Goal: Task Accomplishment & Management: Manage account settings

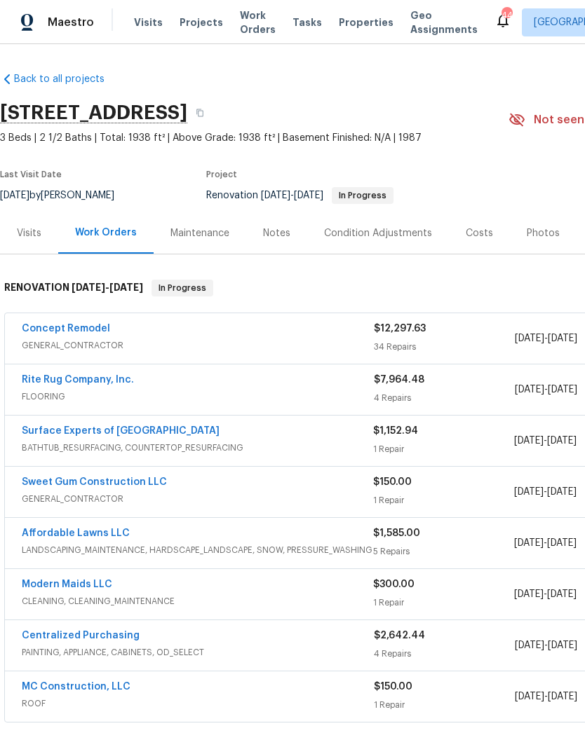
click at [85, 324] on link "Concept Remodel" at bounding box center [66, 329] width 88 height 10
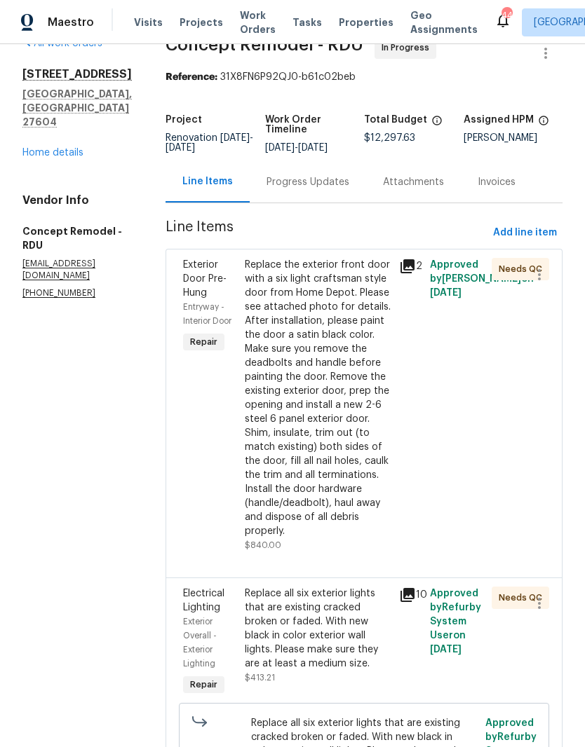
scroll to position [40, 0]
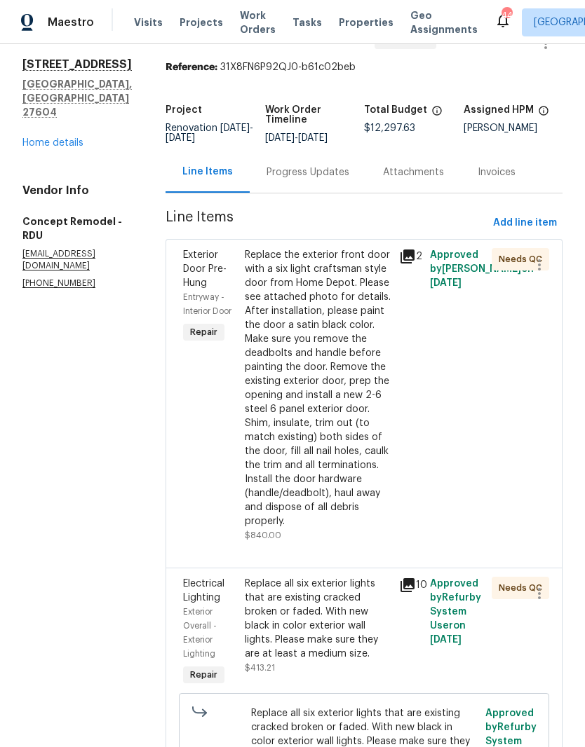
click at [328, 367] on div "Replace the exterior front door with a six light craftsman style door from Home…" at bounding box center [318, 388] width 146 height 280
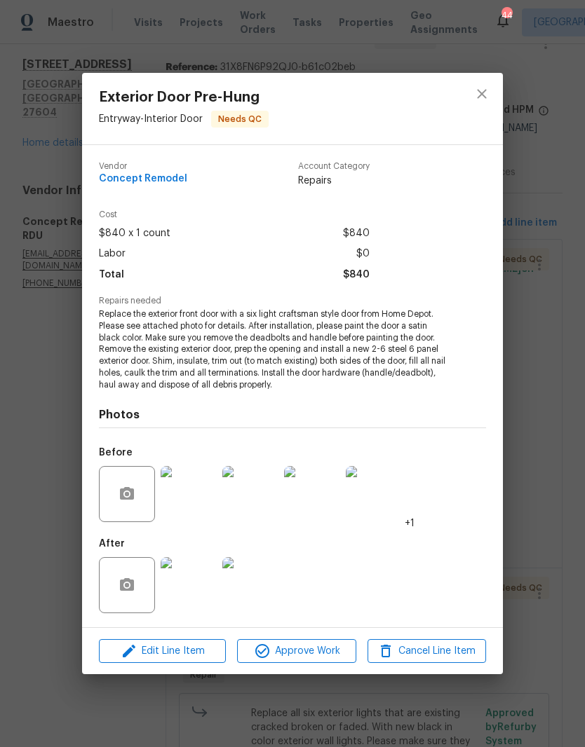
click at [184, 568] on img at bounding box center [189, 585] width 56 height 56
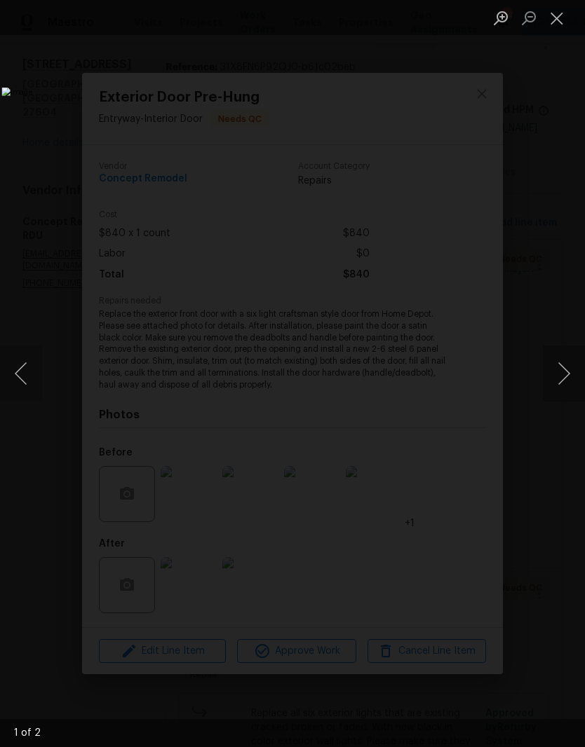
click at [559, 379] on button "Next image" at bounding box center [564, 374] width 42 height 56
click at [556, 388] on button "Next image" at bounding box center [564, 374] width 42 height 56
click at [557, 17] on button "Close lightbox" at bounding box center [557, 18] width 28 height 25
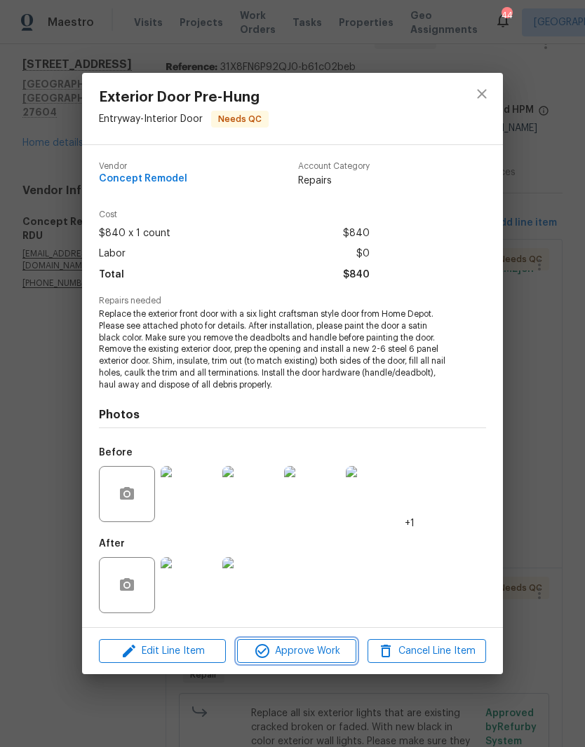
click at [312, 658] on span "Approve Work" at bounding box center [296, 652] width 110 height 18
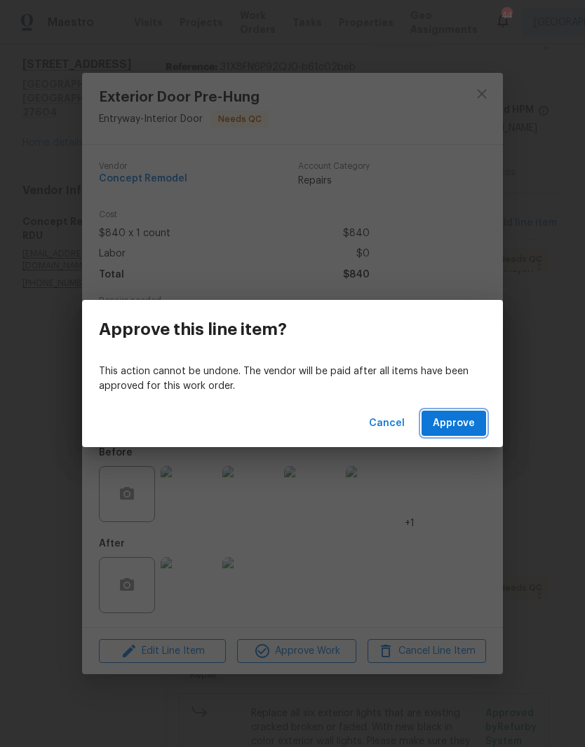
click at [460, 421] on span "Approve" at bounding box center [454, 424] width 42 height 18
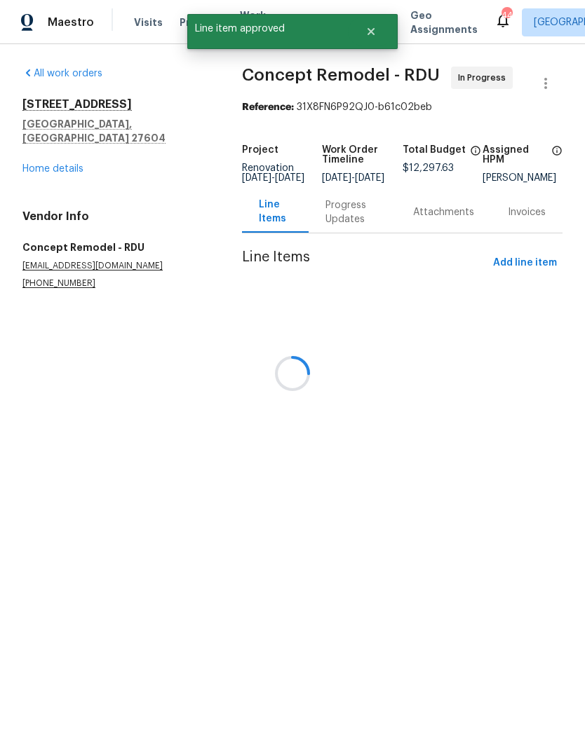
scroll to position [0, 0]
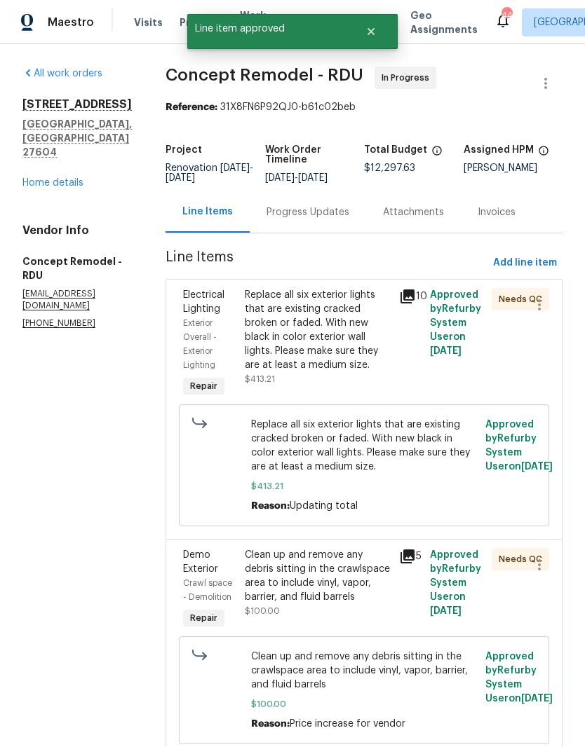
click at [337, 343] on div "Replace all six exterior lights that are existing cracked broken or faded. With…" at bounding box center [318, 330] width 146 height 84
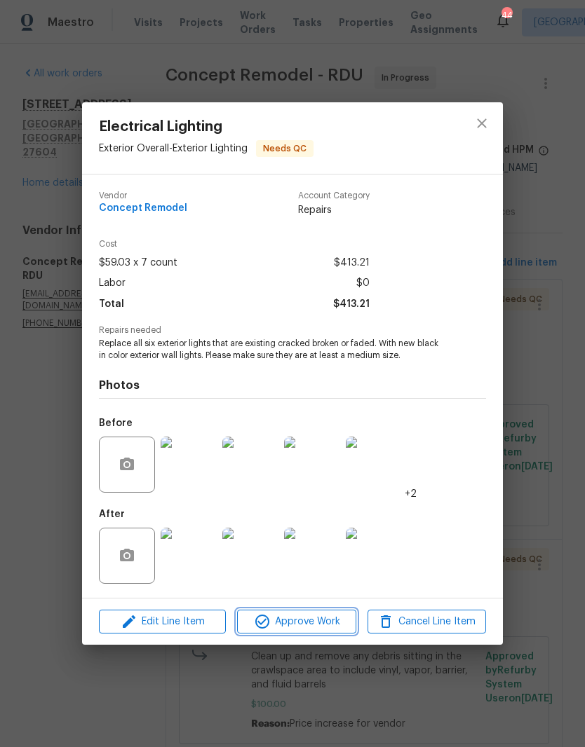
click at [322, 621] on span "Approve Work" at bounding box center [296, 622] width 110 height 18
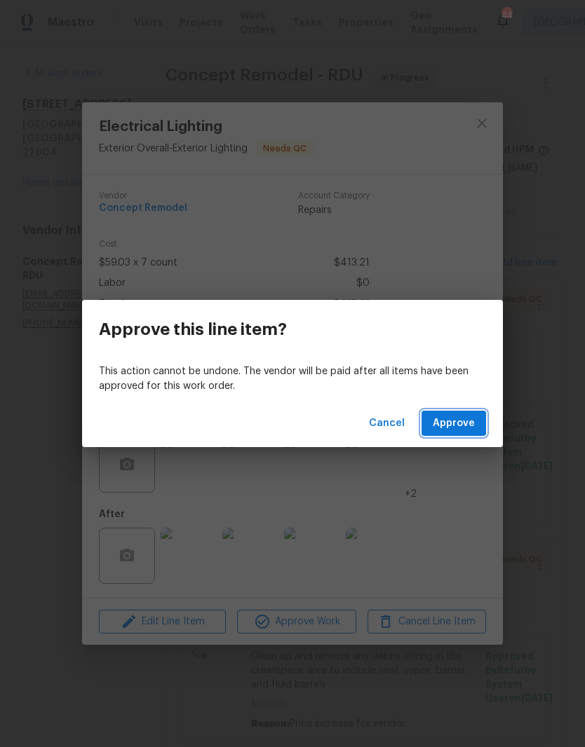
click at [464, 423] on span "Approve" at bounding box center [454, 424] width 42 height 18
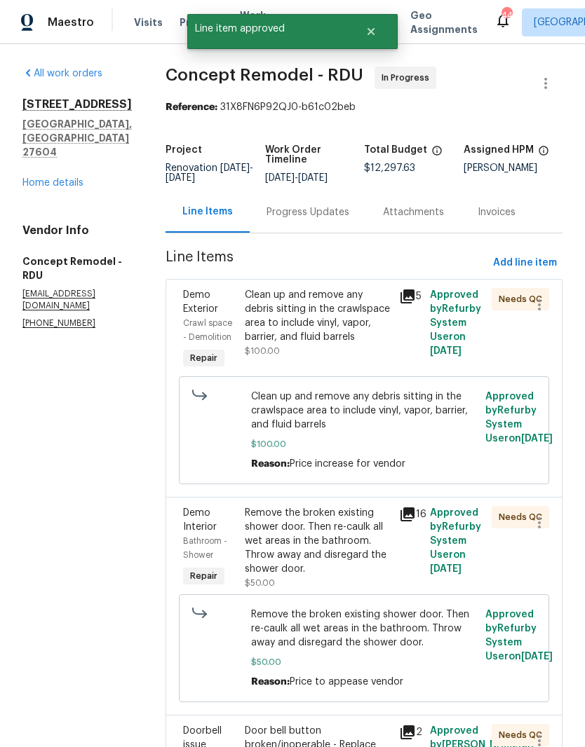
click at [353, 334] on div "Clean up and remove any debris sitting in the crawlspace area to include vinyl,…" at bounding box center [318, 316] width 146 height 56
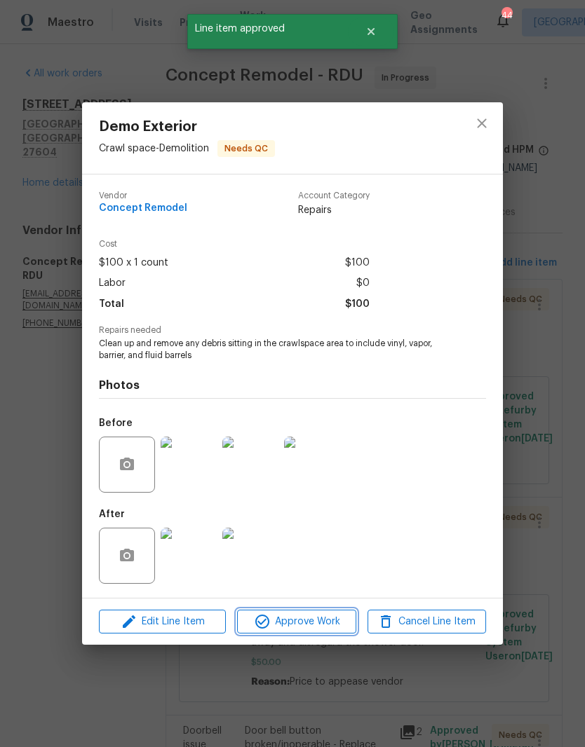
click at [319, 619] on span "Approve Work" at bounding box center [296, 622] width 110 height 18
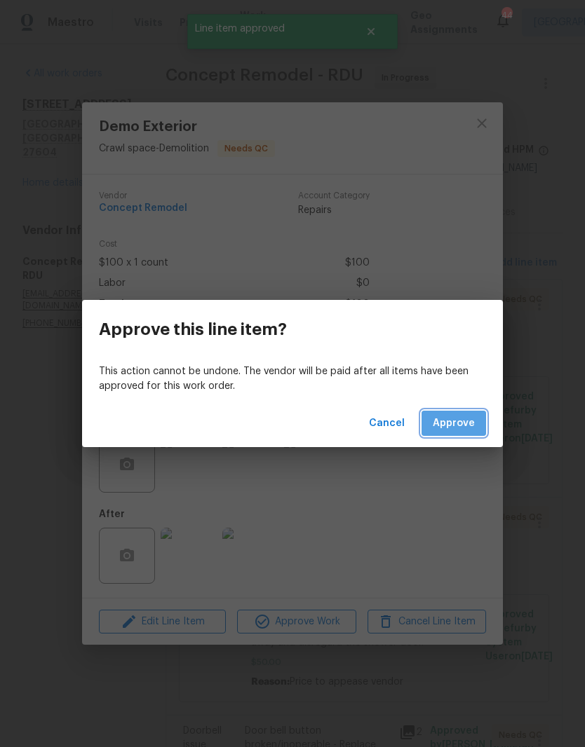
click at [463, 426] on span "Approve" at bounding box center [454, 424] width 42 height 18
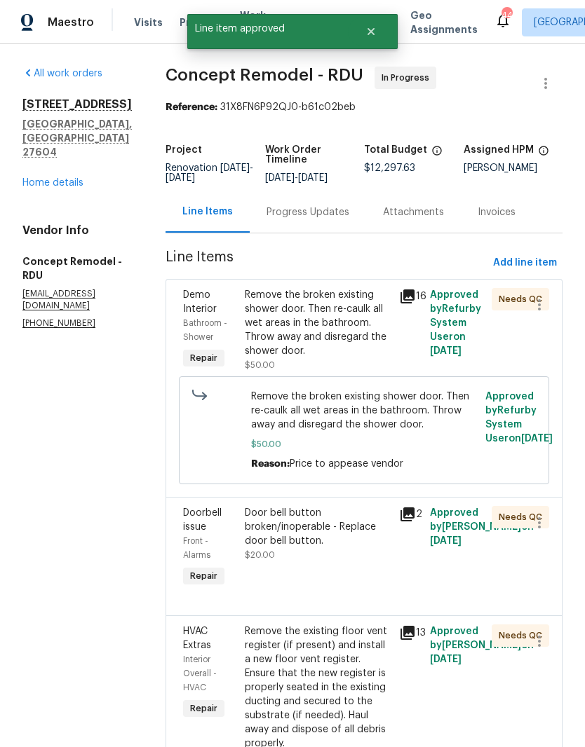
click at [320, 334] on div "Remove the broken existing shower door. Then re-caulk all wet areas in the bath…" at bounding box center [318, 323] width 146 height 70
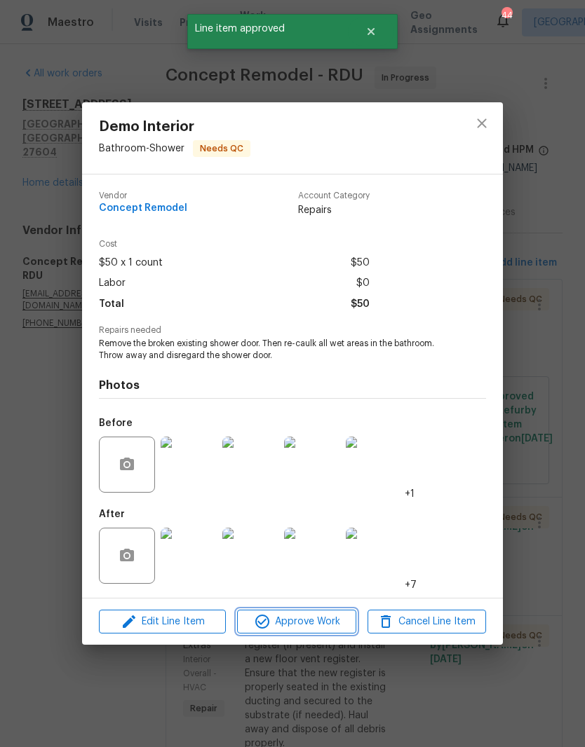
click at [325, 625] on span "Approve Work" at bounding box center [296, 622] width 110 height 18
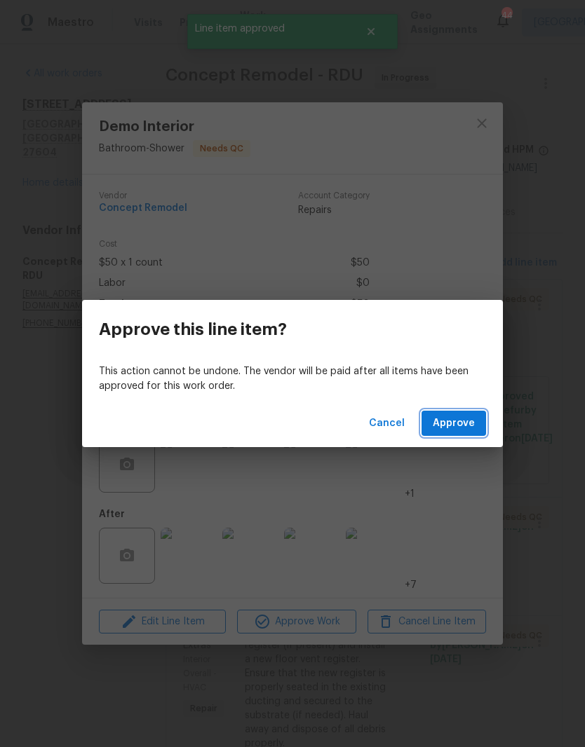
click at [466, 425] on span "Approve" at bounding box center [454, 424] width 42 height 18
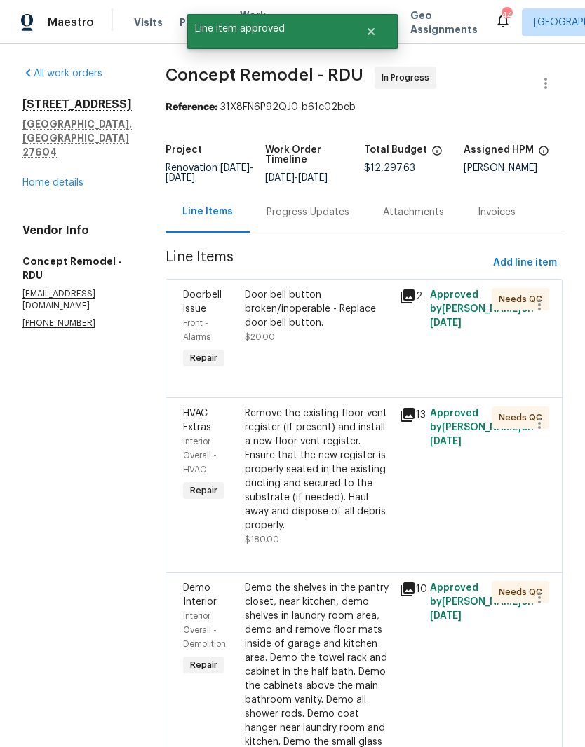
click at [332, 330] on div "Door bell button broken/inoperable - Replace door bell button." at bounding box center [318, 309] width 146 height 42
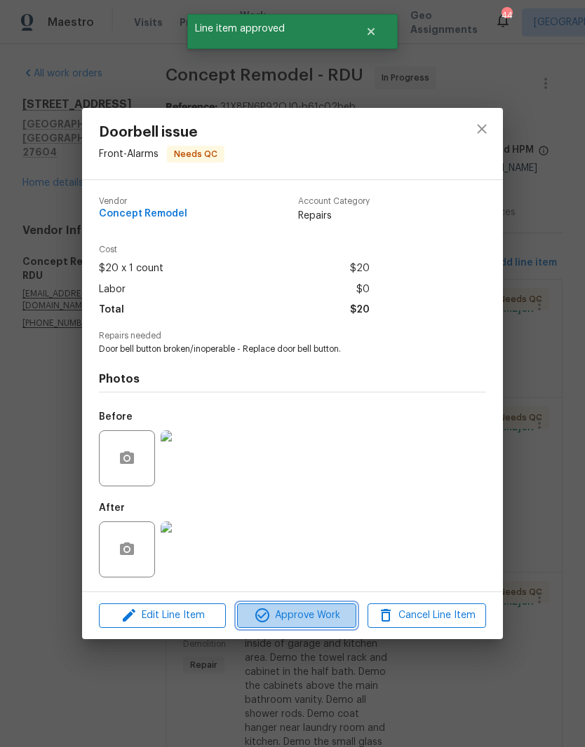
click at [315, 619] on span "Approve Work" at bounding box center [296, 616] width 110 height 18
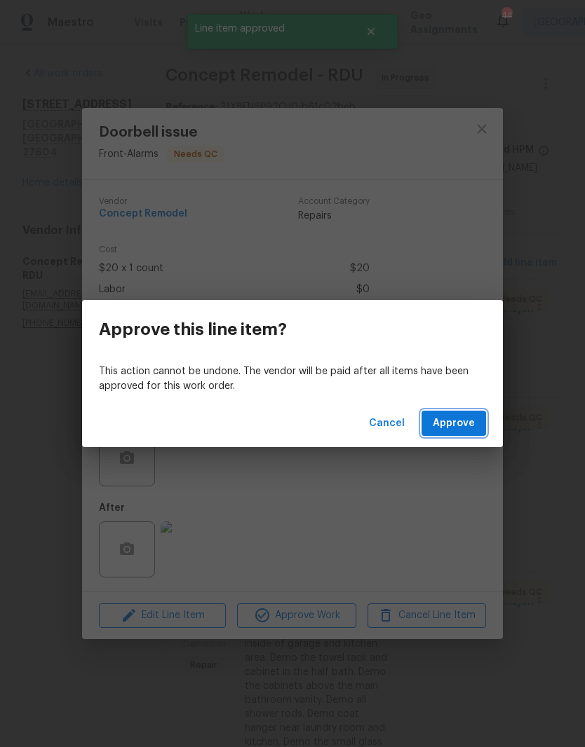
click at [443, 421] on span "Approve" at bounding box center [454, 424] width 42 height 18
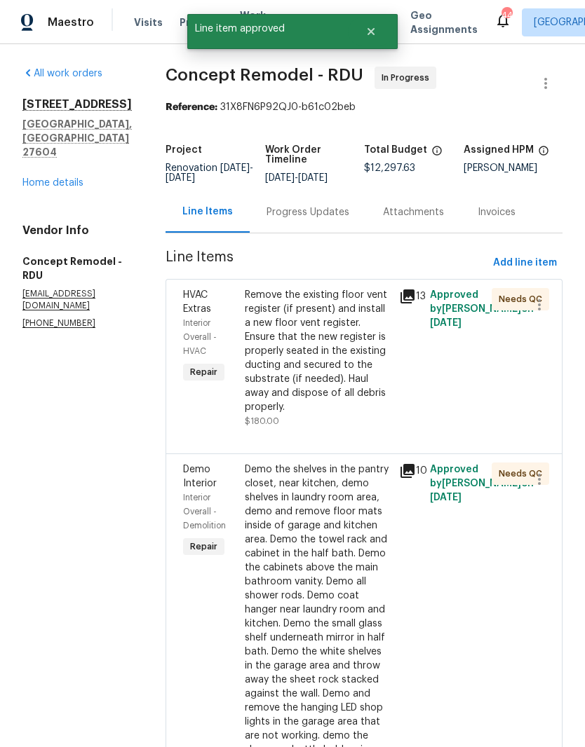
click at [334, 367] on div "Remove the existing floor vent register (if present) and install a new floor ve…" at bounding box center [318, 351] width 146 height 126
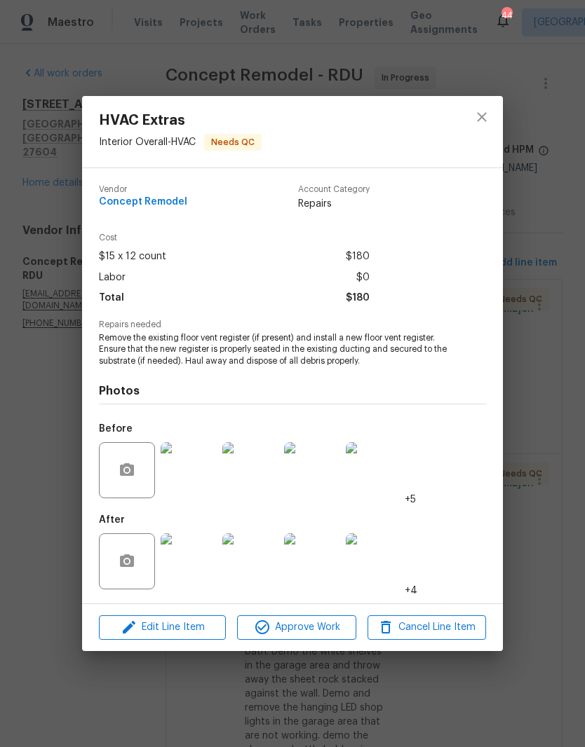
click at [203, 569] on img at bounding box center [189, 562] width 56 height 56
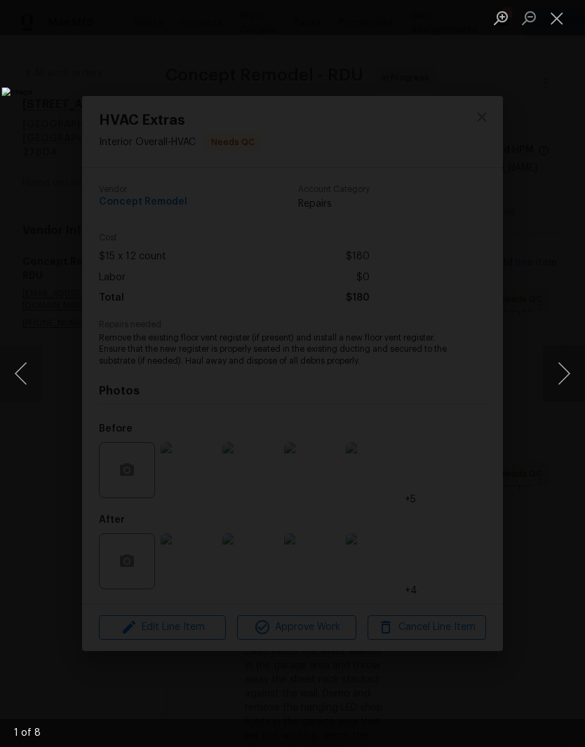
click at [564, 383] on button "Next image" at bounding box center [564, 374] width 42 height 56
click at [564, 376] on button "Next image" at bounding box center [564, 374] width 42 height 56
click at [559, 383] on button "Next image" at bounding box center [564, 374] width 42 height 56
click at [559, 388] on button "Next image" at bounding box center [564, 374] width 42 height 56
click at [562, 392] on button "Next image" at bounding box center [564, 374] width 42 height 56
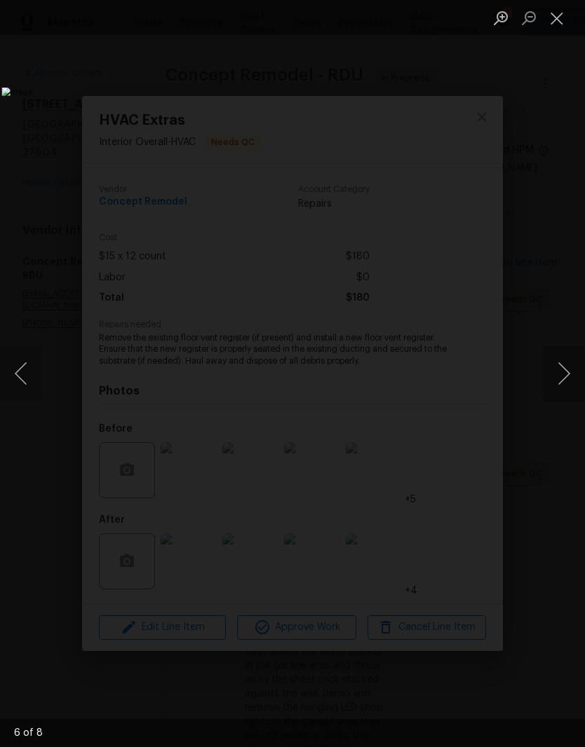
click at [561, 22] on button "Close lightbox" at bounding box center [557, 18] width 28 height 25
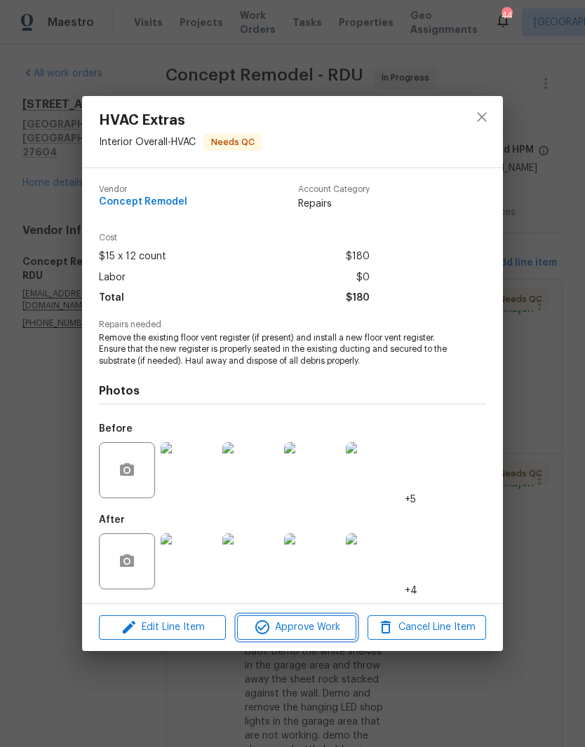
click at [312, 631] on span "Approve Work" at bounding box center [296, 628] width 110 height 18
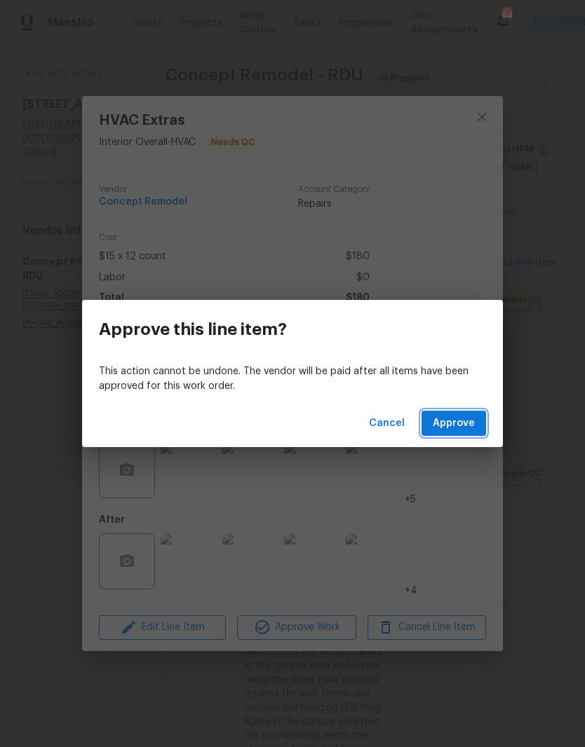
click at [469, 419] on span "Approve" at bounding box center [454, 424] width 42 height 18
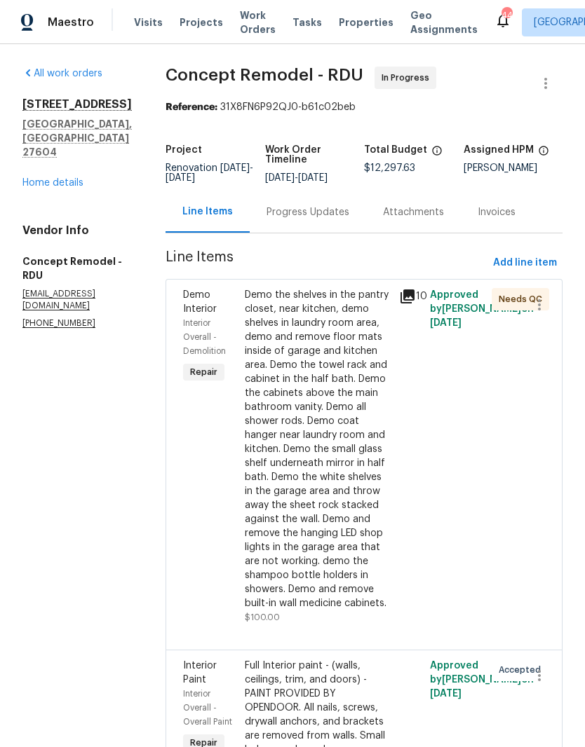
click at [344, 450] on div "Demo the shelves in the pantry closet, near kitchen, demo shelves in laundry ro…" at bounding box center [318, 449] width 146 height 322
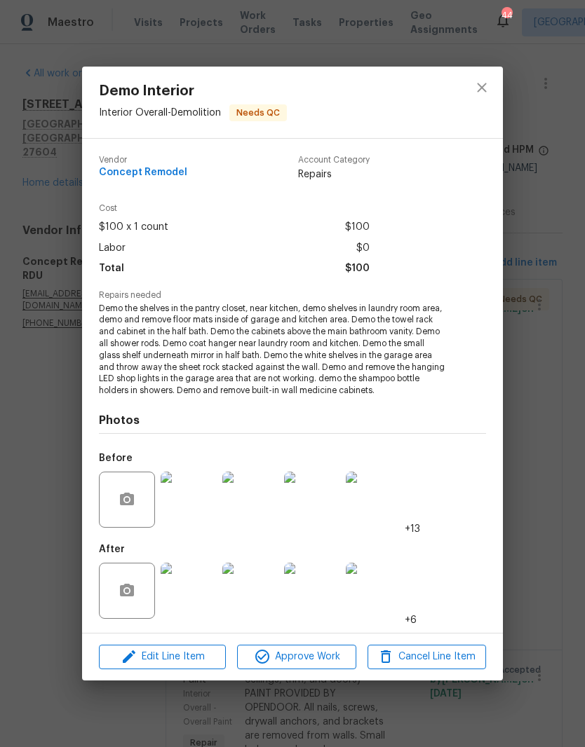
click at [188, 580] on img at bounding box center [189, 591] width 56 height 56
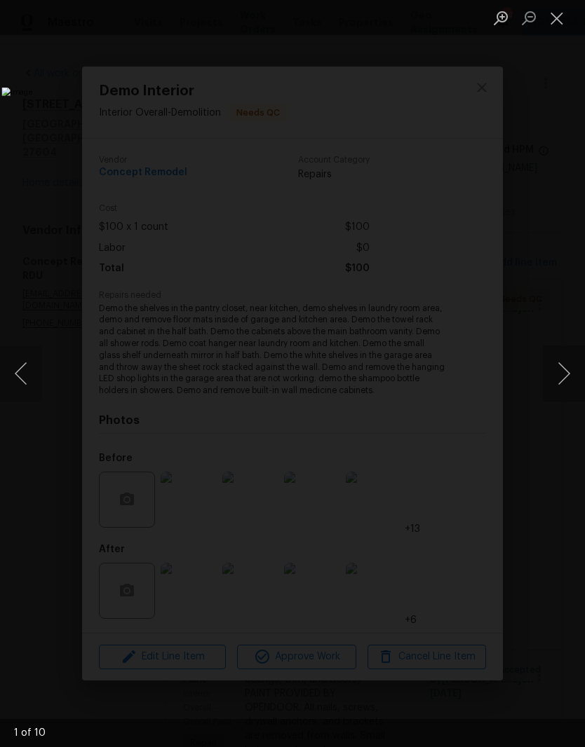
click at [562, 386] on button "Next image" at bounding box center [564, 374] width 42 height 56
click at [566, 385] on button "Next image" at bounding box center [564, 374] width 42 height 56
click at [557, 390] on button "Next image" at bounding box center [564, 374] width 42 height 56
click at [558, 380] on button "Next image" at bounding box center [564, 374] width 42 height 56
click at [555, 376] on button "Next image" at bounding box center [564, 374] width 42 height 56
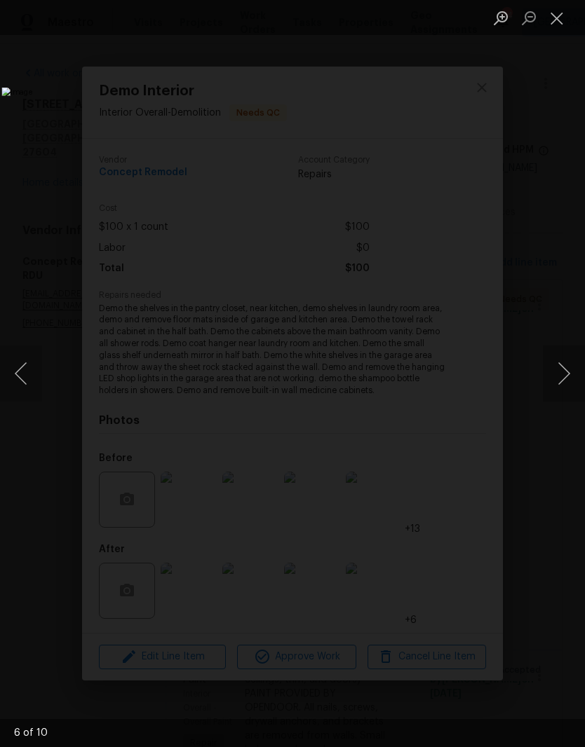
click at [558, 28] on button "Close lightbox" at bounding box center [557, 18] width 28 height 25
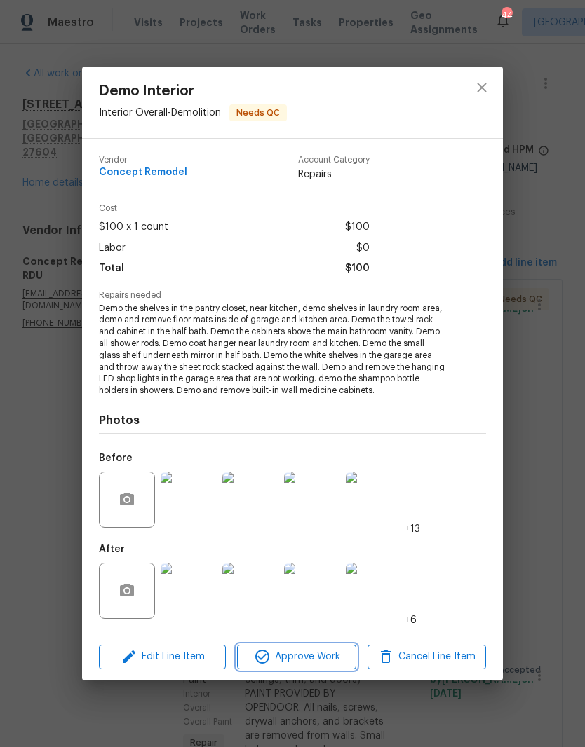
click at [316, 653] on span "Approve Work" at bounding box center [296, 657] width 110 height 18
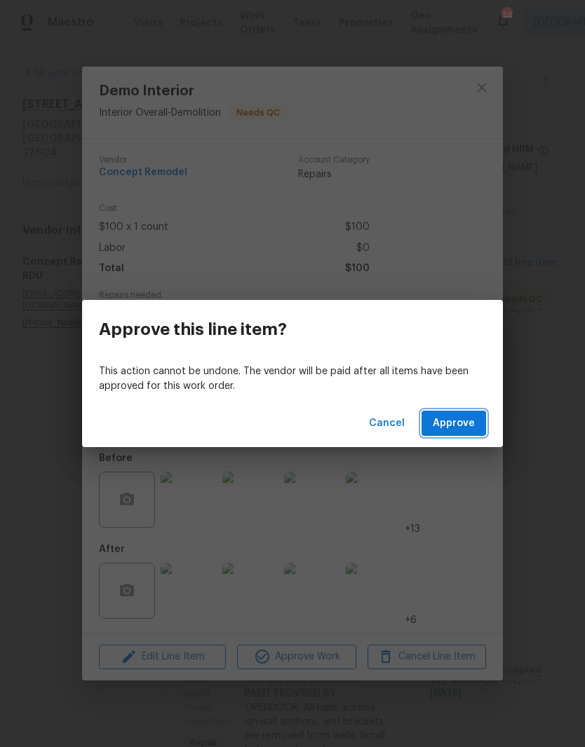
click at [463, 422] on span "Approve" at bounding box center [454, 424] width 42 height 18
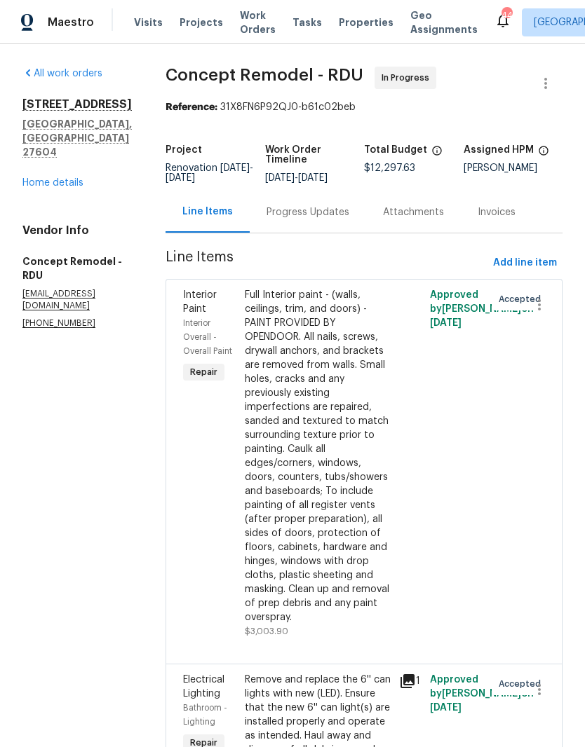
click at [60, 183] on div "6009 River Landings Dr Raleigh, NC 27604 Home details" at bounding box center [76, 143] width 109 height 93
click at [57, 188] on link "Home details" at bounding box center [52, 183] width 61 height 10
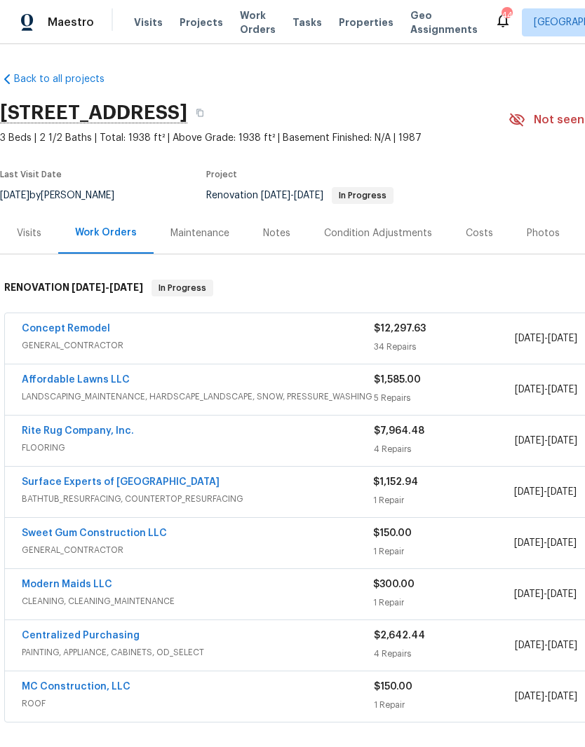
click at [80, 325] on link "Concept Remodel" at bounding box center [66, 329] width 88 height 10
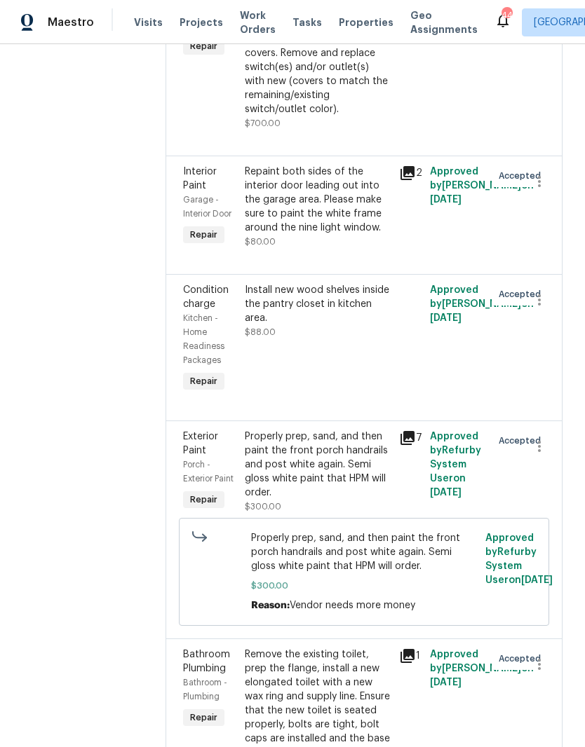
scroll to position [4802, 0]
click at [331, 648] on div "Remove the existing toilet, prep the flange, install a new elongated toilet wit…" at bounding box center [318, 725] width 146 height 154
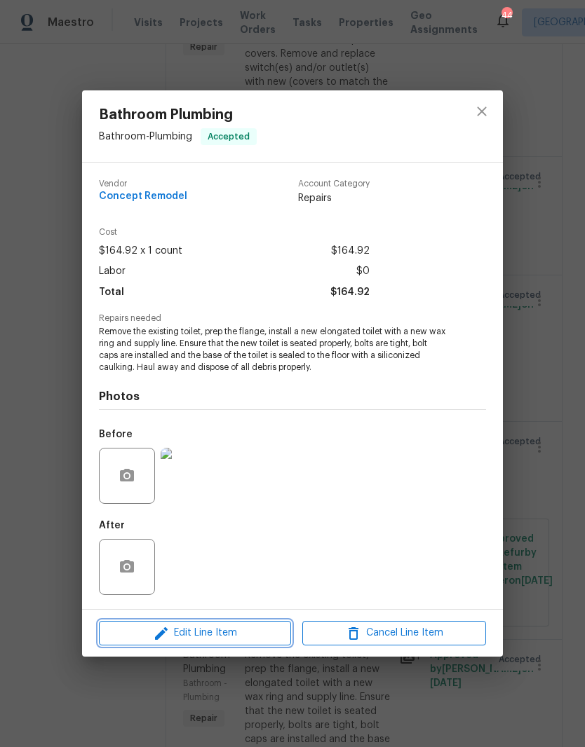
click at [249, 644] on button "Edit Line Item" at bounding box center [195, 633] width 192 height 25
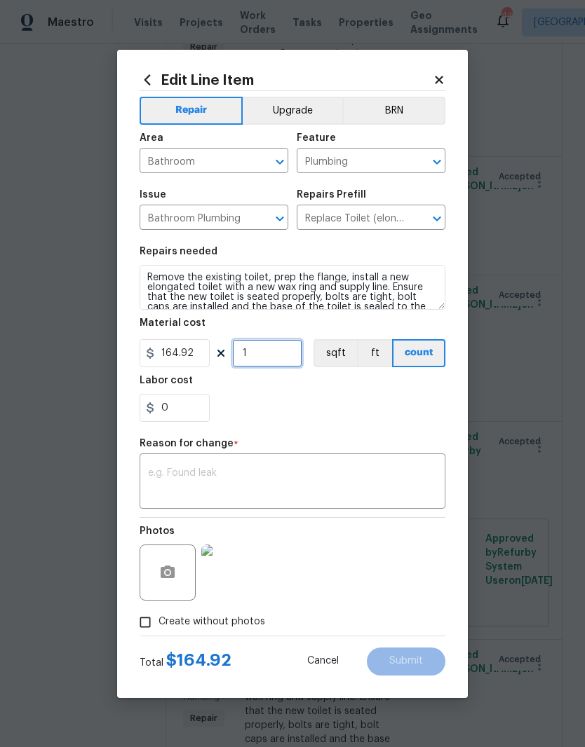
click at [295, 350] on input "1" at bounding box center [267, 353] width 70 height 28
type input "2"
click at [332, 409] on div "0" at bounding box center [293, 408] width 306 height 28
click at [344, 477] on textarea at bounding box center [292, 482] width 289 height 29
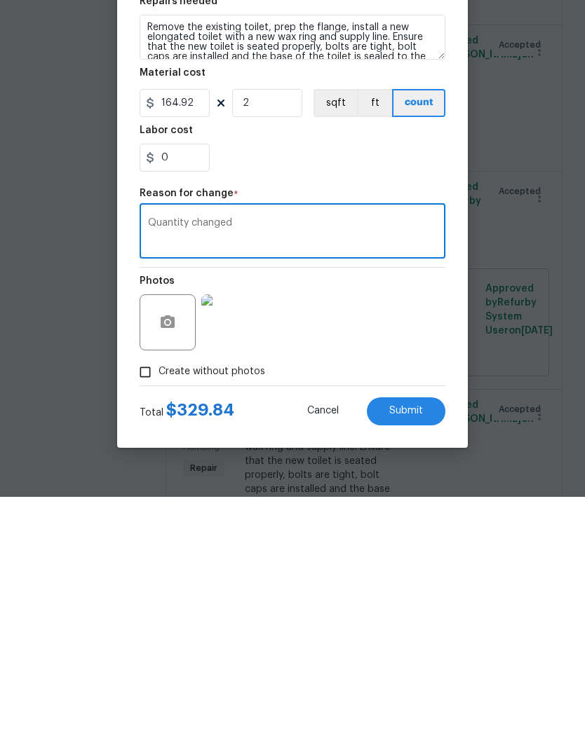
type textarea "Quantity changed"
click at [361, 518] on div "Photos" at bounding box center [293, 563] width 306 height 91
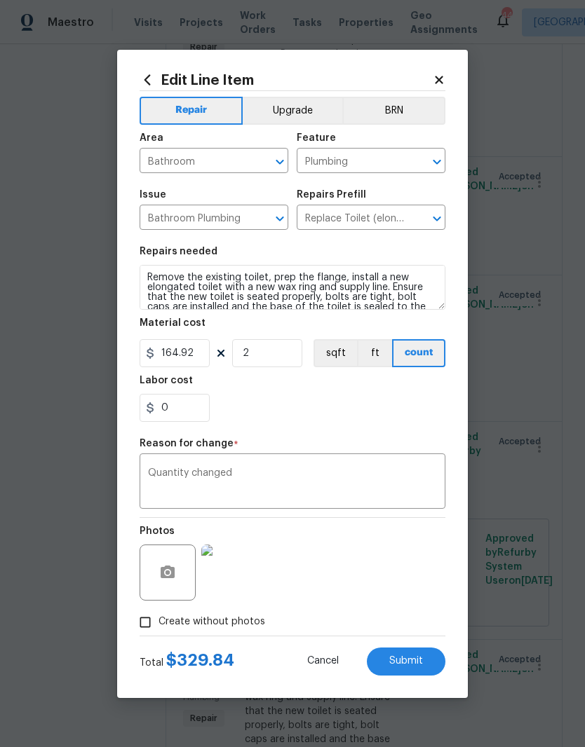
click at [345, 466] on div "Quantity changed x ​" at bounding box center [293, 483] width 306 height 52
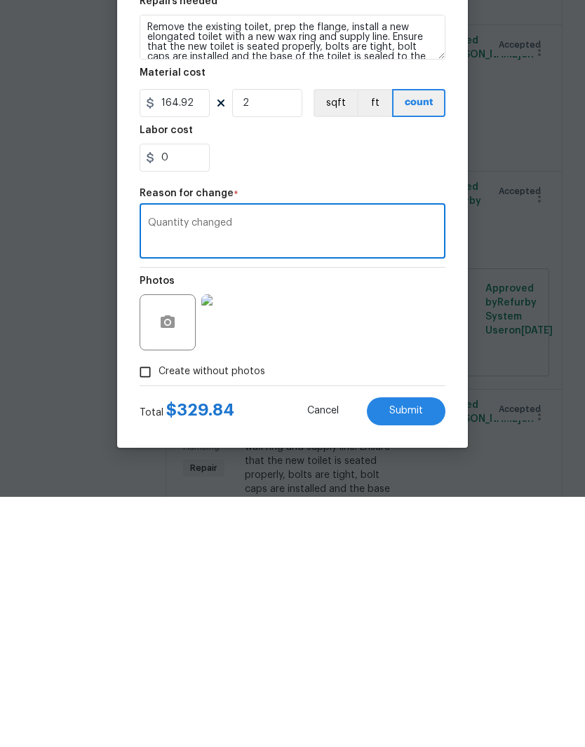
click at [413, 656] on span "Submit" at bounding box center [406, 661] width 34 height 11
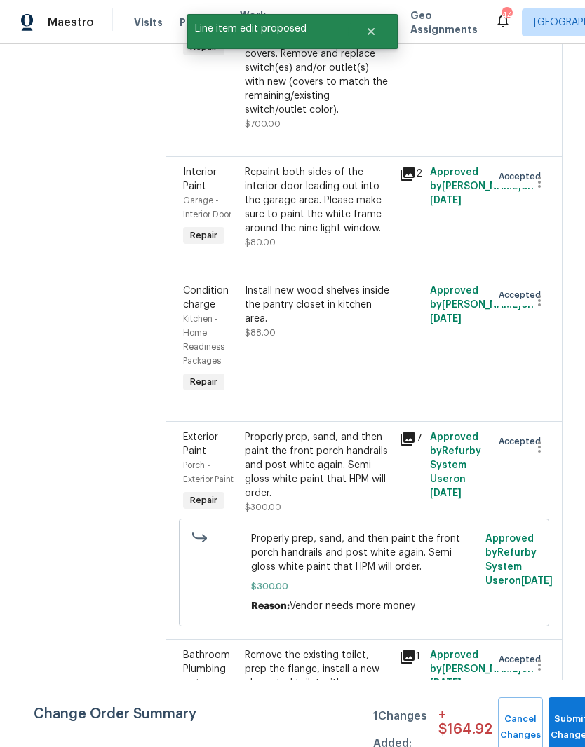
scroll to position [0, 0]
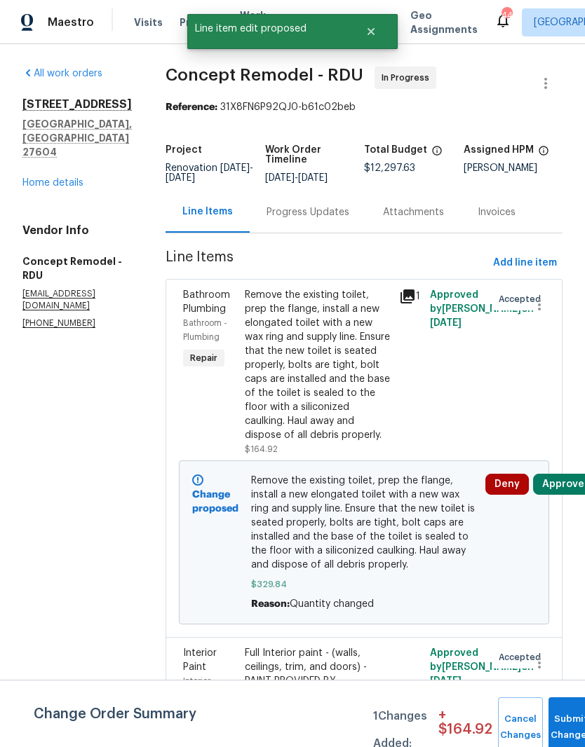
click at [547, 474] on button "Approve" at bounding box center [563, 484] width 60 height 21
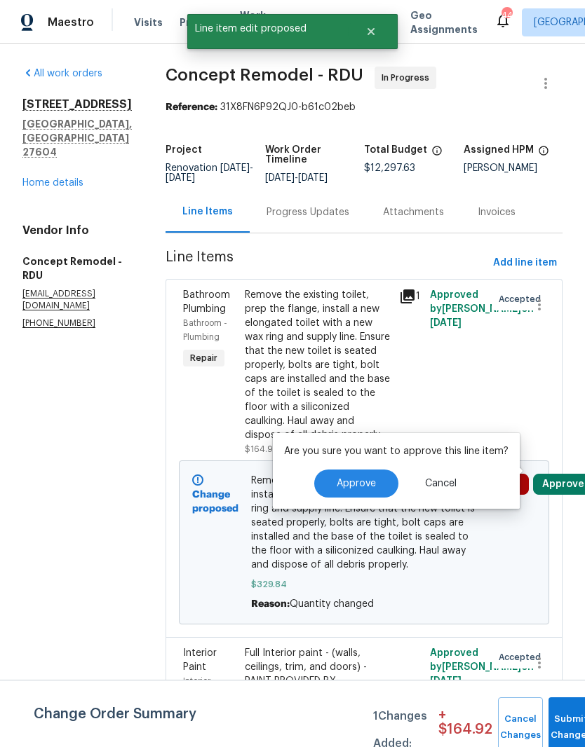
click at [367, 484] on span "Approve" at bounding box center [356, 484] width 39 height 11
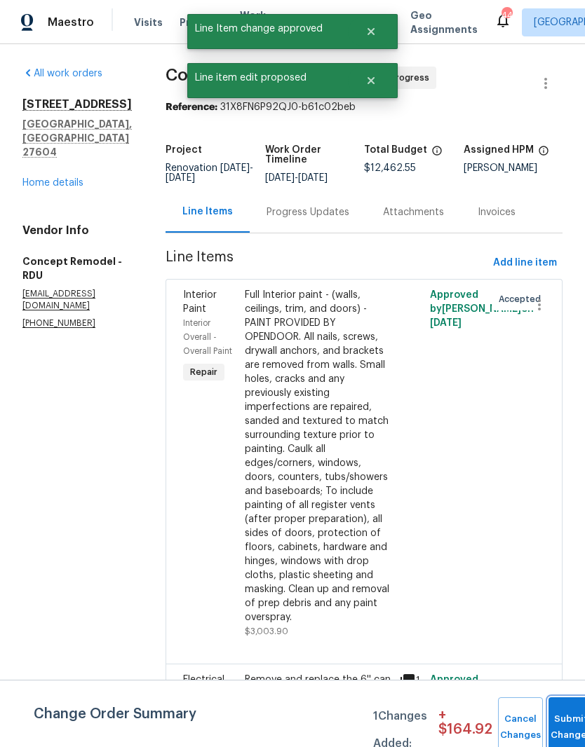
click at [569, 712] on button "Submit Changes" at bounding box center [570, 728] width 45 height 60
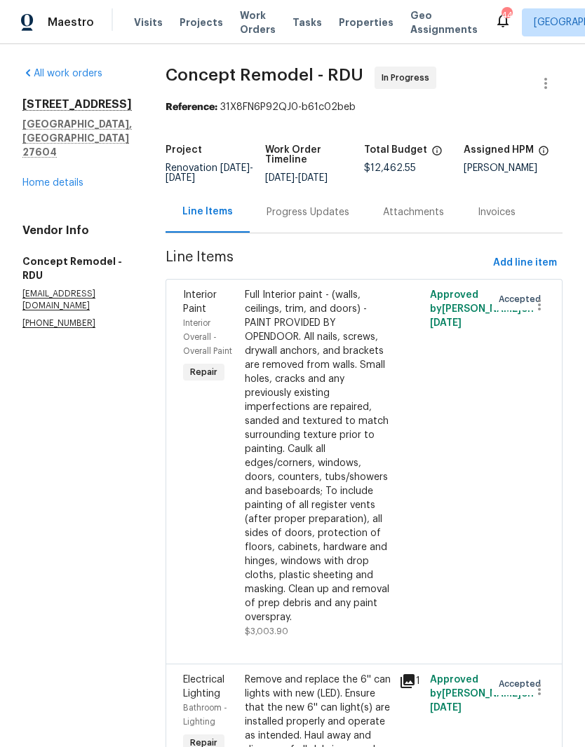
click at [43, 188] on link "Home details" at bounding box center [52, 183] width 61 height 10
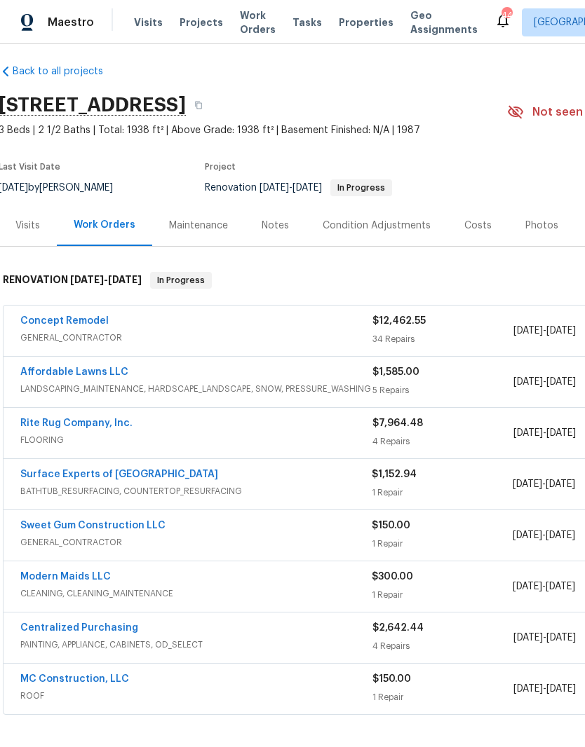
scroll to position [6, 0]
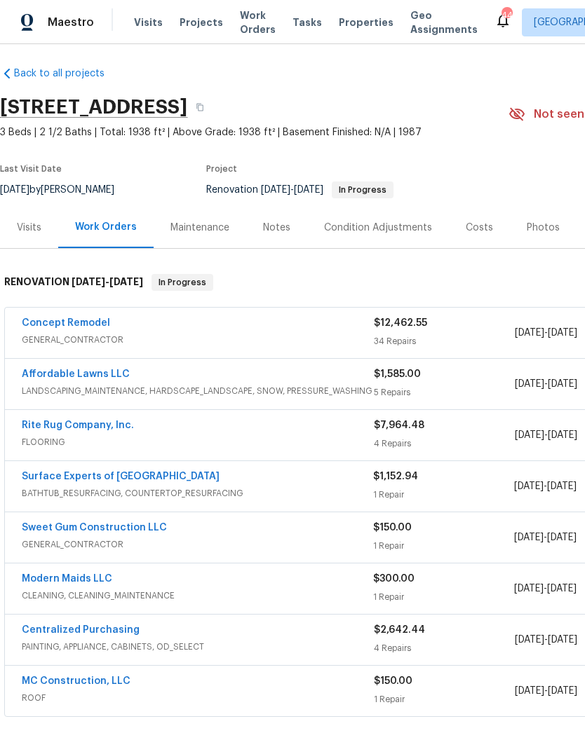
click at [108, 423] on link "Rite Rug Company, Inc." at bounding box center [78, 426] width 112 height 10
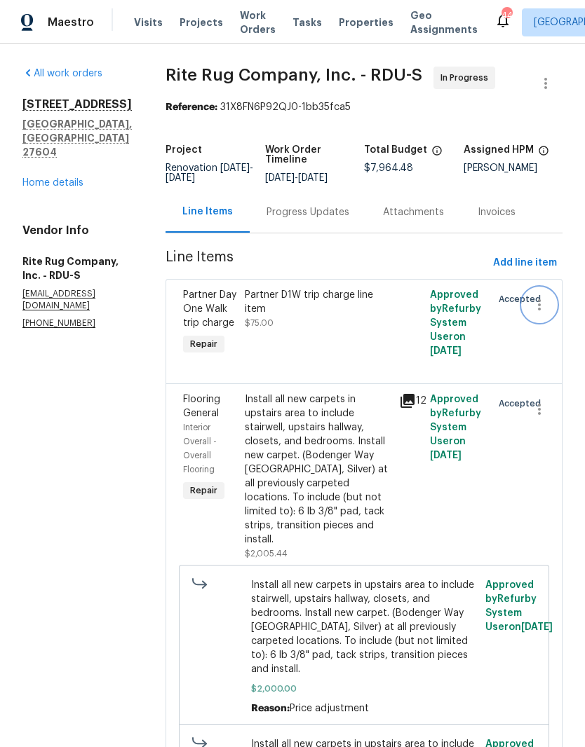
click at [547, 313] on icon "button" at bounding box center [539, 305] width 17 height 17
click at [552, 321] on li "Cancel" at bounding box center [546, 315] width 54 height 23
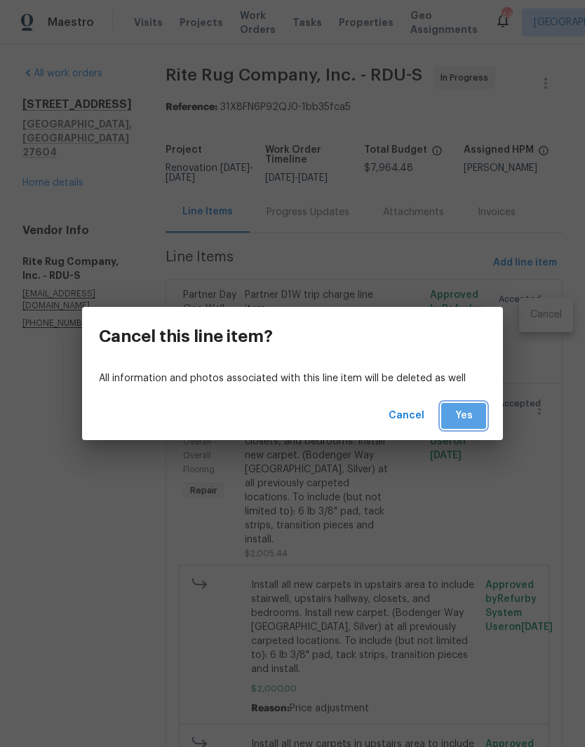
click at [468, 414] on span "Yes" at bounding box center [463, 416] width 22 height 18
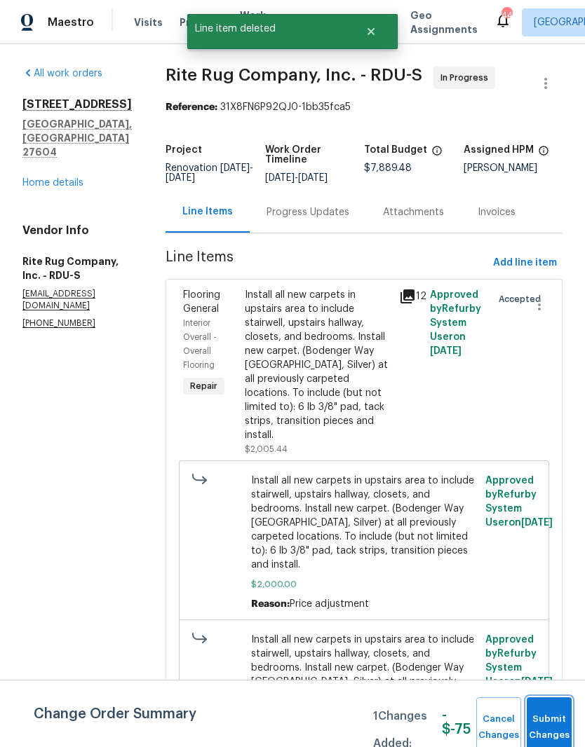
click at [558, 711] on button "Submit Changes" at bounding box center [549, 728] width 45 height 60
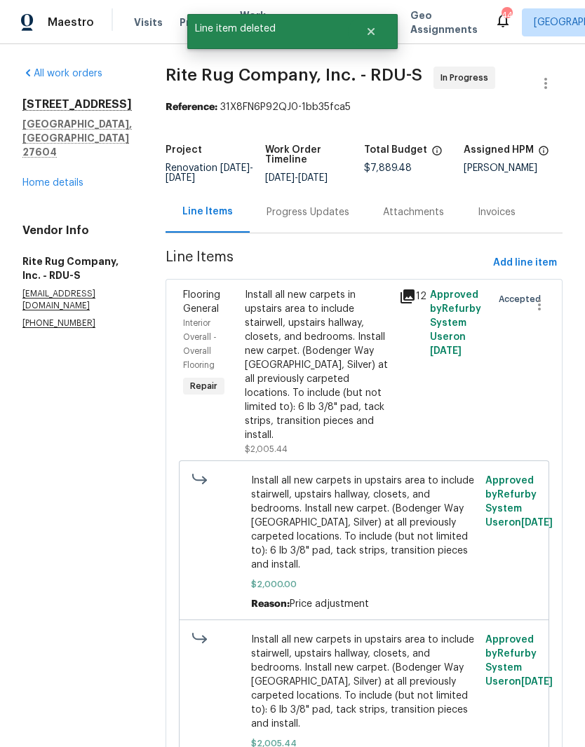
click at [328, 219] on div "Progress Updates" at bounding box center [307, 212] width 83 height 14
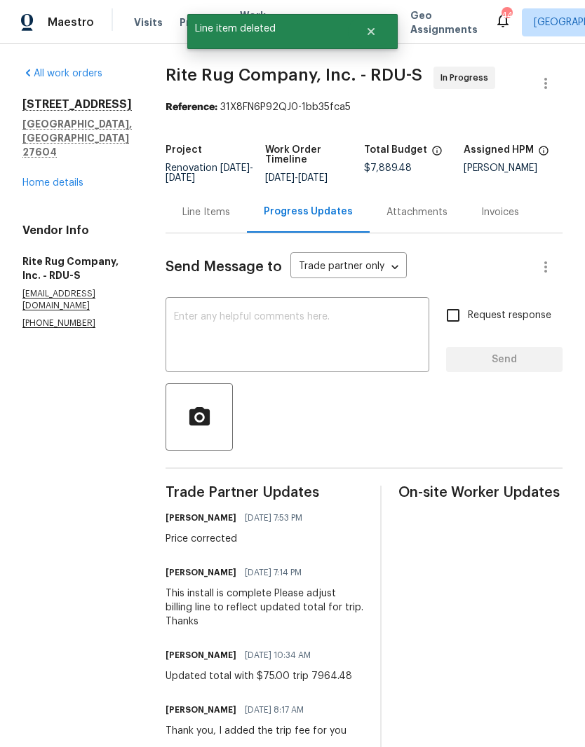
click at [376, 358] on textarea at bounding box center [297, 336] width 247 height 49
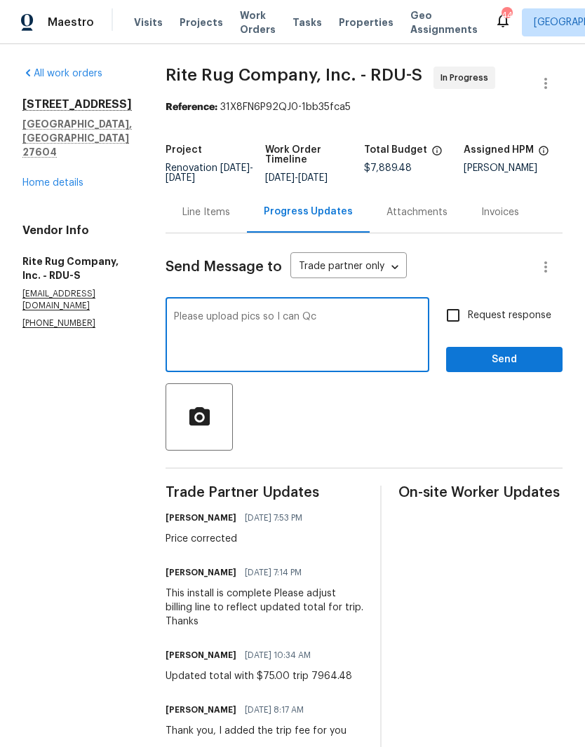
type textarea "Please upload pics so I can Qc"
click at [461, 315] on input "Request response" at bounding box center [452, 315] width 29 height 29
checkbox input "true"
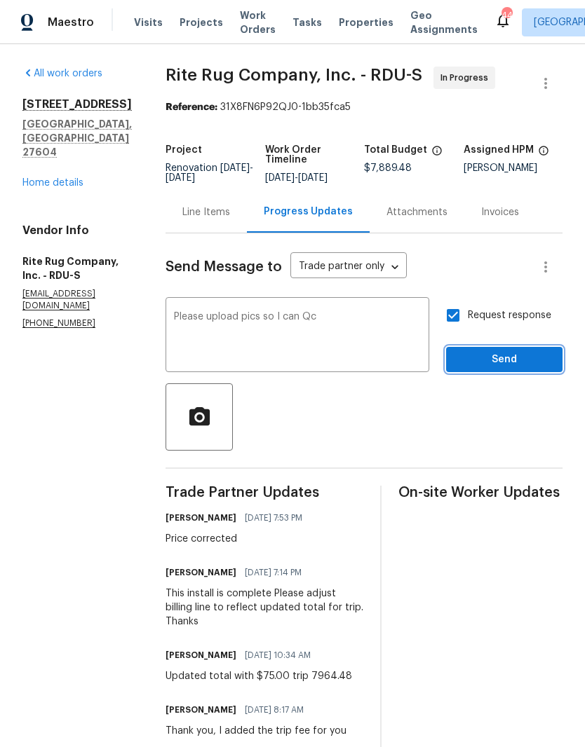
click at [498, 369] on span "Send" at bounding box center [504, 360] width 94 height 18
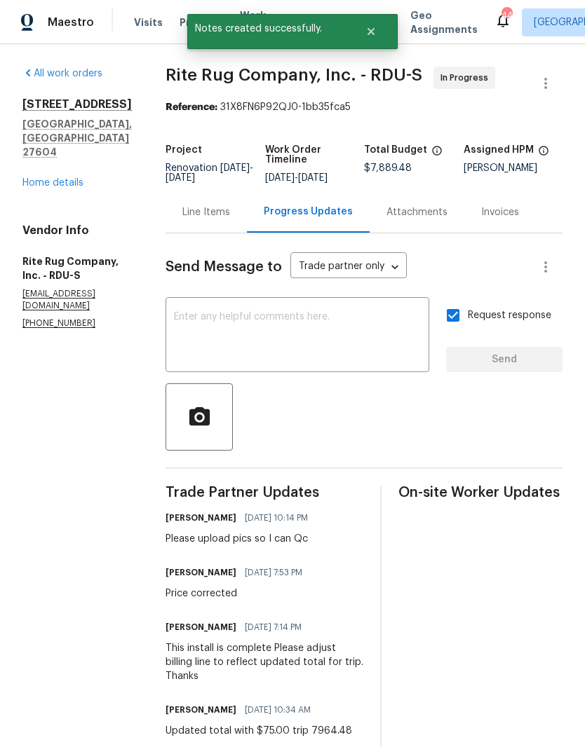
click at [69, 178] on link "Home details" at bounding box center [52, 183] width 61 height 10
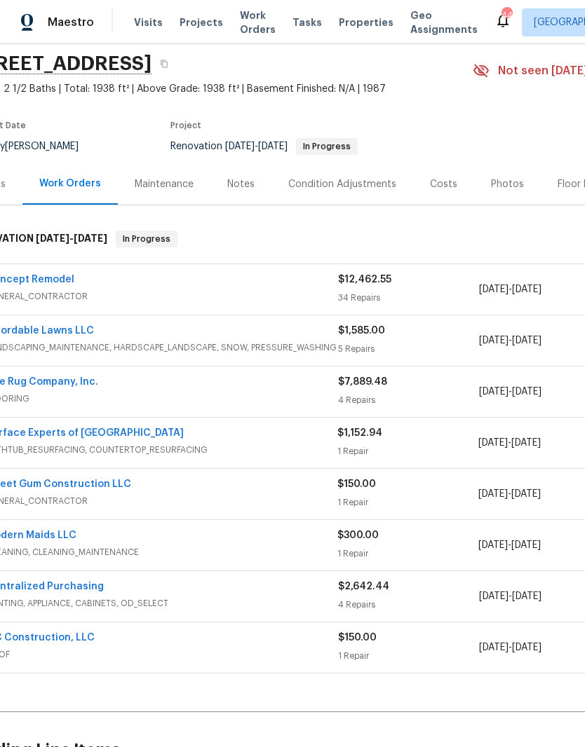
scroll to position [51, 26]
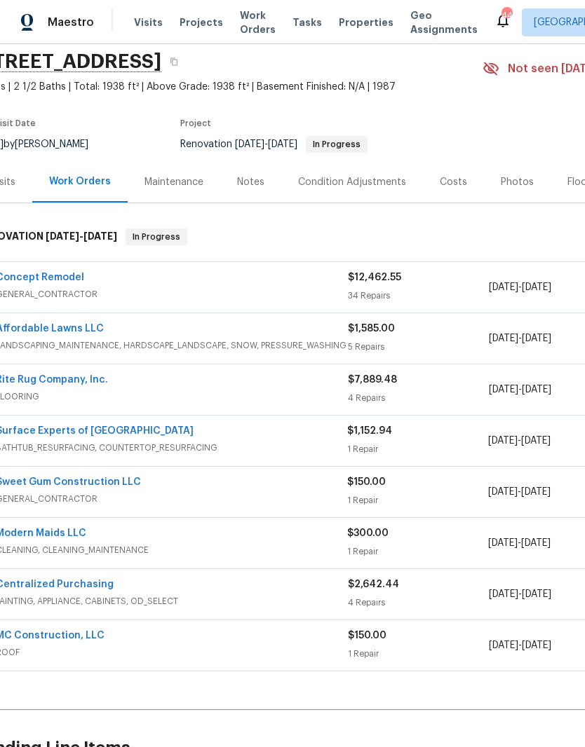
click at [46, 535] on link "Modern Maids LLC" at bounding box center [41, 534] width 90 height 10
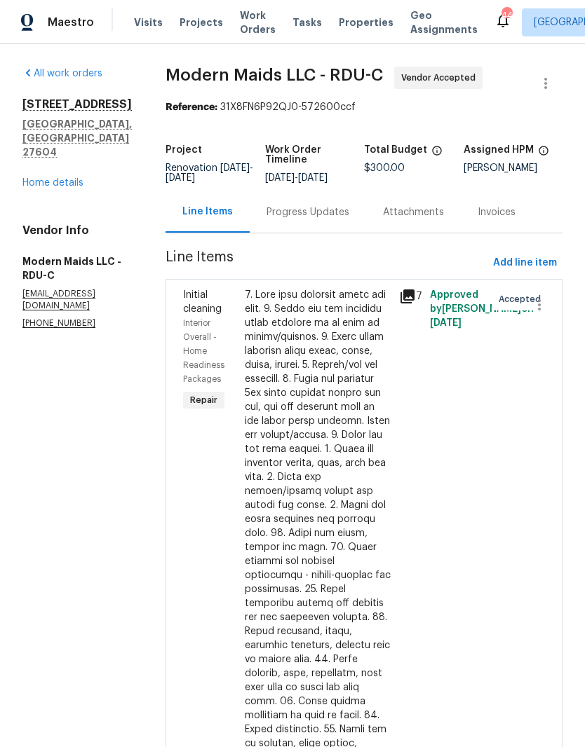
click at [341, 215] on div "Progress Updates" at bounding box center [307, 212] width 83 height 14
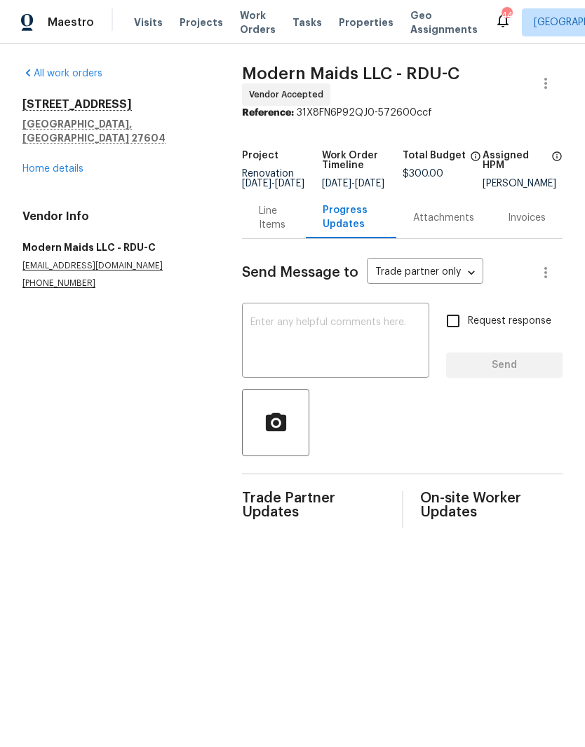
click at [72, 164] on link "Home details" at bounding box center [52, 169] width 61 height 10
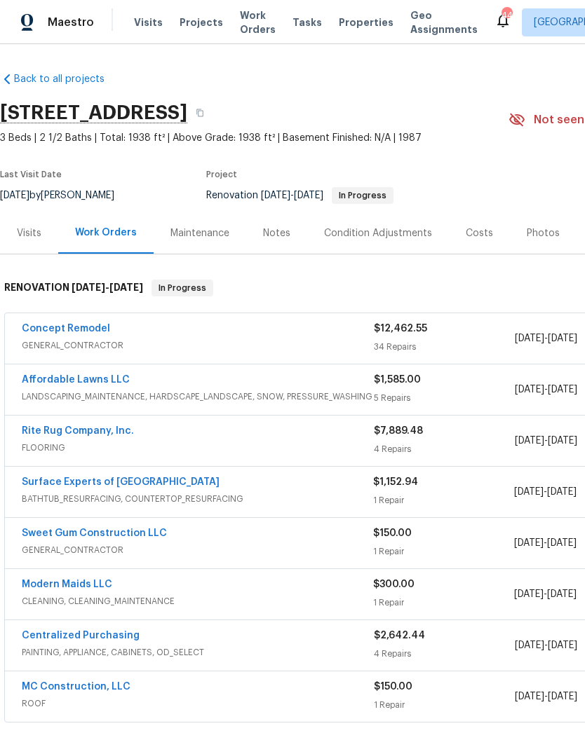
click at [110, 381] on link "Affordable Lawns LLC" at bounding box center [76, 380] width 108 height 10
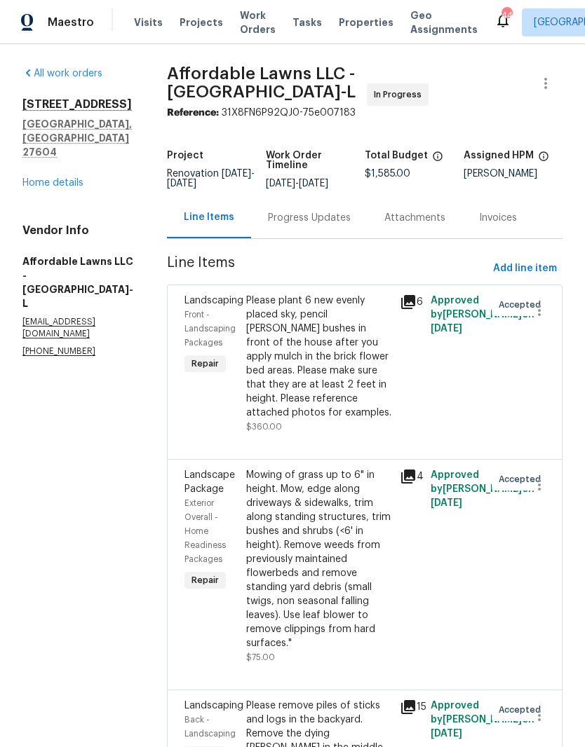
click at [38, 178] on link "Home details" at bounding box center [52, 183] width 61 height 10
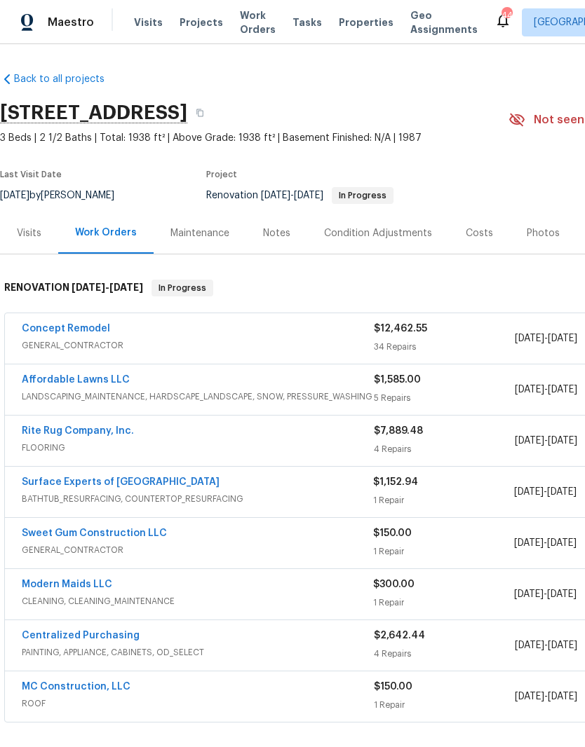
click at [65, 327] on link "Concept Remodel" at bounding box center [66, 329] width 88 height 10
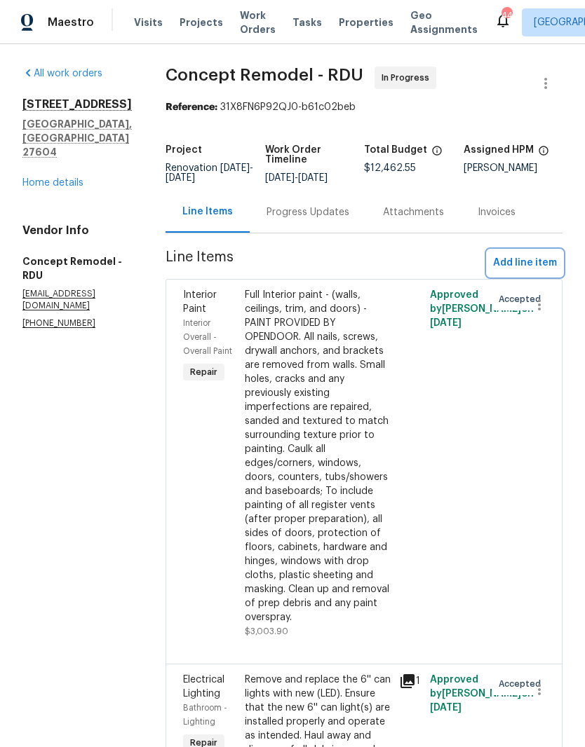
click at [526, 265] on span "Add line item" at bounding box center [525, 263] width 64 height 18
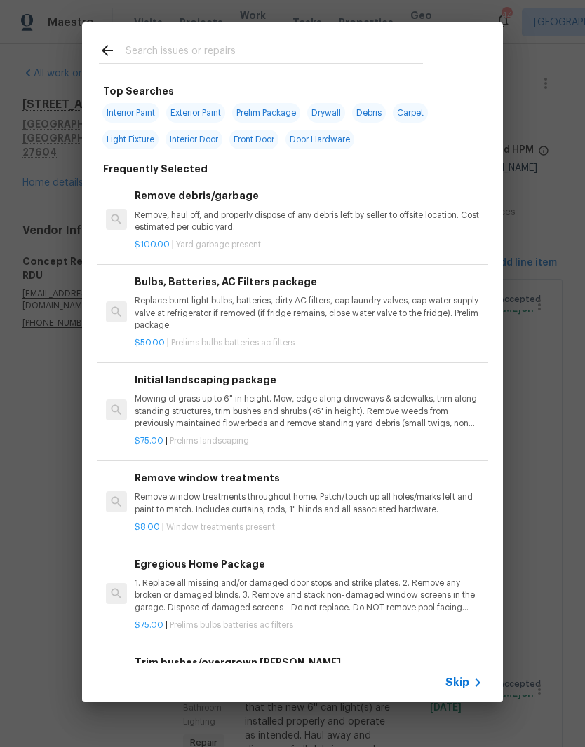
click at [341, 43] on input "text" at bounding box center [273, 52] width 297 height 21
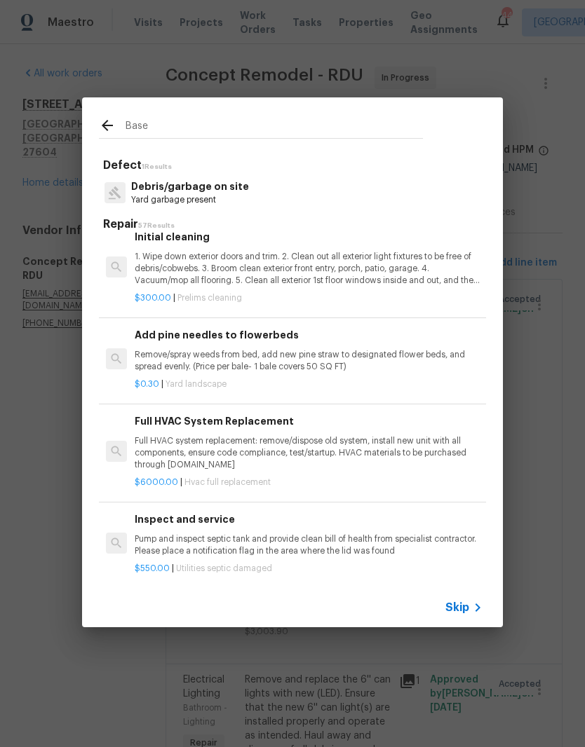
scroll to position [2889, 0]
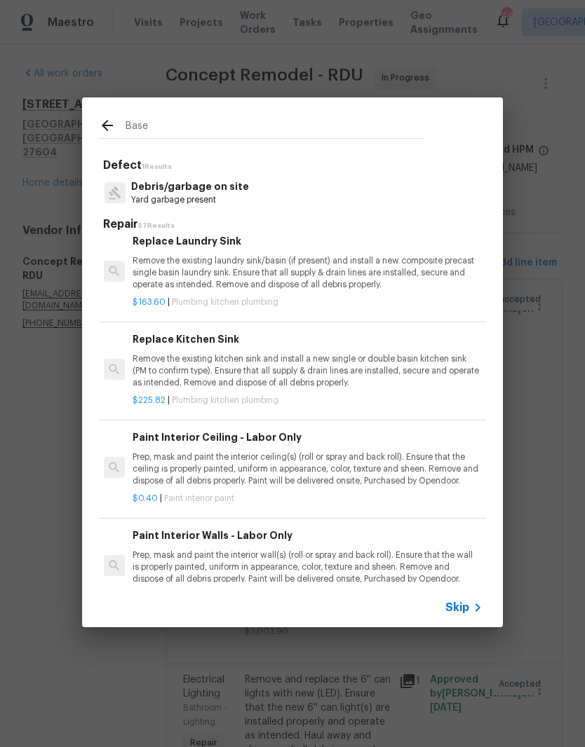
click at [327, 128] on input "Base" at bounding box center [273, 127] width 297 height 21
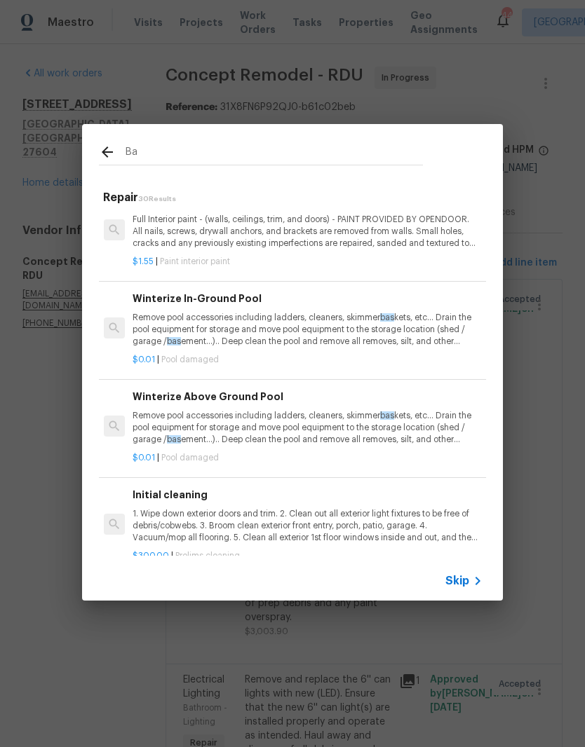
scroll to position [2492, 2]
type input "B"
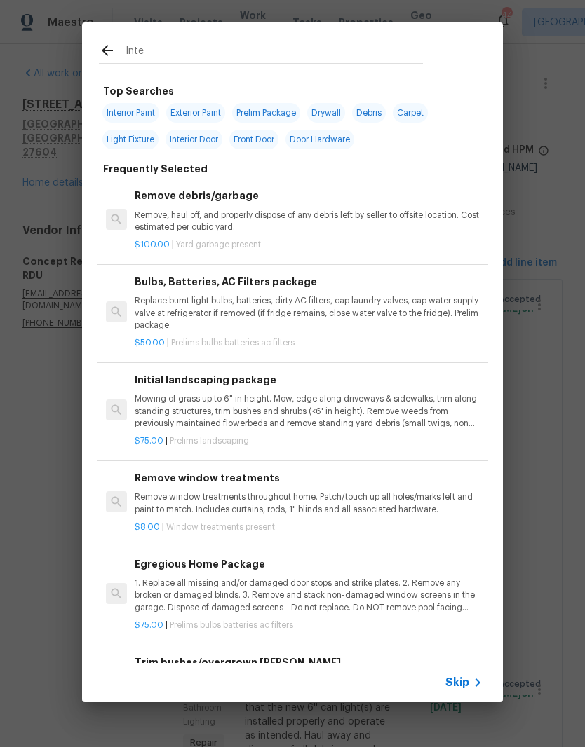
type input "Inter"
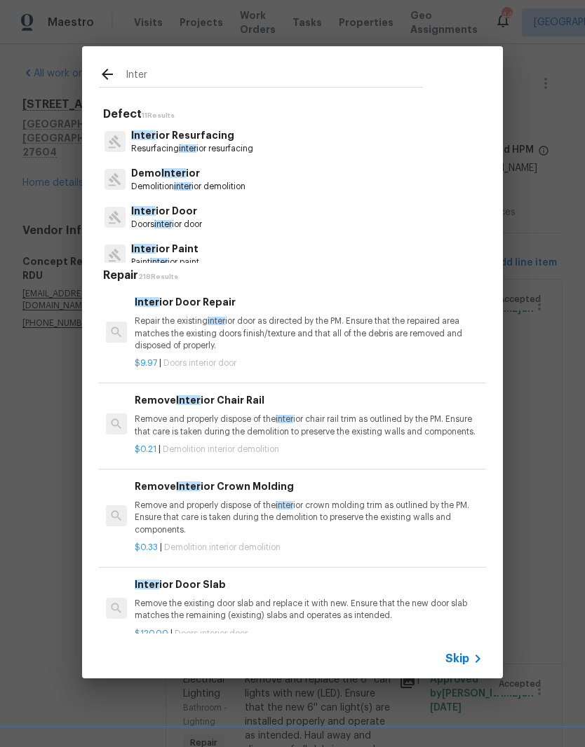
click at [194, 249] on p "Inter ior Paint" at bounding box center [165, 249] width 68 height 15
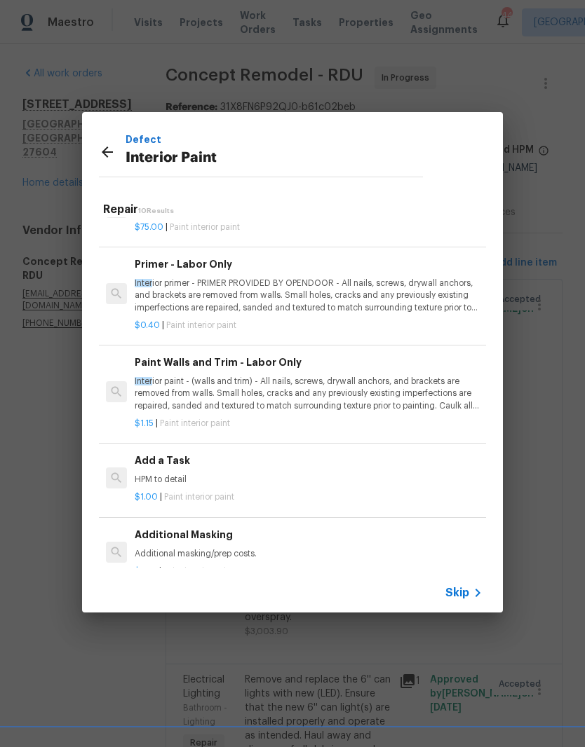
scroll to position [514, 0]
click at [349, 466] on div "Add a Task HPM to detail" at bounding box center [309, 469] width 348 height 34
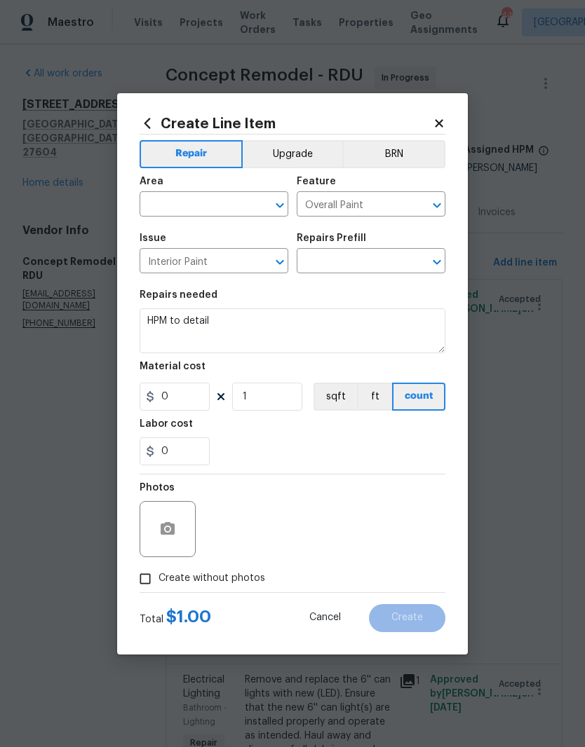
type input "Add a Task $1.00"
type input "1"
click at [229, 202] on input "text" at bounding box center [194, 206] width 109 height 22
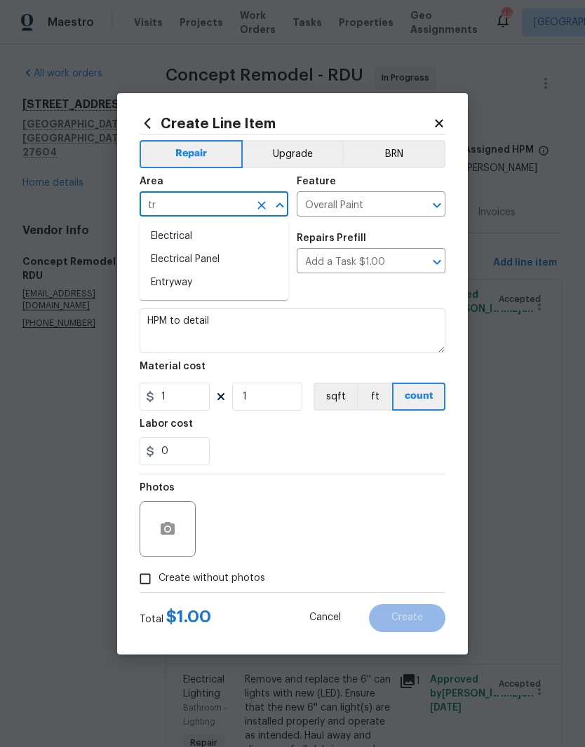
type input "t"
click at [222, 258] on li "Interior Overall" at bounding box center [214, 259] width 149 height 23
type input "Interior Overall"
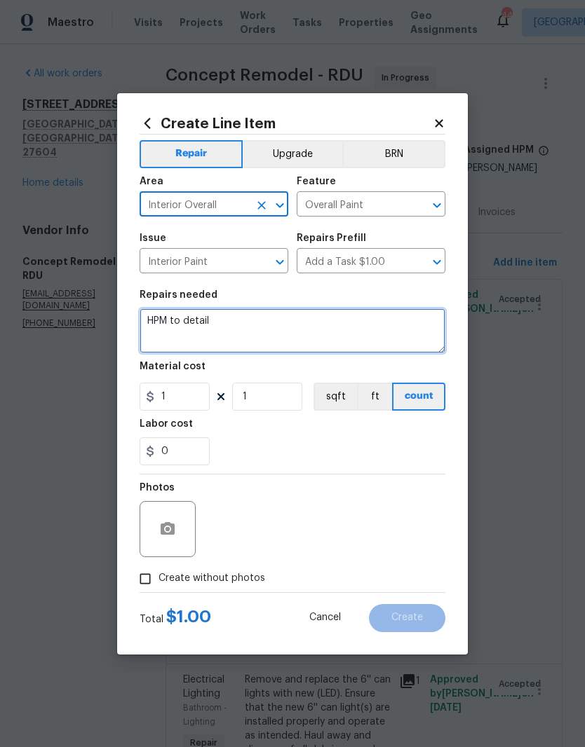
click at [304, 333] on textarea "HPM to detail" at bounding box center [293, 330] width 306 height 45
type textarea "H"
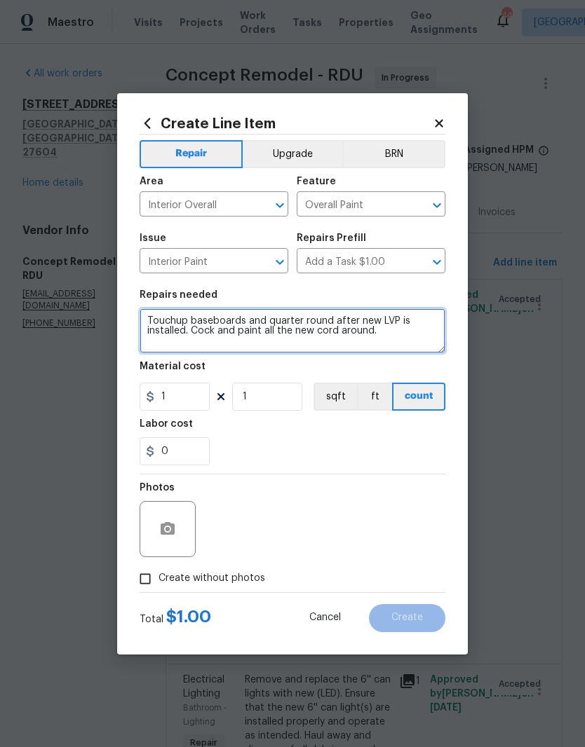
click at [210, 330] on textarea "Touchup baseboards and quarter round after new LVP is installed. Cock and paint…" at bounding box center [293, 330] width 306 height 45
click at [381, 333] on textarea "Touchup baseboards and quarter round after new LVP is installed. Caulk and pain…" at bounding box center [293, 330] width 306 height 45
type textarea "Touchup baseboards and quarter round after new LVP is installed. Caulk and pain…"
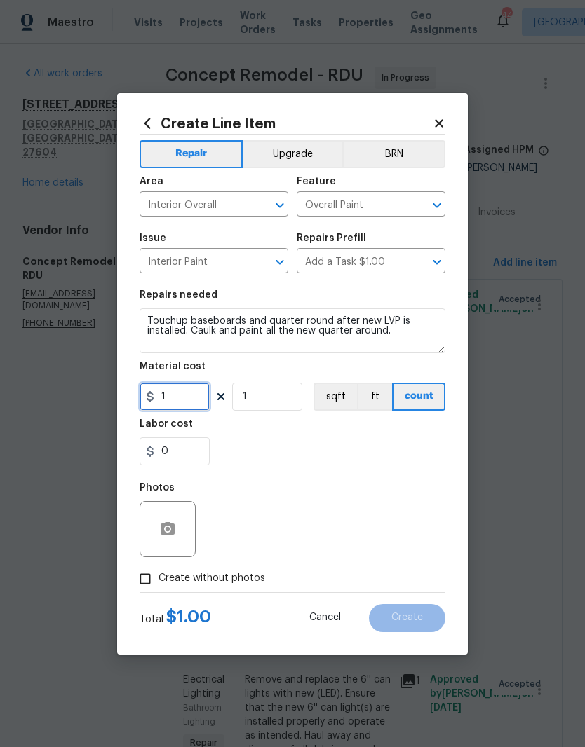
click at [190, 393] on input "1" at bounding box center [175, 397] width 70 height 28
type input "350"
click at [398, 443] on div "0" at bounding box center [293, 451] width 306 height 28
click at [146, 569] on input "Create without photos" at bounding box center [145, 579] width 27 height 27
checkbox input "true"
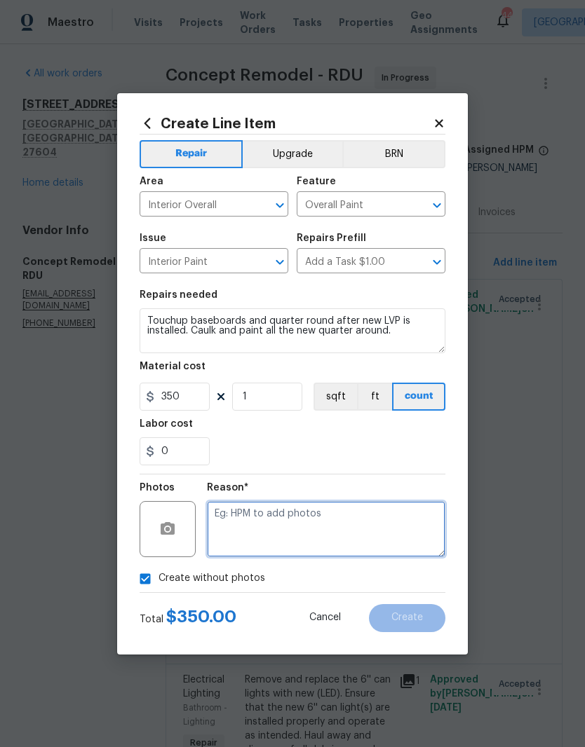
click at [284, 517] on textarea at bounding box center [326, 529] width 238 height 56
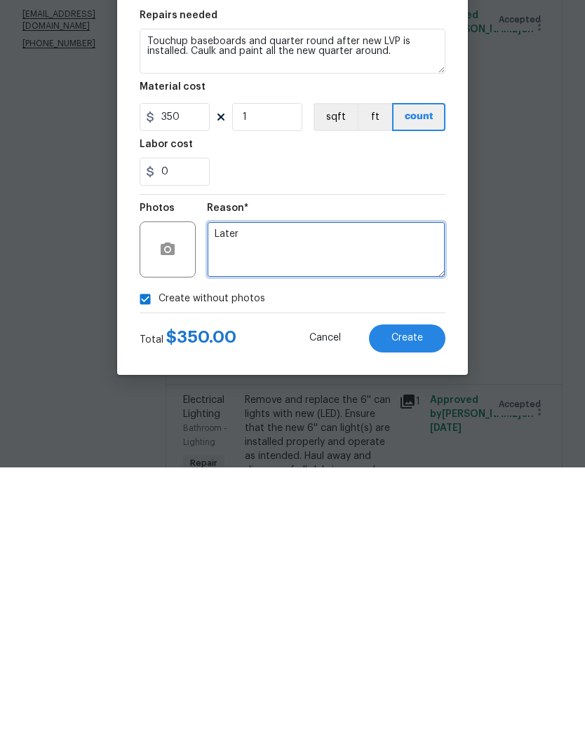
type textarea "Later"
click at [417, 613] on span "Create" at bounding box center [407, 618] width 32 height 11
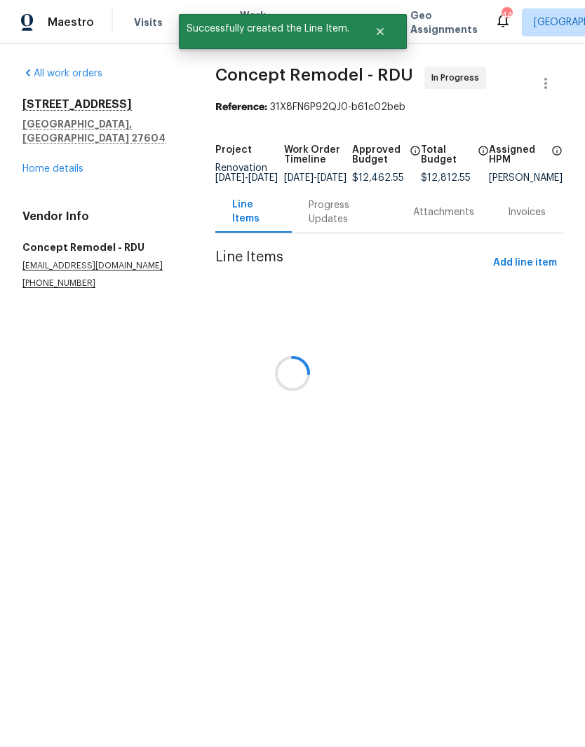
scroll to position [0, 0]
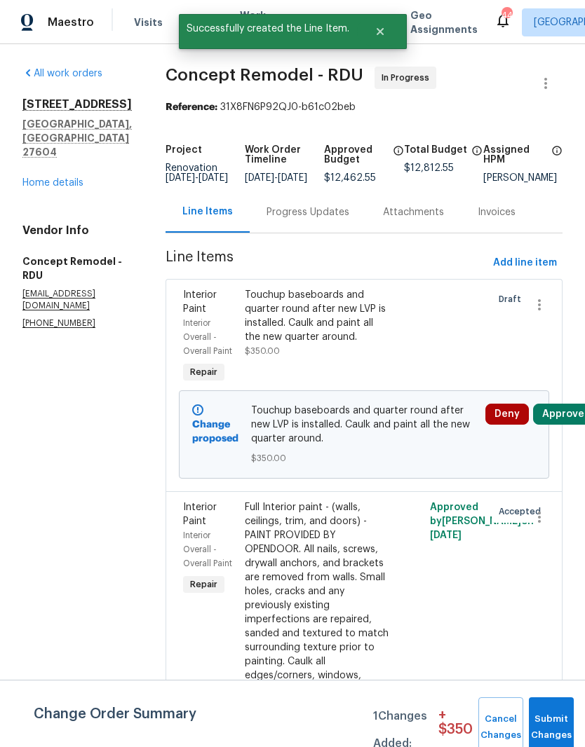
click at [559, 404] on button "Approve" at bounding box center [563, 414] width 60 height 21
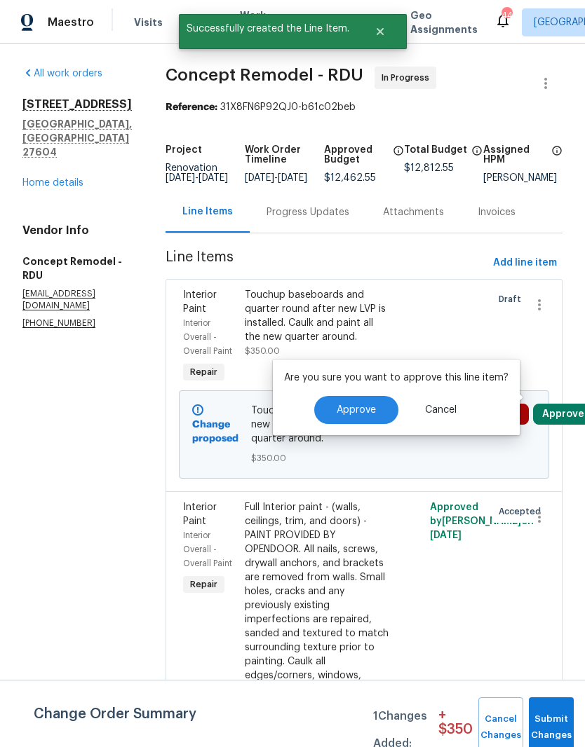
click at [362, 412] on span "Approve" at bounding box center [356, 410] width 39 height 11
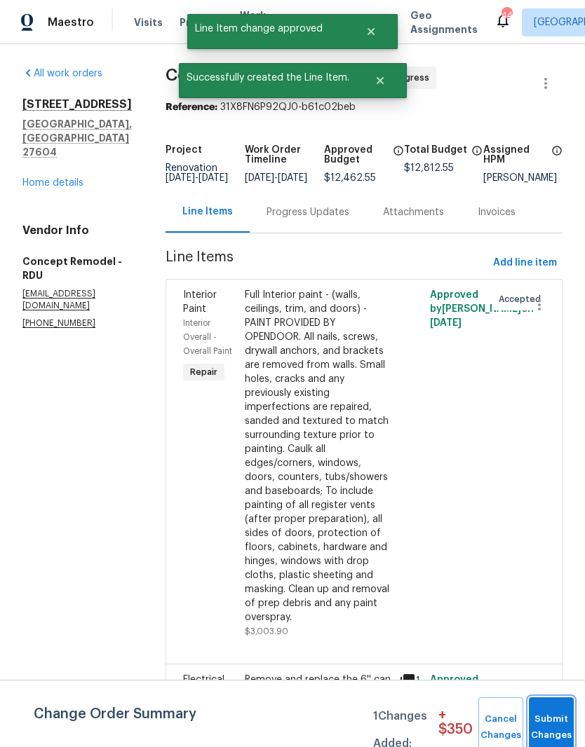
click at [558, 711] on button "Submit Changes" at bounding box center [551, 728] width 45 height 60
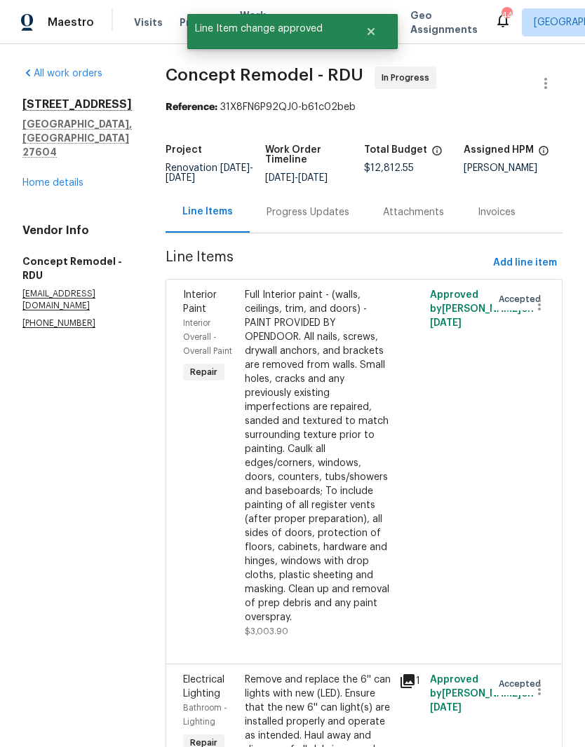
click at [66, 184] on div "6009 River Landings Dr Raleigh, NC 27604 Home details" at bounding box center [76, 143] width 109 height 93
click at [53, 188] on link "Home details" at bounding box center [52, 183] width 61 height 10
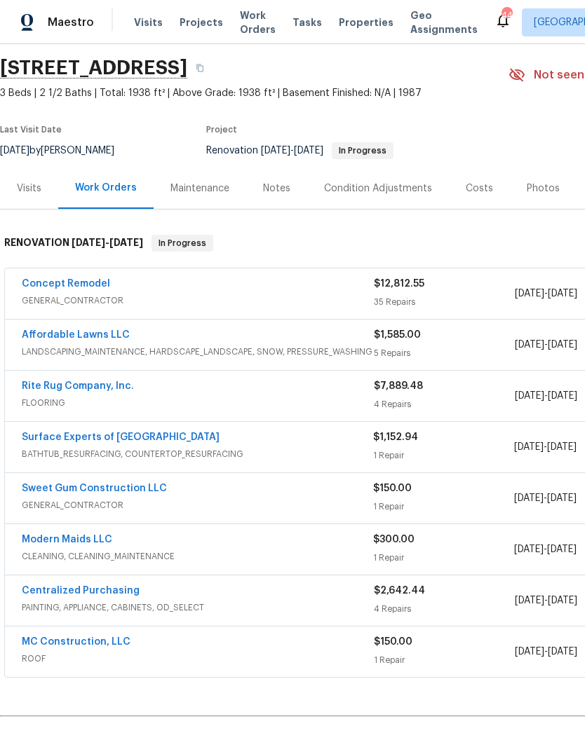
scroll to position [44, 0]
click at [89, 536] on link "Modern Maids LLC" at bounding box center [67, 541] width 90 height 10
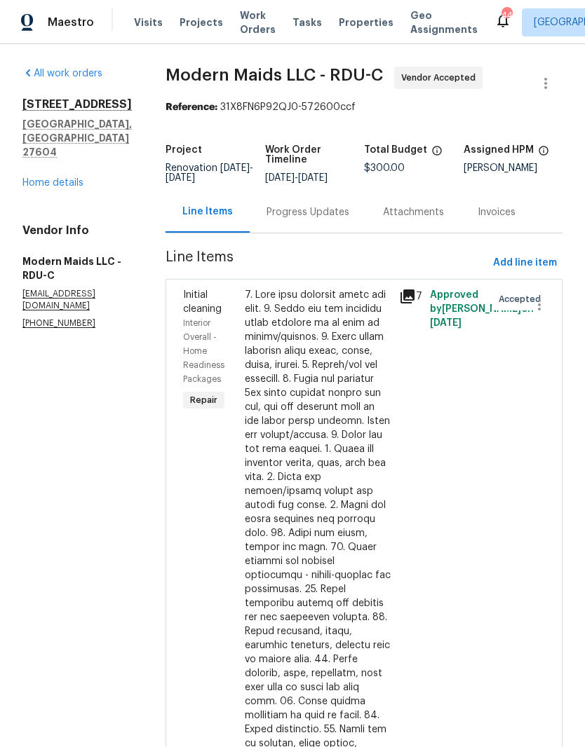
click at [341, 210] on div "Progress Updates" at bounding box center [308, 211] width 116 height 41
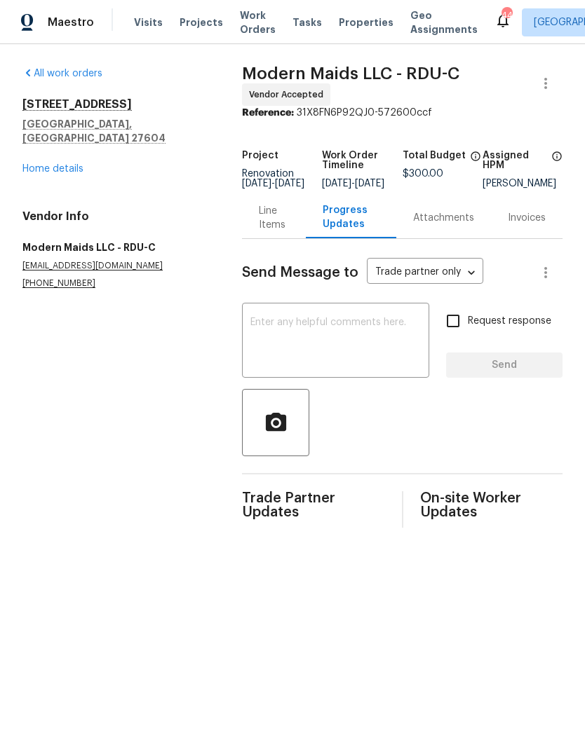
click at [339, 343] on textarea at bounding box center [335, 342] width 170 height 49
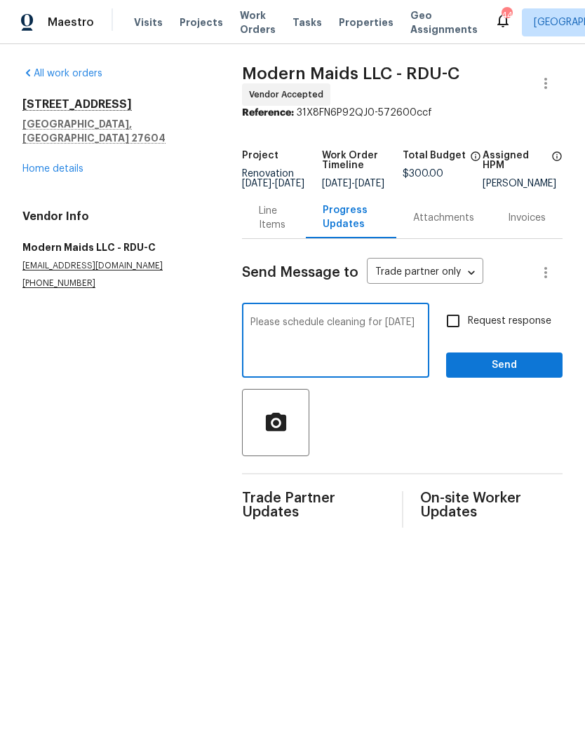
type textarea "Please schedule cleaning for Wednesday 9/17"
click at [394, 435] on div at bounding box center [402, 422] width 320 height 67
click at [458, 328] on input "Request response" at bounding box center [452, 320] width 29 height 29
checkbox input "true"
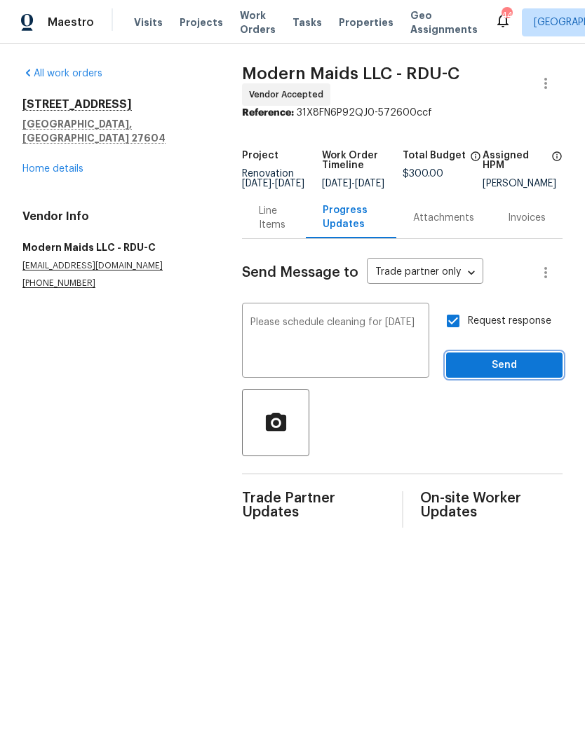
click at [482, 374] on span "Send" at bounding box center [504, 366] width 94 height 18
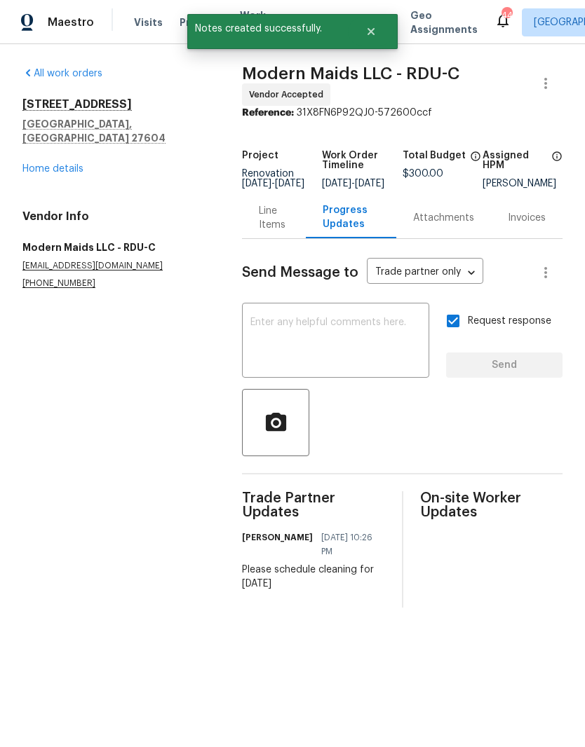
click at [36, 164] on link "Home details" at bounding box center [52, 169] width 61 height 10
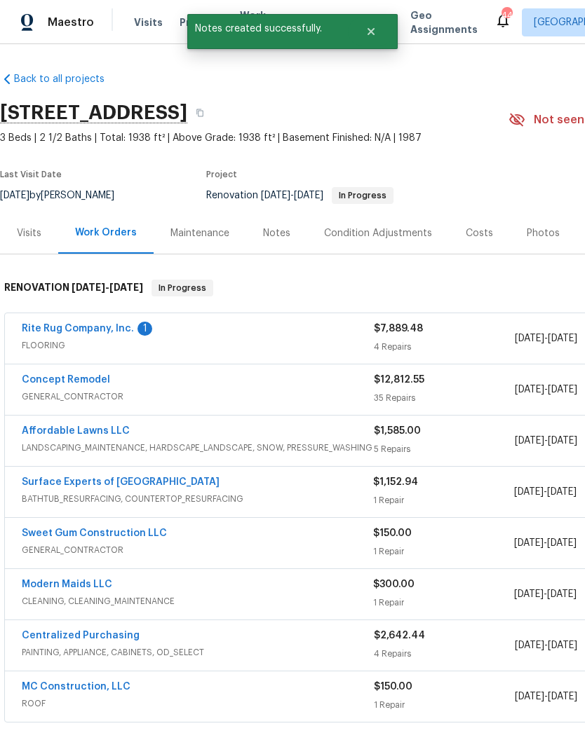
click at [120, 330] on link "Rite Rug Company, Inc." at bounding box center [78, 329] width 112 height 10
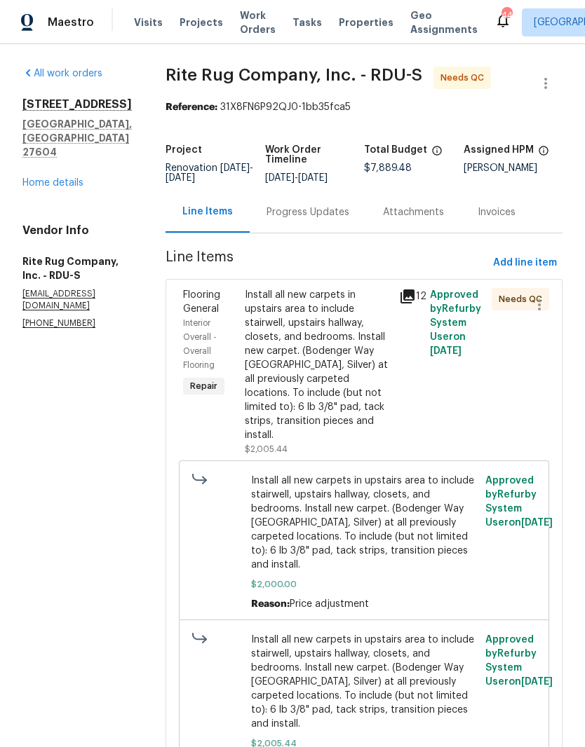
click at [334, 219] on div "Progress Updates" at bounding box center [307, 212] width 83 height 14
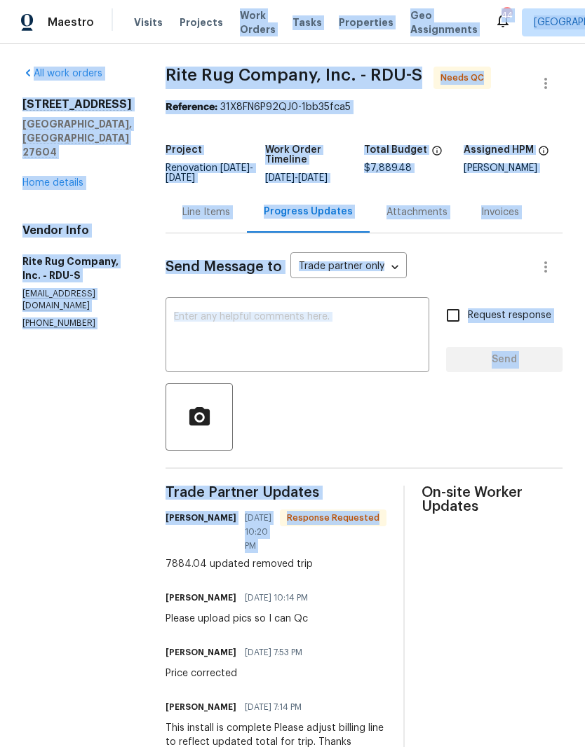
click at [212, 557] on div "7884.04 updated removed trip" at bounding box center [275, 564] width 221 height 14
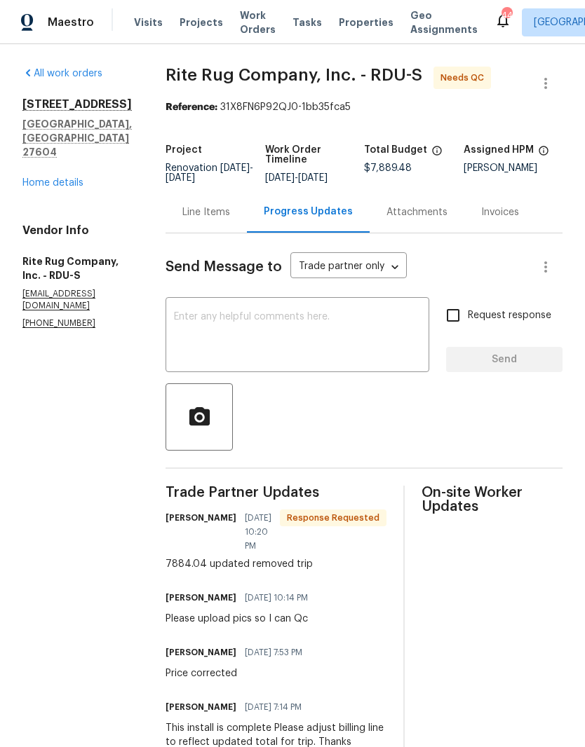
click at [245, 591] on span "09/15/2025 10:14 PM" at bounding box center [276, 598] width 63 height 14
click at [266, 591] on div "Joseph White 09/15/2025 10:14 PM" at bounding box center [240, 598] width 151 height 20
click at [229, 219] on div "Line Items" at bounding box center [206, 212] width 48 height 14
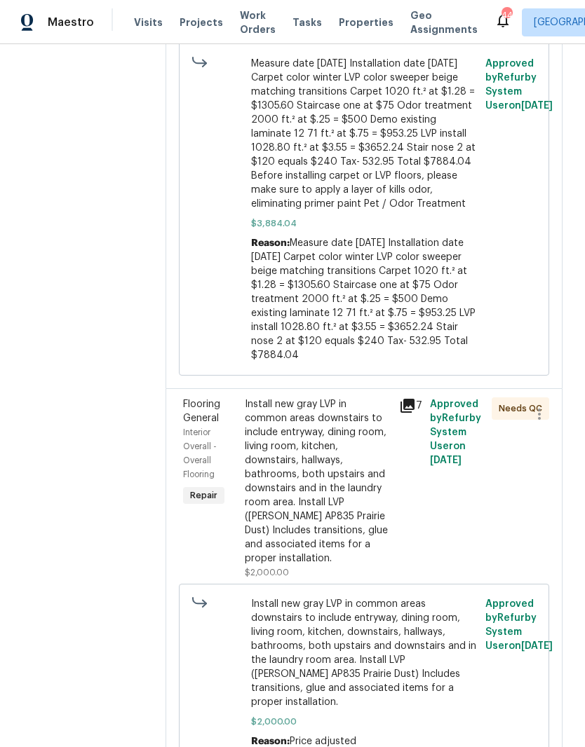
scroll to position [1135, 0]
click at [314, 437] on div "Install new gray LVP in common areas downstairs to include entryway, dining roo…" at bounding box center [318, 482] width 146 height 168
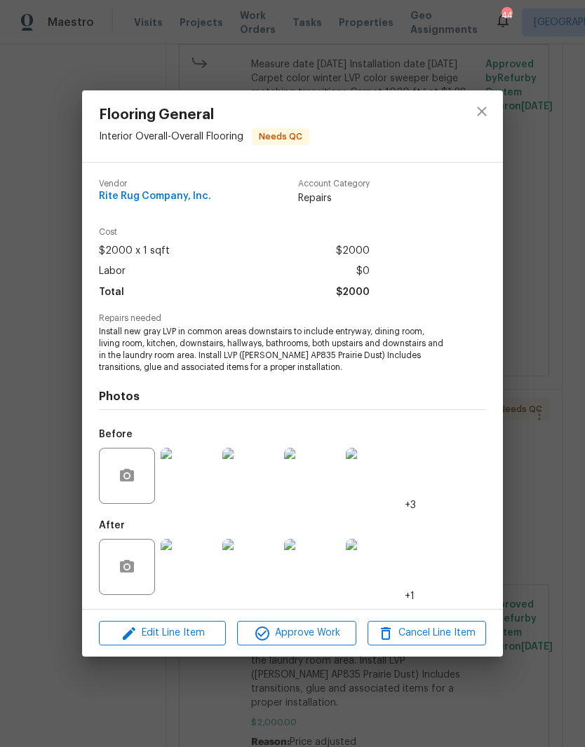
click at [208, 569] on img at bounding box center [189, 567] width 56 height 56
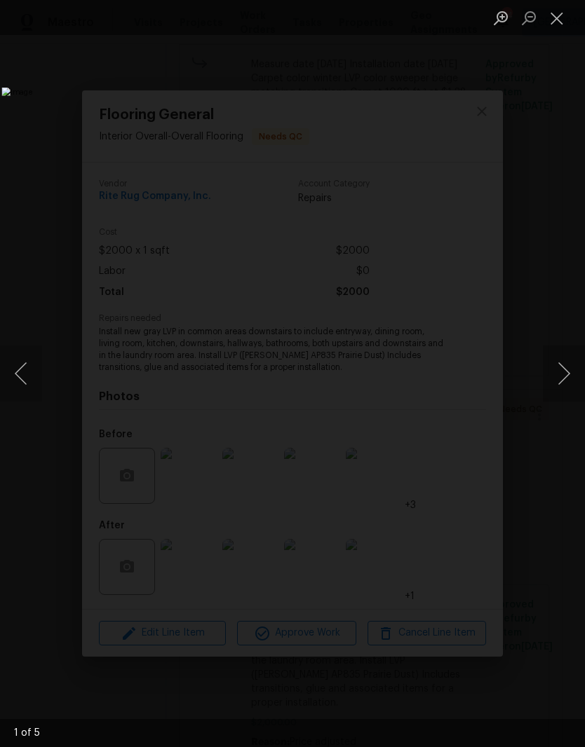
click at [564, 369] on button "Next image" at bounding box center [564, 374] width 42 height 56
click at [559, 383] on button "Next image" at bounding box center [564, 374] width 42 height 56
click at [567, 382] on button "Next image" at bounding box center [564, 374] width 42 height 56
click at [562, 381] on button "Next image" at bounding box center [564, 374] width 42 height 56
click at [563, 374] on button "Next image" at bounding box center [564, 374] width 42 height 56
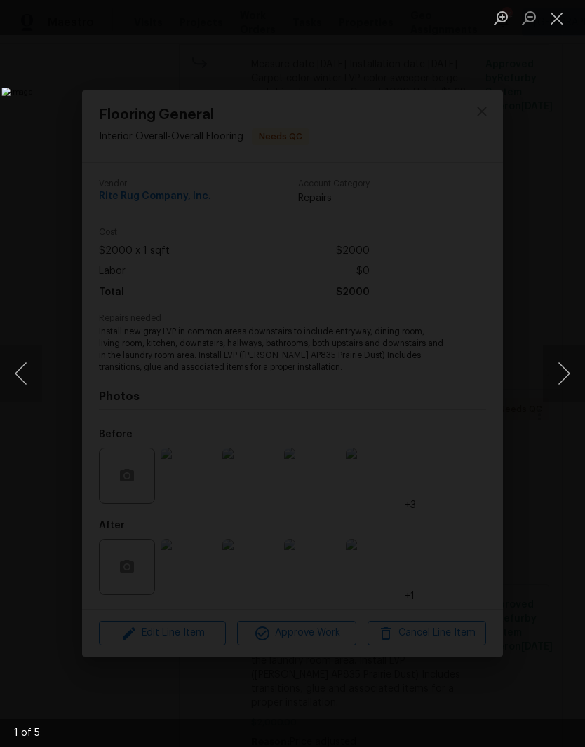
click at [561, 375] on button "Next image" at bounding box center [564, 374] width 42 height 56
click at [566, 374] on button "Next image" at bounding box center [564, 374] width 42 height 56
click at [562, 7] on button "Close lightbox" at bounding box center [557, 18] width 28 height 25
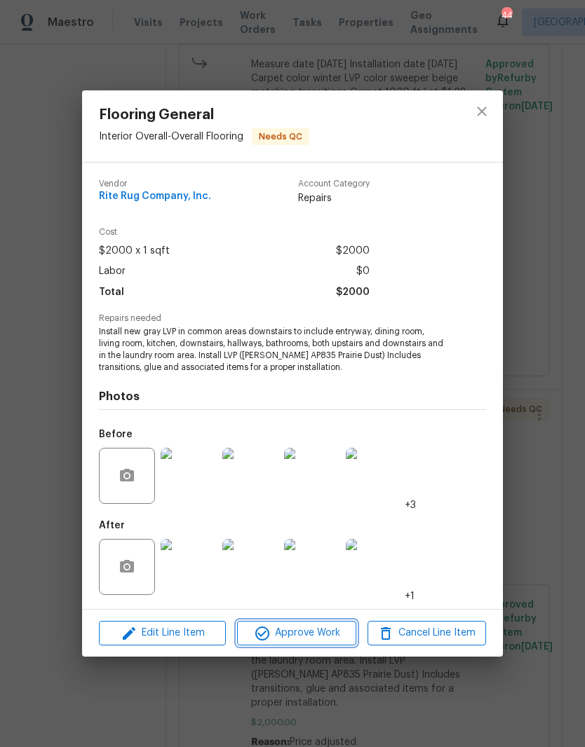
click at [312, 630] on span "Approve Work" at bounding box center [296, 634] width 110 height 18
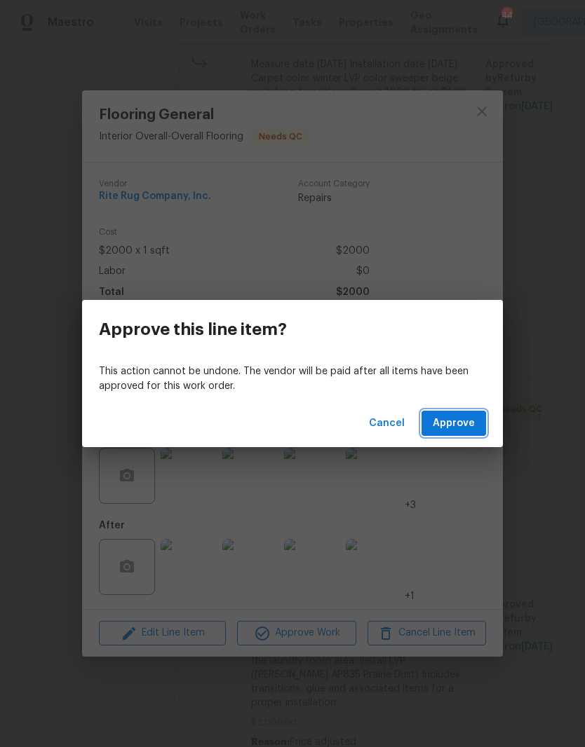
click at [467, 417] on span "Approve" at bounding box center [454, 424] width 42 height 18
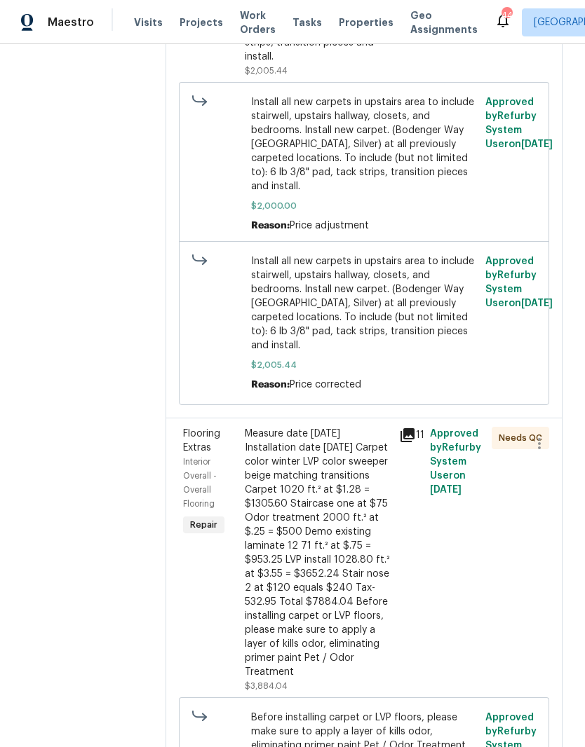
scroll to position [377, 0]
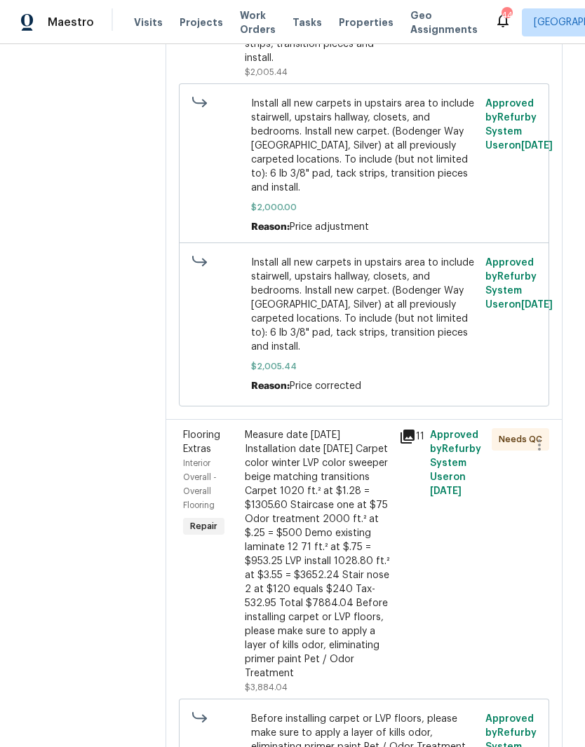
click at [363, 538] on div "Measure date 9/8/25 Installation date 9/19/25 Carpet color winter LVP color swe…" at bounding box center [318, 554] width 146 height 252
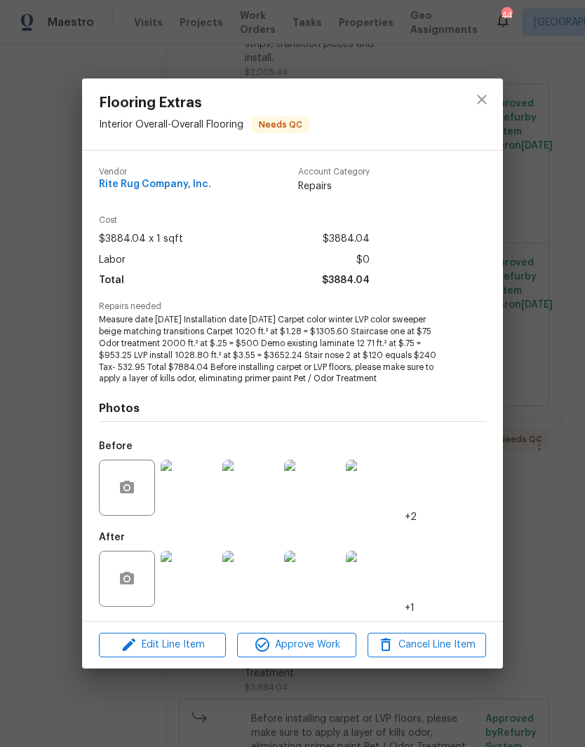
click at [201, 583] on img at bounding box center [189, 579] width 56 height 56
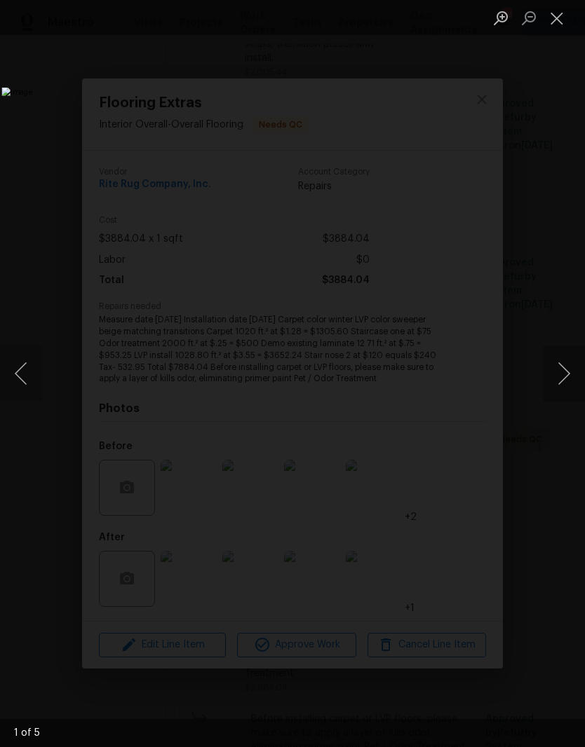
click at [563, 366] on button "Next image" at bounding box center [564, 374] width 42 height 56
click at [564, 365] on button "Next image" at bounding box center [564, 374] width 42 height 56
click at [559, 369] on button "Next image" at bounding box center [564, 374] width 42 height 56
click at [556, 378] on button "Next image" at bounding box center [564, 374] width 42 height 56
click at [557, 379] on button "Next image" at bounding box center [564, 374] width 42 height 56
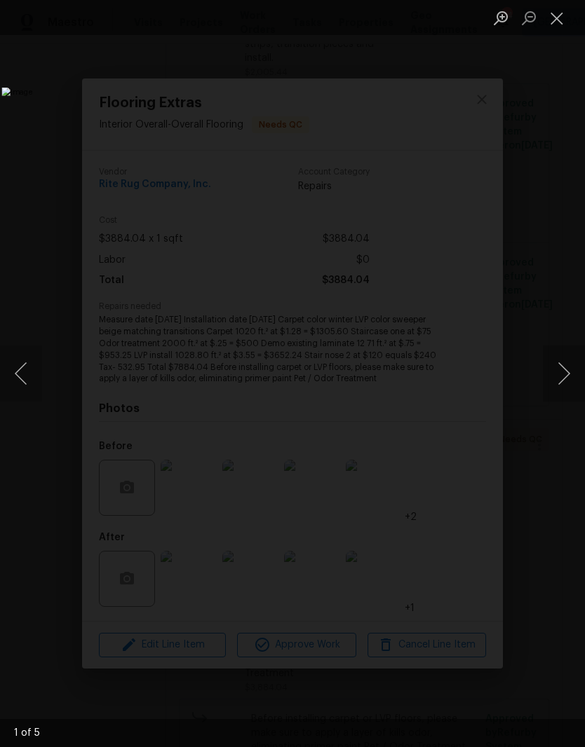
click at [564, 8] on button "Close lightbox" at bounding box center [557, 18] width 28 height 25
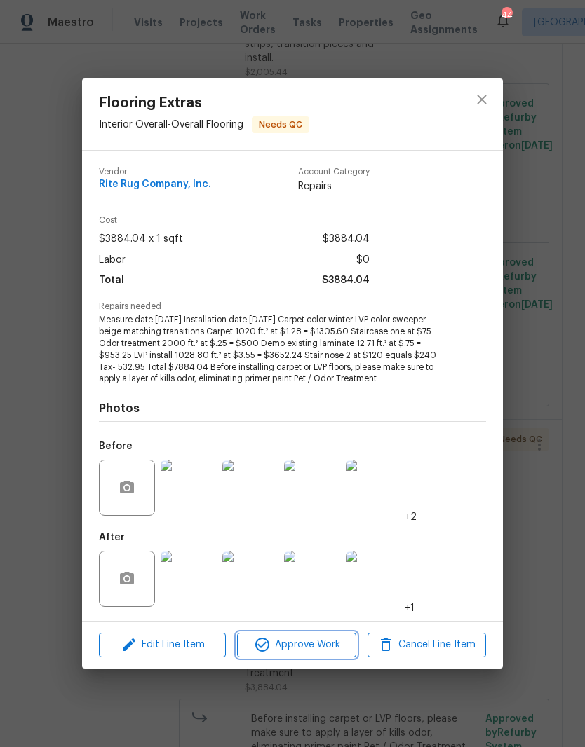
click at [318, 656] on button "Approve Work" at bounding box center [296, 645] width 118 height 25
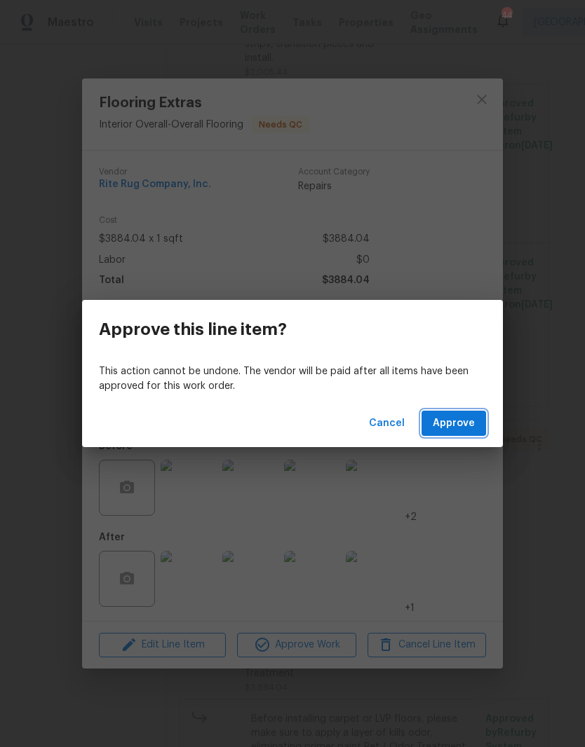
click at [466, 420] on span "Approve" at bounding box center [454, 424] width 42 height 18
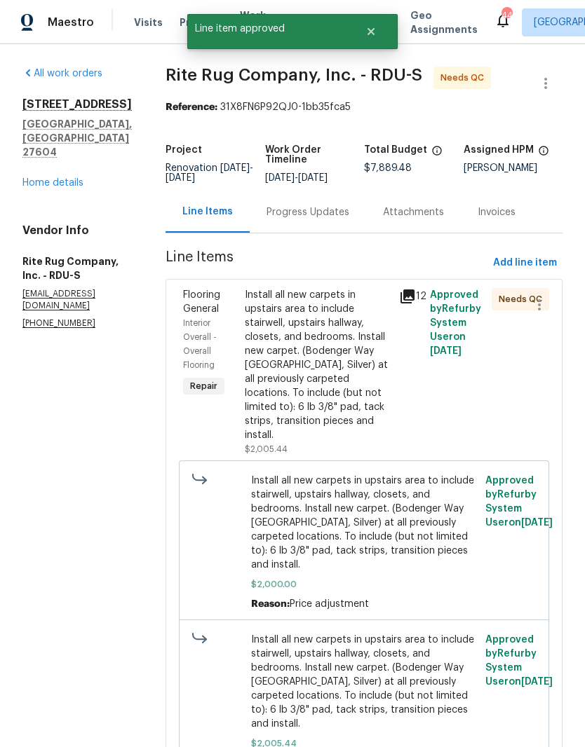
scroll to position [0, 0]
click at [390, 376] on div "Install all new carpets in upstairs area to include stairwell, upstairs hallway…" at bounding box center [318, 365] width 146 height 154
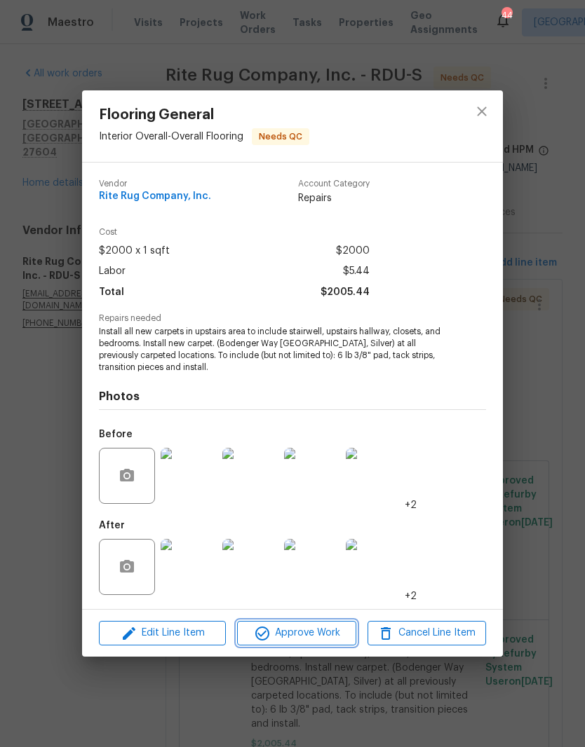
click at [306, 638] on span "Approve Work" at bounding box center [296, 634] width 110 height 18
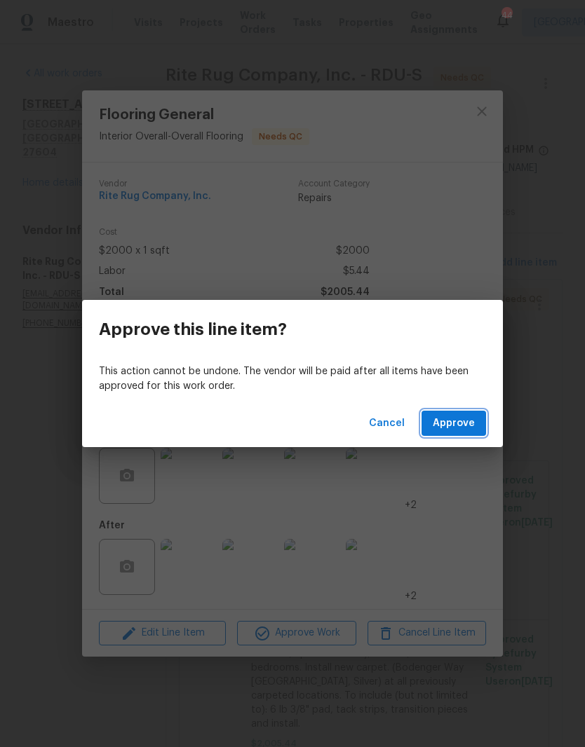
click at [454, 432] on button "Approve" at bounding box center [453, 424] width 64 height 26
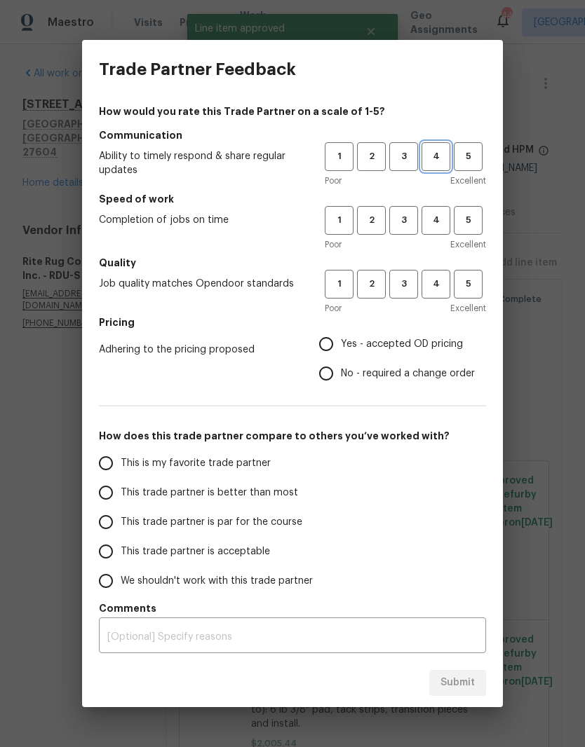
click at [434, 152] on span "4" at bounding box center [436, 157] width 26 height 16
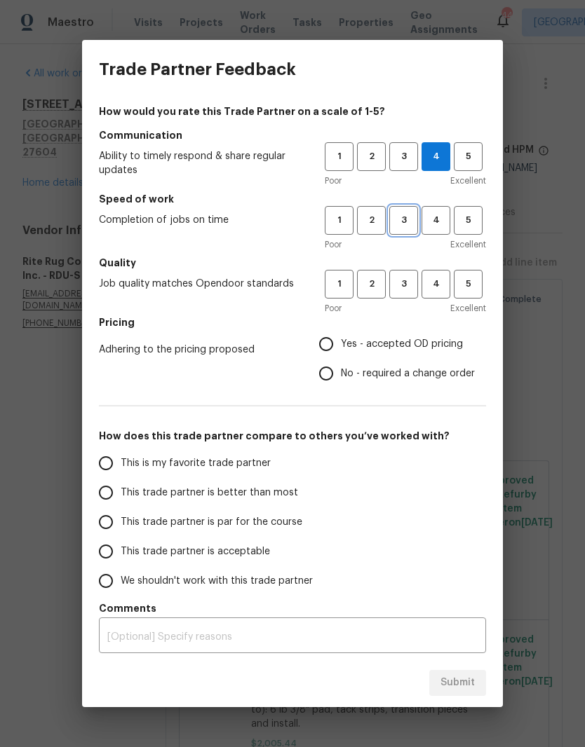
click at [405, 226] on span "3" at bounding box center [403, 220] width 26 height 16
click at [412, 281] on span "3" at bounding box center [403, 284] width 26 height 16
click at [416, 339] on span "Yes - accepted OD pricing" at bounding box center [402, 344] width 122 height 15
click at [341, 339] on input "Yes - accepted OD pricing" at bounding box center [325, 344] width 29 height 29
radio input "true"
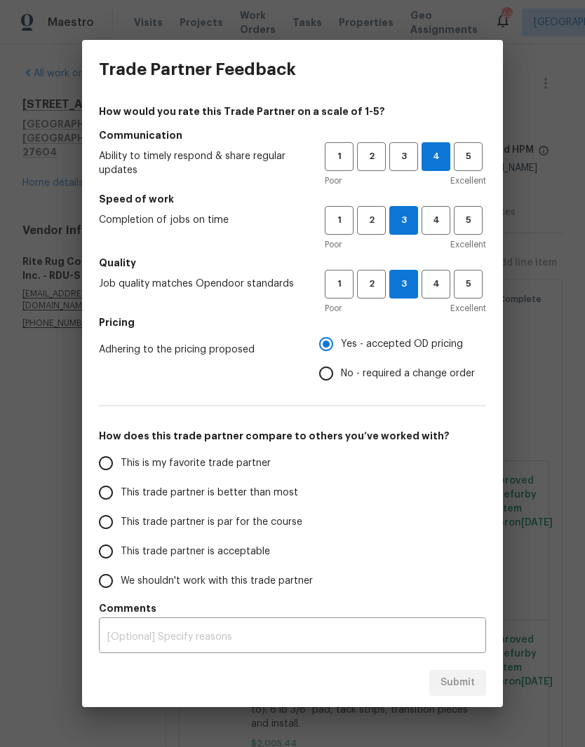
click at [269, 525] on span "This trade partner is par for the course" at bounding box center [212, 522] width 182 height 15
click at [121, 525] on input "This trade partner is par for the course" at bounding box center [105, 522] width 29 height 29
click at [465, 678] on span "Submit" at bounding box center [457, 683] width 34 height 18
radio input "true"
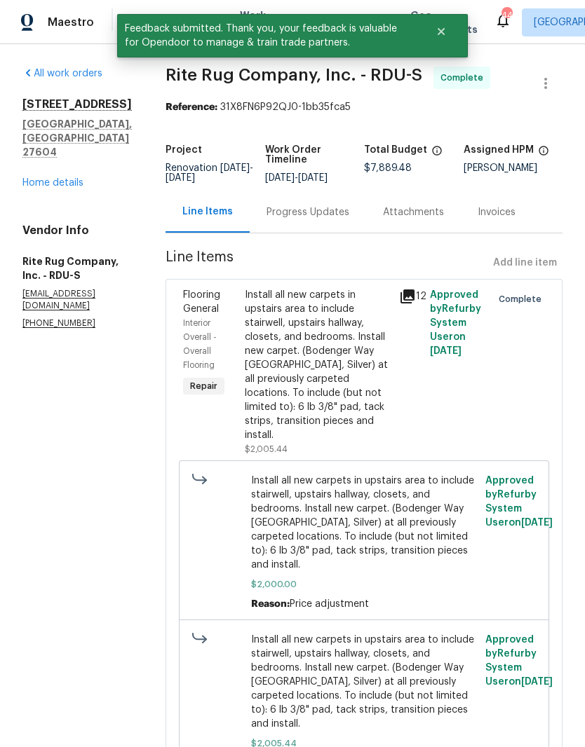
click at [41, 178] on link "Home details" at bounding box center [52, 183] width 61 height 10
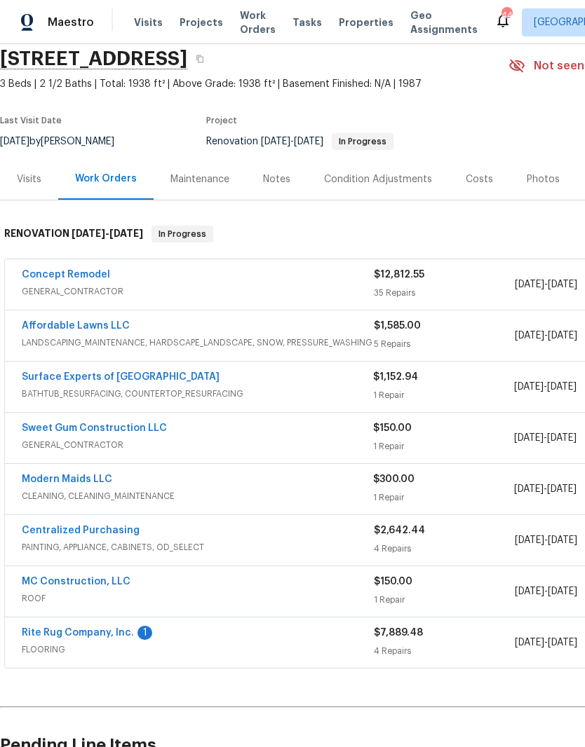
scroll to position [54, 0]
click at [116, 637] on link "Rite Rug Company, Inc." at bounding box center [78, 633] width 112 height 10
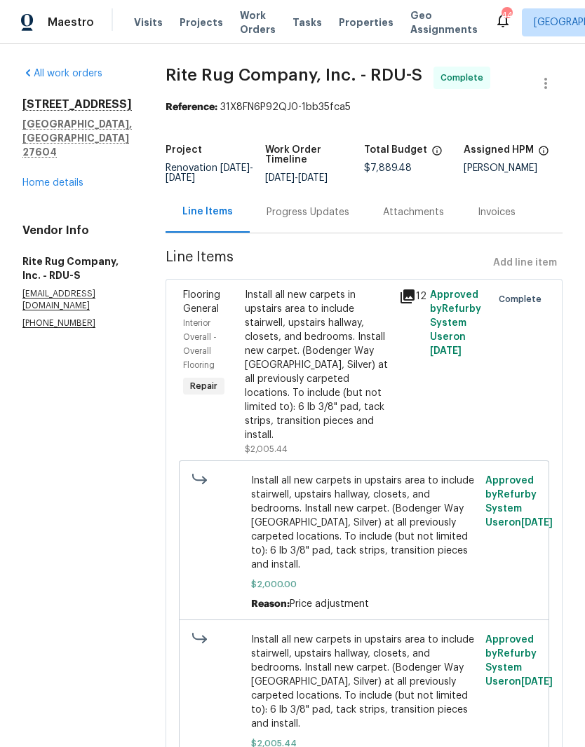
click at [340, 233] on div "Progress Updates" at bounding box center [308, 211] width 116 height 41
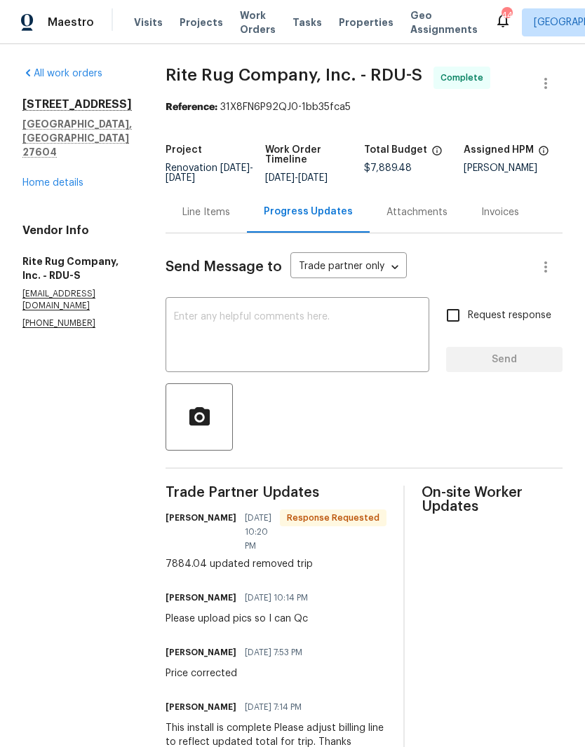
click at [360, 353] on textarea at bounding box center [297, 336] width 247 height 49
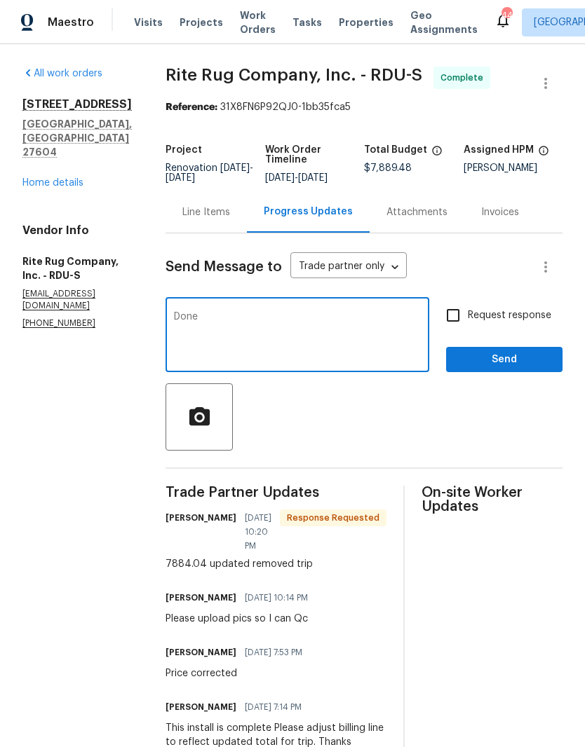
type textarea "Done"
click at [505, 365] on span "Send" at bounding box center [504, 360] width 94 height 18
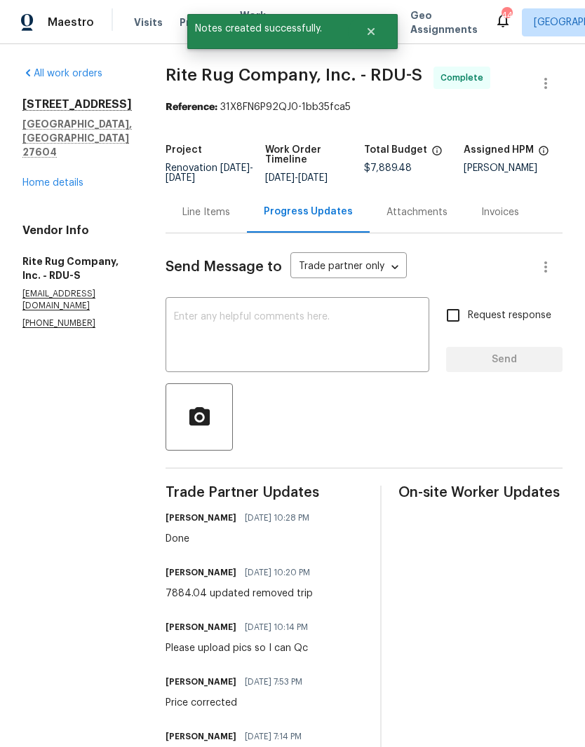
click at [29, 178] on link "Home details" at bounding box center [52, 183] width 61 height 10
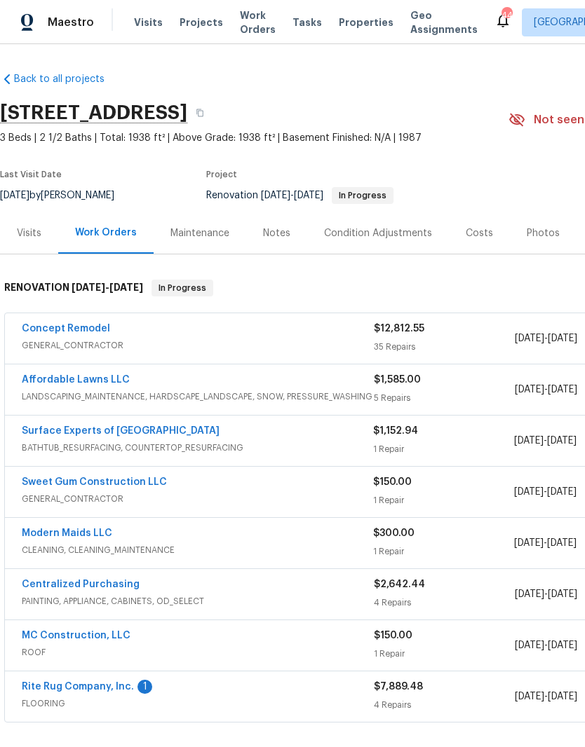
click at [161, 428] on link "Surface Experts of North Raleigh" at bounding box center [121, 431] width 198 height 10
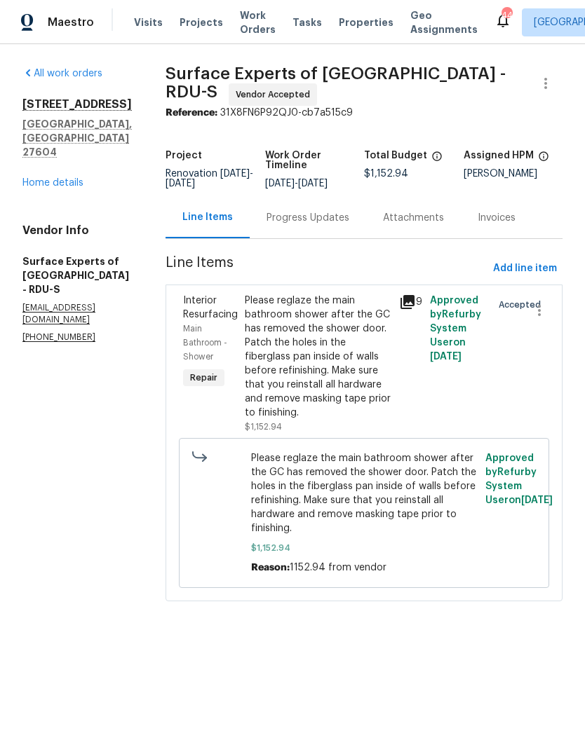
click at [349, 224] on div "Progress Updates" at bounding box center [307, 218] width 83 height 14
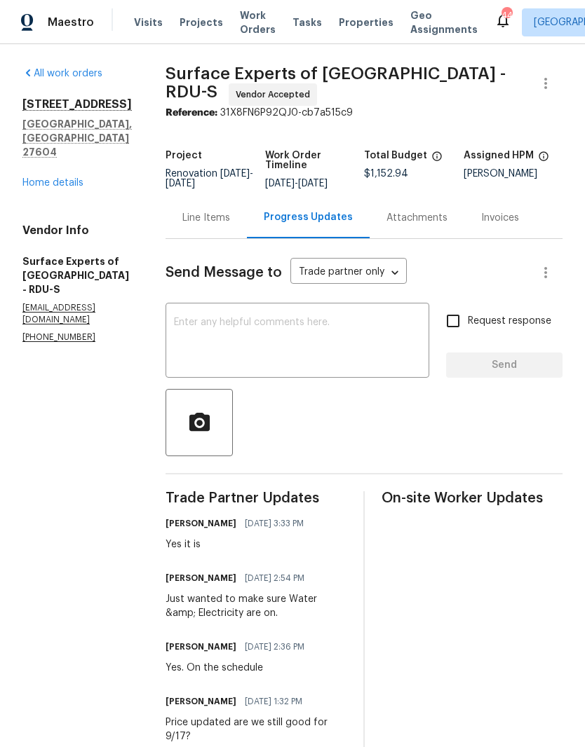
click at [362, 345] on textarea at bounding box center [297, 342] width 247 height 49
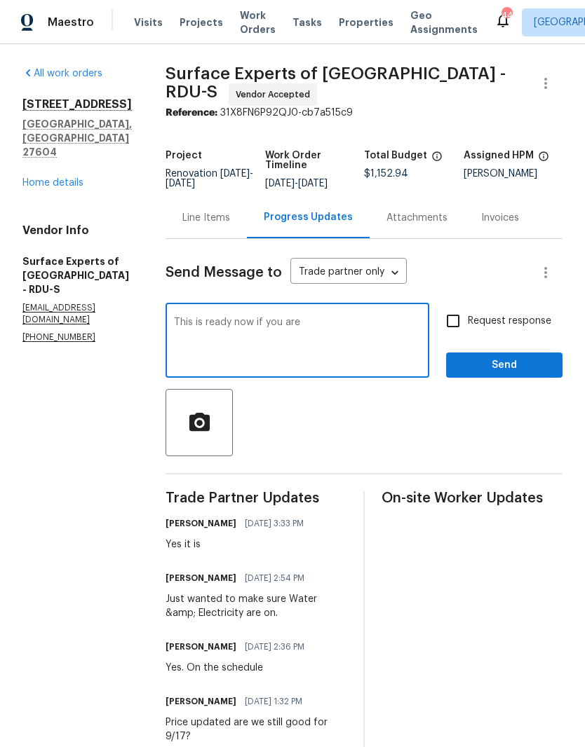
type textarea "This is ready now if you are"
click at [458, 330] on input "Request response" at bounding box center [452, 320] width 29 height 29
checkbox input "true"
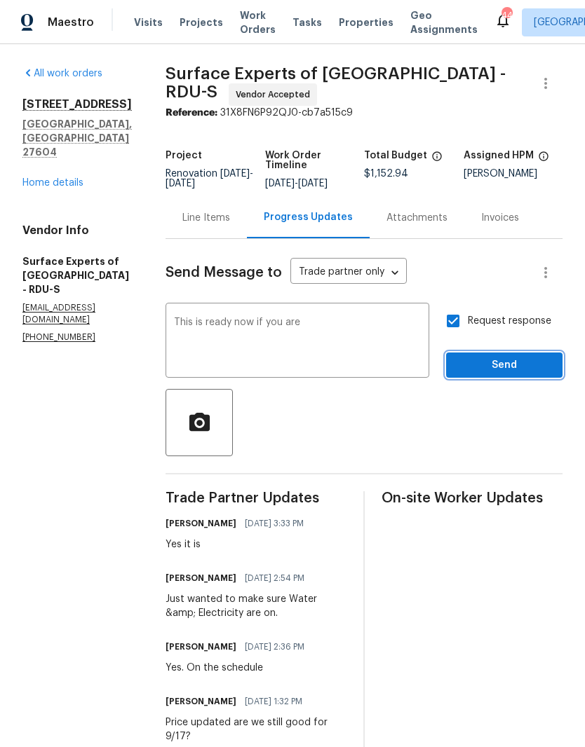
click at [491, 373] on span "Send" at bounding box center [504, 366] width 94 height 18
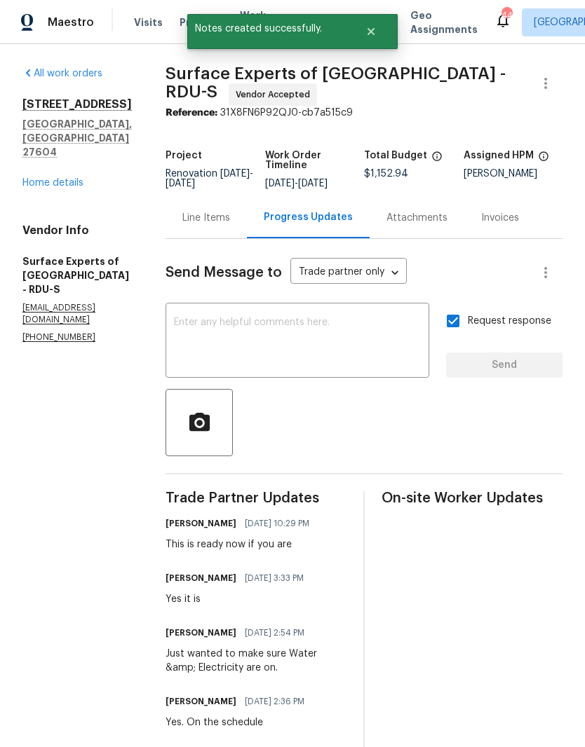
click at [33, 178] on link "Home details" at bounding box center [52, 183] width 61 height 10
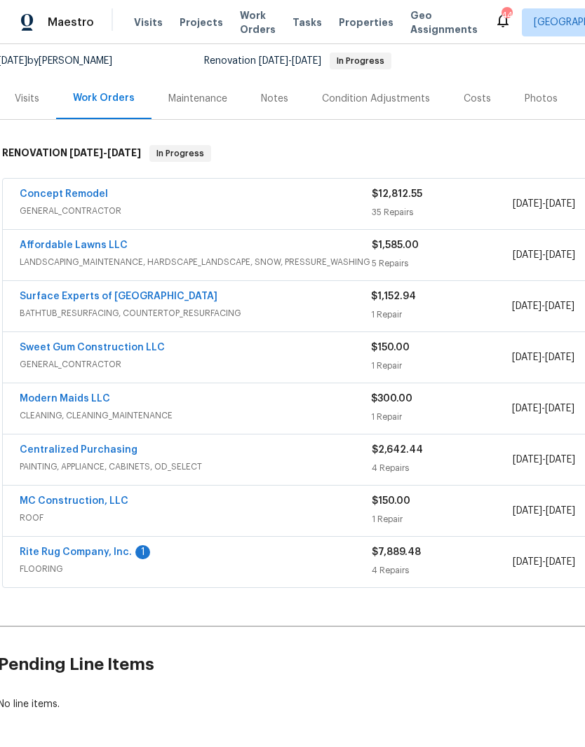
scroll to position [133, 3]
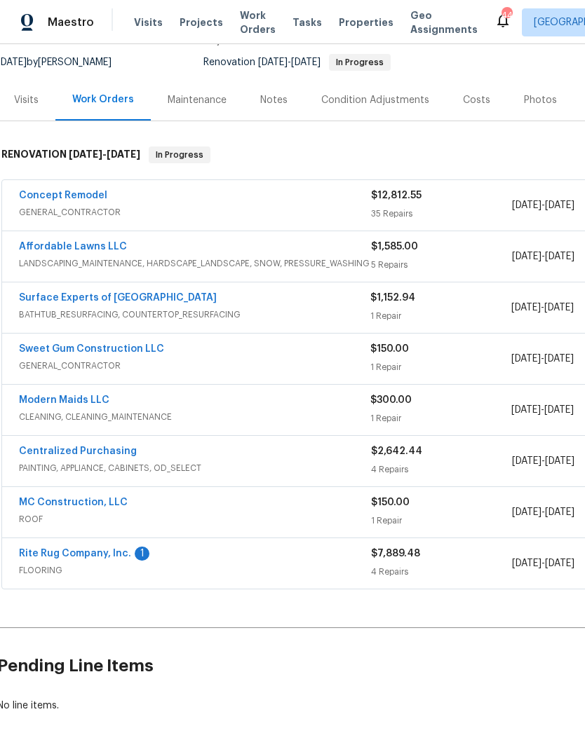
click at [122, 554] on link "Rite Rug Company, Inc." at bounding box center [75, 554] width 112 height 10
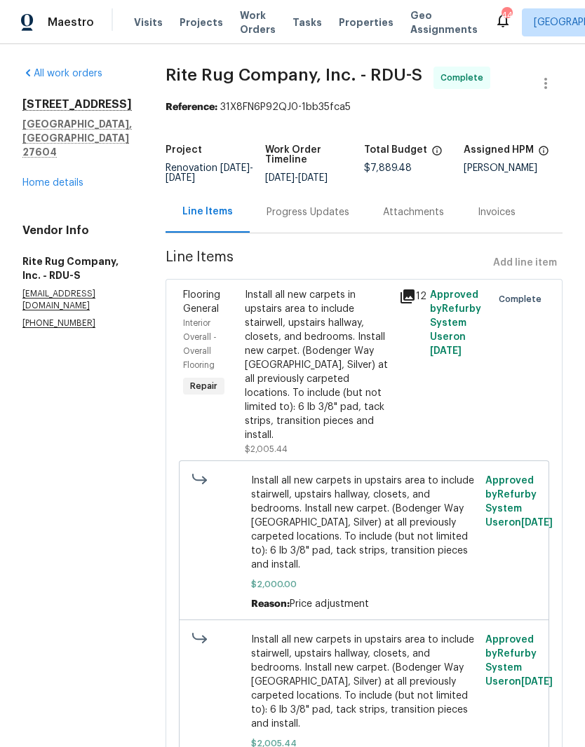
click at [346, 219] on div "Progress Updates" at bounding box center [307, 212] width 83 height 14
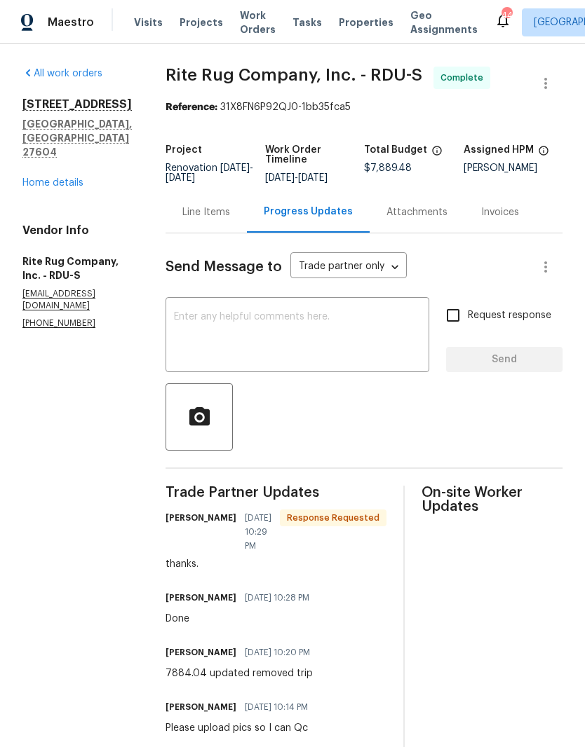
click at [224, 219] on div "Line Items" at bounding box center [206, 212] width 48 height 14
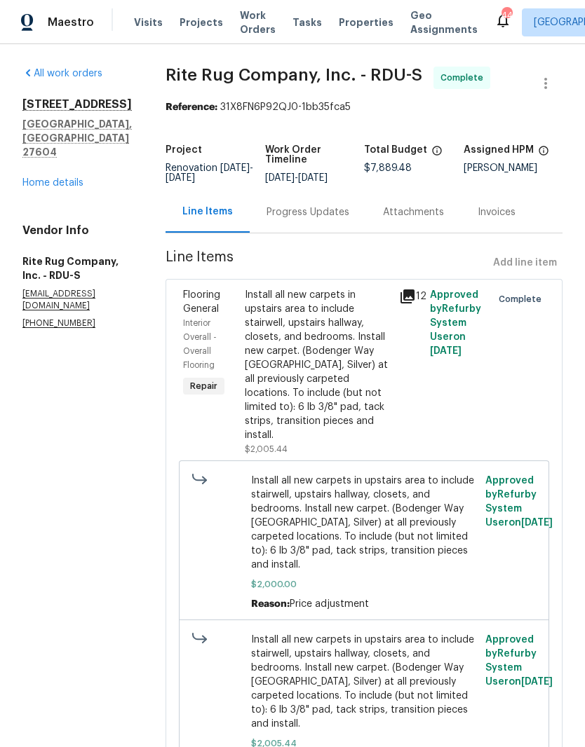
click at [82, 163] on div "6009 River Landings Dr Raleigh, NC 27604 Home details" at bounding box center [76, 143] width 109 height 93
click at [55, 178] on link "Home details" at bounding box center [52, 183] width 61 height 10
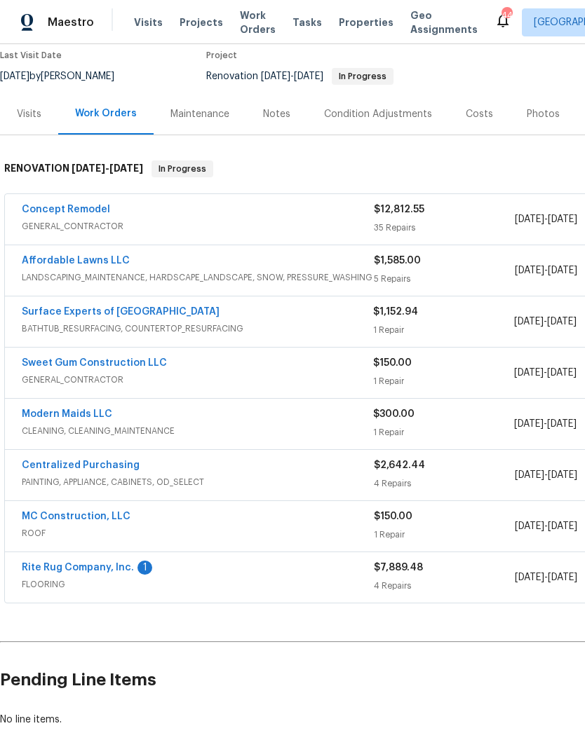
scroll to position [119, 0]
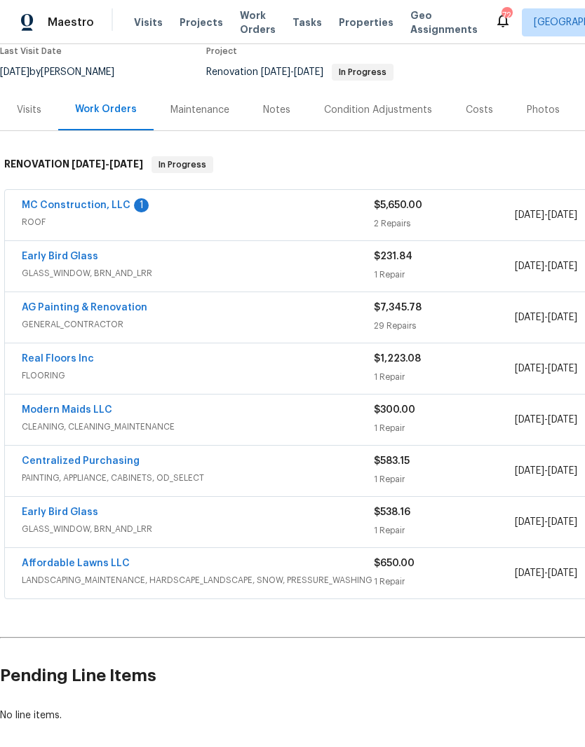
scroll to position [124, 0]
click at [86, 203] on link "MC Construction, LLC" at bounding box center [76, 205] width 109 height 10
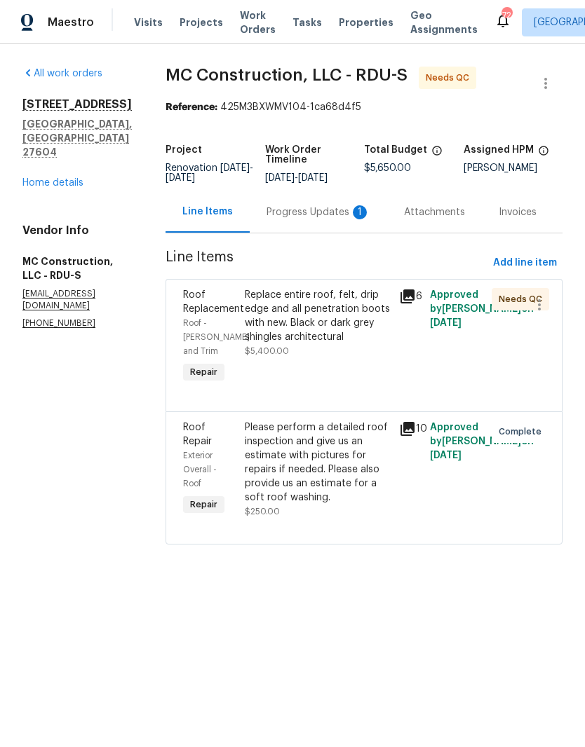
click at [330, 215] on div "Progress Updates 1" at bounding box center [318, 212] width 104 height 14
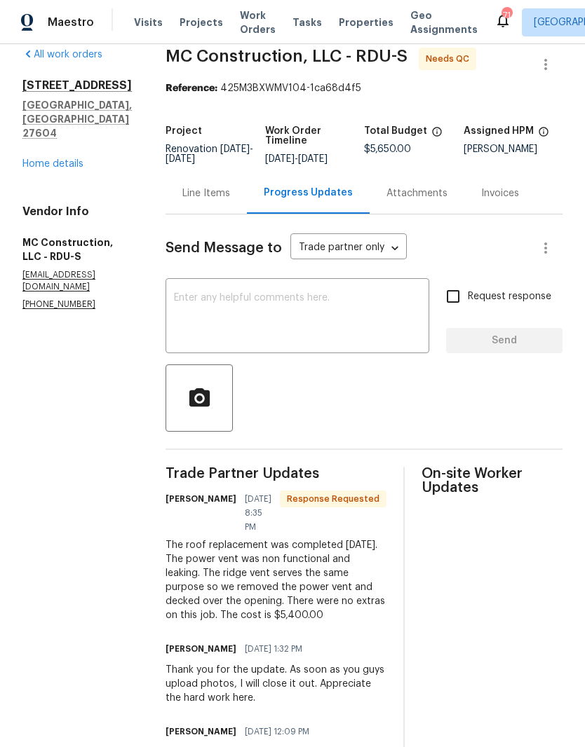
scroll to position [20, 0]
click at [192, 185] on div "Line Items" at bounding box center [205, 192] width 81 height 41
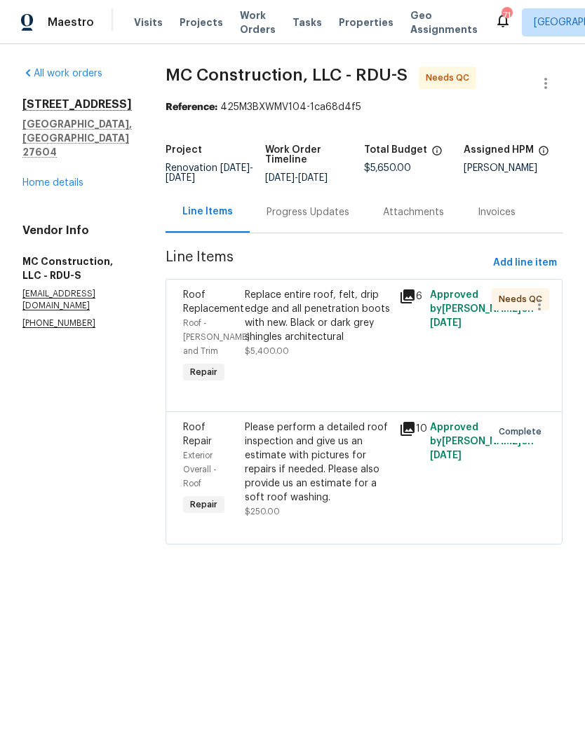
click at [332, 320] on div "Replace entire roof, felt, drip edge and all penetration boots with new. Black …" at bounding box center [318, 316] width 146 height 56
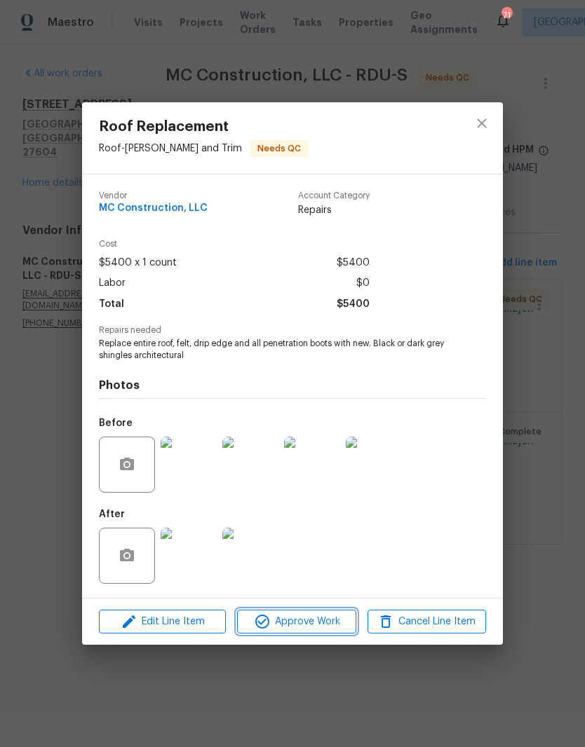
click at [306, 622] on span "Approve Work" at bounding box center [296, 622] width 110 height 18
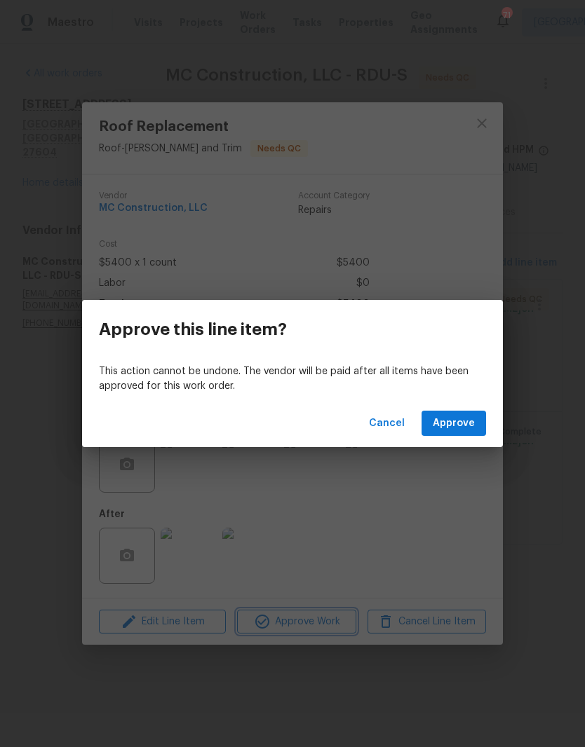
click at [393, 527] on div "Approve this line item? This action cannot be undone. The vendor will be paid a…" at bounding box center [292, 373] width 585 height 747
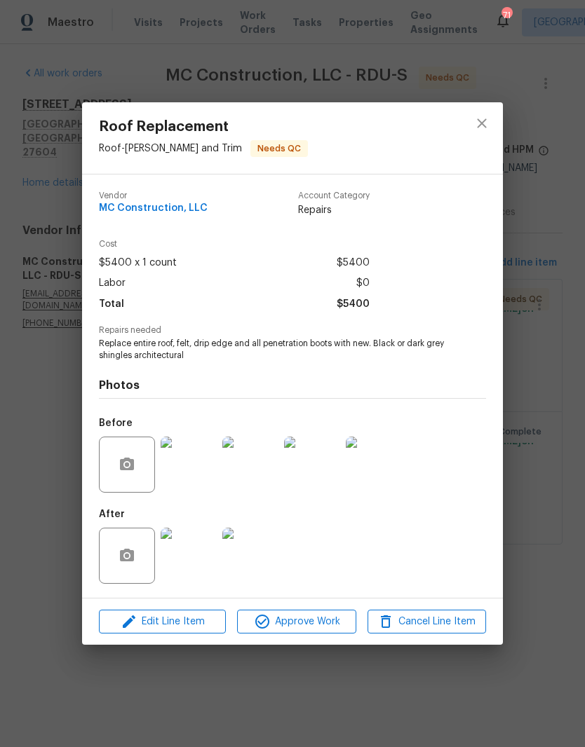
click at [189, 564] on img at bounding box center [189, 556] width 56 height 56
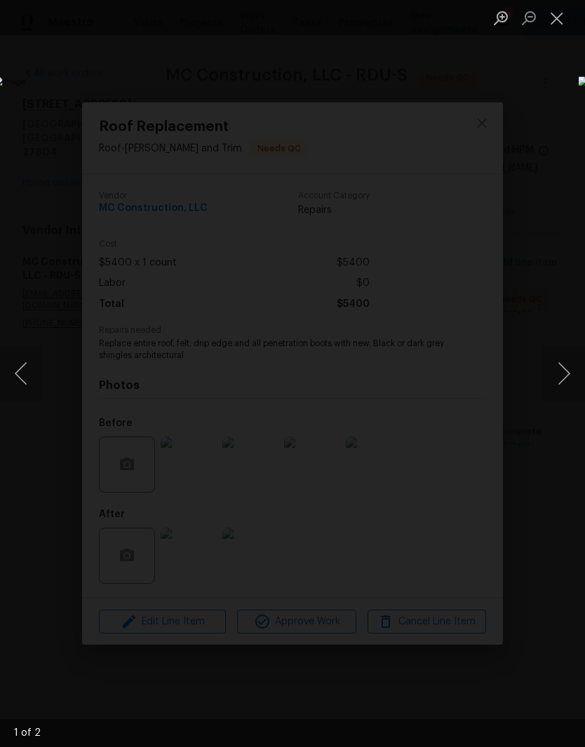
click at [431, 379] on img "Lightbox" at bounding box center [226, 373] width 465 height 594
click at [565, 382] on button "Next image" at bounding box center [564, 374] width 42 height 56
click at [563, 11] on button "Close lightbox" at bounding box center [557, 18] width 28 height 25
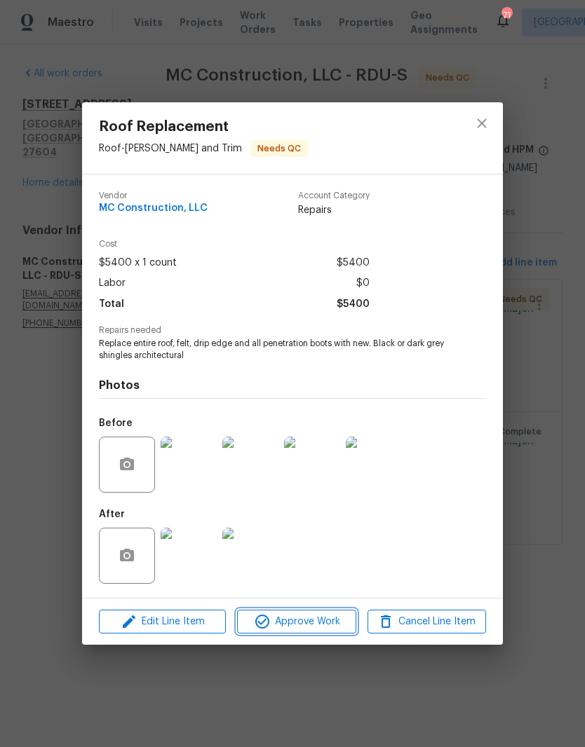
click at [320, 624] on span "Approve Work" at bounding box center [296, 622] width 110 height 18
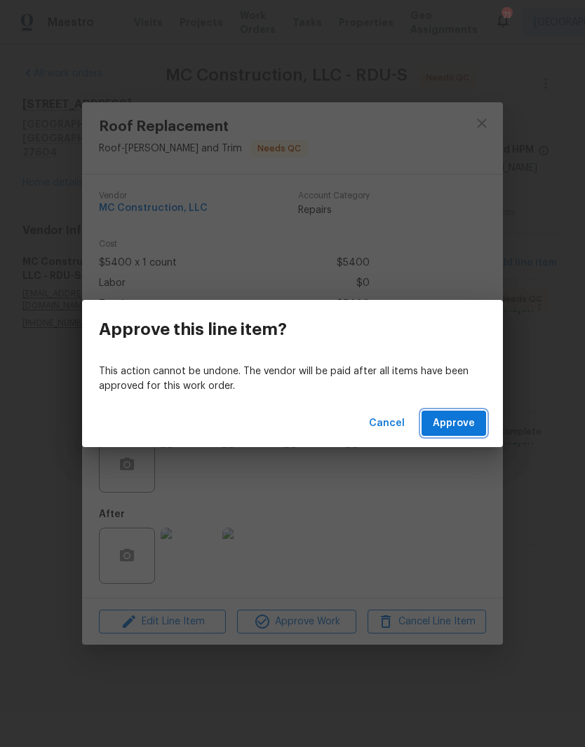
click at [464, 426] on span "Approve" at bounding box center [454, 424] width 42 height 18
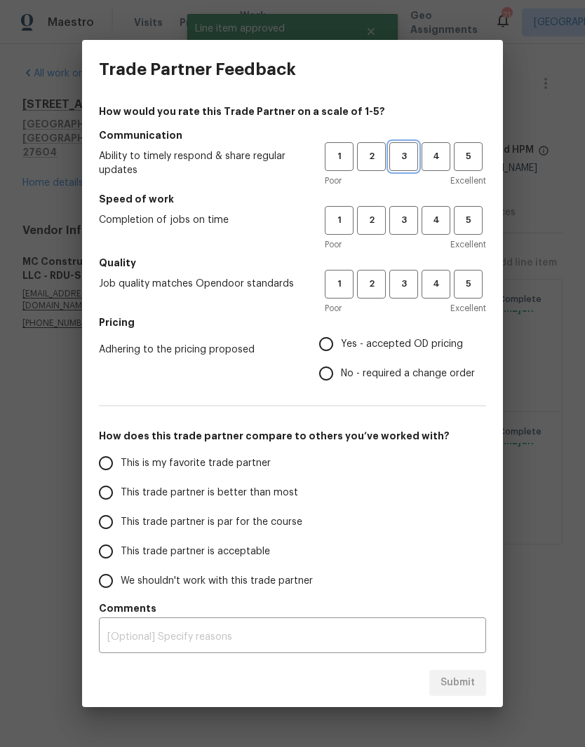
click at [408, 146] on button "3" at bounding box center [403, 156] width 29 height 29
click at [402, 229] on button "3" at bounding box center [403, 220] width 29 height 29
click at [405, 276] on button "3" at bounding box center [403, 284] width 29 height 29
click at [409, 338] on span "Yes - accepted OD pricing" at bounding box center [402, 344] width 122 height 15
click at [341, 338] on input "Yes - accepted OD pricing" at bounding box center [325, 344] width 29 height 29
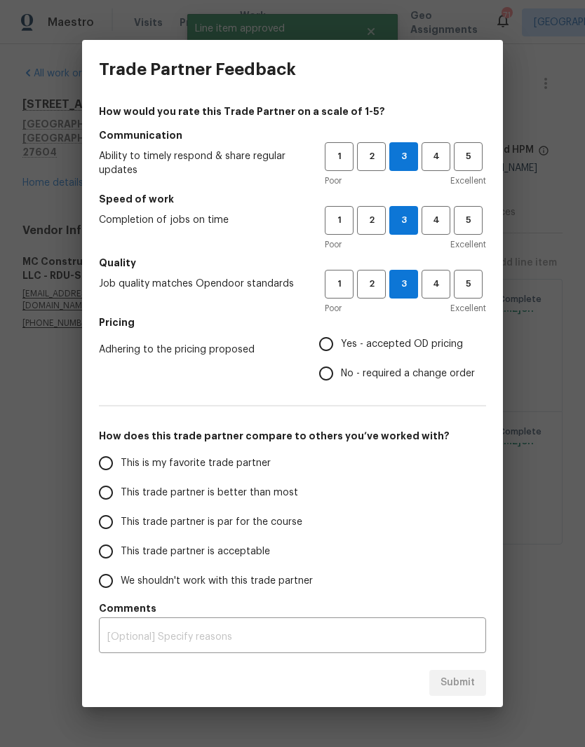
radio input "true"
click at [255, 531] on label "This trade partner is par for the course" at bounding box center [202, 522] width 222 height 29
click at [121, 531] on input "This trade partner is par for the course" at bounding box center [105, 522] width 29 height 29
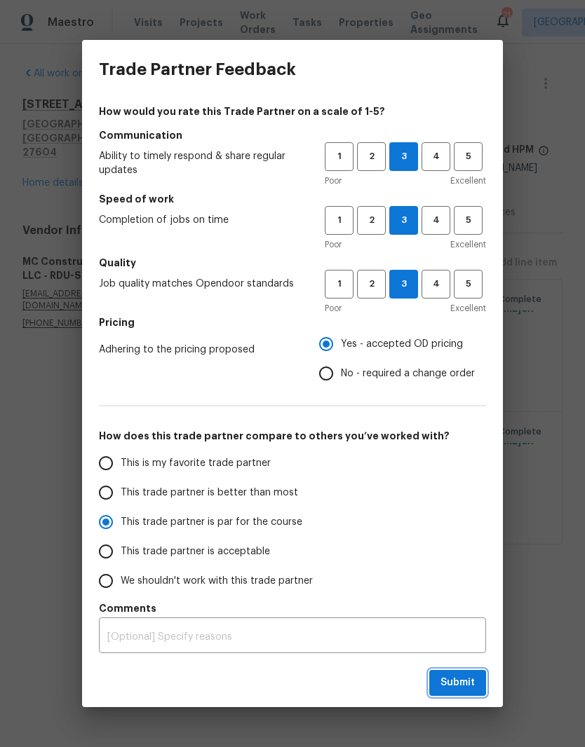
click at [467, 684] on span "Submit" at bounding box center [457, 683] width 34 height 18
radio input "true"
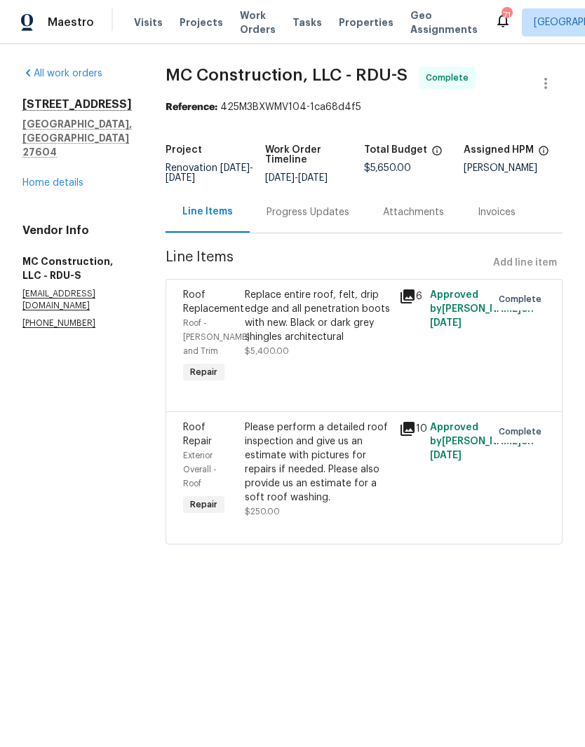
radio input "false"
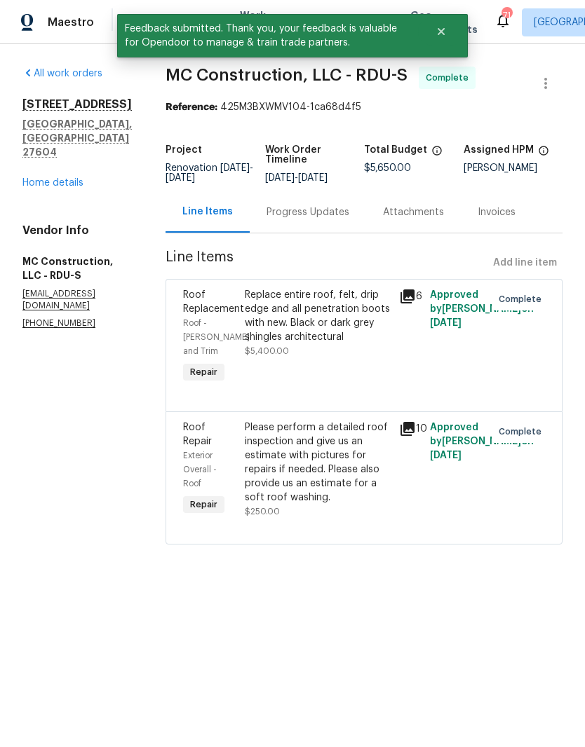
click at [41, 178] on link "Home details" at bounding box center [52, 183] width 61 height 10
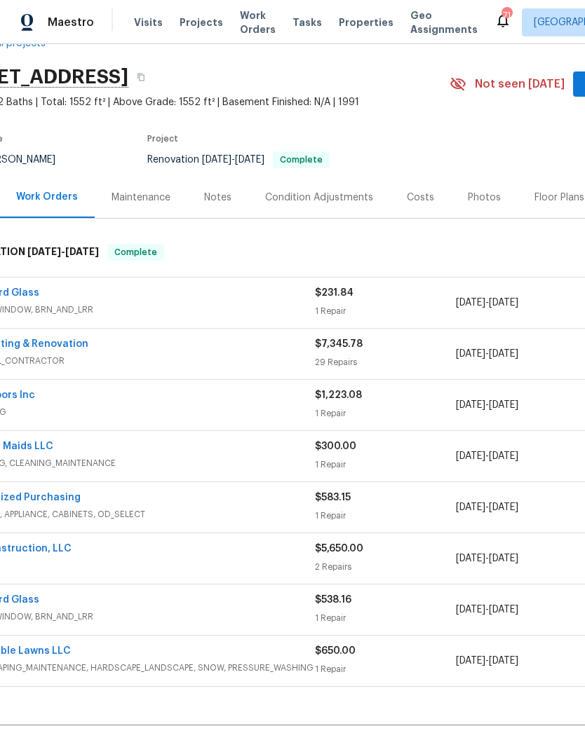
scroll to position [31, 51]
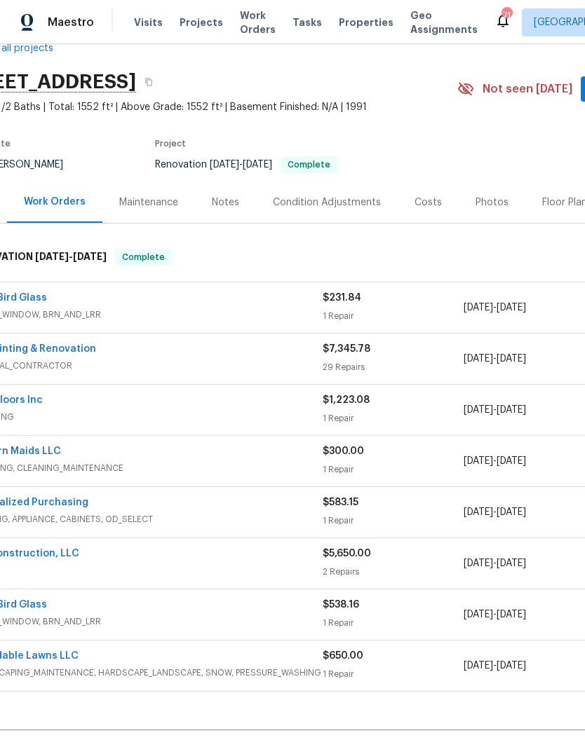
click at [236, 182] on div "Notes" at bounding box center [225, 202] width 61 height 41
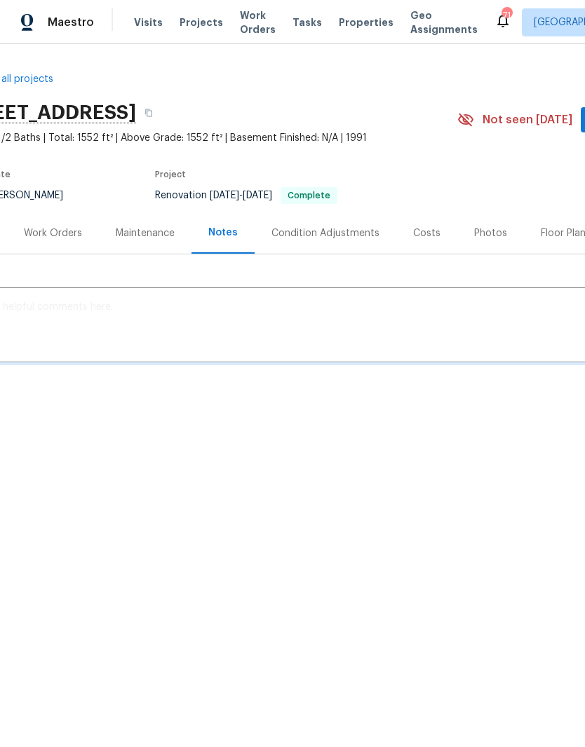
scroll to position [0, 51]
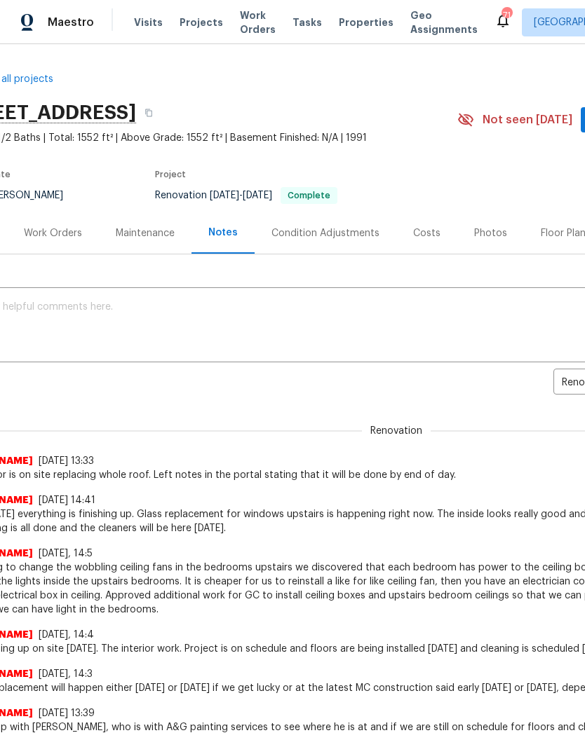
click at [308, 325] on textarea at bounding box center [344, 326] width 775 height 49
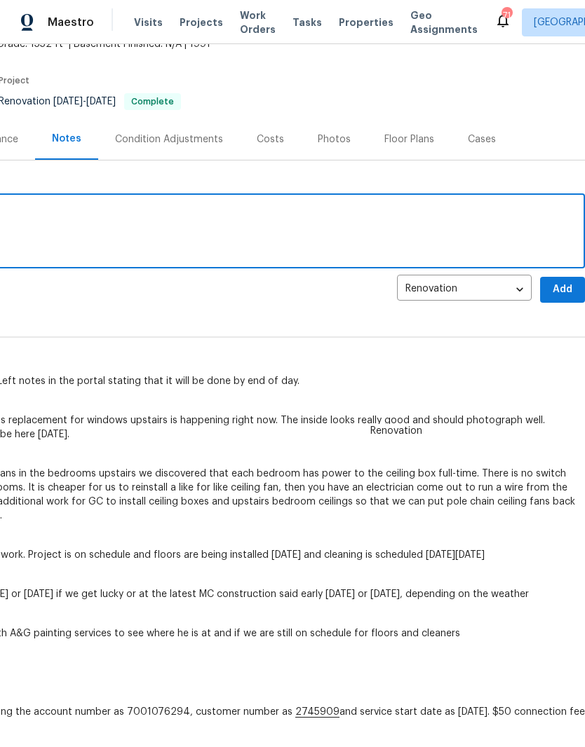
scroll to position [94, 208]
type textarea "New roof completed."
click at [559, 291] on span "Add" at bounding box center [562, 290] width 22 height 18
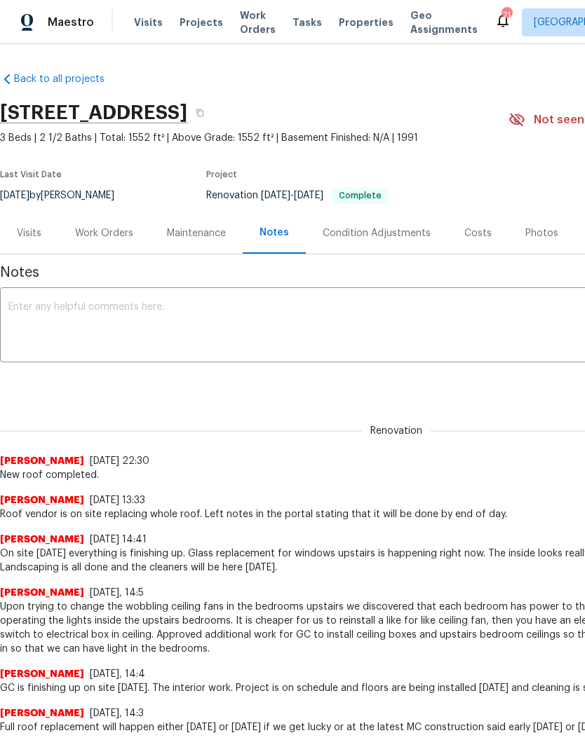
scroll to position [0, 0]
click at [90, 224] on div "Work Orders" at bounding box center [104, 232] width 92 height 41
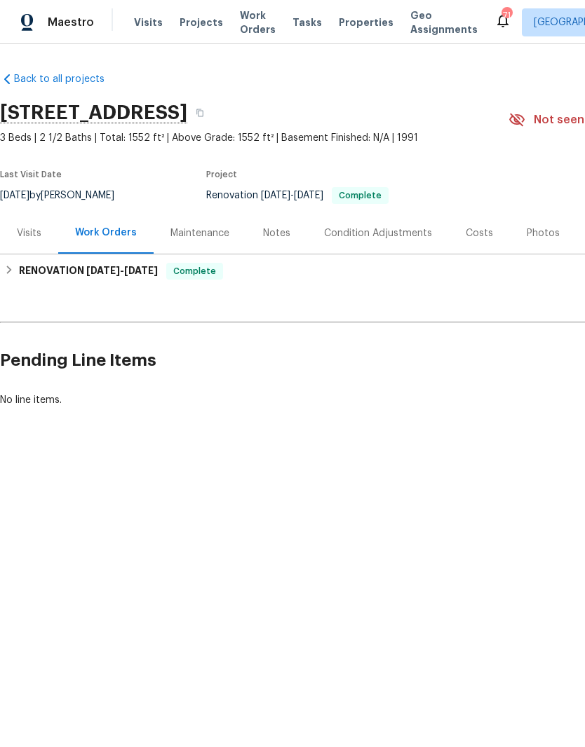
click at [191, 235] on div "Maintenance" at bounding box center [199, 233] width 59 height 14
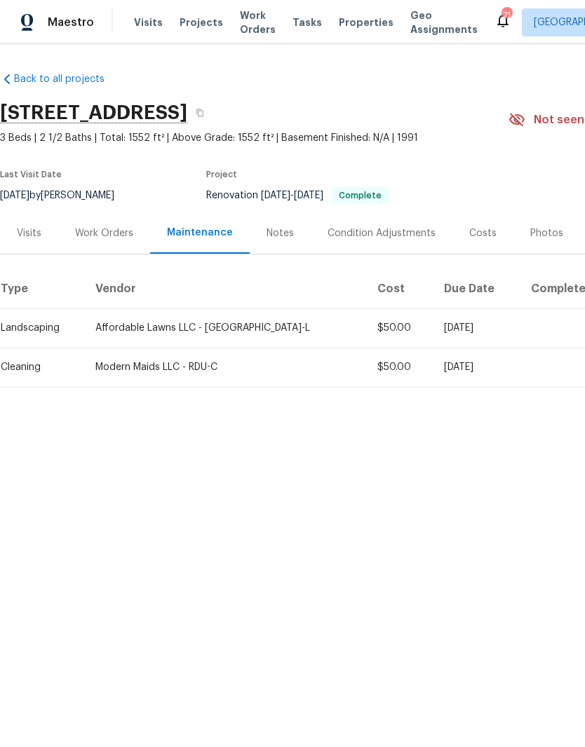
click at [89, 229] on div "Work Orders" at bounding box center [104, 233] width 58 height 14
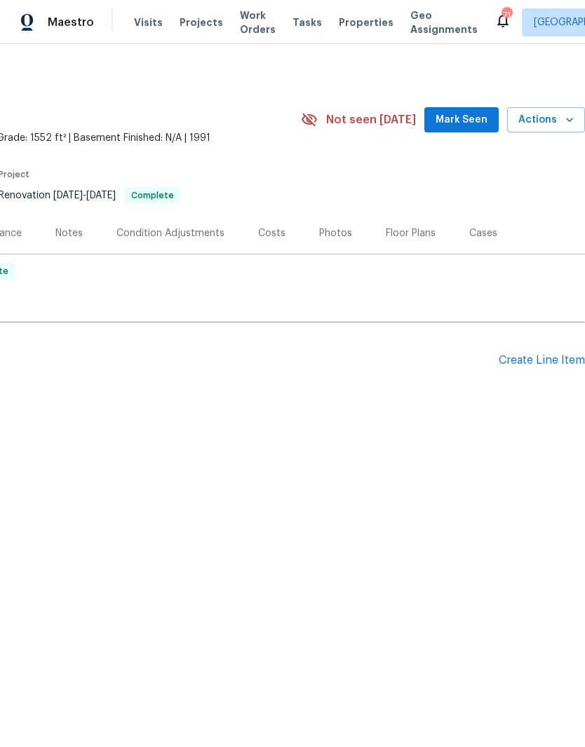
scroll to position [0, 208]
click at [557, 116] on span "Actions" at bounding box center [545, 120] width 55 height 18
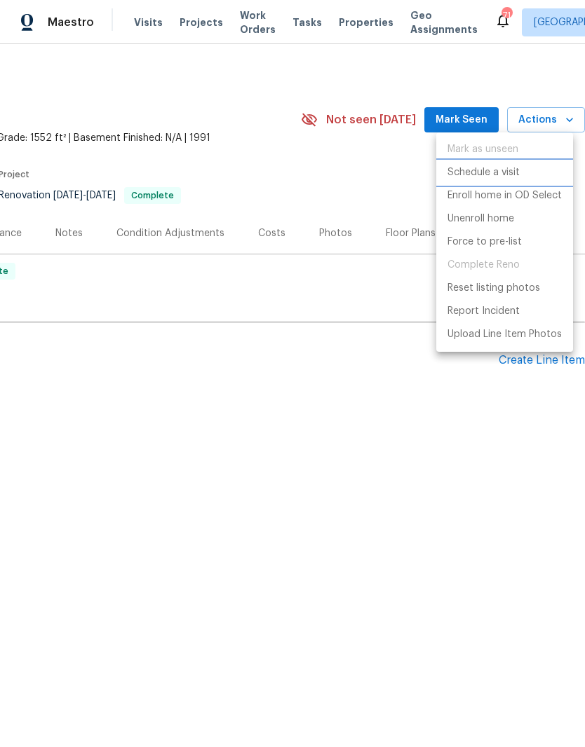
click at [492, 170] on p "Schedule a visit" at bounding box center [483, 172] width 72 height 15
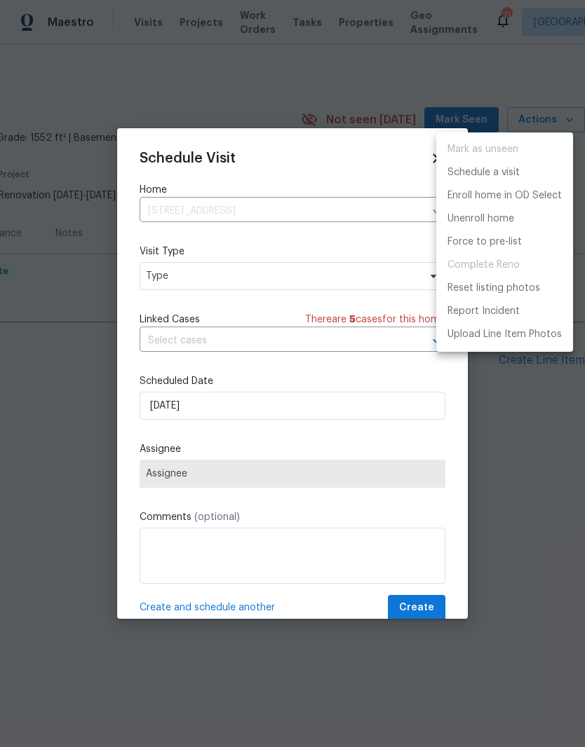
click at [280, 403] on div at bounding box center [292, 373] width 585 height 747
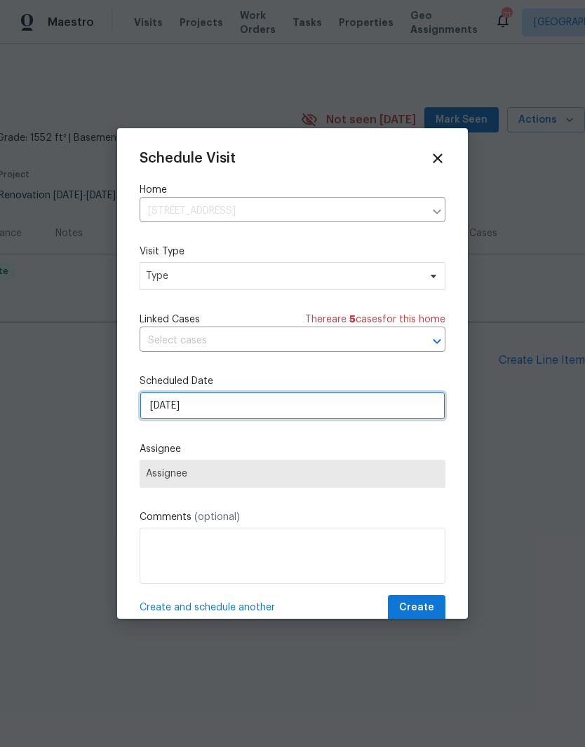
click at [264, 419] on input "[DATE]" at bounding box center [293, 406] width 306 height 28
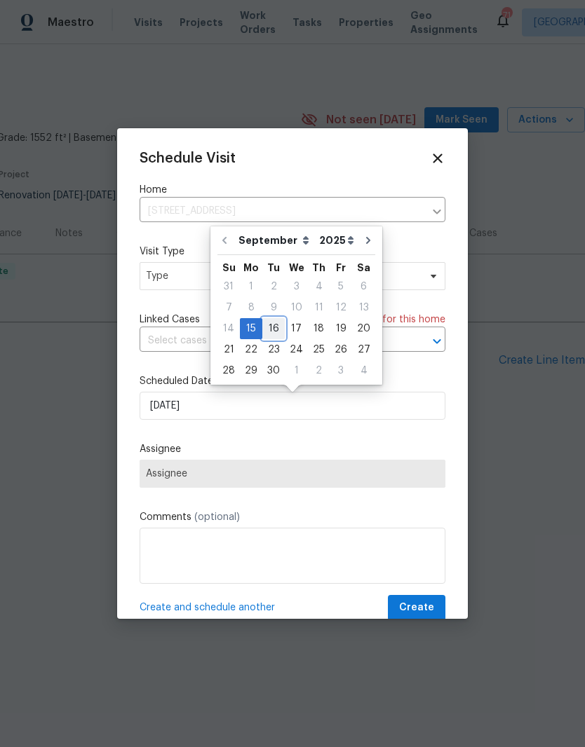
click at [273, 327] on div "16" at bounding box center [273, 329] width 22 height 20
type input "9/16/2025"
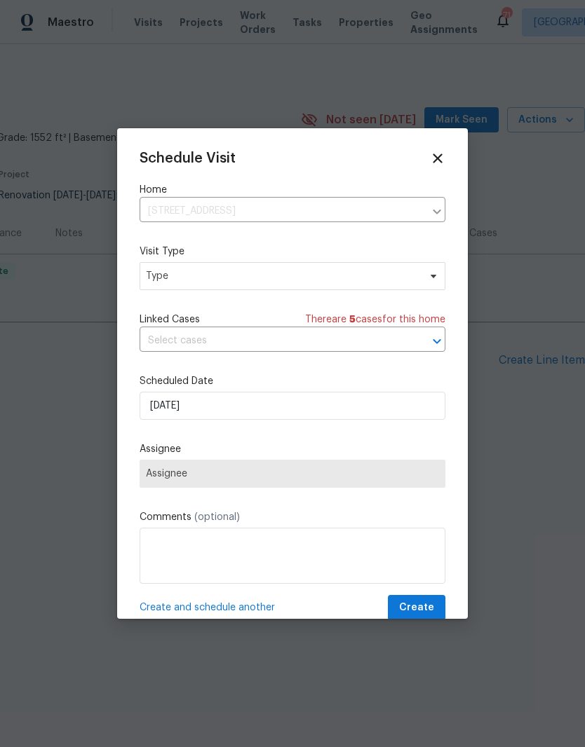
click at [263, 475] on span "Assignee" at bounding box center [292, 473] width 293 height 11
click at [340, 281] on span "Type" at bounding box center [282, 276] width 273 height 14
type input "Pro"
click at [230, 363] on div "Progress" at bounding box center [221, 363] width 155 height 20
click at [243, 365] on div "Progress" at bounding box center [221, 363] width 155 height 20
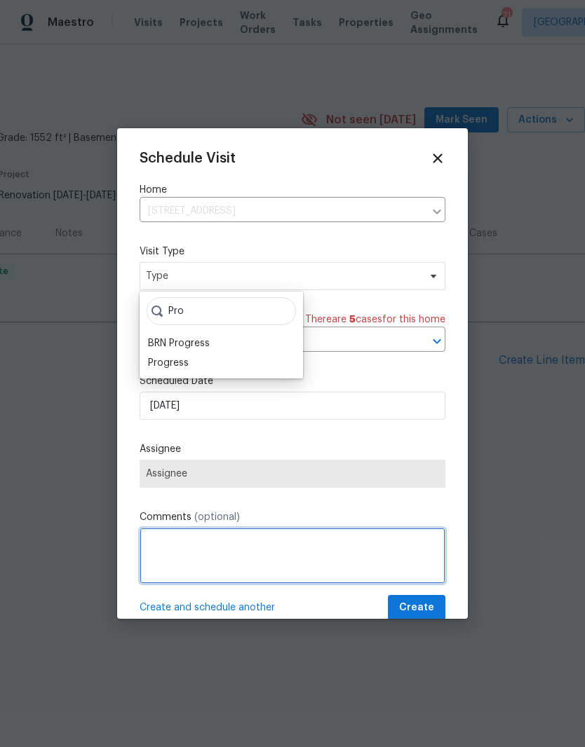
click at [251, 573] on textarea at bounding box center [293, 556] width 306 height 56
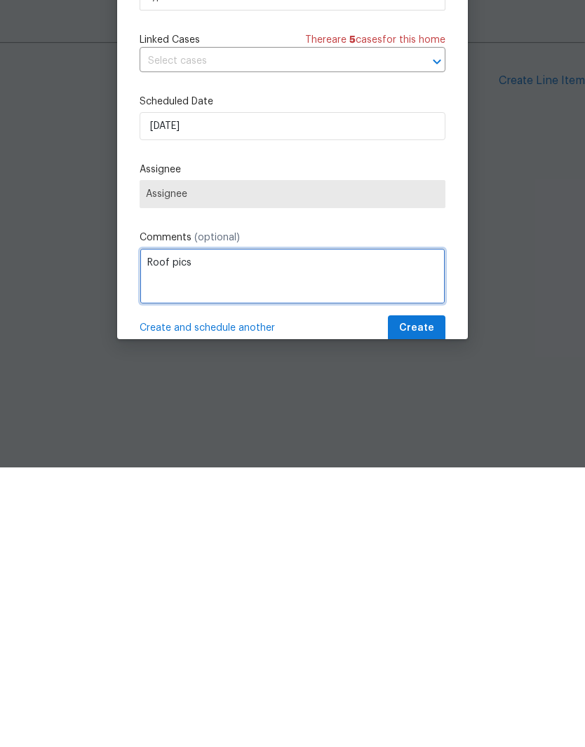
type textarea "Roof pics"
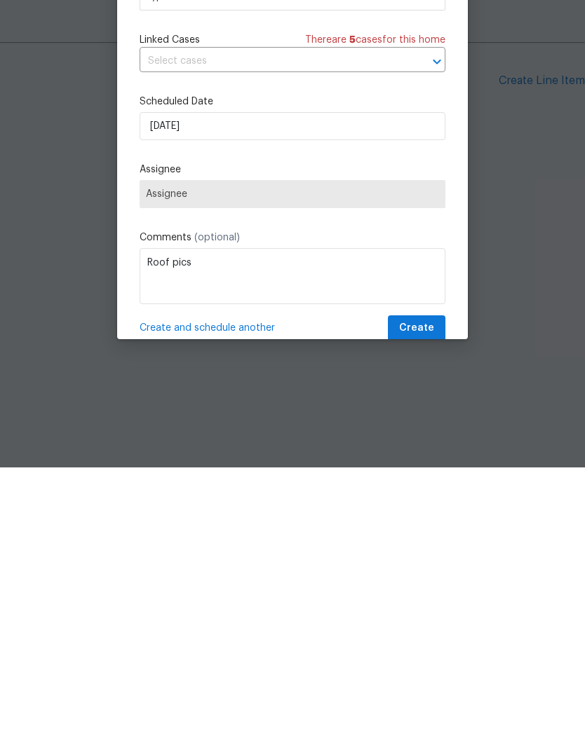
click at [426, 228] on div "Schedule Visit Home 4973 Royal Adelaide Way, Raleigh, NC 27604 ​ Visit Type Typ…" at bounding box center [293, 386] width 306 height 470
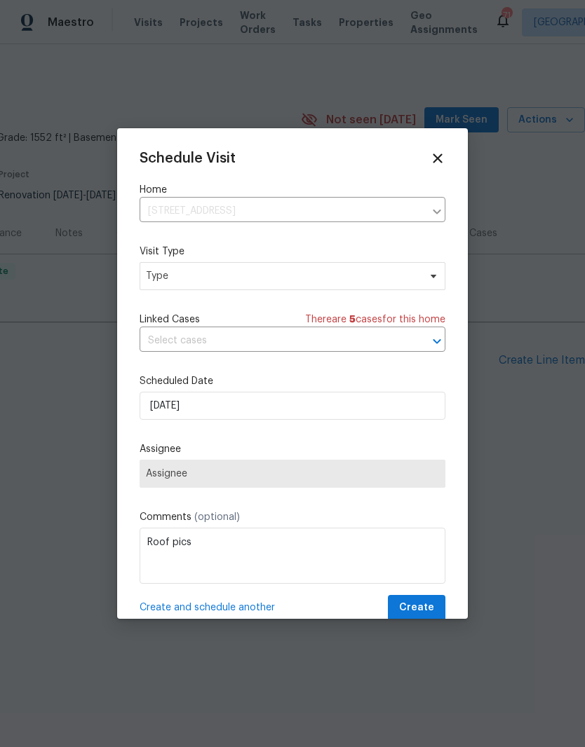
click at [259, 475] on span "Assignee" at bounding box center [292, 473] width 293 height 11
click at [262, 484] on span "Assignee" at bounding box center [293, 474] width 306 height 28
click at [358, 283] on span "Type" at bounding box center [282, 276] width 273 height 14
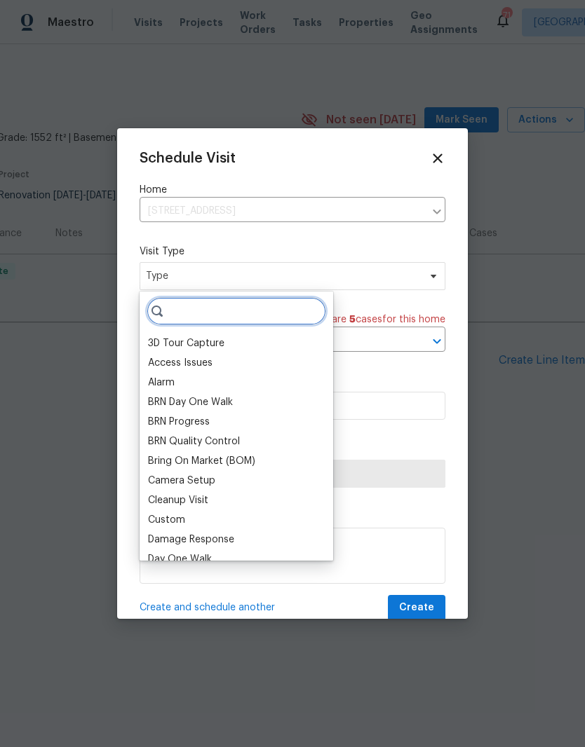
click at [294, 322] on input "search" at bounding box center [236, 311] width 179 height 28
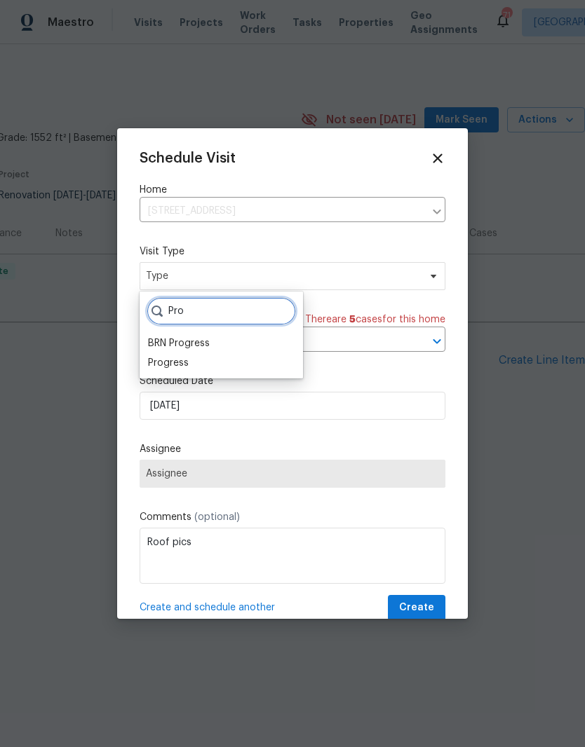
type input "Pro"
click at [221, 362] on div "Progress" at bounding box center [221, 363] width 155 height 20
click at [252, 372] on div "Progress" at bounding box center [221, 363] width 155 height 20
click at [184, 362] on div "Progress" at bounding box center [168, 363] width 41 height 14
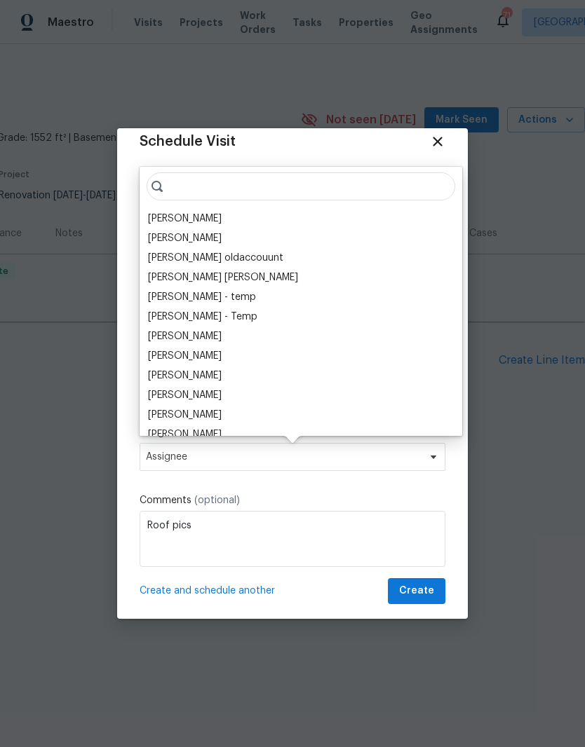
scroll to position [18, 0]
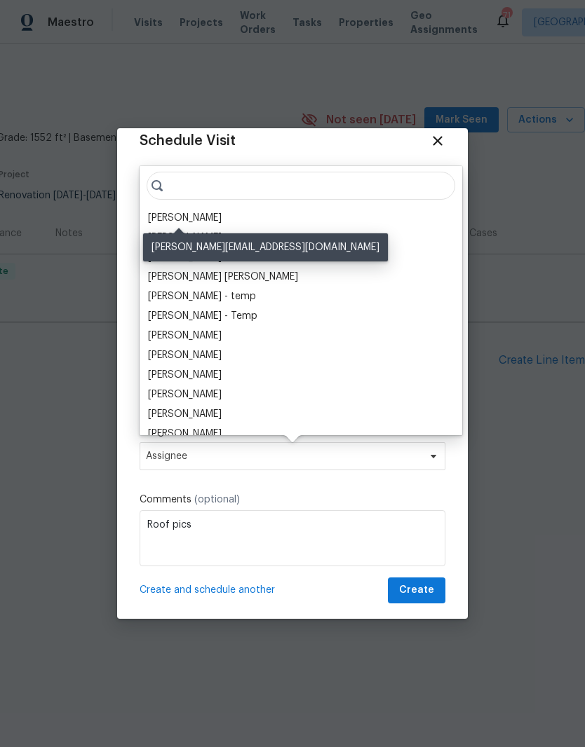
click at [204, 216] on div "[PERSON_NAME]" at bounding box center [185, 218] width 74 height 14
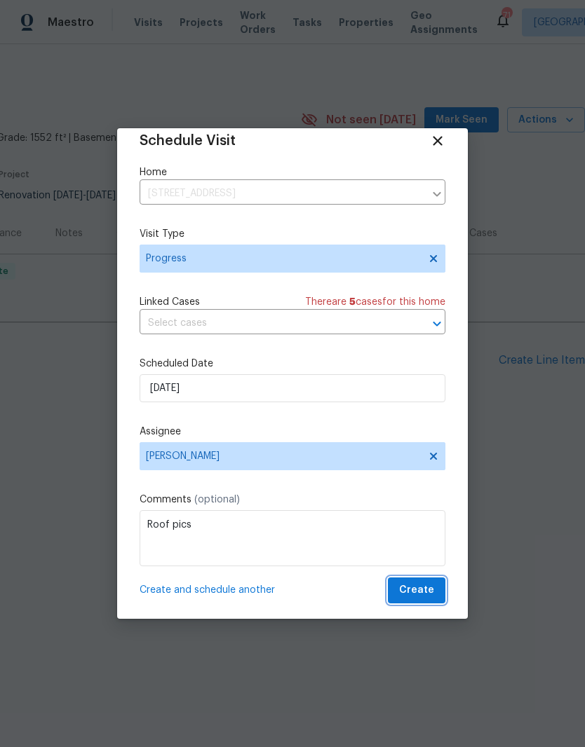
click at [429, 595] on span "Create" at bounding box center [416, 591] width 35 height 18
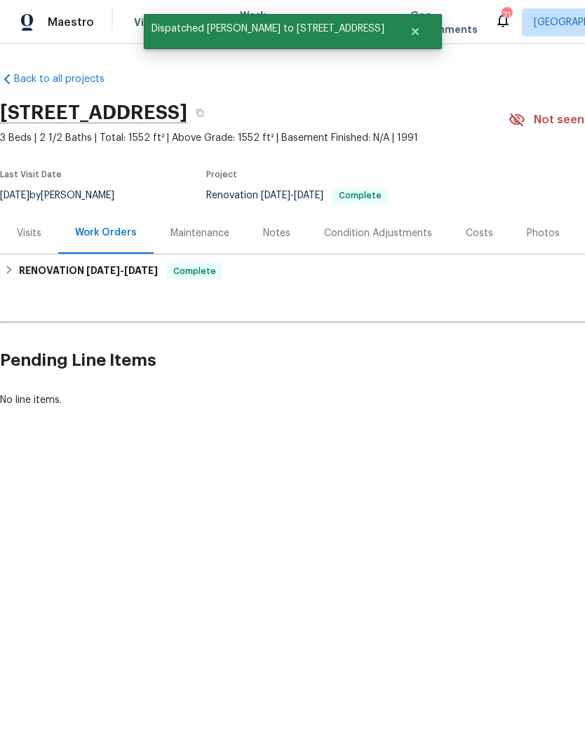
scroll to position [0, 0]
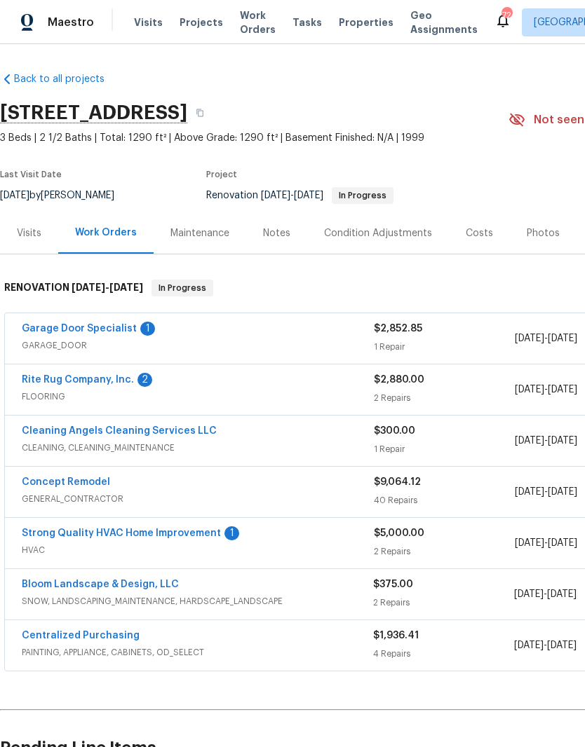
click at [202, 536] on link "Strong Quality HVAC Home Improvement" at bounding box center [121, 534] width 199 height 10
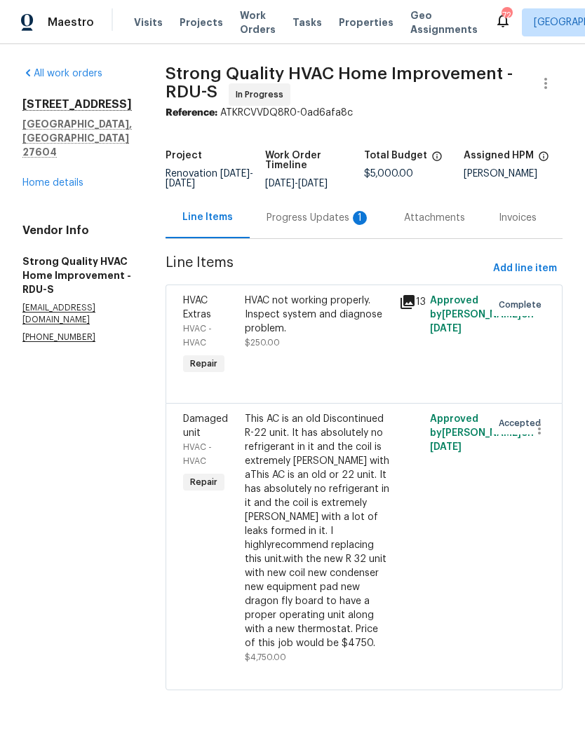
click at [347, 225] on div "Progress Updates 1" at bounding box center [318, 218] width 104 height 14
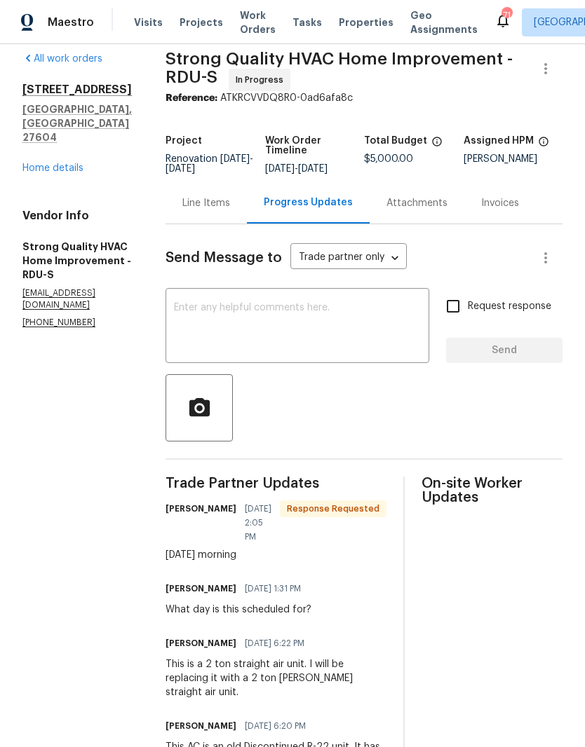
scroll to position [15, 0]
click at [351, 332] on textarea at bounding box center [297, 326] width 247 height 49
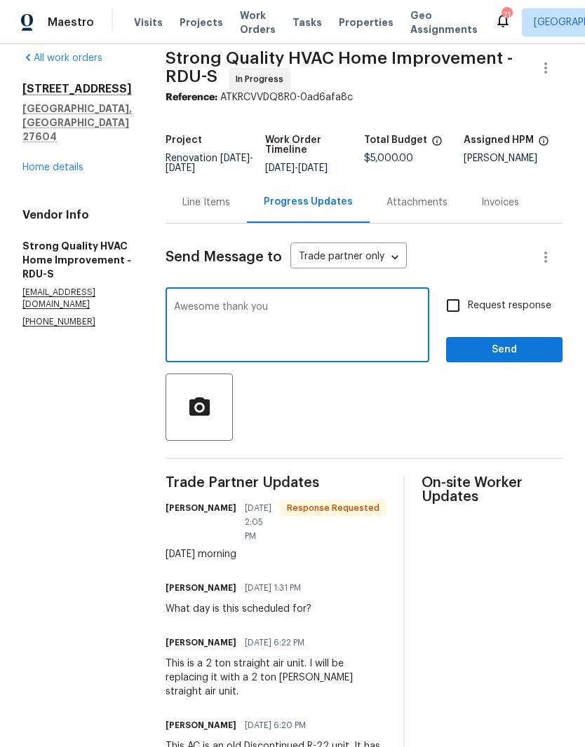
type textarea "Awesome thank you"
click at [456, 313] on input "Request response" at bounding box center [452, 305] width 29 height 29
checkbox input "true"
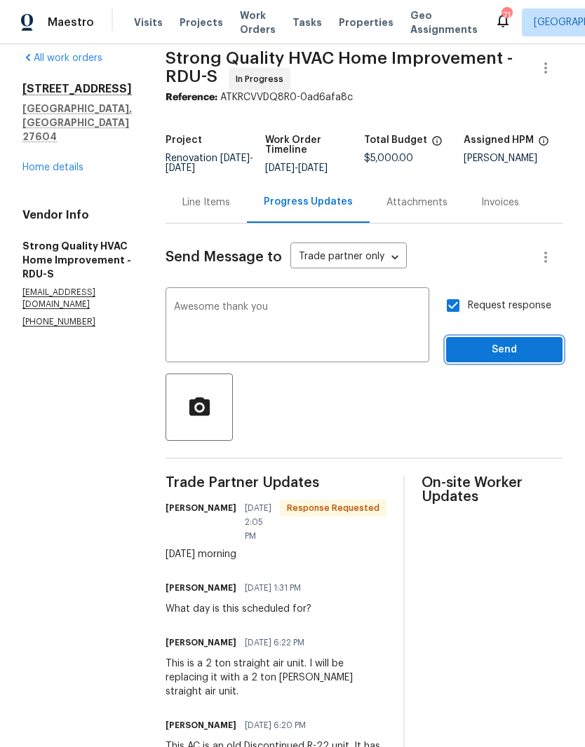
click at [499, 357] on span "Send" at bounding box center [504, 350] width 94 height 18
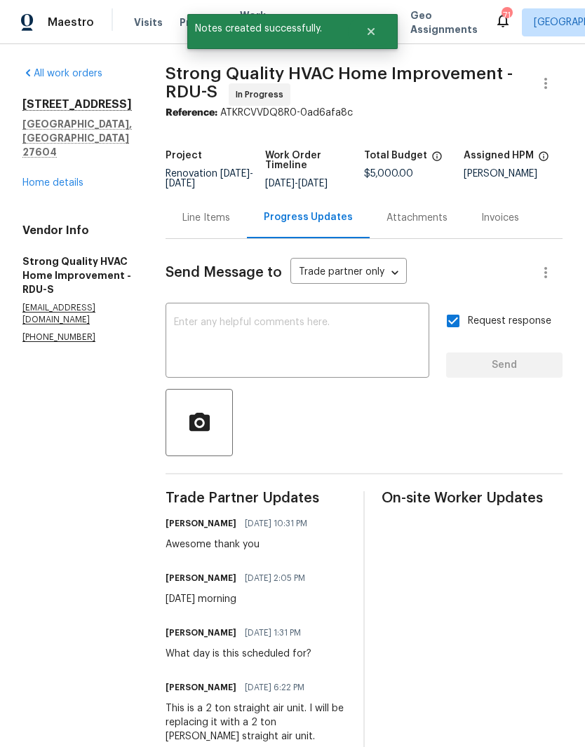
click at [51, 178] on link "Home details" at bounding box center [52, 183] width 61 height 10
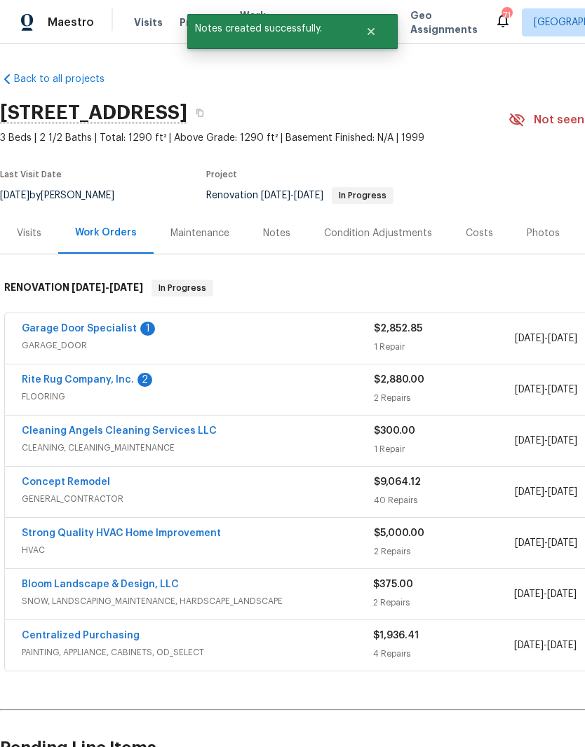
click at [124, 332] on link "Garage Door Specialist" at bounding box center [79, 329] width 115 height 10
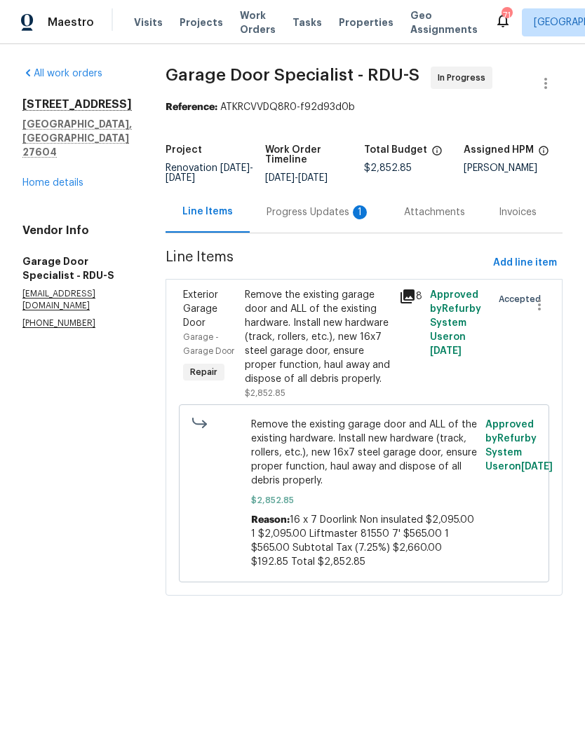
click at [320, 219] on div "Progress Updates 1" at bounding box center [318, 212] width 104 height 14
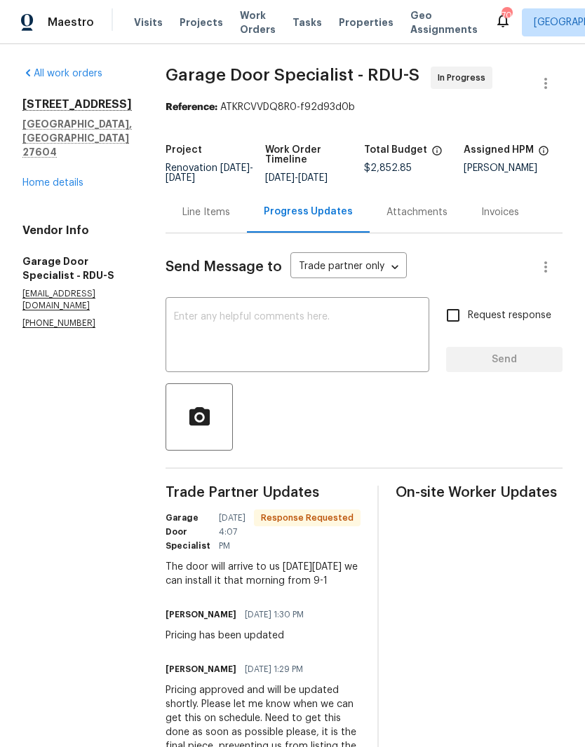
click at [43, 178] on link "Home details" at bounding box center [52, 183] width 61 height 10
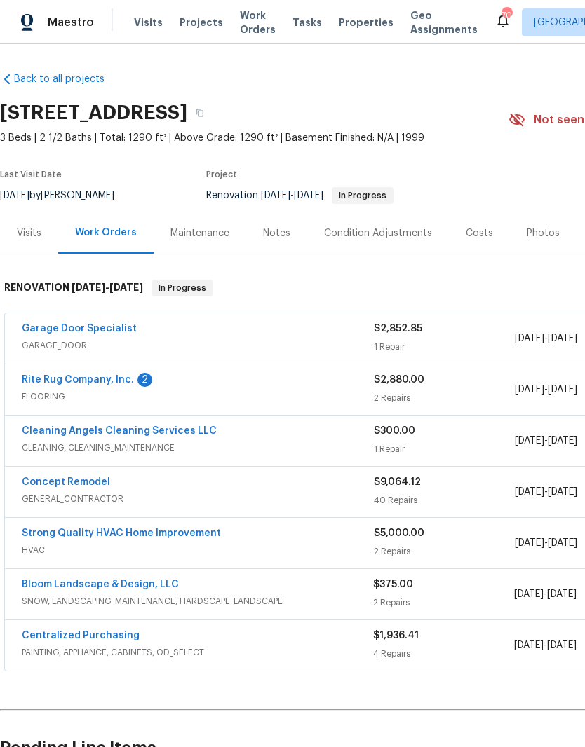
click at [285, 224] on div "Notes" at bounding box center [276, 232] width 61 height 41
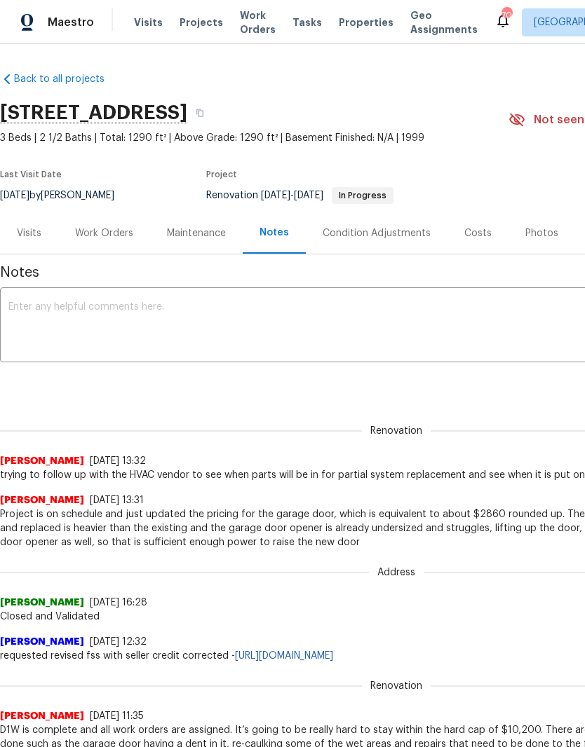
click at [309, 316] on textarea at bounding box center [395, 326] width 775 height 49
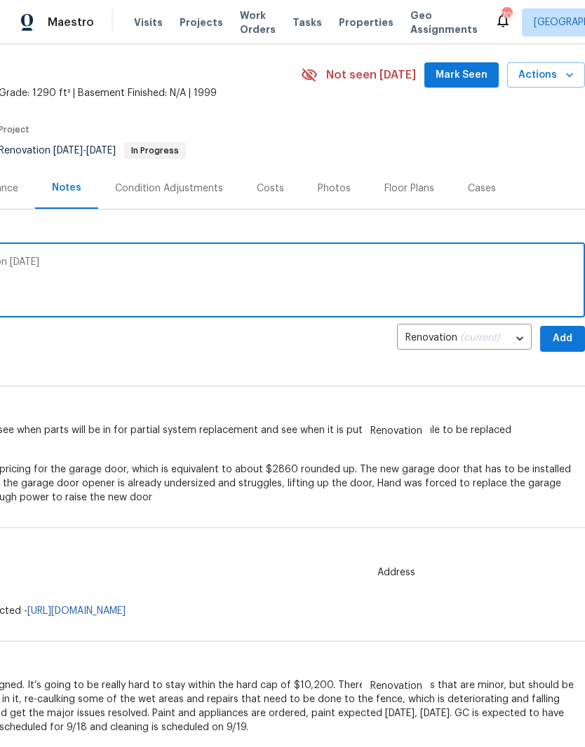
scroll to position [45, 208]
type textarea "Garage door is scheduled to be replaced on 19 September"
click at [558, 338] on span "Add" at bounding box center [562, 339] width 22 height 18
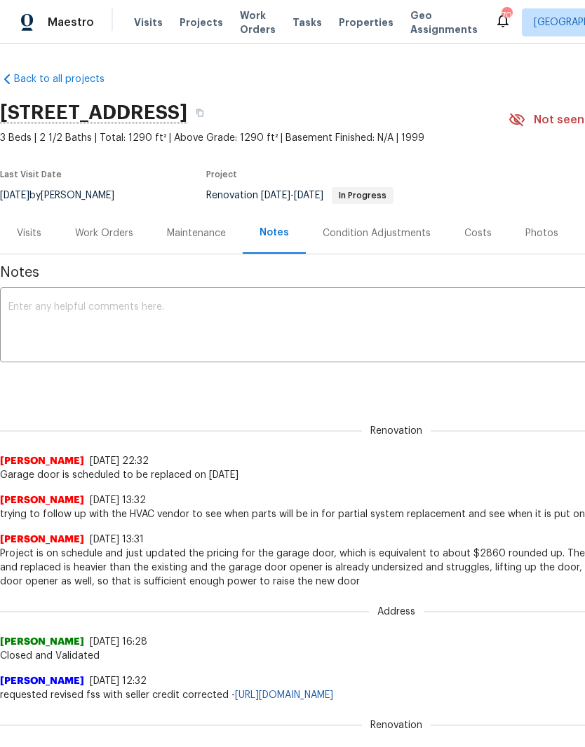
scroll to position [0, 0]
click at [109, 226] on div "Work Orders" at bounding box center [104, 233] width 58 height 14
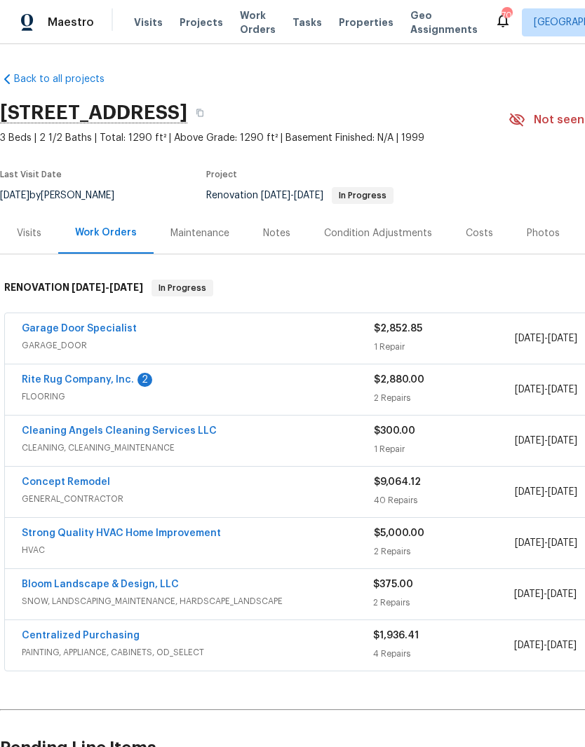
click at [109, 378] on link "Rite Rug Company, Inc." at bounding box center [78, 380] width 112 height 10
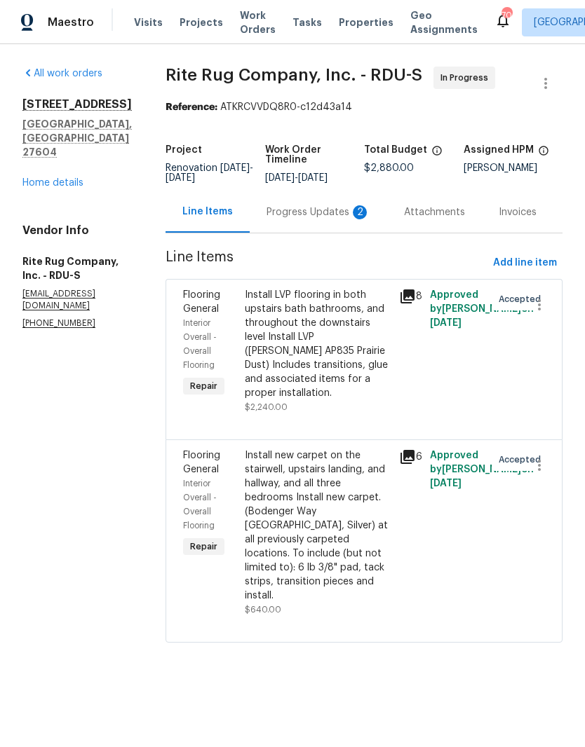
click at [353, 217] on div "Progress Updates 2" at bounding box center [318, 212] width 104 height 14
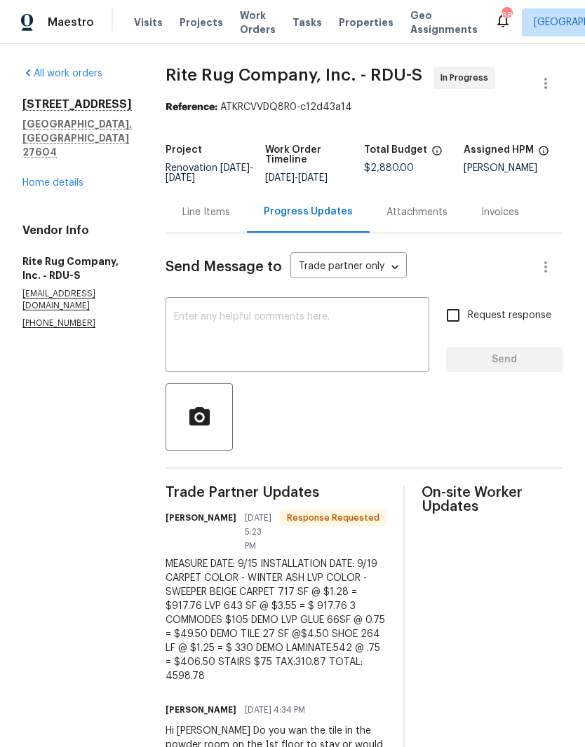
click at [71, 178] on link "Home details" at bounding box center [52, 183] width 61 height 10
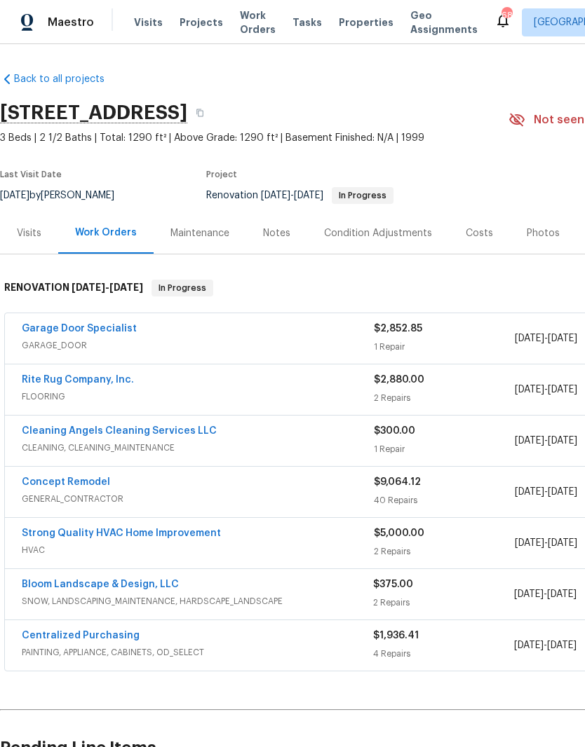
click at [97, 477] on link "Concept Remodel" at bounding box center [66, 482] width 88 height 10
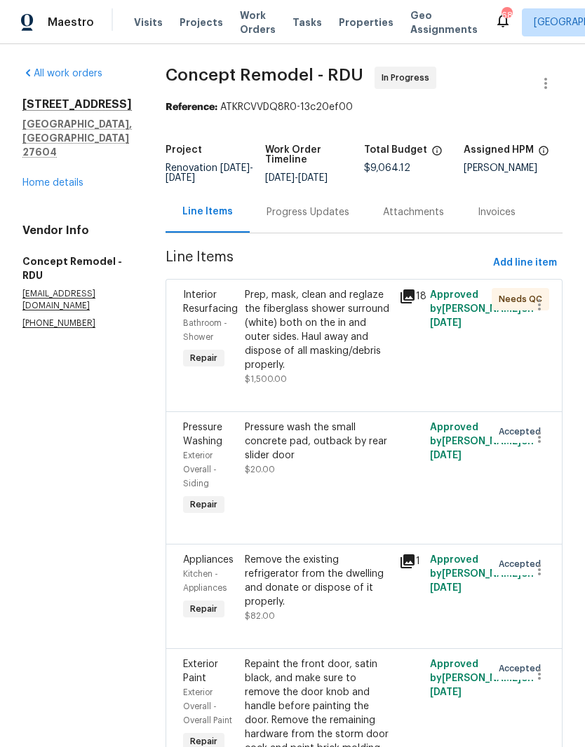
click at [282, 218] on div "Progress Updates" at bounding box center [307, 212] width 83 height 14
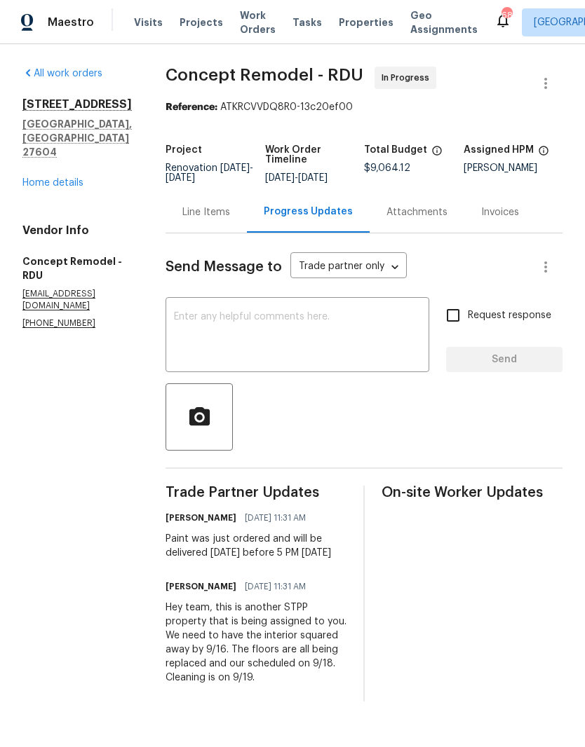
click at [306, 304] on div "x ​" at bounding box center [297, 337] width 264 height 72
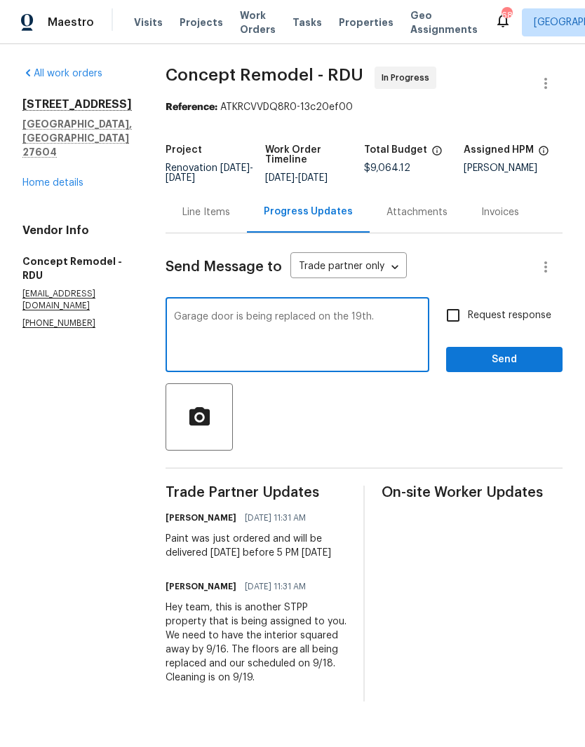
type textarea "Garage door is being replaced on the 19th."
click at [465, 311] on input "Request response" at bounding box center [452, 315] width 29 height 29
checkbox input "true"
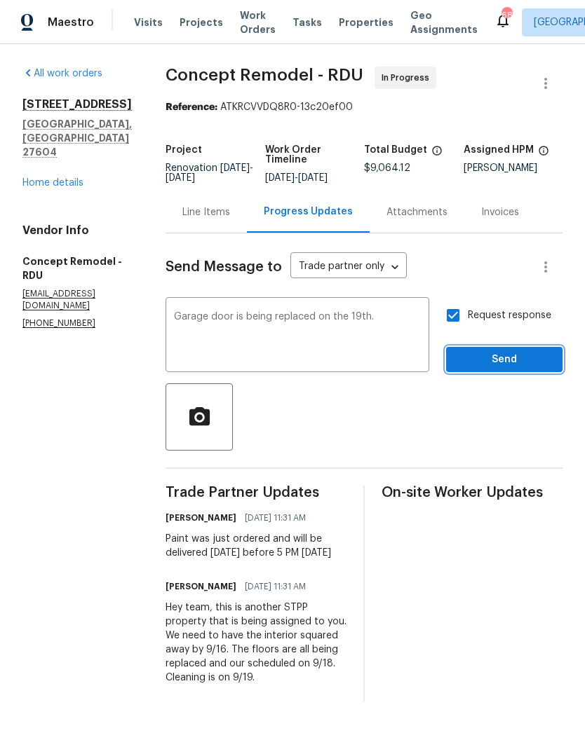
click at [489, 372] on button "Send" at bounding box center [504, 360] width 116 height 26
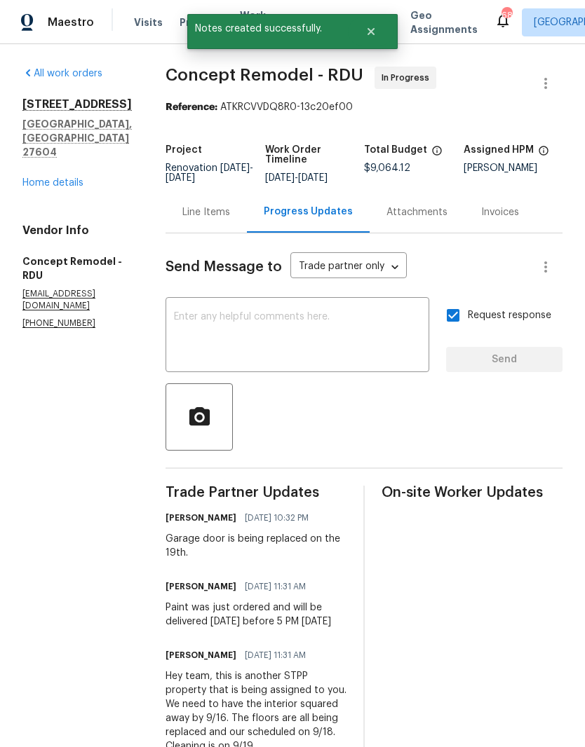
click at [70, 179] on link "Home details" at bounding box center [52, 183] width 61 height 10
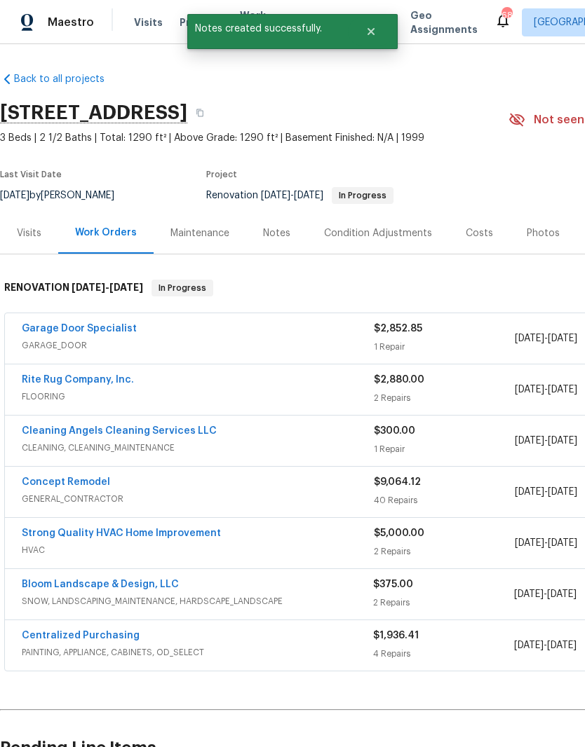
click at [100, 376] on link "Rite Rug Company, Inc." at bounding box center [78, 380] width 112 height 10
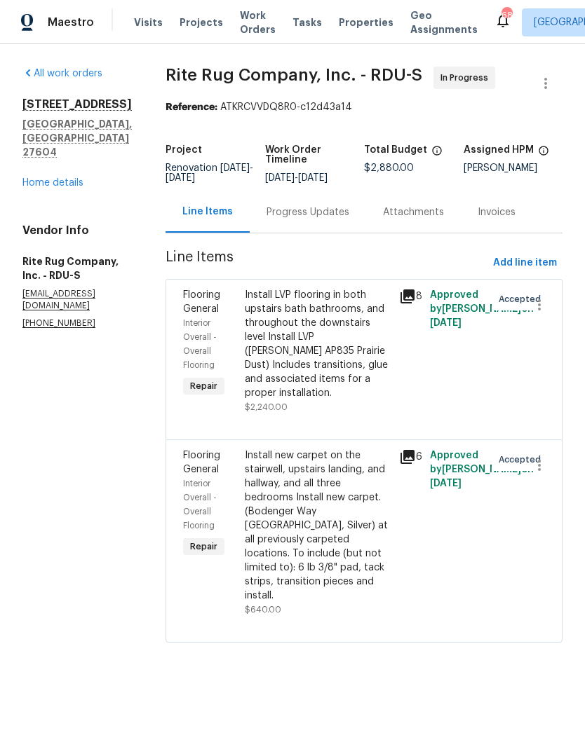
click at [337, 219] on div "Progress Updates" at bounding box center [307, 212] width 83 height 14
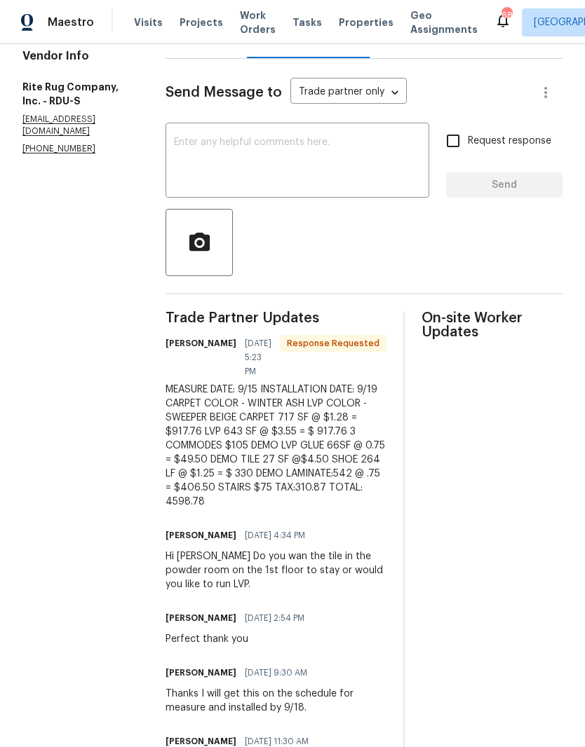
scroll to position [176, 0]
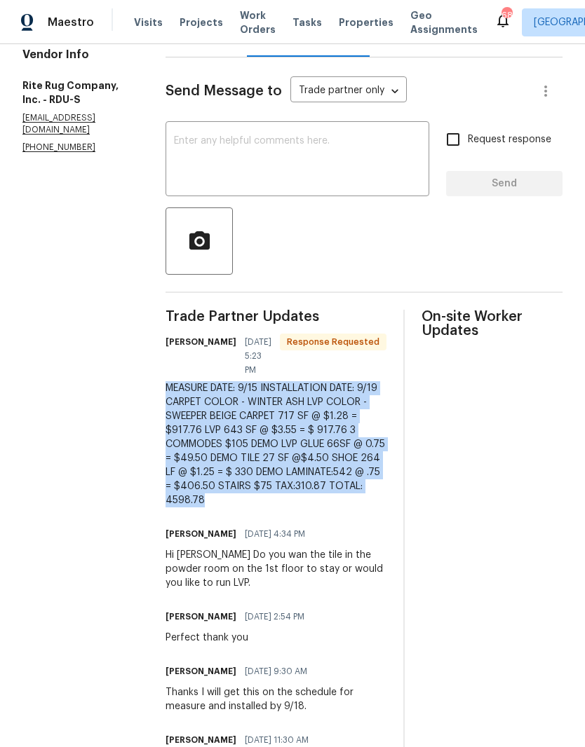
copy div "MEASURE DATE: 9/15 INSTALLATION DATE: 9/19 CARPET COLOR - WINTER ASH LVP COLOR …"
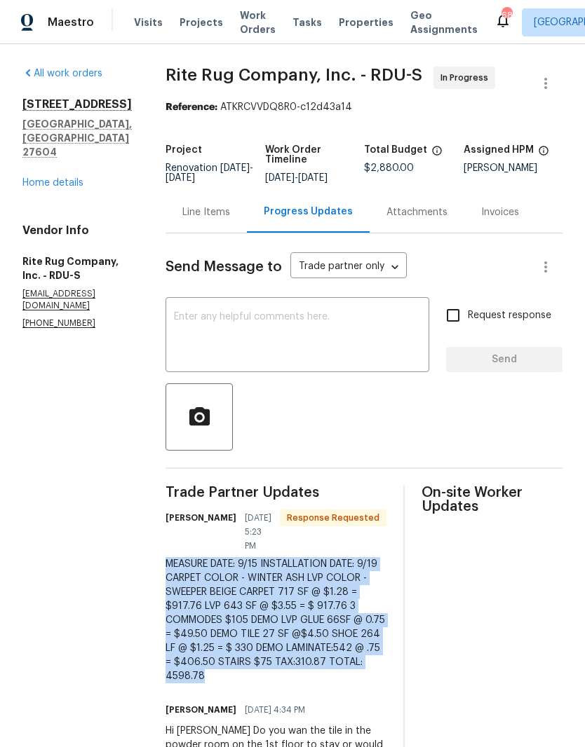
scroll to position [0, 0]
click at [65, 178] on link "Home details" at bounding box center [52, 183] width 61 height 10
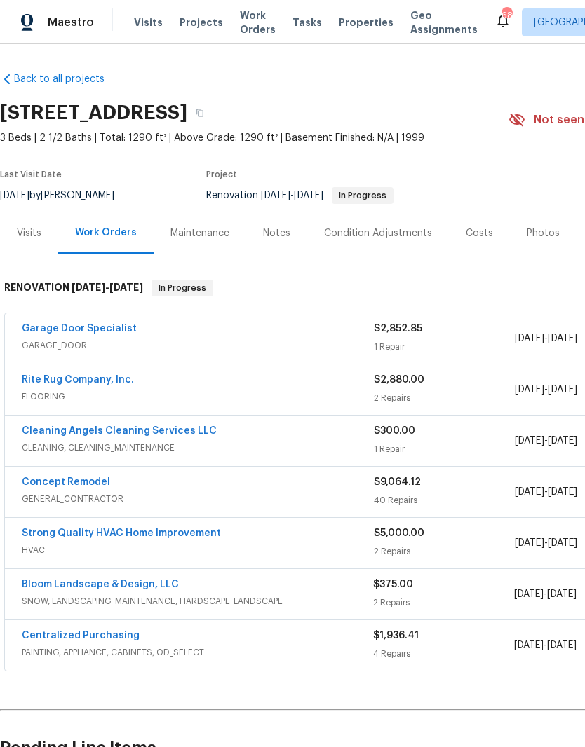
click at [86, 484] on link "Concept Remodel" at bounding box center [66, 482] width 88 height 10
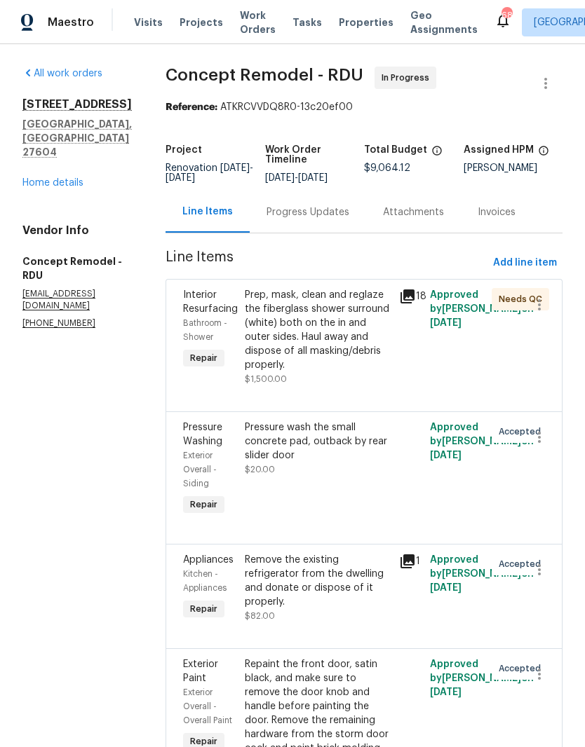
click at [285, 208] on div "Progress Updates" at bounding box center [307, 212] width 83 height 14
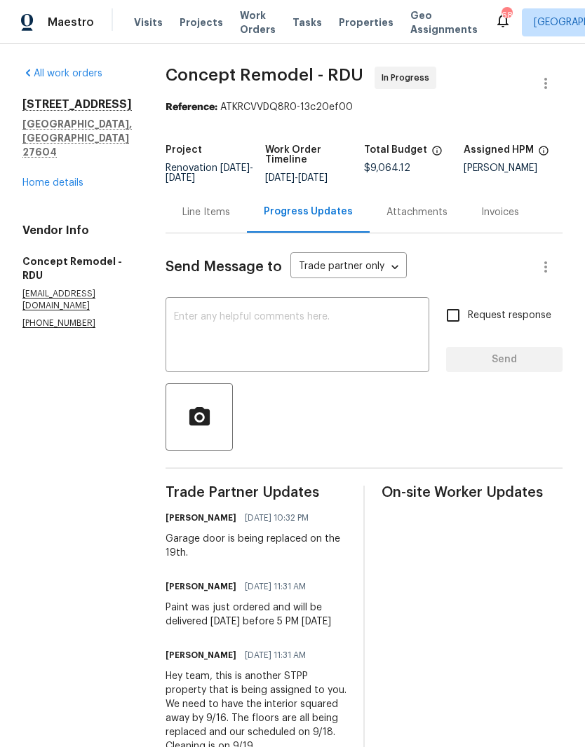
click at [254, 325] on textarea at bounding box center [297, 336] width 247 height 49
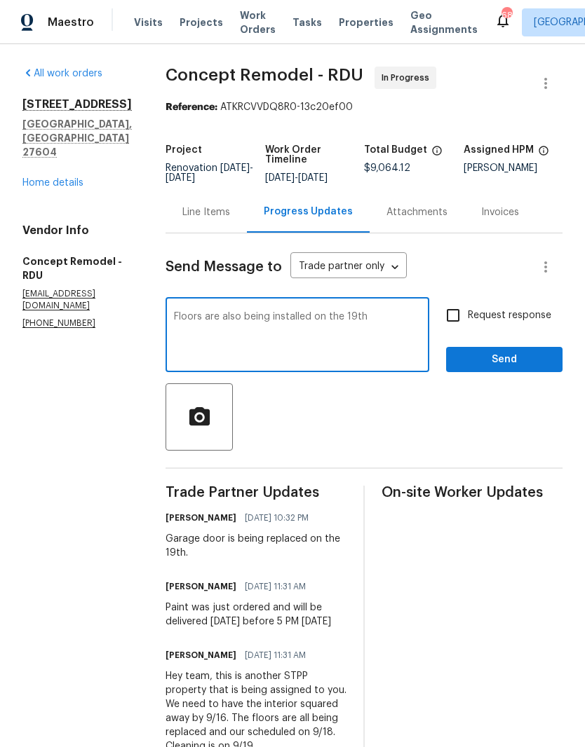
type textarea "Floors are also being installed on the 19th"
click at [456, 310] on input "Request response" at bounding box center [452, 315] width 29 height 29
checkbox input "true"
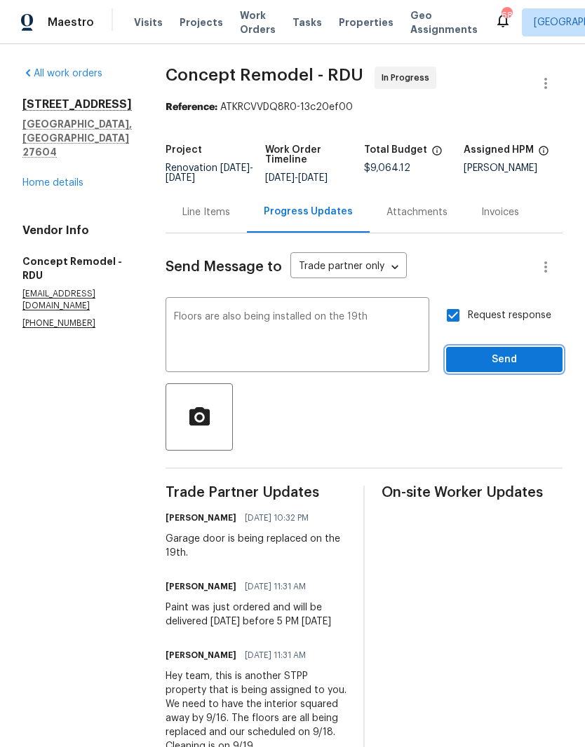
click at [493, 368] on span "Send" at bounding box center [504, 360] width 94 height 18
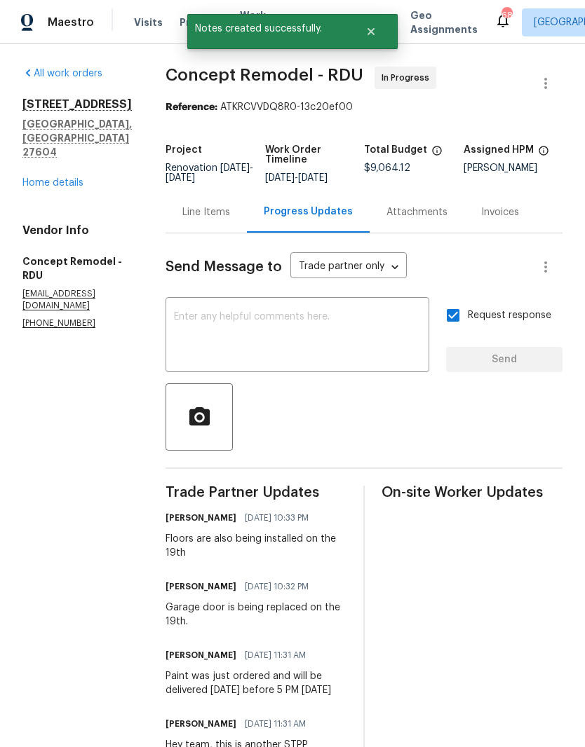
click at [70, 180] on link "Home details" at bounding box center [52, 183] width 61 height 10
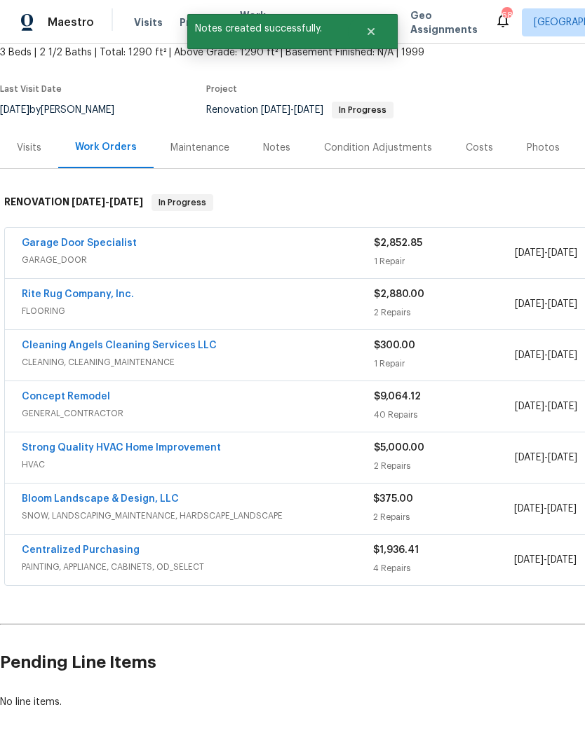
scroll to position [85, 0]
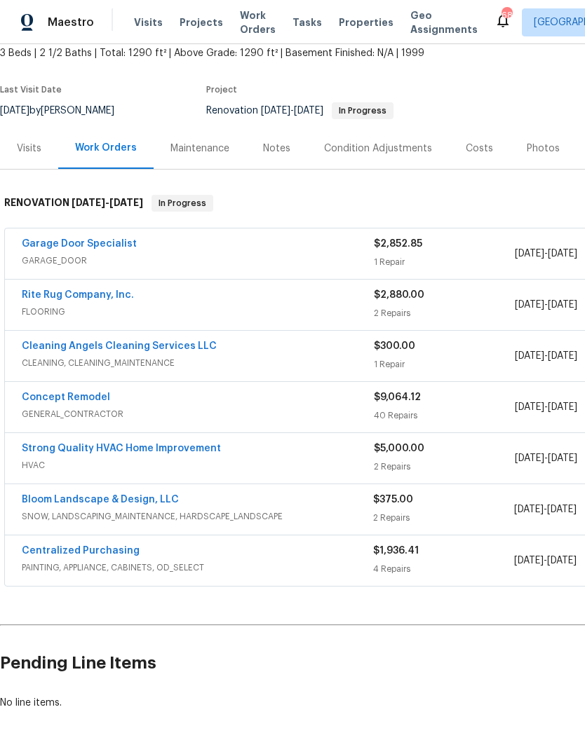
click at [107, 293] on link "Rite Rug Company, Inc." at bounding box center [78, 295] width 112 height 10
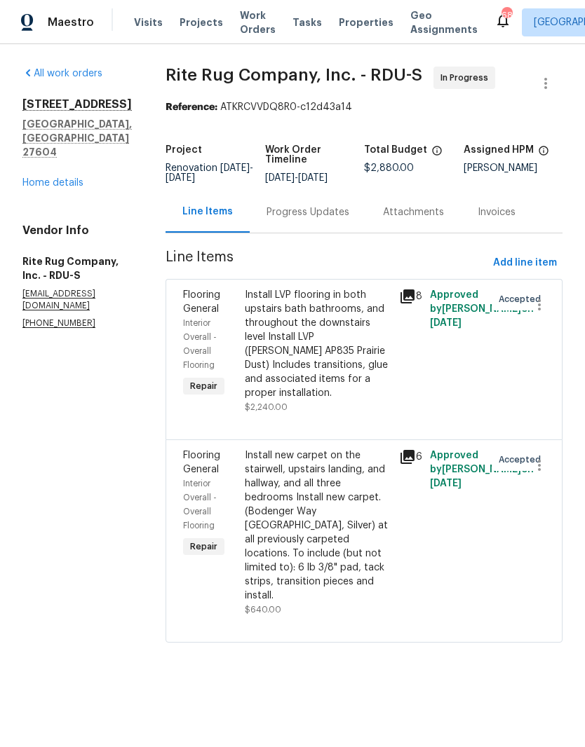
click at [320, 503] on div "Install new carpet on the stairwell, upstairs landing, and hallway, and all thr…" at bounding box center [318, 526] width 146 height 154
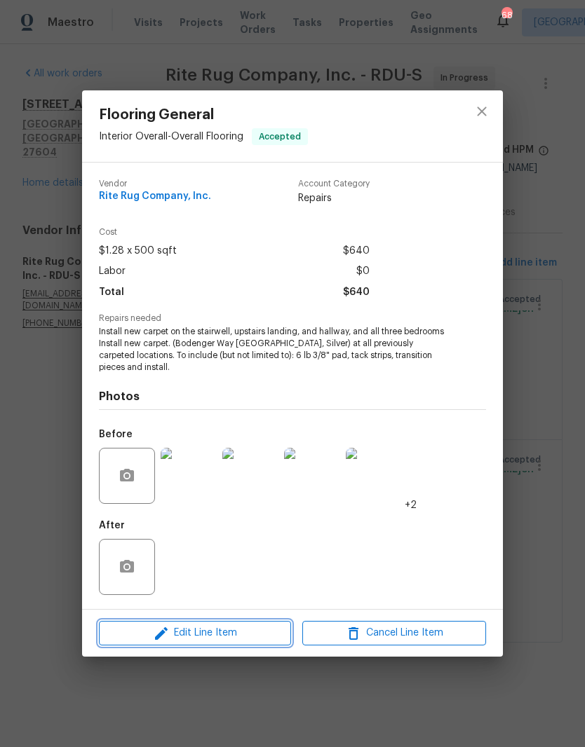
click at [240, 633] on span "Edit Line Item" at bounding box center [195, 634] width 184 height 18
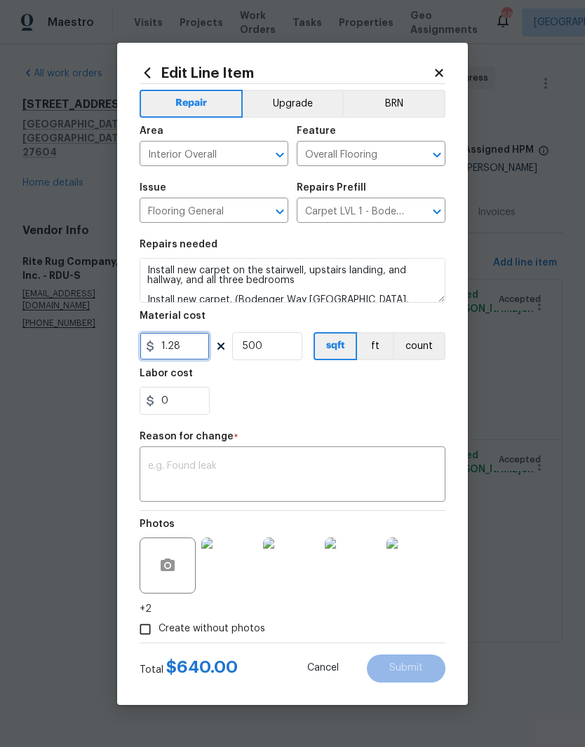
click at [200, 345] on input "1.28" at bounding box center [175, 346] width 70 height 28
type input "1000"
click at [282, 349] on input "500" at bounding box center [267, 346] width 70 height 28
type input "1"
click at [288, 389] on div "0" at bounding box center [293, 401] width 306 height 28
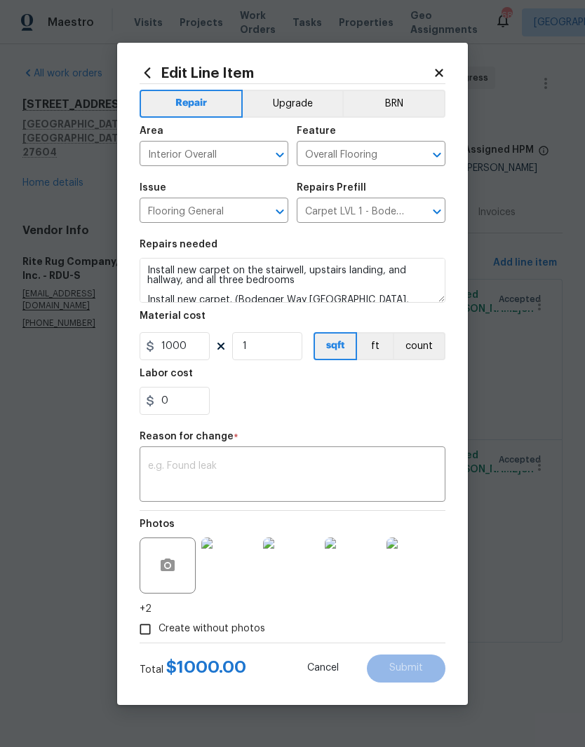
click at [271, 463] on textarea at bounding box center [292, 475] width 289 height 29
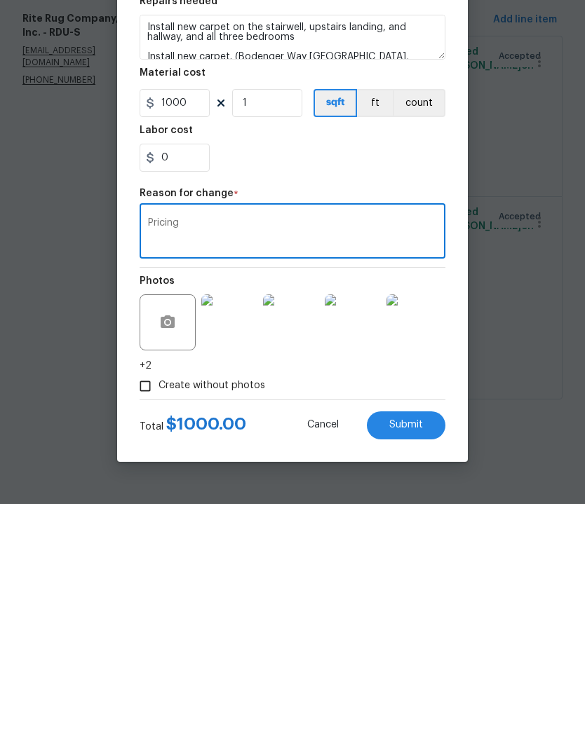
type textarea "Pricing"
click at [416, 663] on span "Submit" at bounding box center [406, 668] width 34 height 11
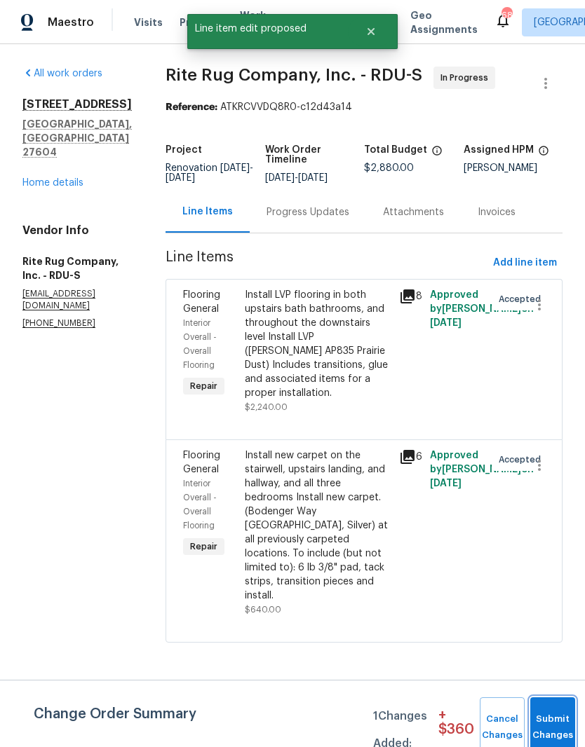
click at [552, 716] on button "Submit Changes" at bounding box center [552, 728] width 45 height 60
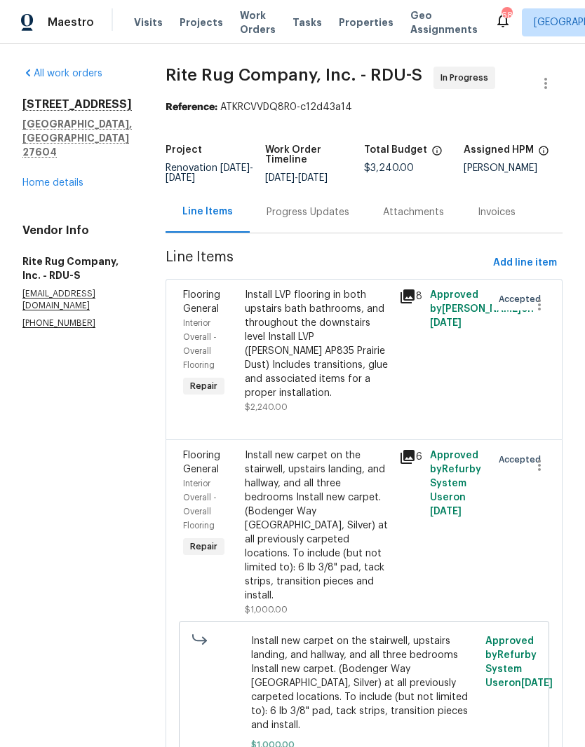
click at [335, 365] on div "Install LVP flooring in both upstairs bath bathrooms, and throughout the downst…" at bounding box center [318, 344] width 146 height 112
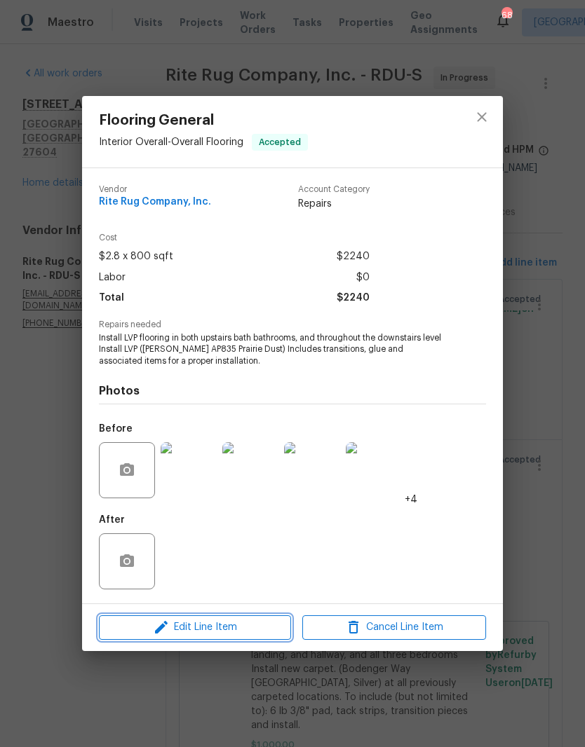
click at [243, 625] on span "Edit Line Item" at bounding box center [195, 628] width 184 height 18
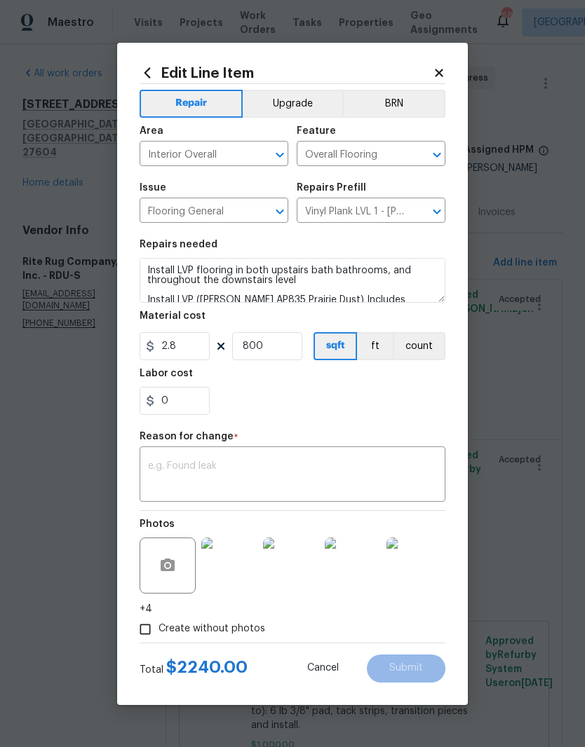
click at [266, 473] on textarea at bounding box center [292, 475] width 289 height 29
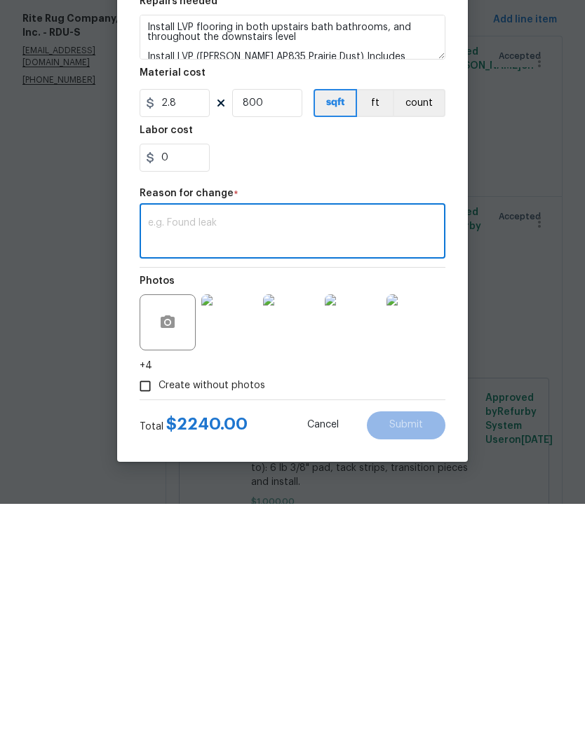
paste textarea "MEASURE DATE: 9/15 INSTALLATION DATE: 9/19 CARPET COLOR - WINTER ASH LVP COLOR …"
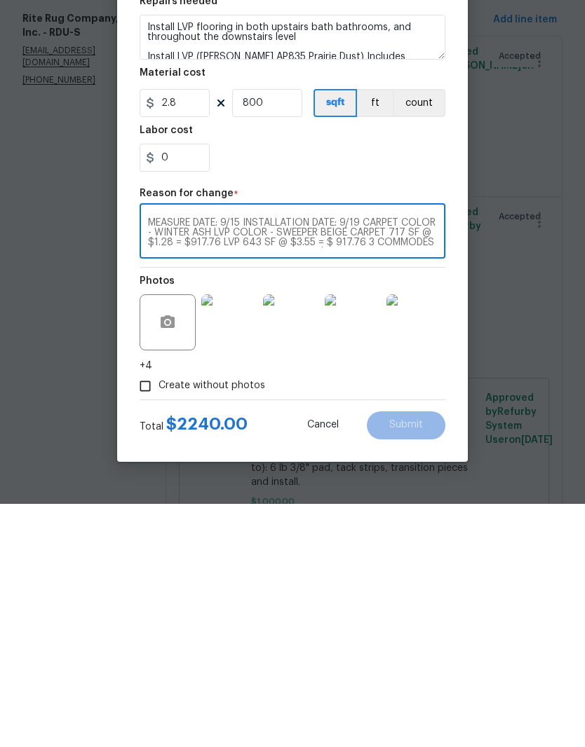
scroll to position [39, 0]
type textarea "MEASURE DATE: 9/15 INSTALLATION DATE: 9/19 CARPET COLOR - WINTER ASH LVP COLOR …"
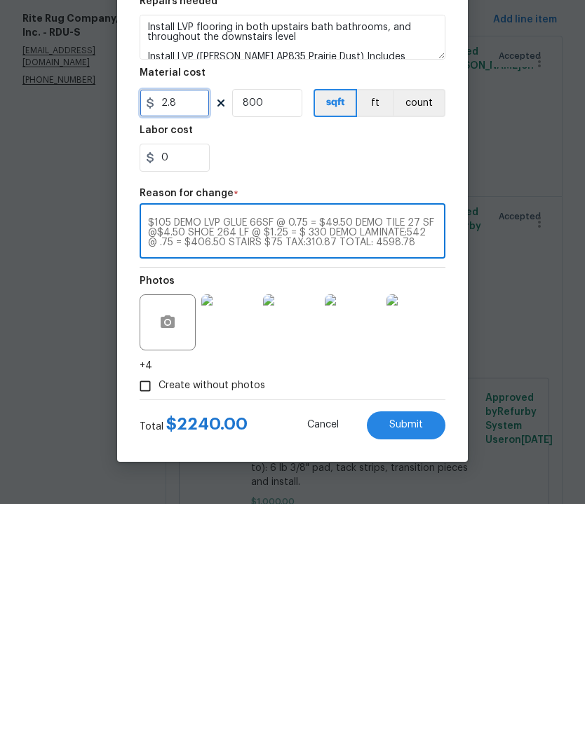
click at [194, 332] on input "2.8" at bounding box center [175, 346] width 70 height 28
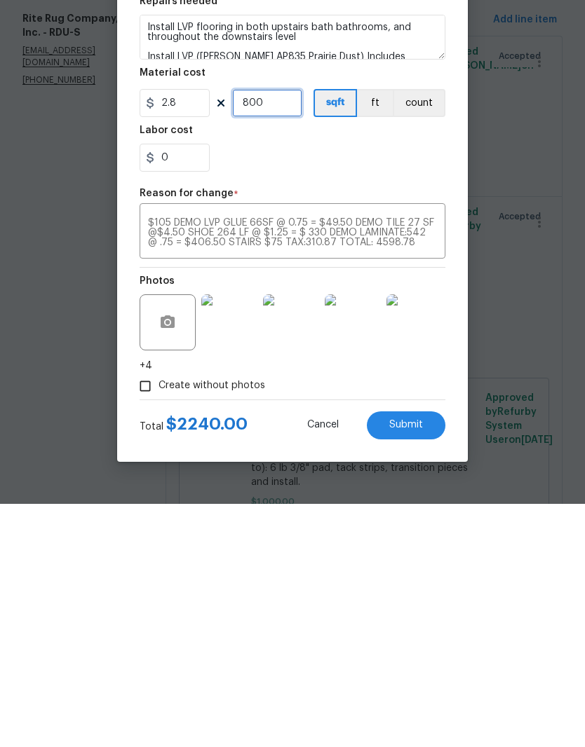
click at [291, 332] on input "800" at bounding box center [267, 346] width 70 height 28
type input "1"
click at [191, 332] on input "2.8" at bounding box center [175, 346] width 70 height 28
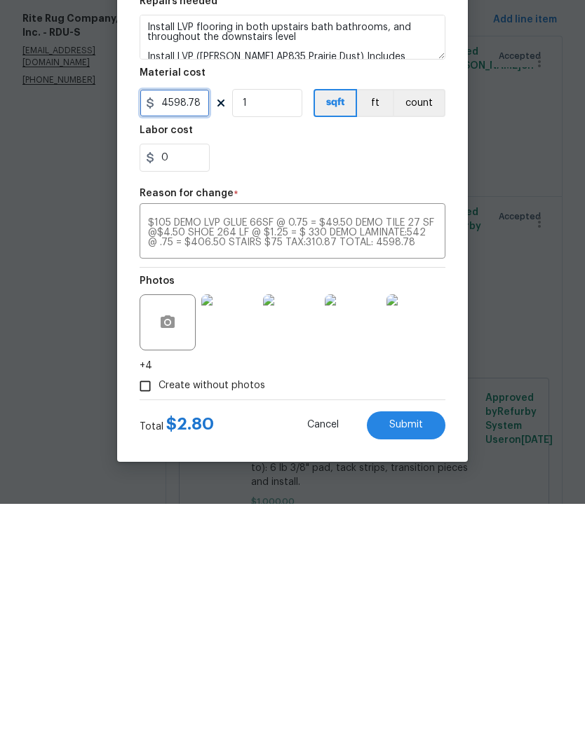
type input "4598.78"
click at [414, 655] on button "Submit" at bounding box center [406, 669] width 79 height 28
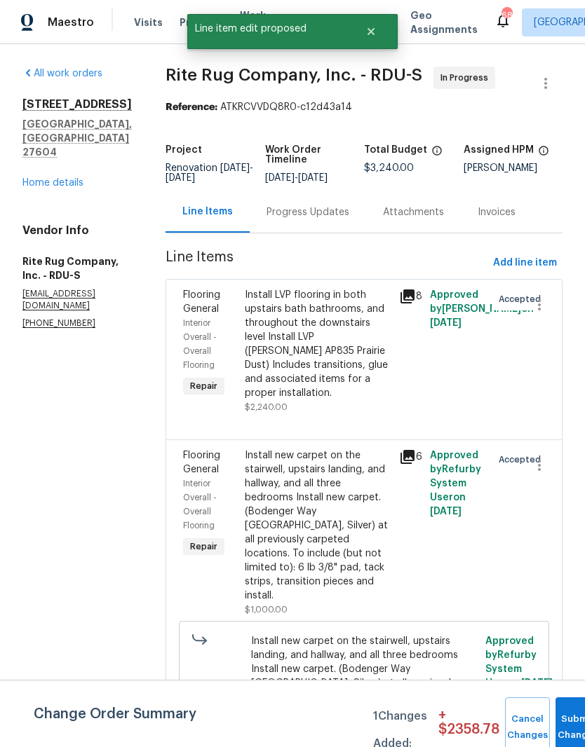
scroll to position [55, 0]
click at [573, 709] on button "Submit Changes" at bounding box center [577, 728] width 45 height 60
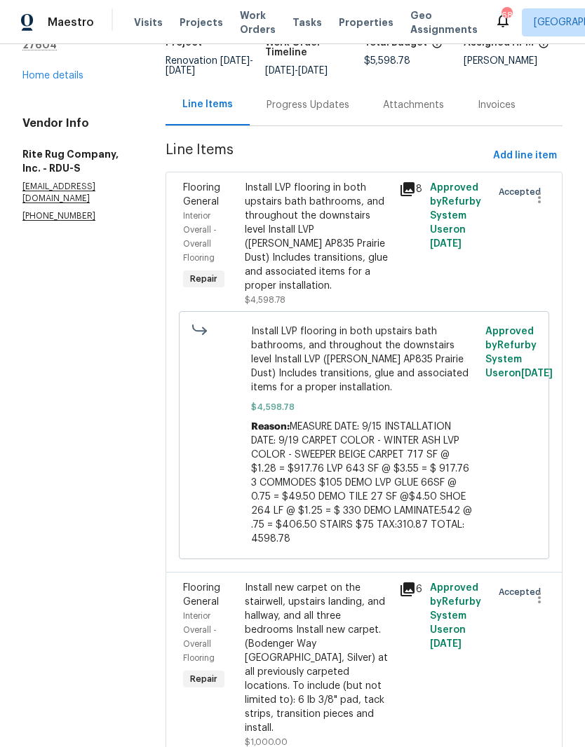
scroll to position [104, 0]
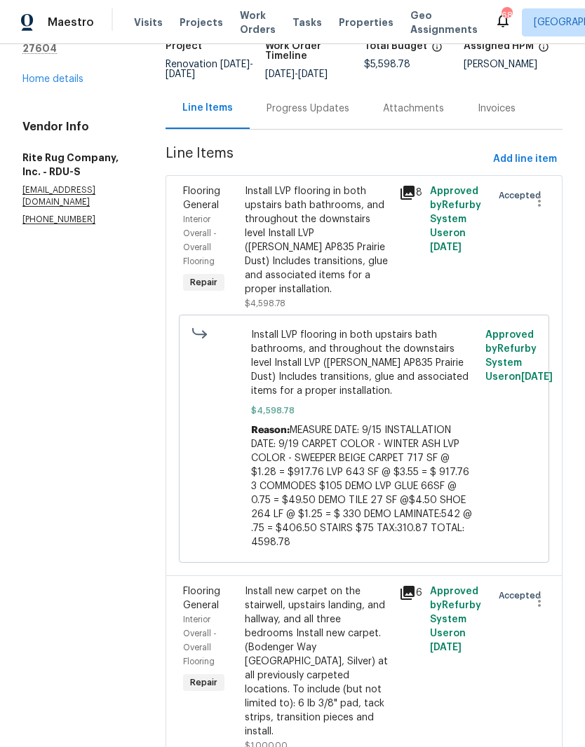
click at [339, 233] on div "Install LVP flooring in both upstairs bath bathrooms, and throughout the downst…" at bounding box center [318, 240] width 146 height 112
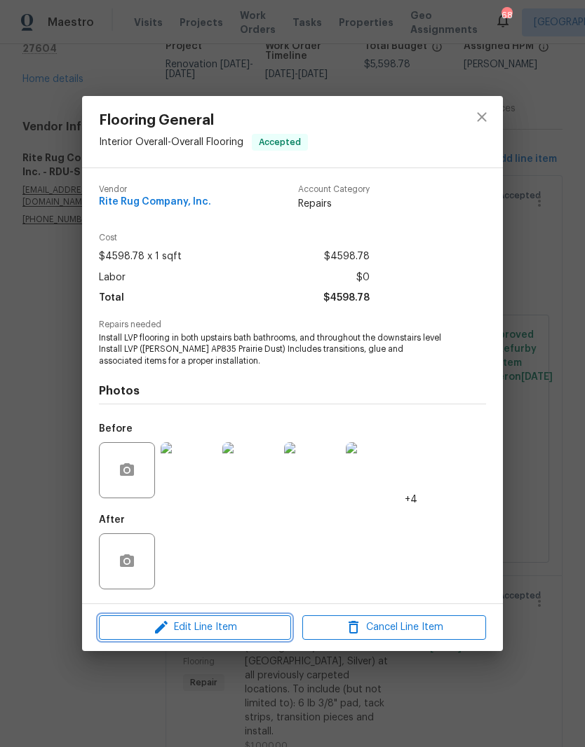
click at [241, 628] on span "Edit Line Item" at bounding box center [195, 628] width 184 height 18
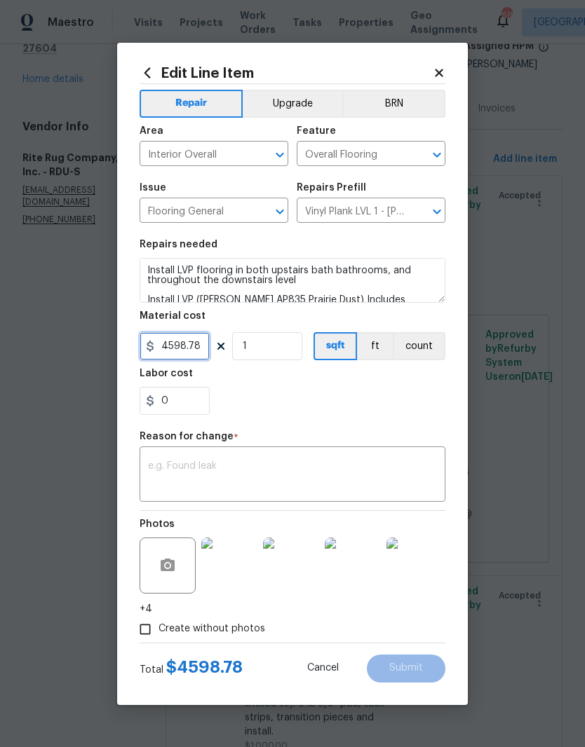
click at [172, 344] on input "4598.78" at bounding box center [175, 346] width 70 height 28
type input "3598.78"
click at [280, 410] on div "0" at bounding box center [293, 401] width 306 height 28
click at [294, 474] on textarea at bounding box center [292, 475] width 289 height 29
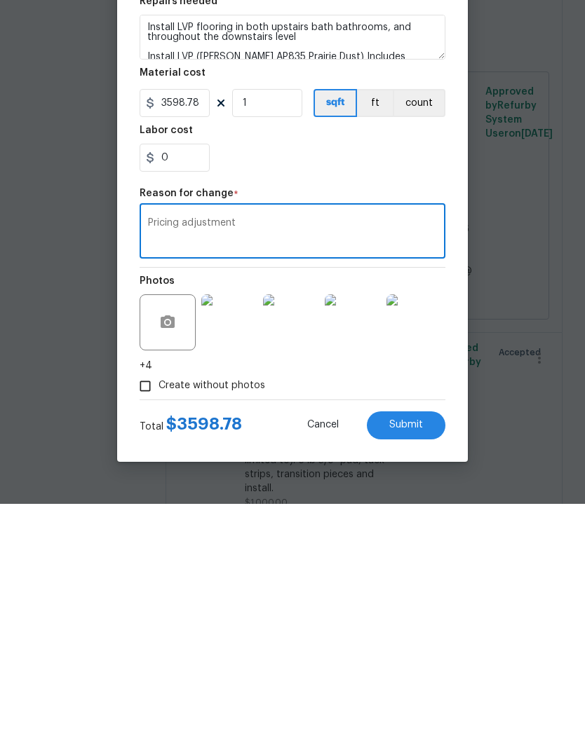
type textarea "Pricing adjustment"
click at [422, 655] on button "Submit" at bounding box center [406, 669] width 79 height 28
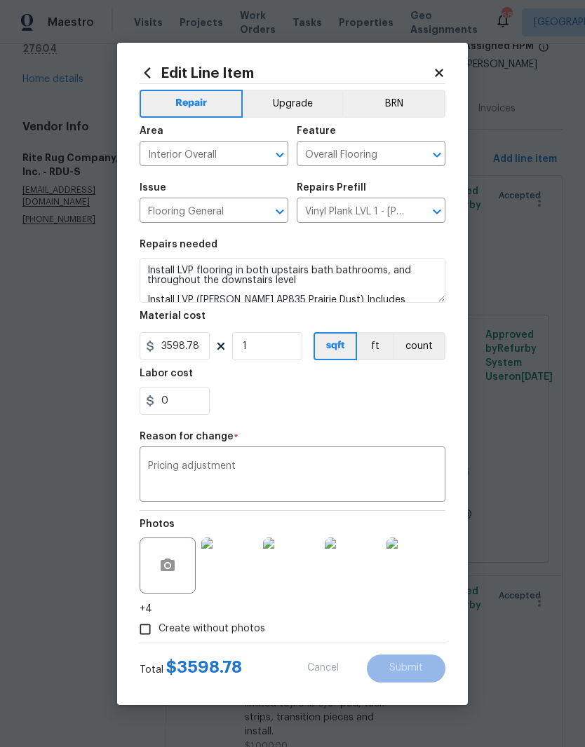
type input "4598.78"
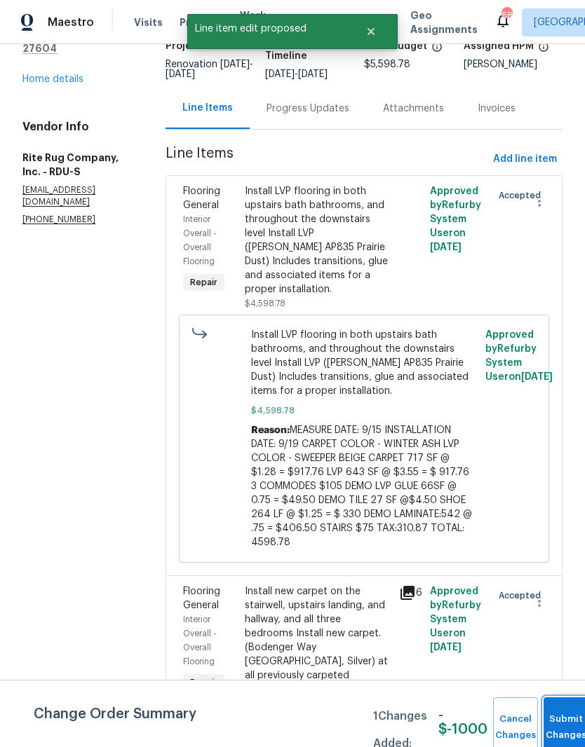
click at [546, 709] on button "Submit Changes" at bounding box center [565, 728] width 45 height 60
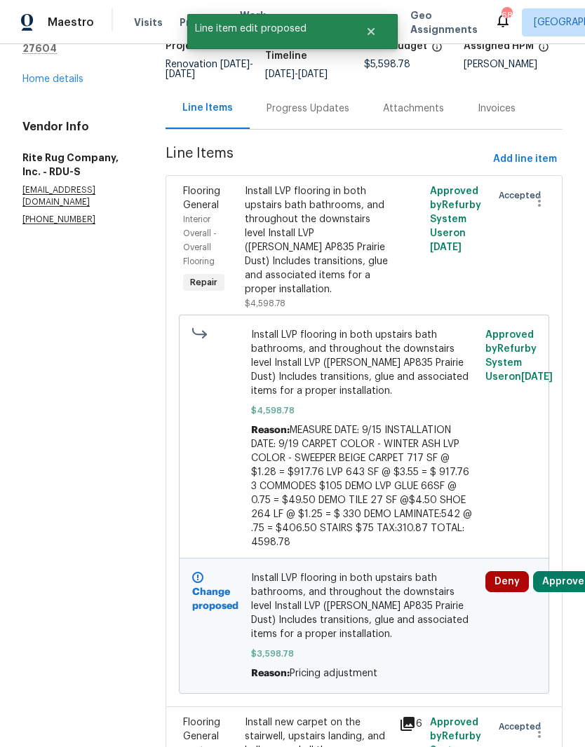
click at [558, 571] on button "Approve" at bounding box center [563, 581] width 60 height 21
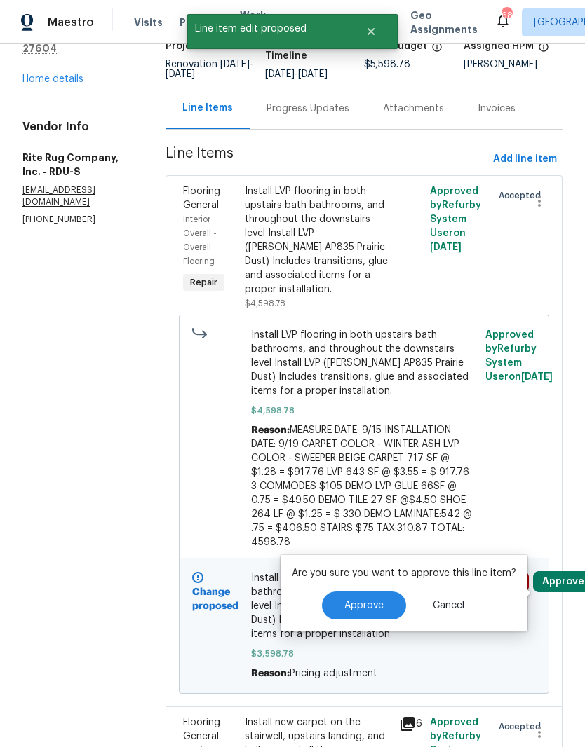
click at [372, 601] on span "Approve" at bounding box center [363, 606] width 39 height 11
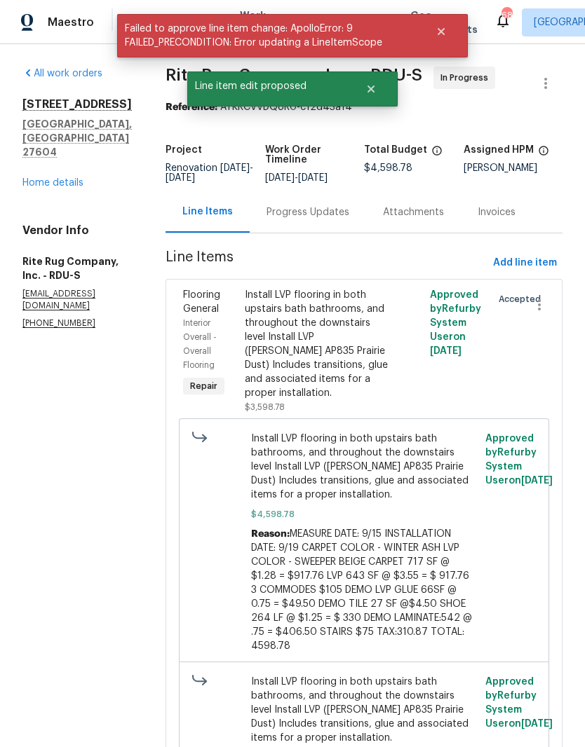
scroll to position [0, 0]
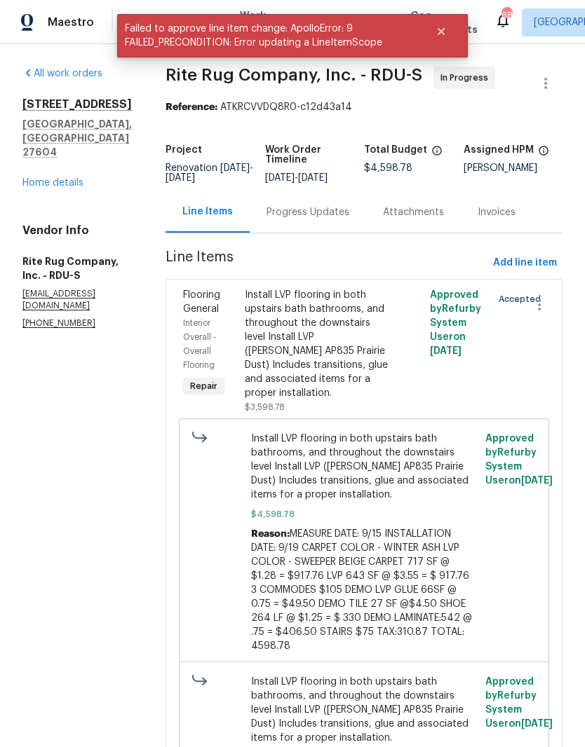
click at [325, 205] on div "Progress Updates" at bounding box center [307, 212] width 83 height 14
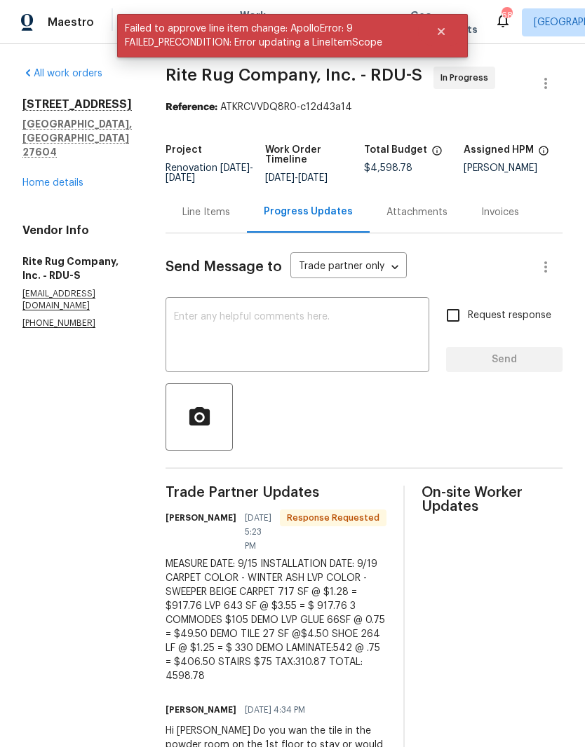
click at [339, 339] on textarea at bounding box center [297, 336] width 247 height 49
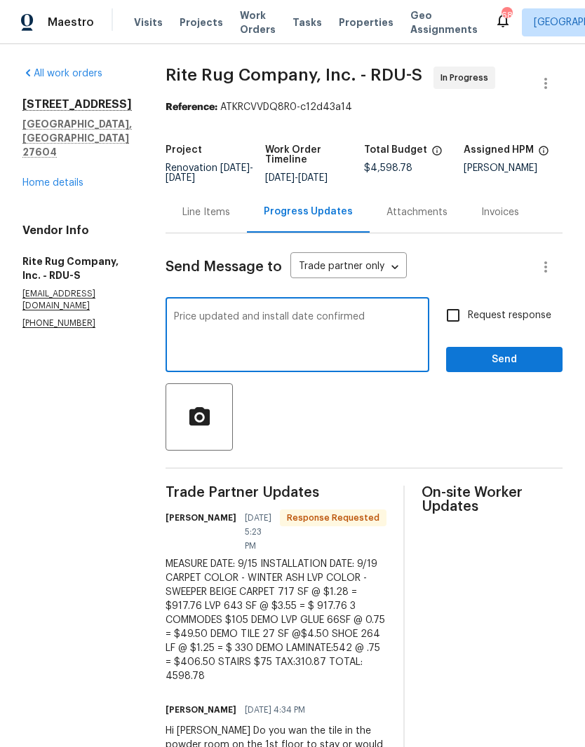
type textarea "Price updated and install date confirmed"
click at [454, 318] on input "Request response" at bounding box center [452, 315] width 29 height 29
checkbox input "true"
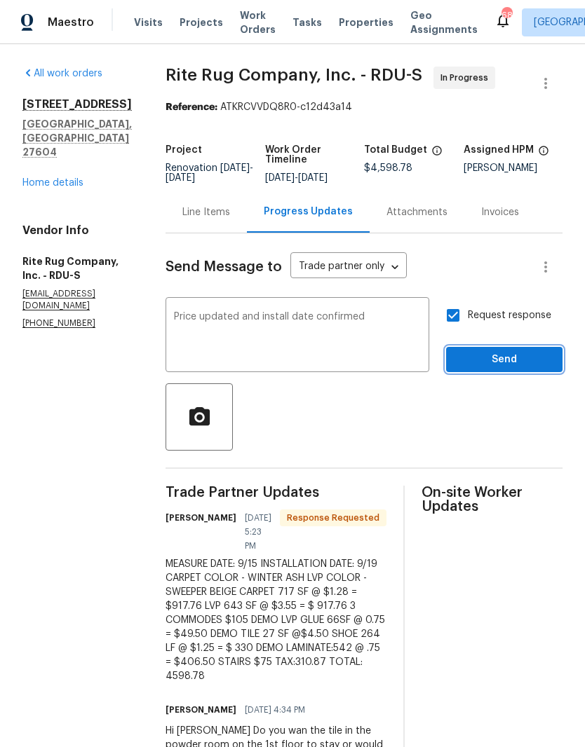
click at [477, 369] on span "Send" at bounding box center [504, 360] width 94 height 18
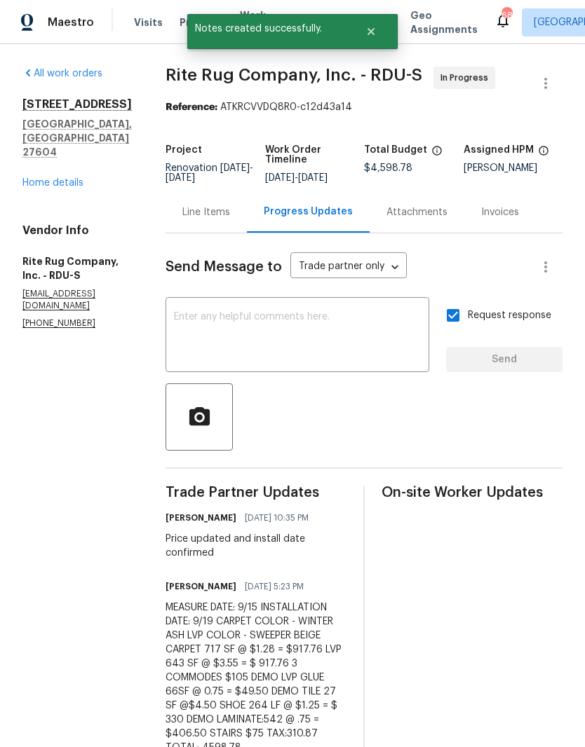
click at [76, 178] on link "Home details" at bounding box center [52, 183] width 61 height 10
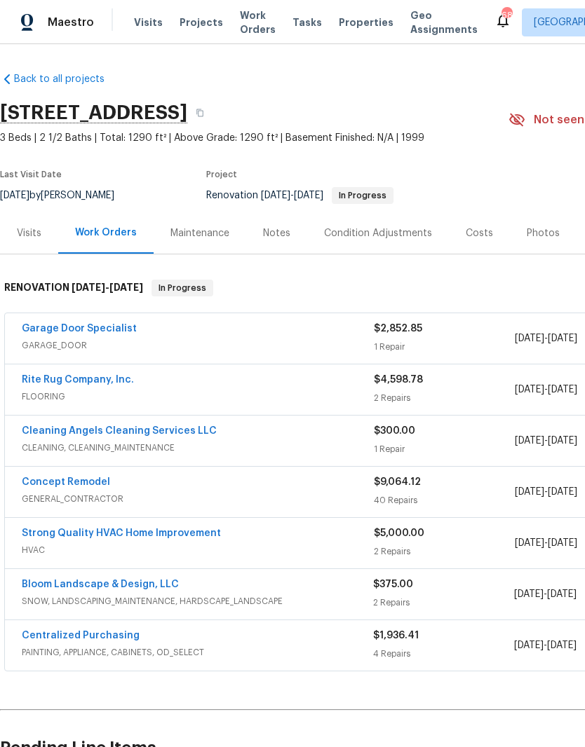
click at [86, 480] on link "Concept Remodel" at bounding box center [66, 482] width 88 height 10
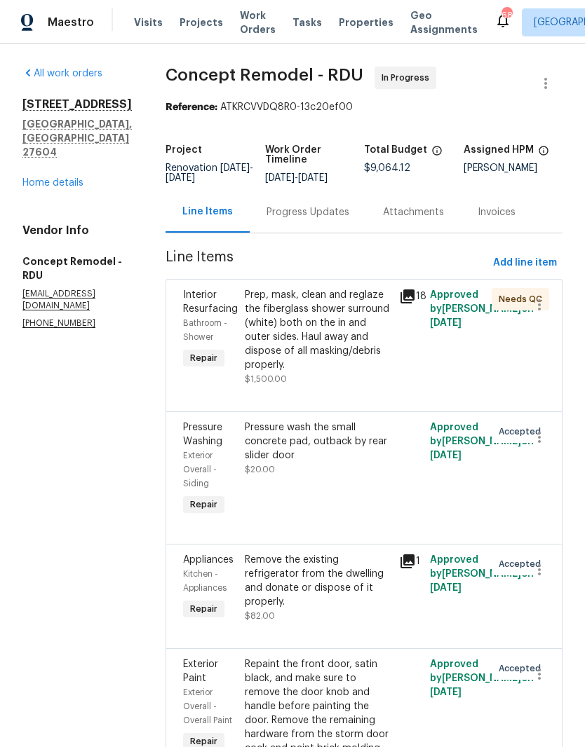
click at [330, 330] on div "Prep, mask, clean and reglaze the fiberglass shower surround (white) both on th…" at bounding box center [318, 330] width 146 height 84
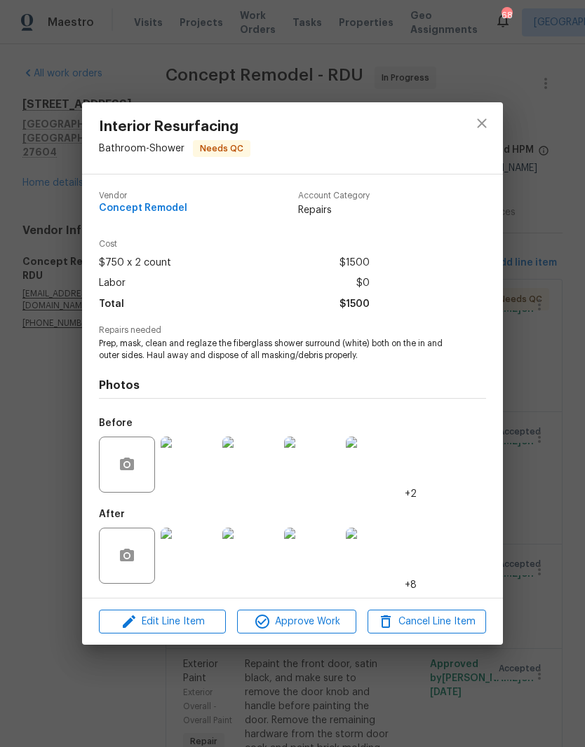
click at [191, 552] on img at bounding box center [189, 556] width 56 height 56
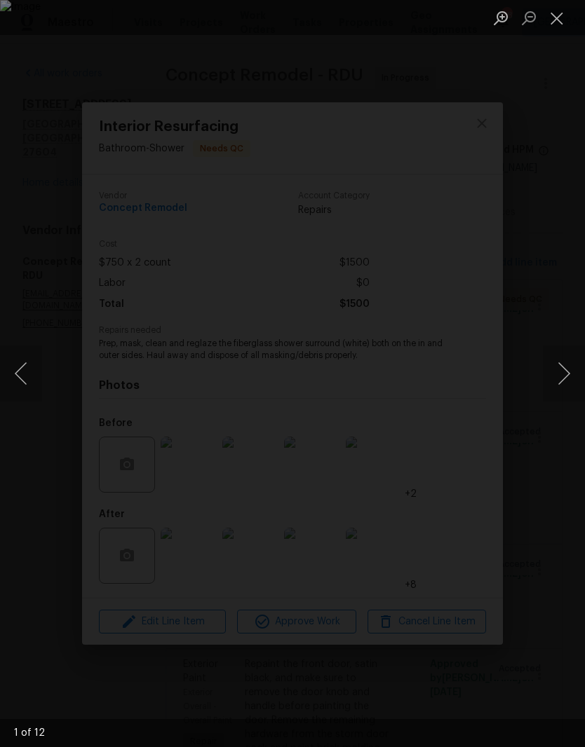
click at [557, 385] on button "Next image" at bounding box center [564, 374] width 42 height 56
click at [553, 377] on button "Next image" at bounding box center [564, 374] width 42 height 56
click at [554, 383] on button "Next image" at bounding box center [564, 374] width 42 height 56
click at [549, 386] on button "Next image" at bounding box center [564, 374] width 42 height 56
click at [549, 389] on button "Next image" at bounding box center [564, 374] width 42 height 56
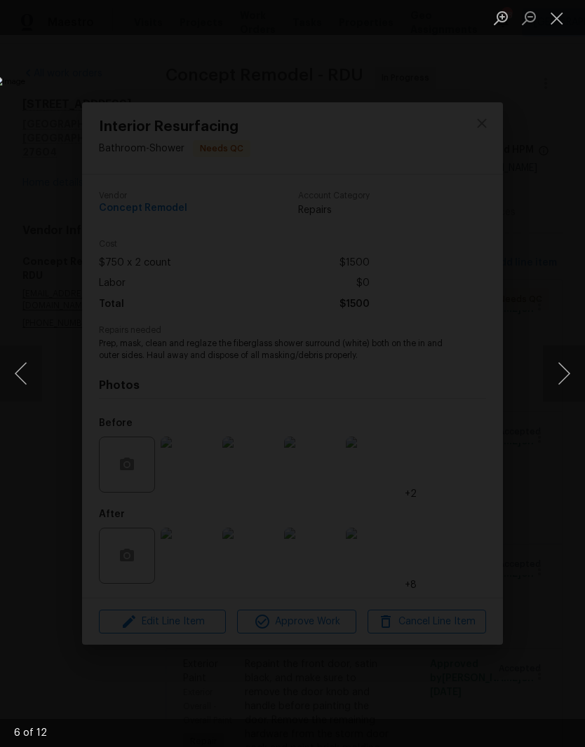
click at [562, 20] on button "Close lightbox" at bounding box center [557, 18] width 28 height 25
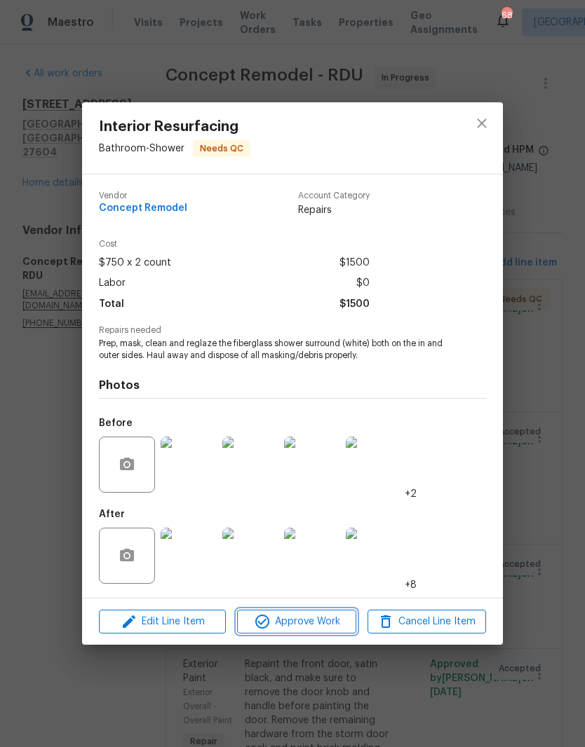
click at [310, 632] on button "Approve Work" at bounding box center [296, 622] width 118 height 25
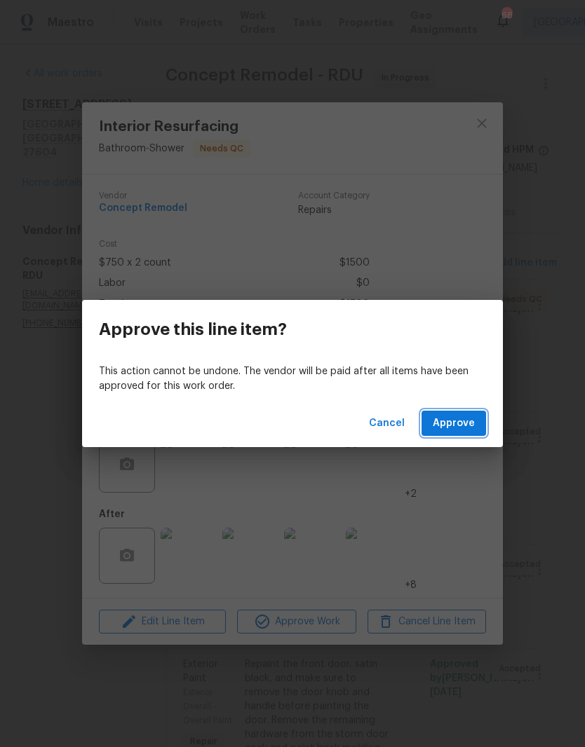
click at [467, 421] on span "Approve" at bounding box center [454, 424] width 42 height 18
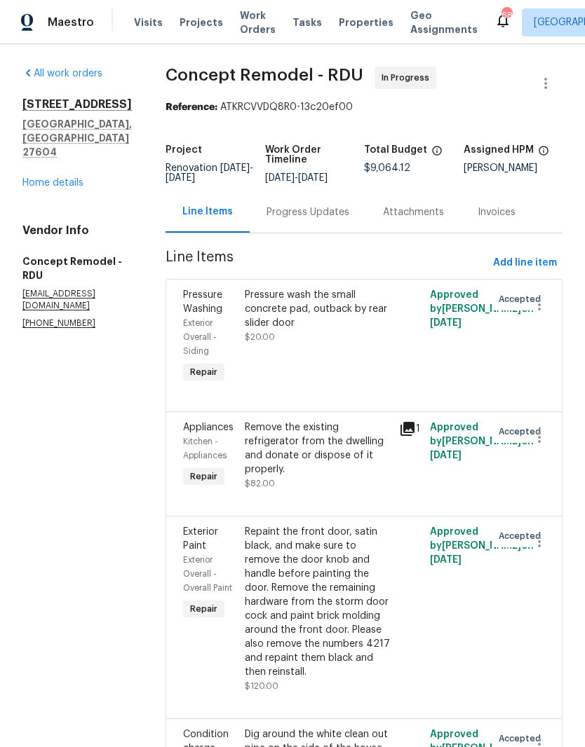
click at [72, 187] on div "4217 Toccopola St Raleigh, NC 27604 Home details" at bounding box center [76, 143] width 109 height 93
click at [68, 188] on link "Home details" at bounding box center [52, 183] width 61 height 10
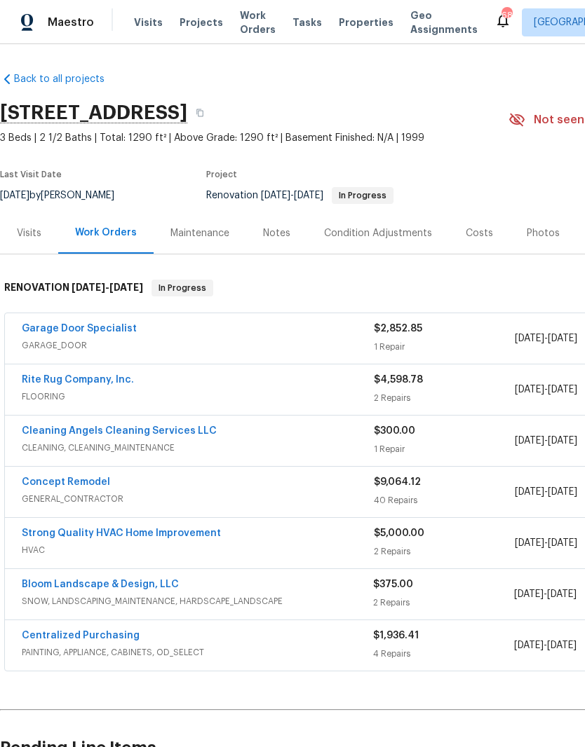
click at [147, 585] on link "Bloom Landscape & Design, LLC" at bounding box center [100, 585] width 157 height 10
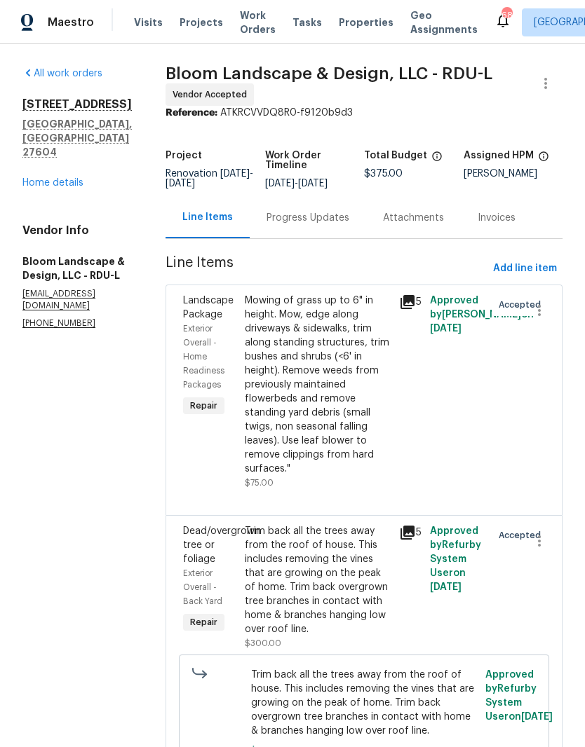
click at [339, 225] on div "Progress Updates" at bounding box center [307, 218] width 83 height 14
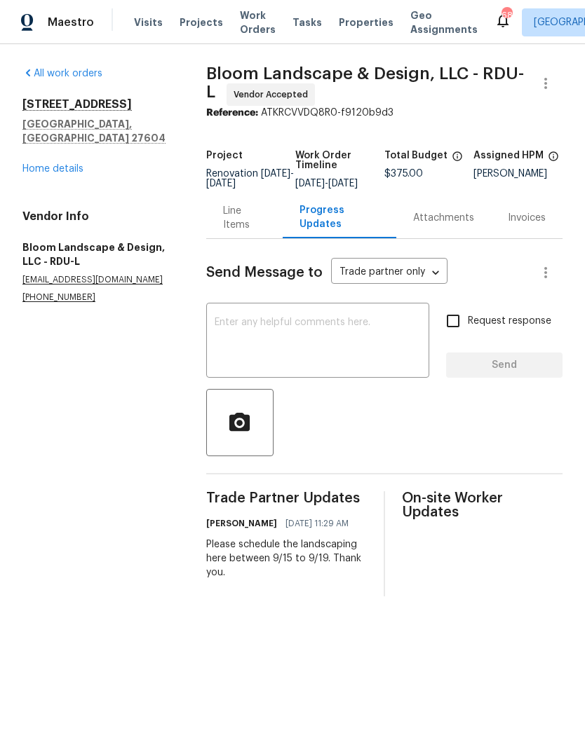
click at [73, 164] on link "Home details" at bounding box center [52, 169] width 61 height 10
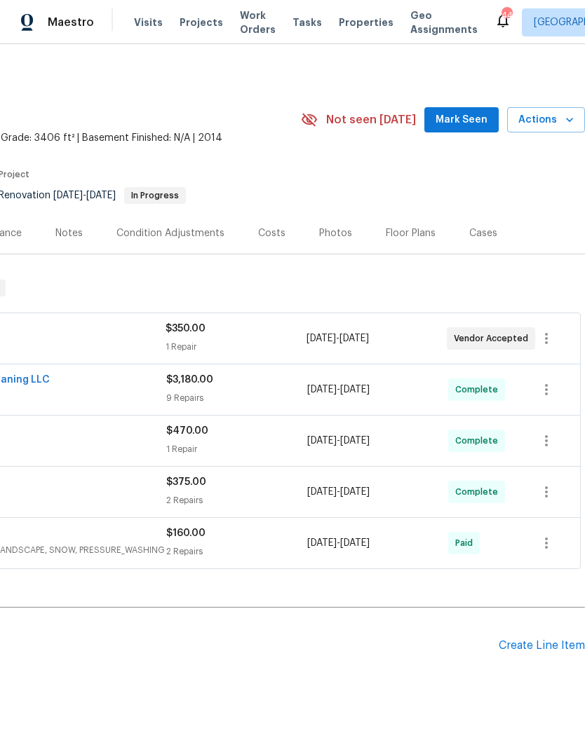
scroll to position [0, 208]
click at [569, 108] on button "Actions" at bounding box center [546, 120] width 78 height 26
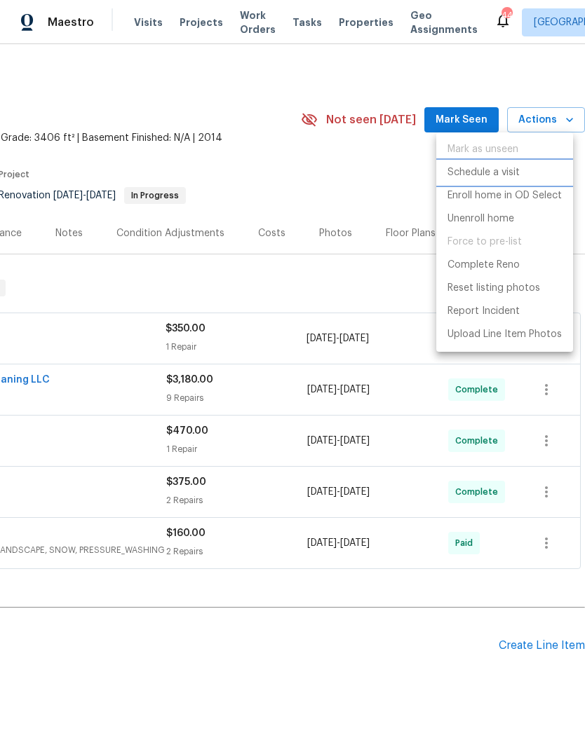
click at [479, 173] on p "Schedule a visit" at bounding box center [483, 172] width 72 height 15
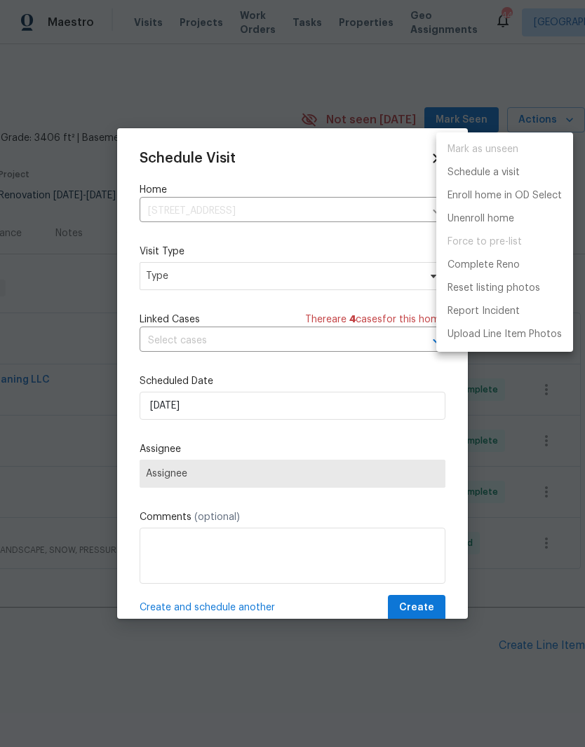
click at [395, 62] on div at bounding box center [292, 373] width 585 height 747
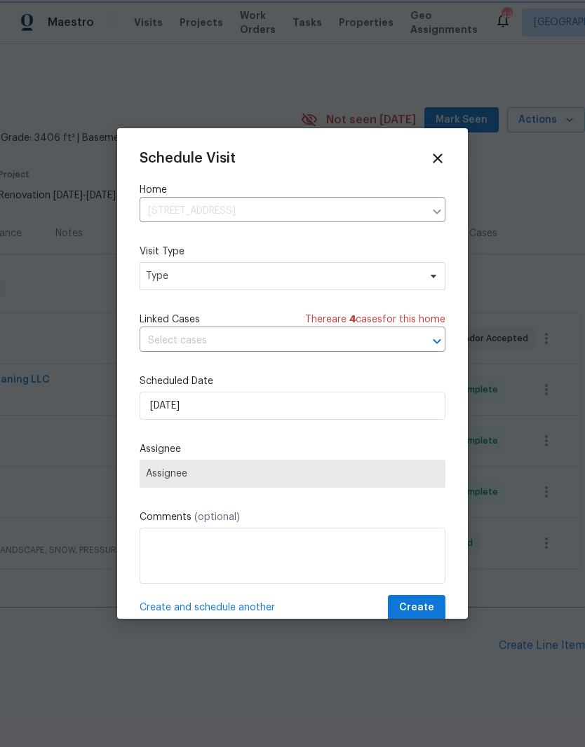
scroll to position [0, 0]
click at [442, 153] on icon at bounding box center [437, 158] width 15 height 15
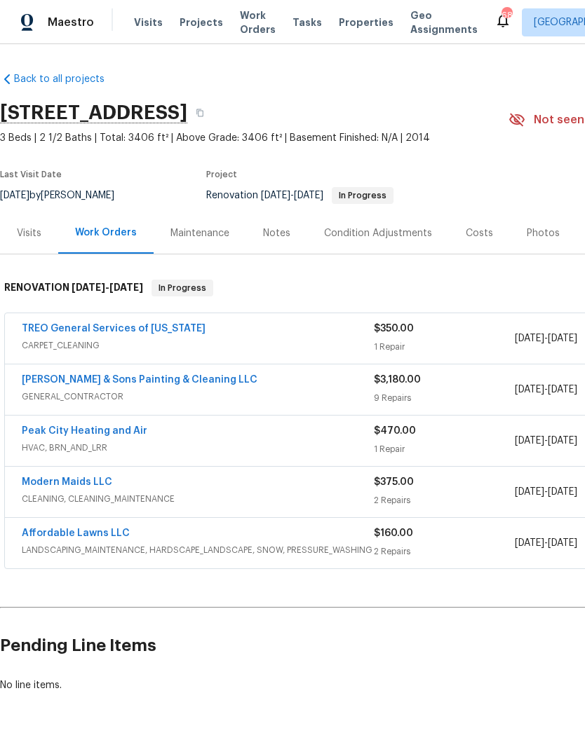
click at [188, 325] on link "TREO General Services of [US_STATE]" at bounding box center [114, 329] width 184 height 10
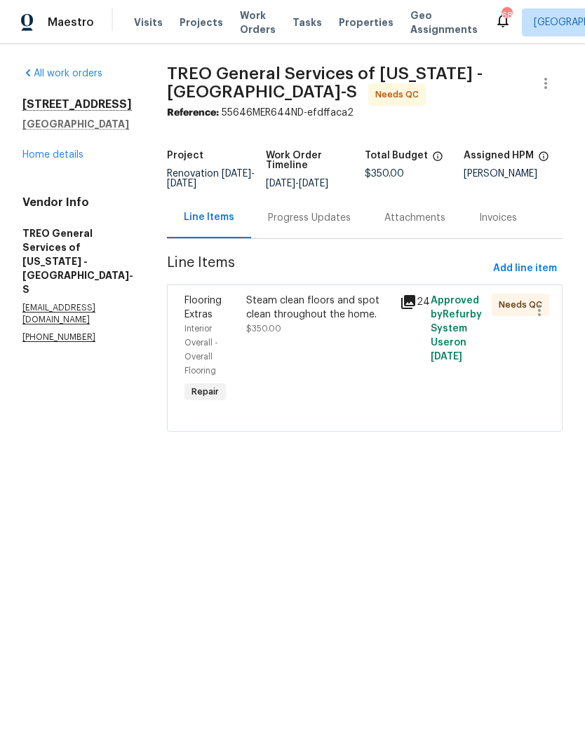
click at [341, 322] on div "Steam clean floors and spot clean throughout the home." at bounding box center [318, 308] width 145 height 28
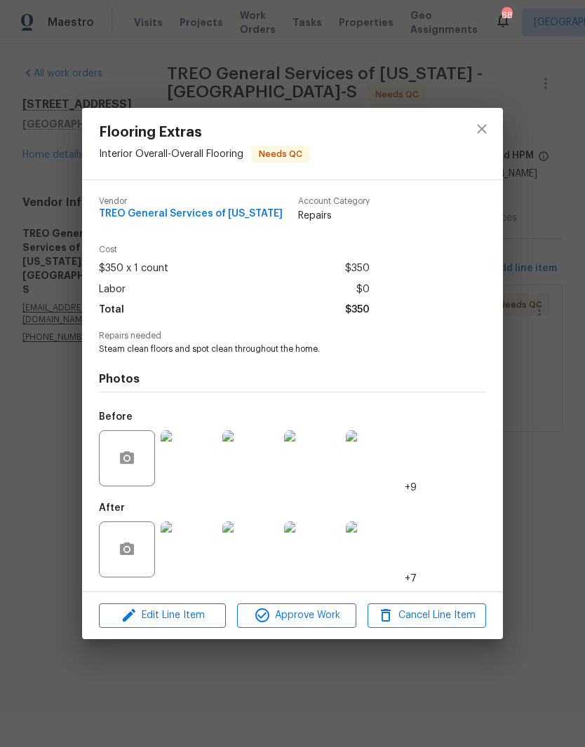
click at [193, 550] on img at bounding box center [189, 550] width 56 height 56
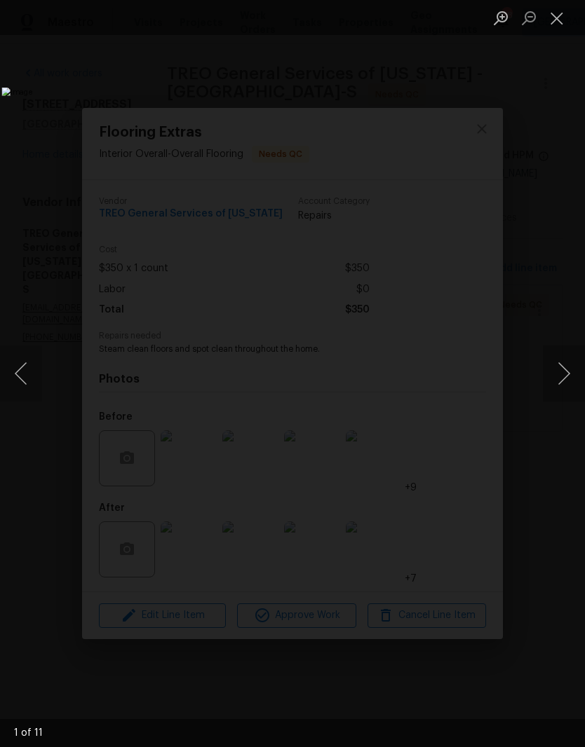
click at [562, 381] on button "Next image" at bounding box center [564, 374] width 42 height 56
click at [560, 379] on button "Next image" at bounding box center [564, 374] width 42 height 56
click at [567, 375] on button "Next image" at bounding box center [564, 374] width 42 height 56
click at [562, 385] on button "Next image" at bounding box center [564, 374] width 42 height 56
click at [566, 379] on button "Next image" at bounding box center [564, 374] width 42 height 56
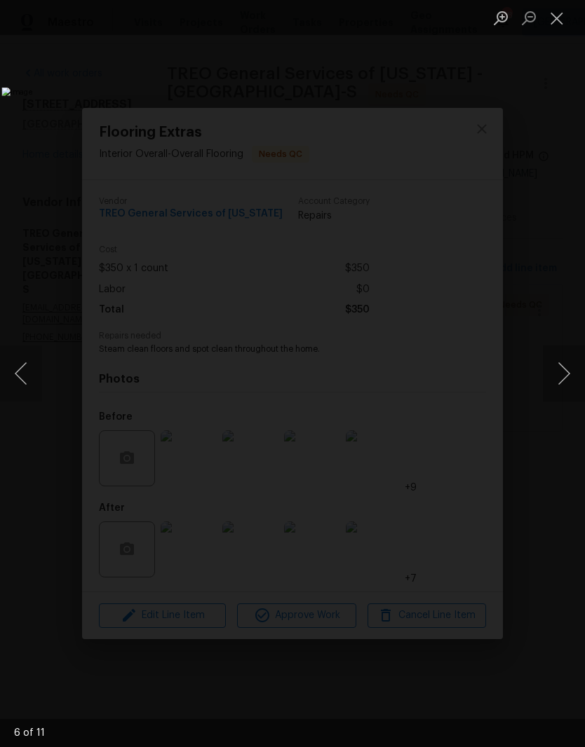
click at [564, 382] on button "Next image" at bounding box center [564, 374] width 42 height 56
click at [566, 379] on button "Next image" at bounding box center [564, 374] width 42 height 56
click at [566, 373] on button "Next image" at bounding box center [564, 374] width 42 height 56
click at [564, 375] on button "Next image" at bounding box center [564, 374] width 42 height 56
click at [564, 378] on button "Next image" at bounding box center [564, 374] width 42 height 56
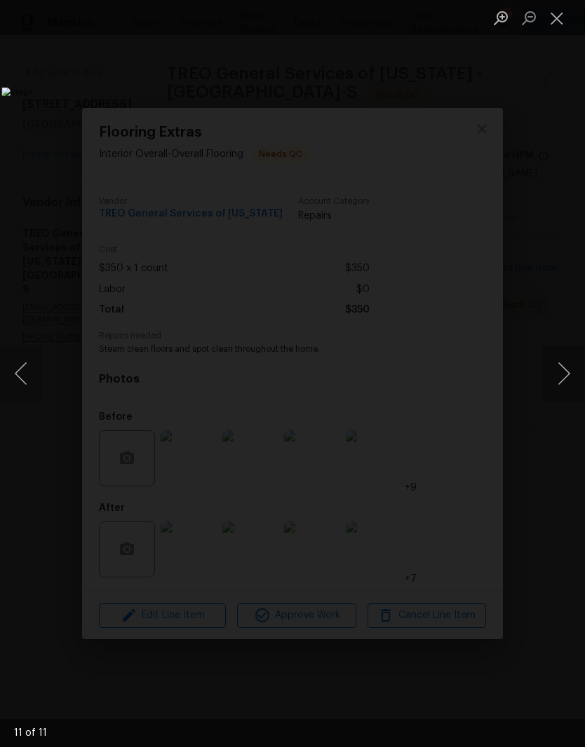
click at [559, 13] on button "Close lightbox" at bounding box center [557, 18] width 28 height 25
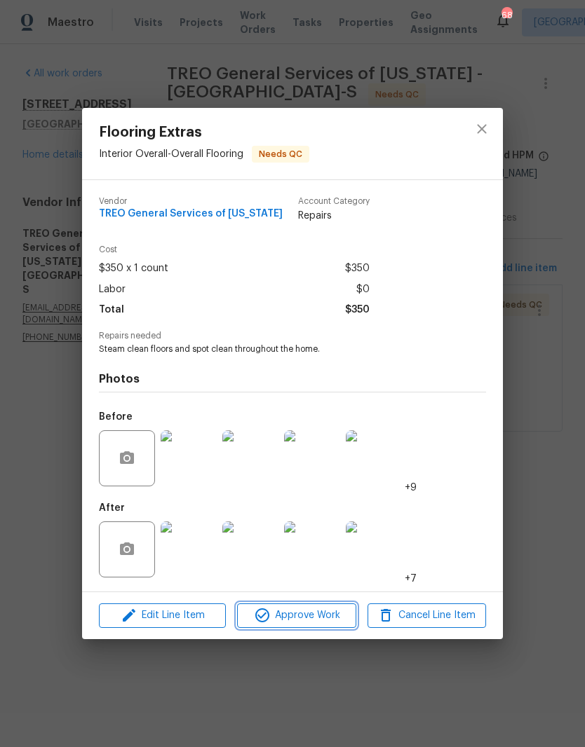
click at [322, 625] on span "Approve Work" at bounding box center [296, 616] width 110 height 18
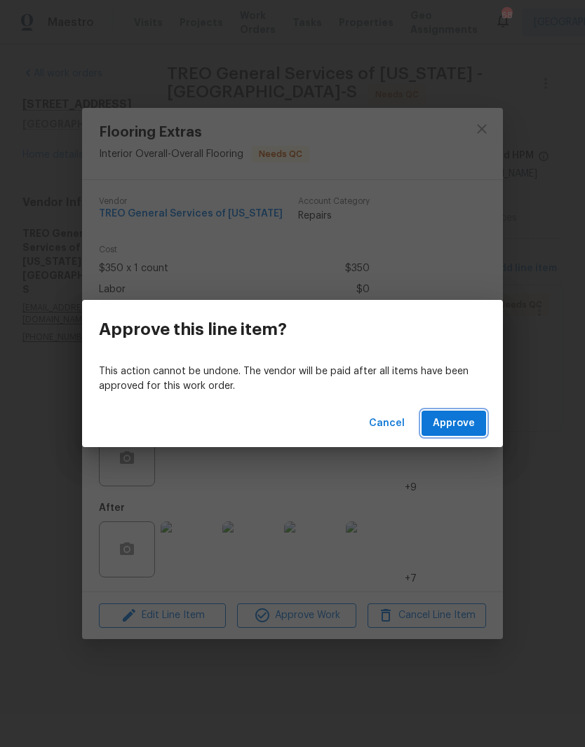
click at [462, 435] on button "Approve" at bounding box center [453, 424] width 64 height 26
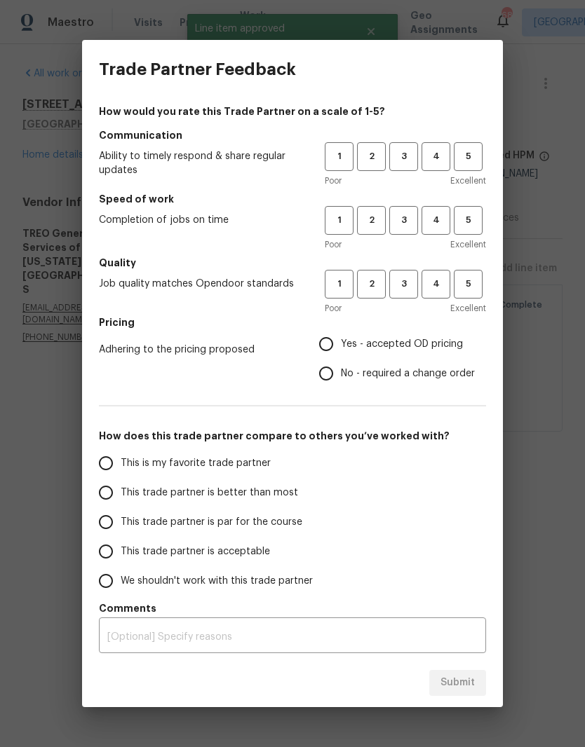
click at [405, 140] on h5 "Communication" at bounding box center [292, 135] width 387 height 14
click at [409, 212] on button "3" at bounding box center [403, 220] width 29 height 29
click at [412, 284] on span "3" at bounding box center [403, 284] width 26 height 16
click at [414, 133] on h5 "Communication" at bounding box center [292, 135] width 387 height 14
click at [409, 156] on span "3" at bounding box center [403, 157] width 26 height 16
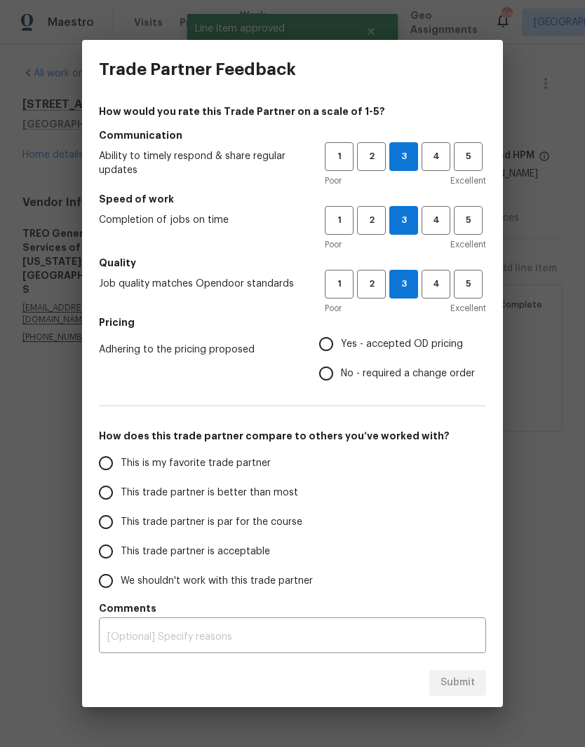
click at [389, 339] on span "Yes - accepted OD pricing" at bounding box center [402, 344] width 122 height 15
click at [341, 339] on input "Yes - accepted OD pricing" at bounding box center [325, 344] width 29 height 29
radio input "true"
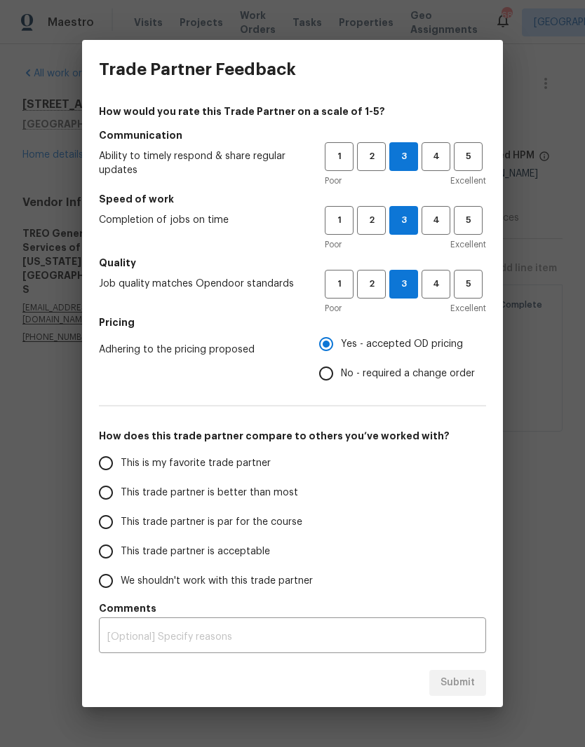
click at [279, 522] on span "This trade partner is par for the course" at bounding box center [212, 522] width 182 height 15
click at [121, 522] on input "This trade partner is par for the course" at bounding box center [105, 522] width 29 height 29
click at [466, 684] on span "Submit" at bounding box center [457, 683] width 34 height 18
radio input "true"
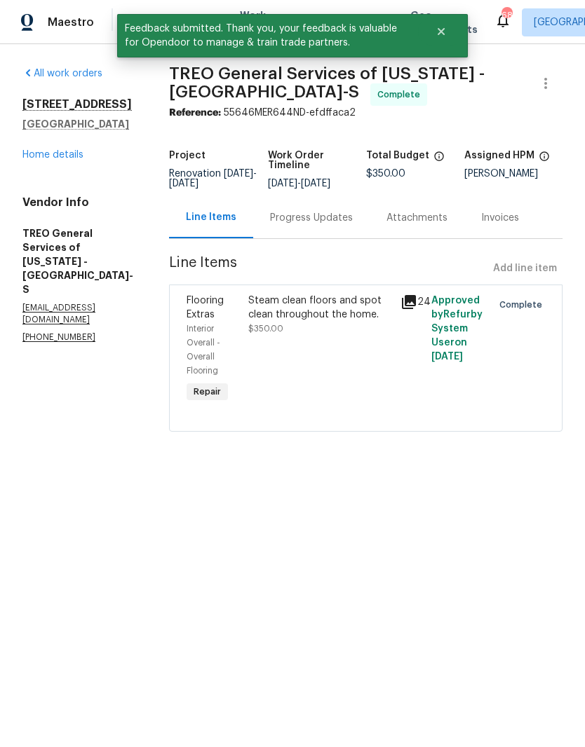
click at [72, 150] on link "Home details" at bounding box center [52, 155] width 61 height 10
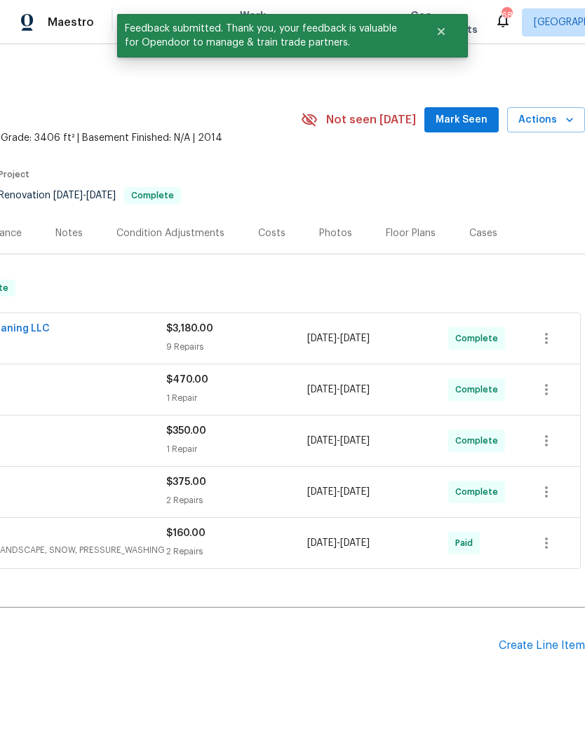
scroll to position [0, 208]
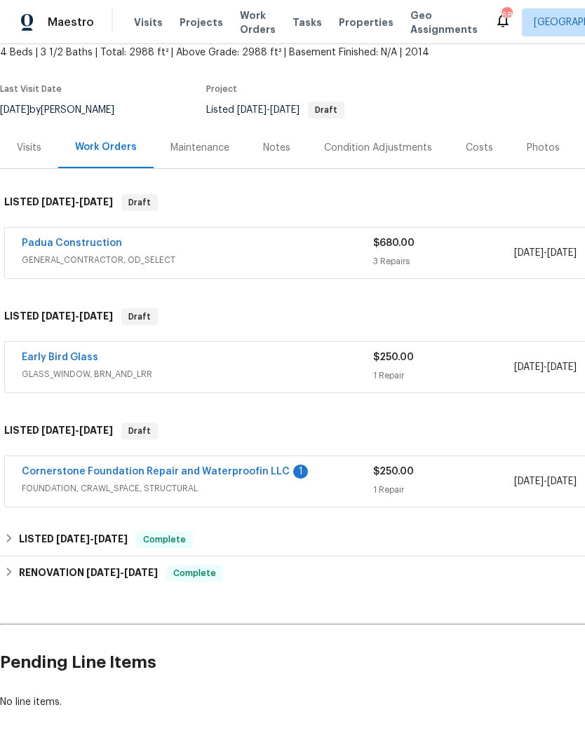
scroll to position [85, 0]
click at [254, 470] on link "Cornerstone Foundation Repair and Waterproofin LLC" at bounding box center [156, 473] width 268 height 10
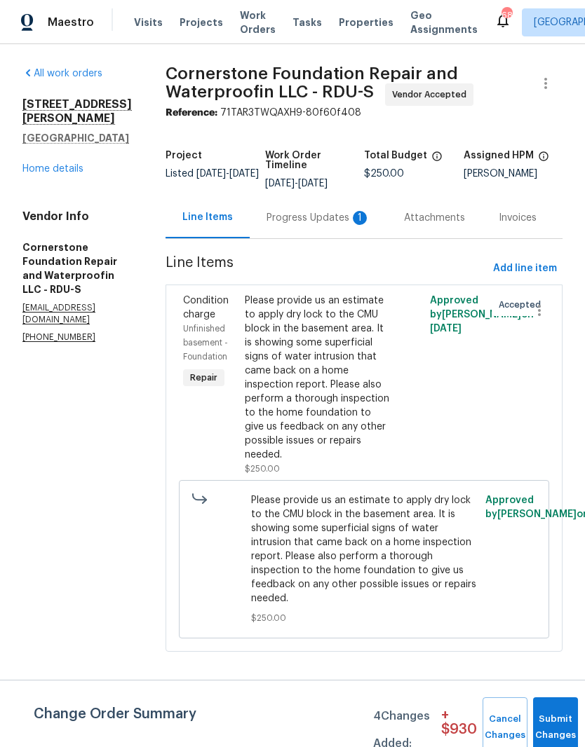
click at [292, 212] on div "Progress Updates 1" at bounding box center [318, 218] width 104 height 14
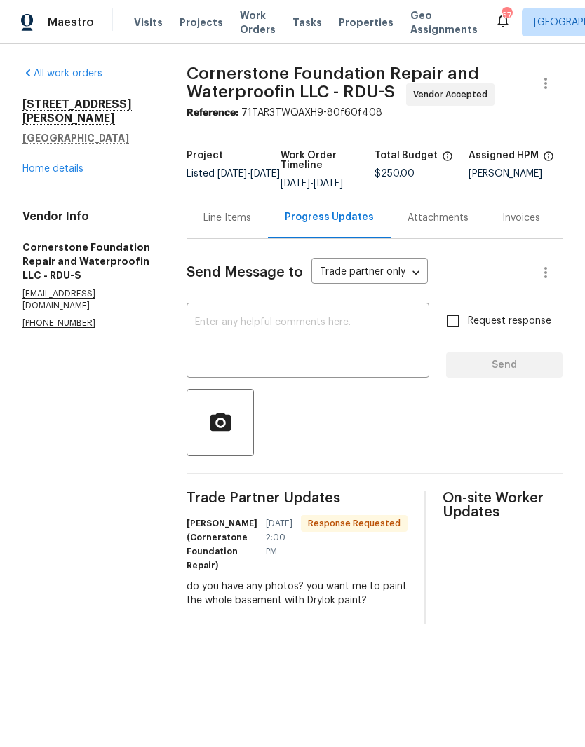
click at [351, 335] on textarea at bounding box center [308, 342] width 226 height 49
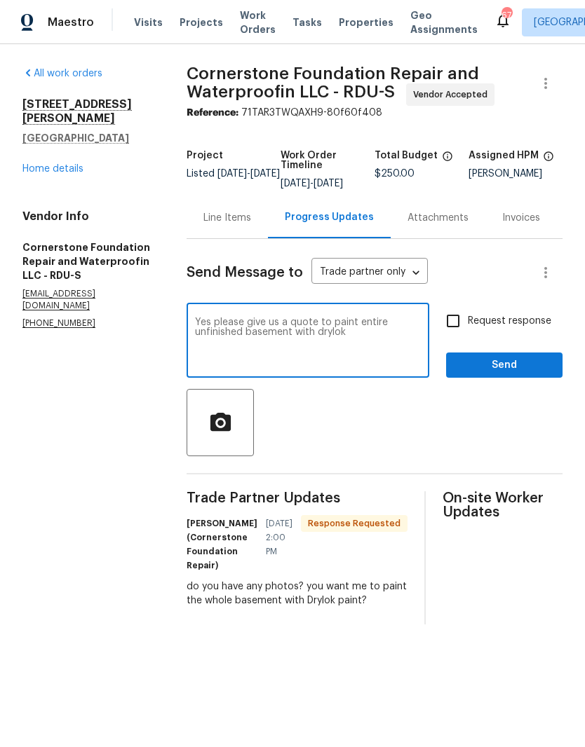
type textarea "Yes please give us a quote to paint entire unfinished basement with drylok"
click at [462, 331] on input "Request response" at bounding box center [452, 320] width 29 height 29
checkbox input "true"
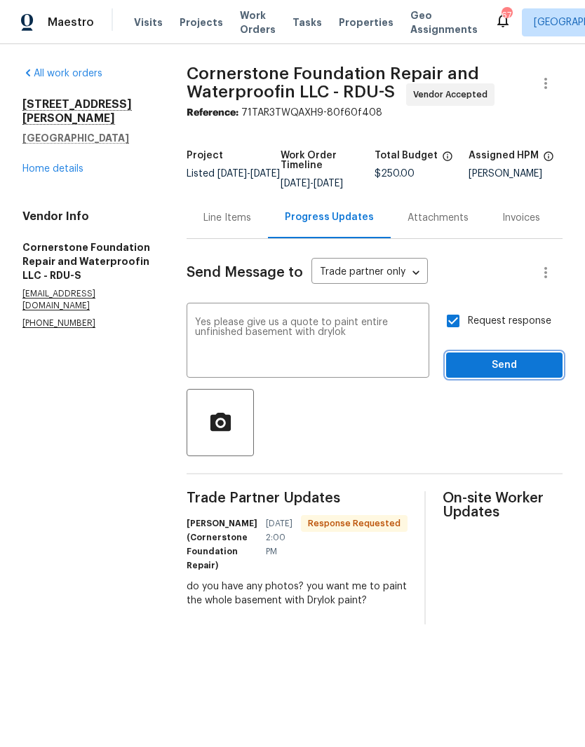
click at [489, 372] on span "Send" at bounding box center [504, 366] width 94 height 18
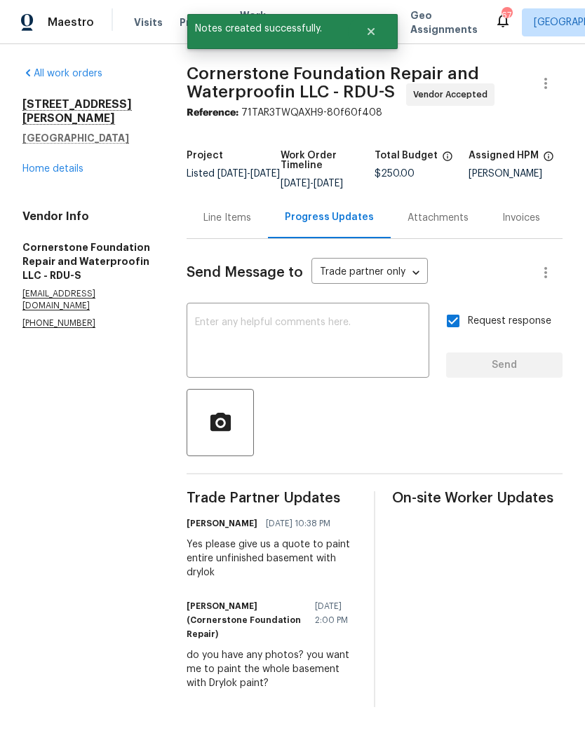
click at [236, 222] on div "Line Items" at bounding box center [227, 218] width 48 height 14
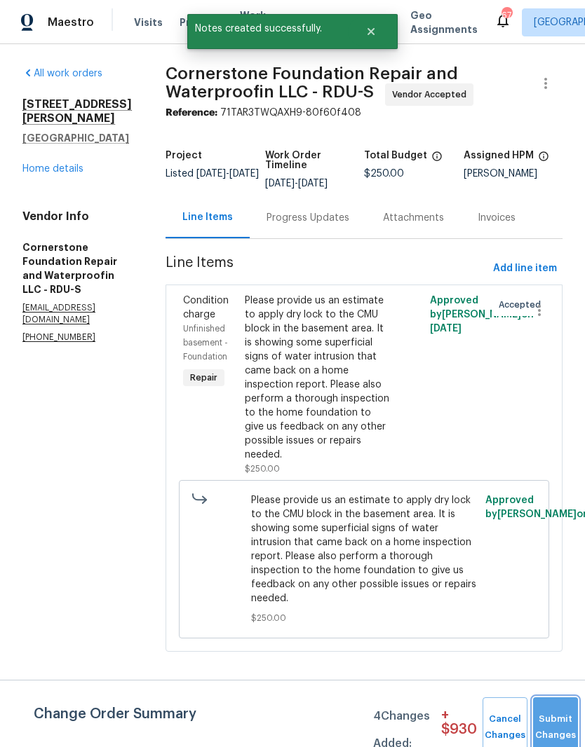
click at [549, 714] on button "Submit Changes" at bounding box center [555, 728] width 45 height 60
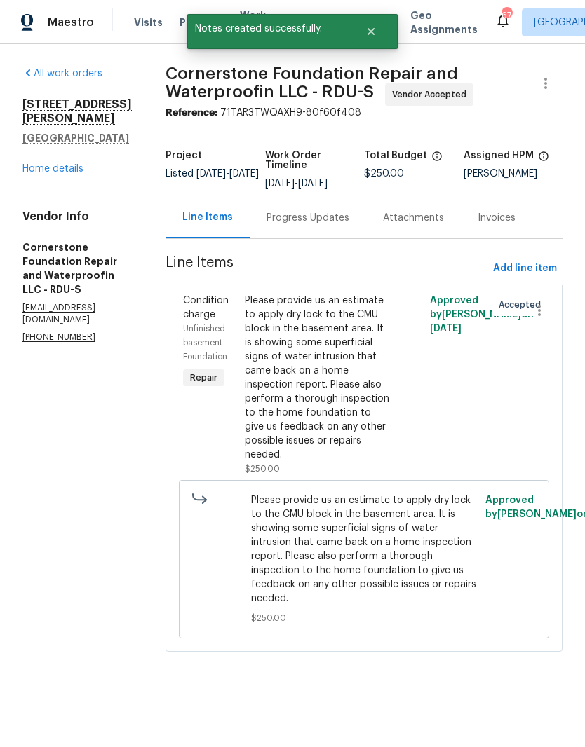
click at [318, 374] on div "Please provide us an estimate to apply dry lock to the CMU block in the basemen…" at bounding box center [318, 378] width 146 height 168
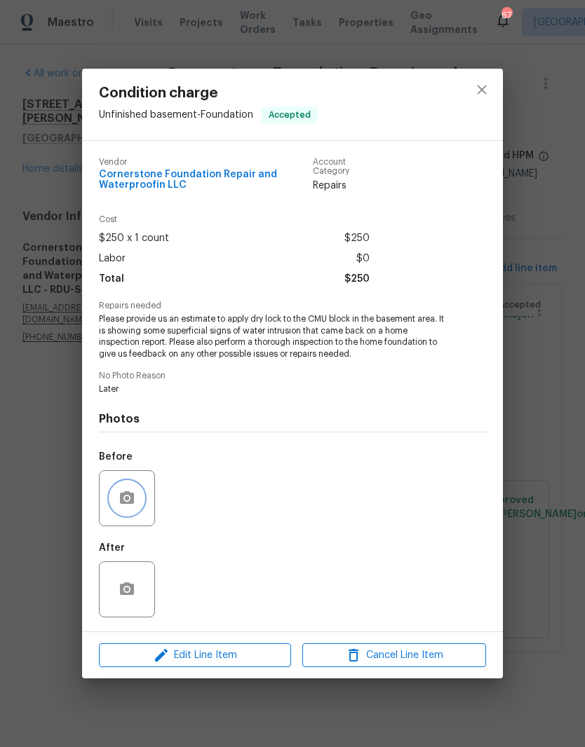
click at [127, 498] on circle "button" at bounding box center [127, 498] width 4 height 4
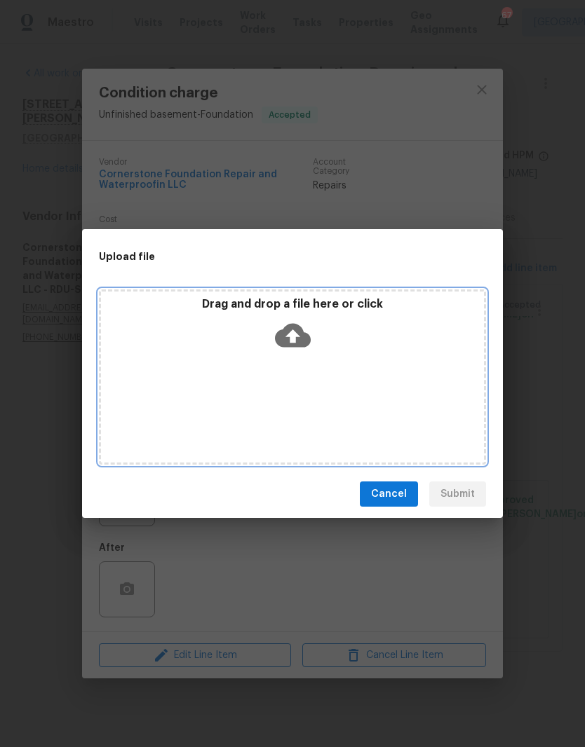
click at [343, 331] on div "Drag and drop a file here or click" at bounding box center [292, 327] width 383 height 60
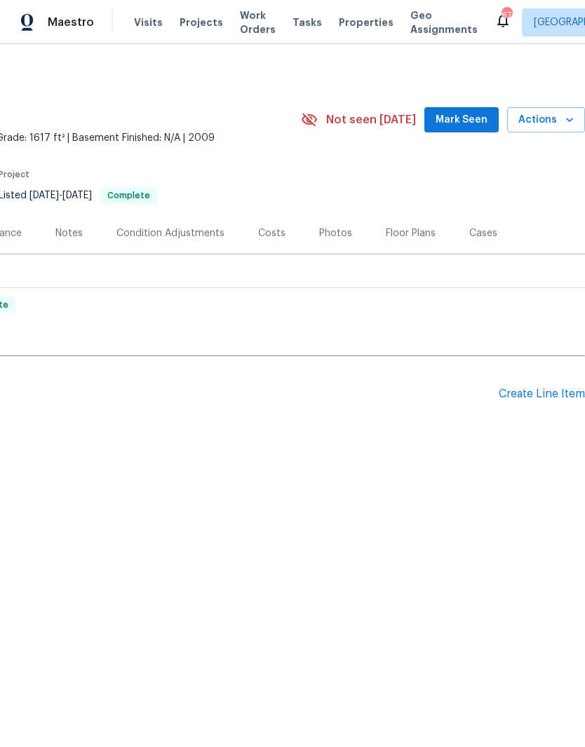
scroll to position [0, 208]
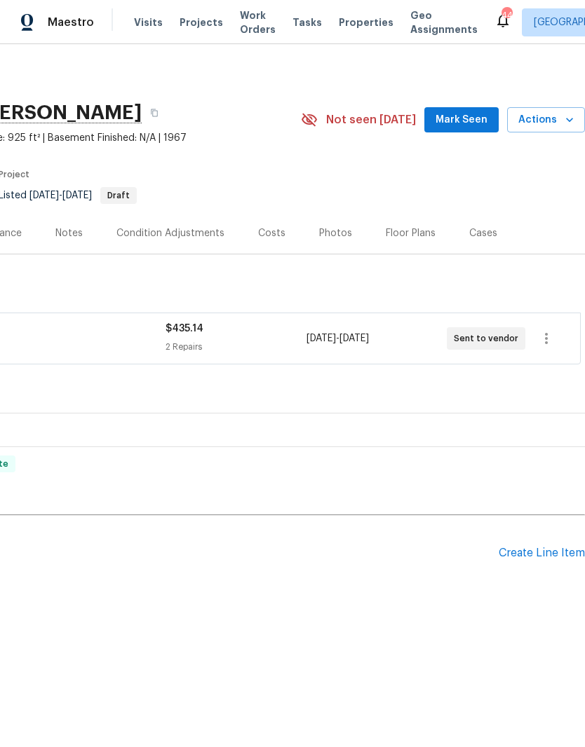
scroll to position [0, 208]
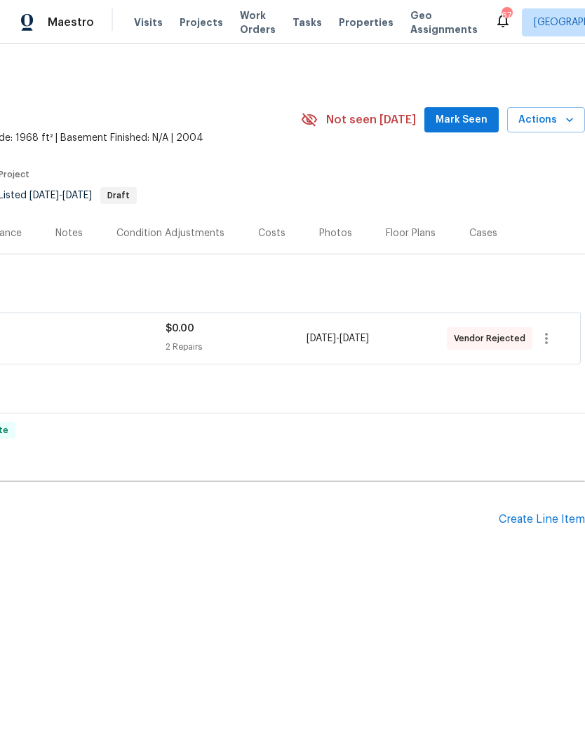
scroll to position [0, 208]
click at [549, 336] on icon "button" at bounding box center [546, 338] width 17 height 17
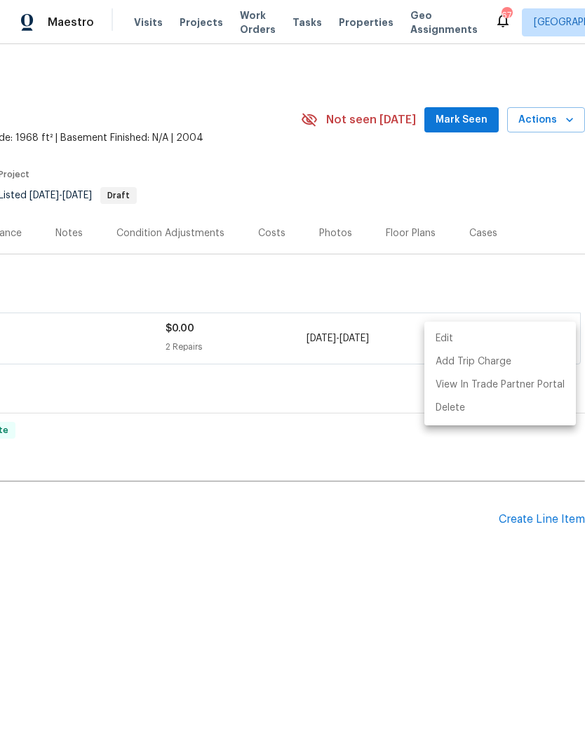
click at [515, 334] on li "Edit" at bounding box center [499, 338] width 151 height 23
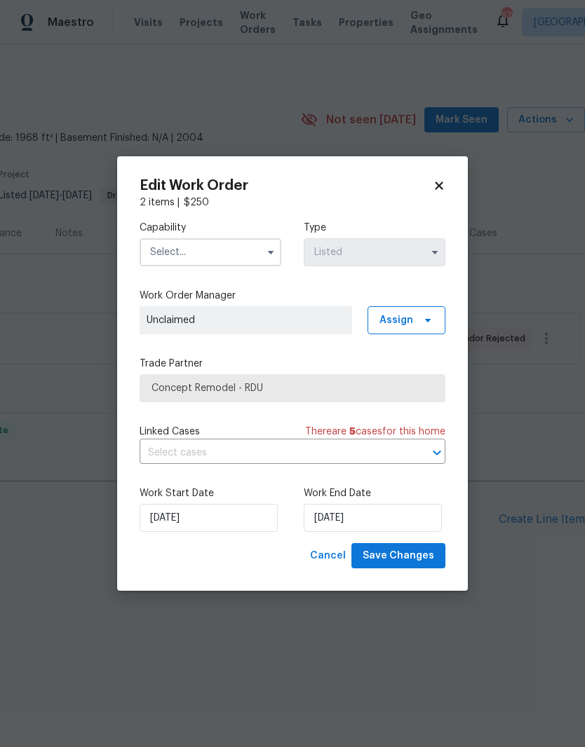
click at [243, 247] on input "text" at bounding box center [211, 252] width 142 height 28
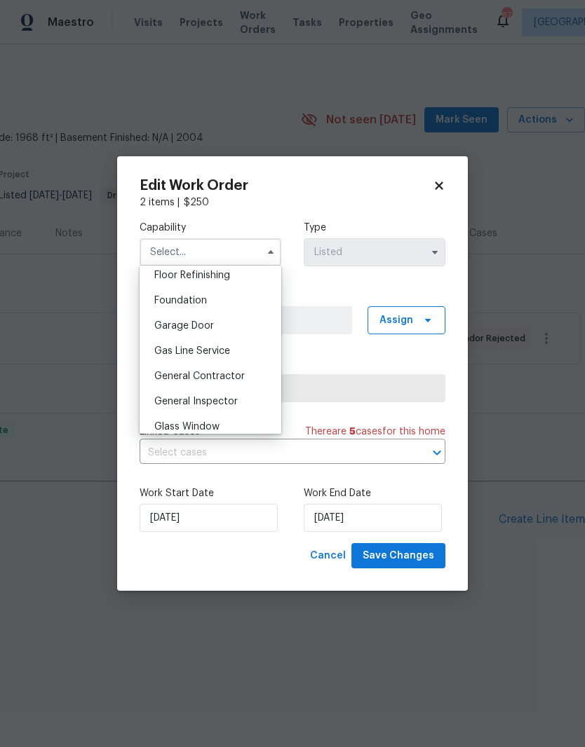
scroll to position [579, 0]
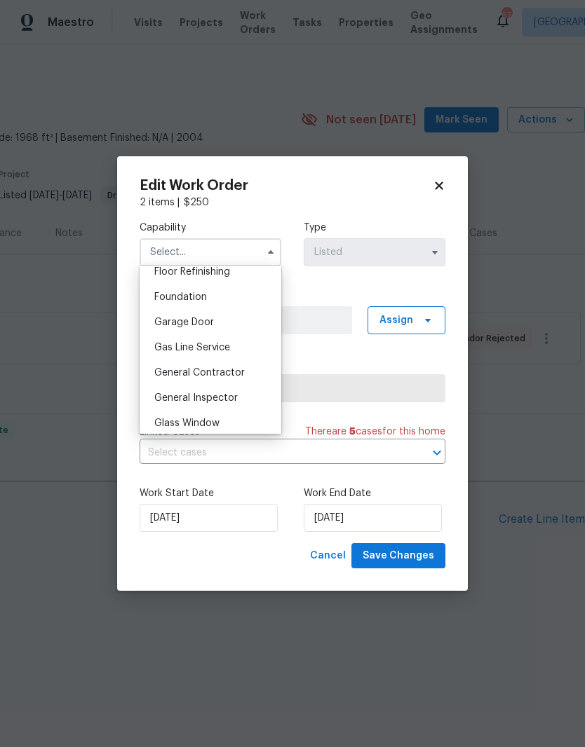
click at [235, 367] on div "General Contractor" at bounding box center [210, 372] width 135 height 25
type input "General Contractor"
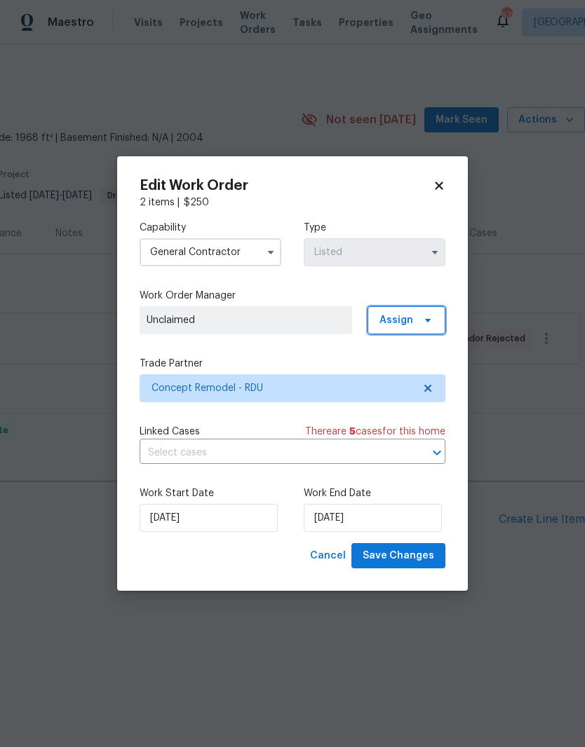
click at [426, 317] on icon at bounding box center [427, 320] width 11 height 11
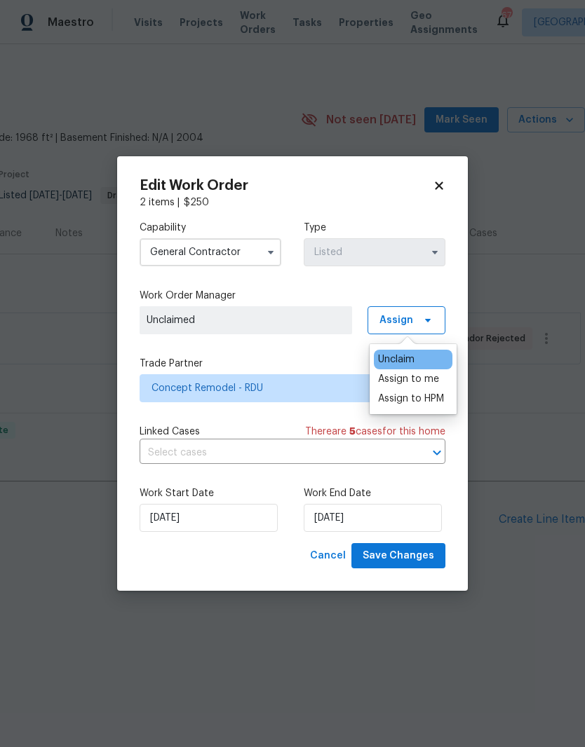
click at [430, 380] on div "Assign to me" at bounding box center [408, 379] width 61 height 14
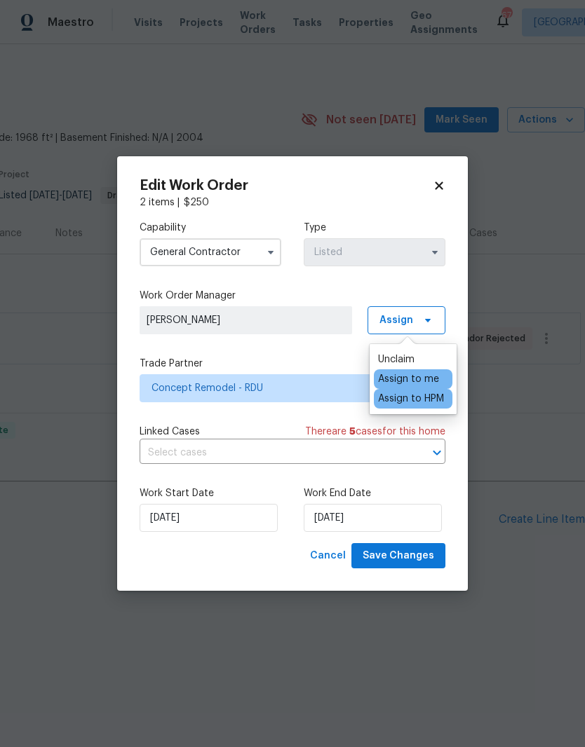
click at [339, 353] on div "Capability General Contractor Type Listed Work Order Manager Joseph White Assig…" at bounding box center [293, 377] width 306 height 334
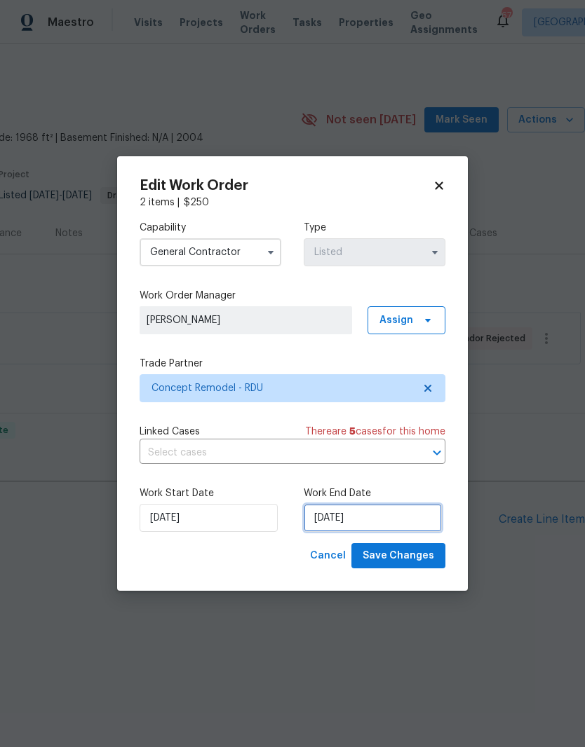
click at [376, 520] on input "[DATE]" at bounding box center [373, 518] width 138 height 28
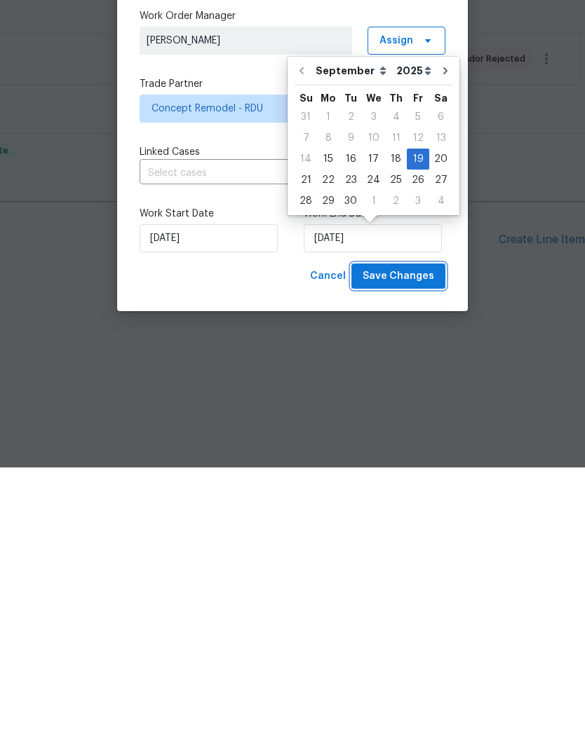
click at [425, 548] on span "Save Changes" at bounding box center [398, 557] width 72 height 18
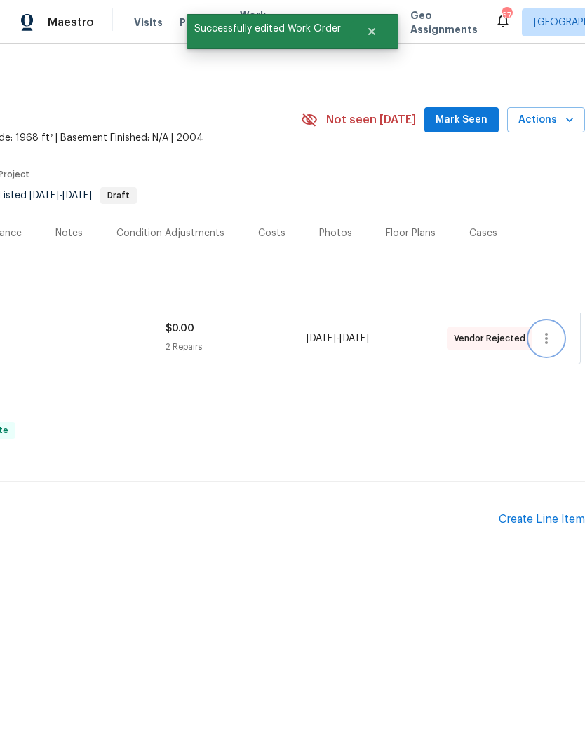
click at [558, 343] on button "button" at bounding box center [546, 339] width 34 height 34
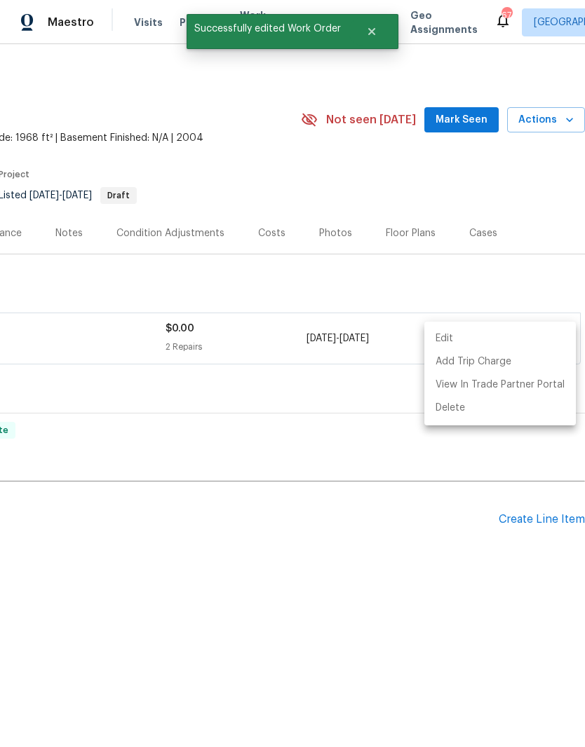
click at [503, 339] on li "Edit" at bounding box center [499, 338] width 151 height 23
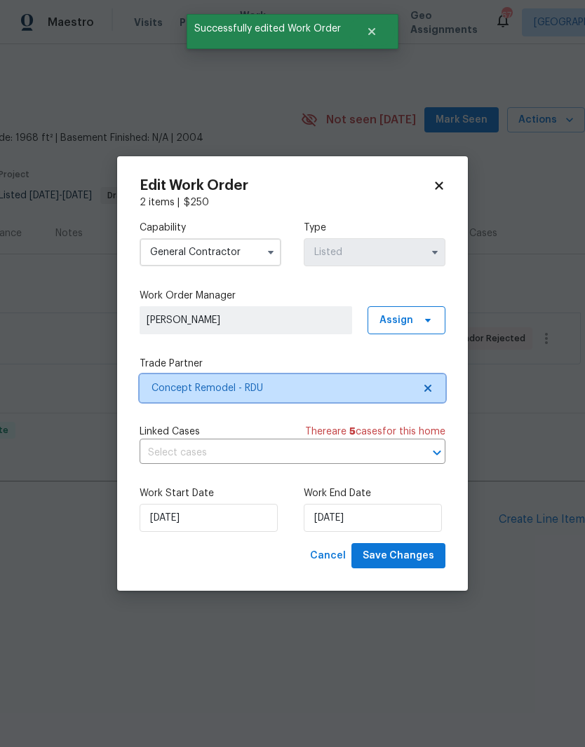
click at [430, 387] on icon at bounding box center [427, 388] width 11 height 11
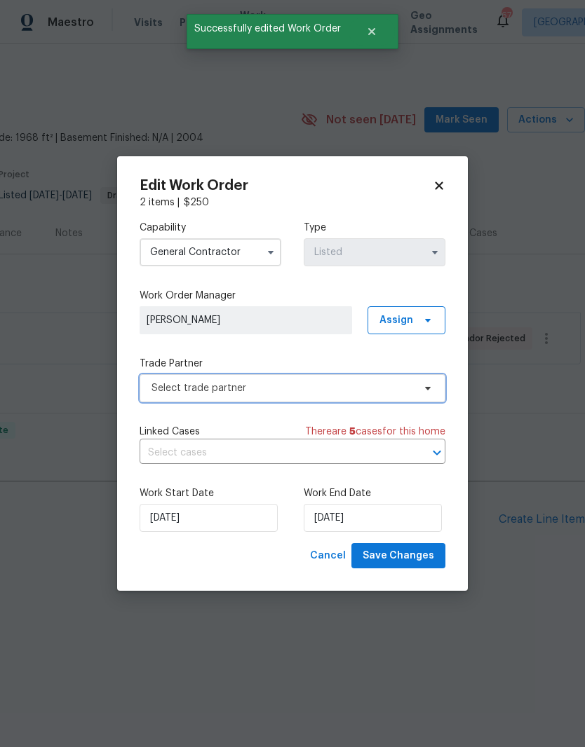
click at [374, 398] on span "Select trade partner" at bounding box center [293, 388] width 306 height 28
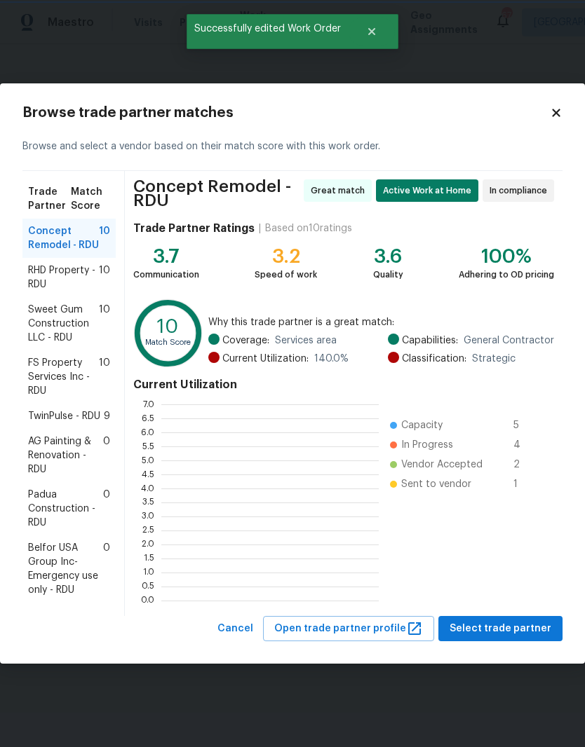
scroll to position [196, 217]
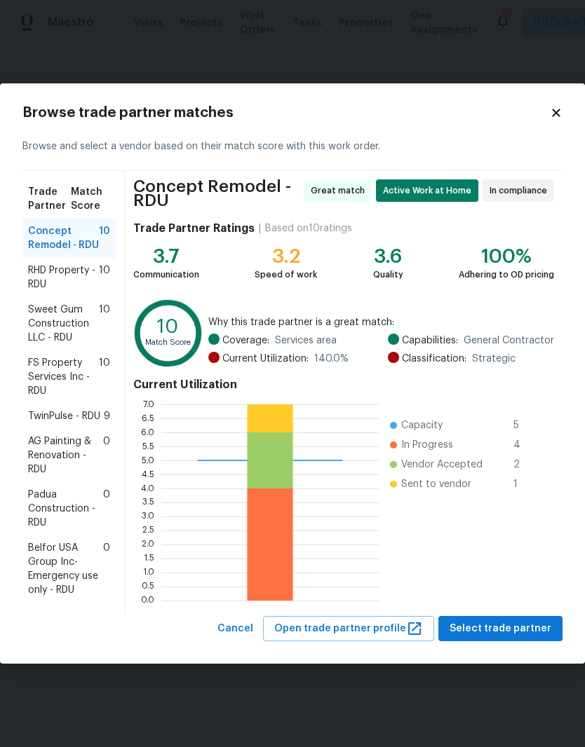
click at [79, 276] on span "RHD Property - RDU" at bounding box center [63, 278] width 71 height 28
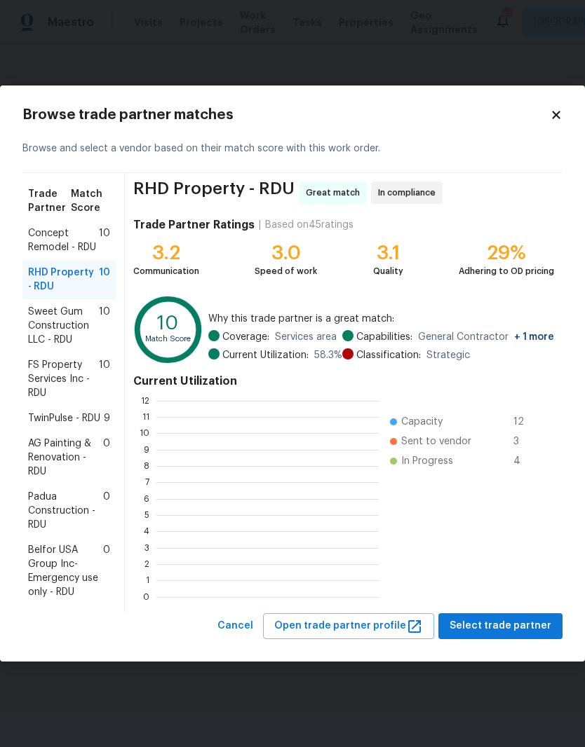
scroll to position [196, 222]
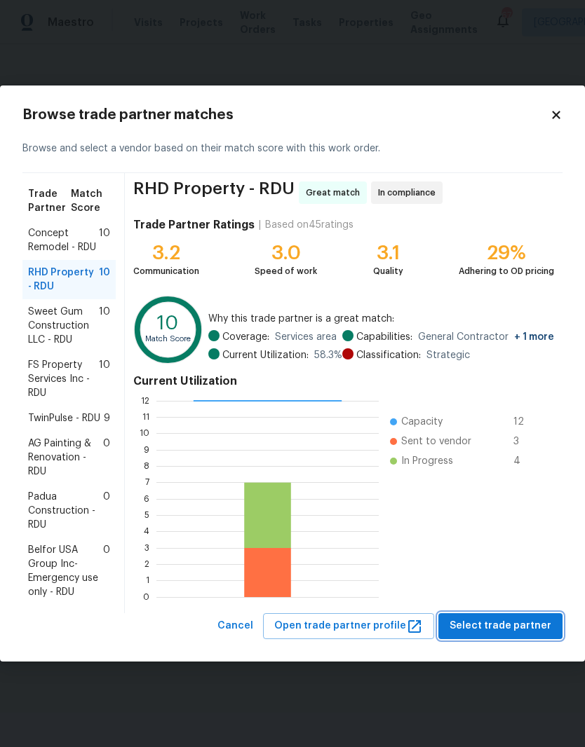
click at [504, 630] on span "Select trade partner" at bounding box center [500, 627] width 102 height 18
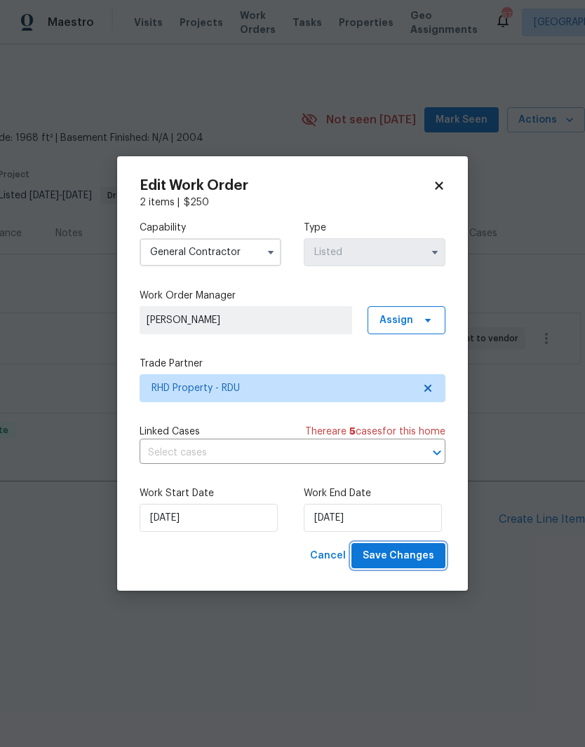
click at [412, 551] on span "Save Changes" at bounding box center [398, 557] width 72 height 18
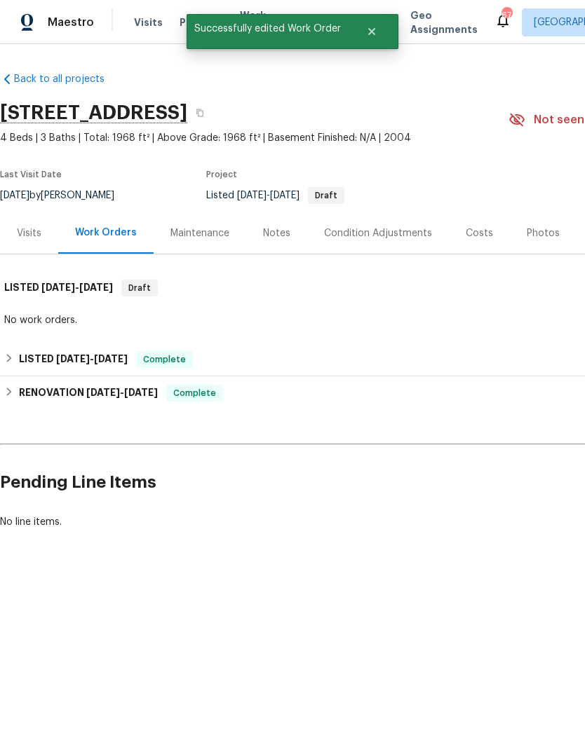
scroll to position [0, 0]
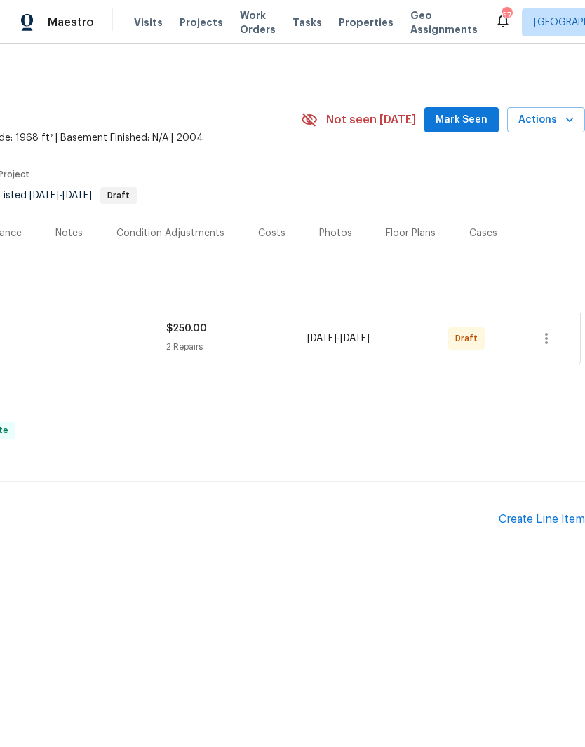
scroll to position [0, 208]
click at [556, 344] on button "button" at bounding box center [546, 339] width 34 height 34
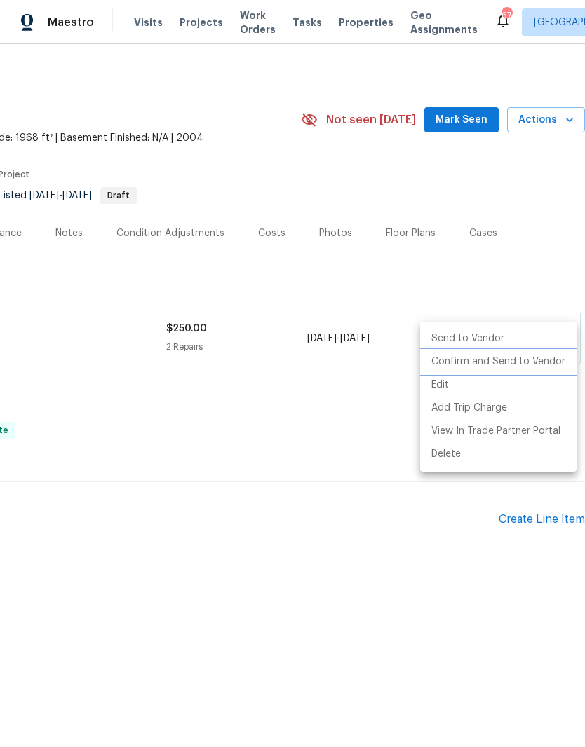
click at [530, 369] on li "Confirm and Send to Vendor" at bounding box center [498, 362] width 156 height 23
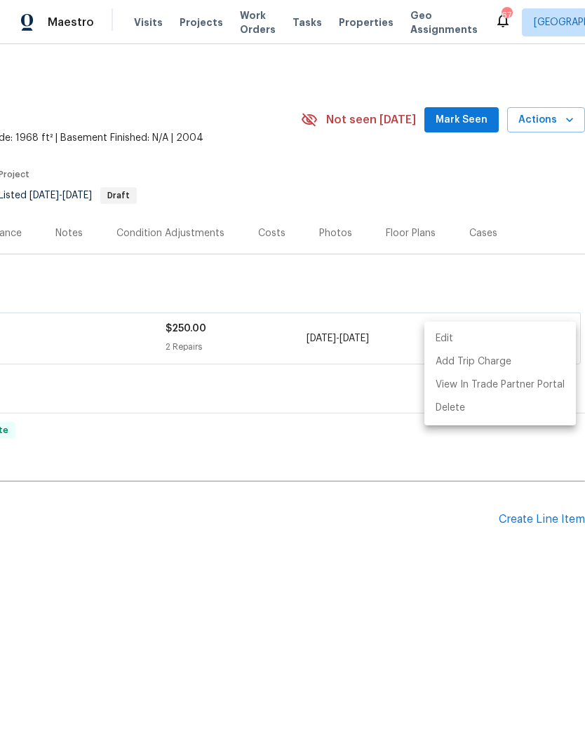
click at [440, 508] on div at bounding box center [292, 373] width 585 height 747
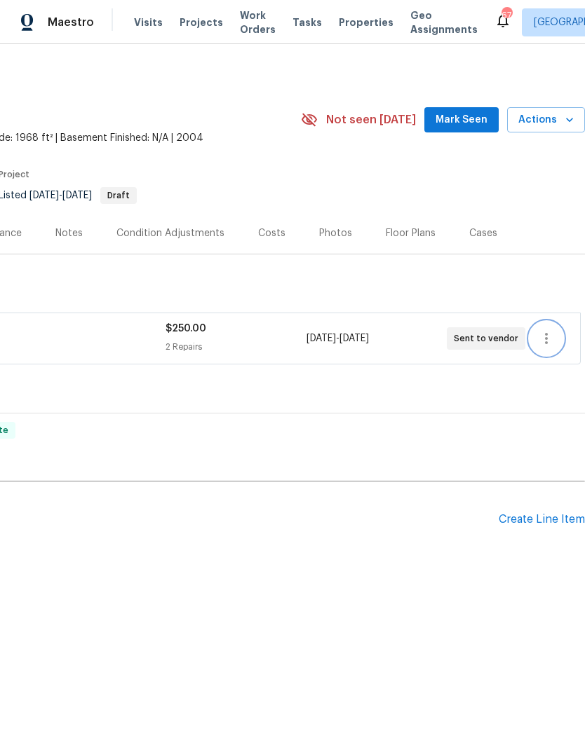
click at [552, 337] on icon "button" at bounding box center [546, 338] width 17 height 17
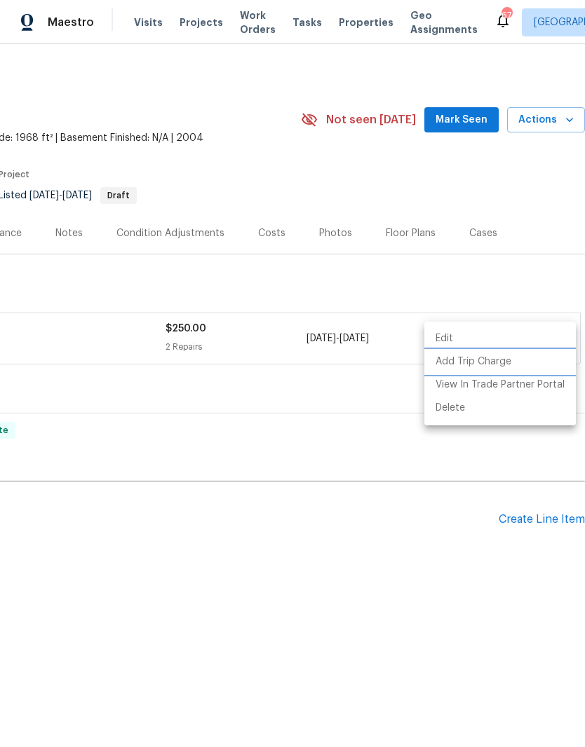
click at [534, 369] on li "Add Trip Charge" at bounding box center [499, 362] width 151 height 23
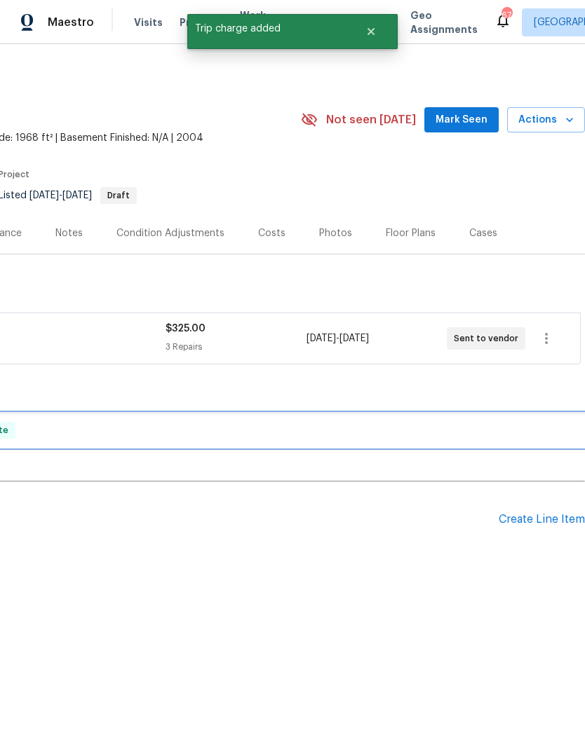
click at [425, 417] on div "RENOVATION [DATE] - [DATE] Complete" at bounding box center [188, 431] width 792 height 34
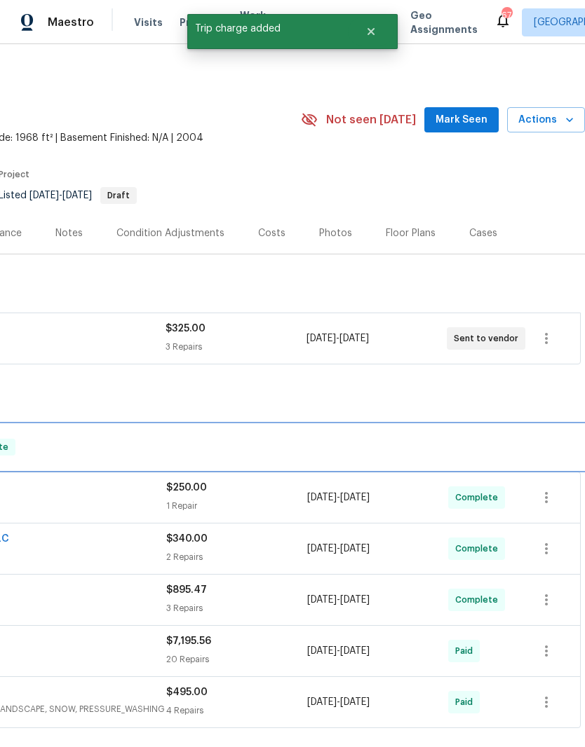
click at [423, 435] on div "RENOVATION [DATE] - [DATE] Complete" at bounding box center [188, 447] width 792 height 45
click at [423, 439] on div "RENOVATION [DATE] - [DATE] Complete" at bounding box center [189, 447] width 784 height 17
click at [440, 447] on div "RENOVATION [DATE] - [DATE] Complete" at bounding box center [189, 447] width 784 height 17
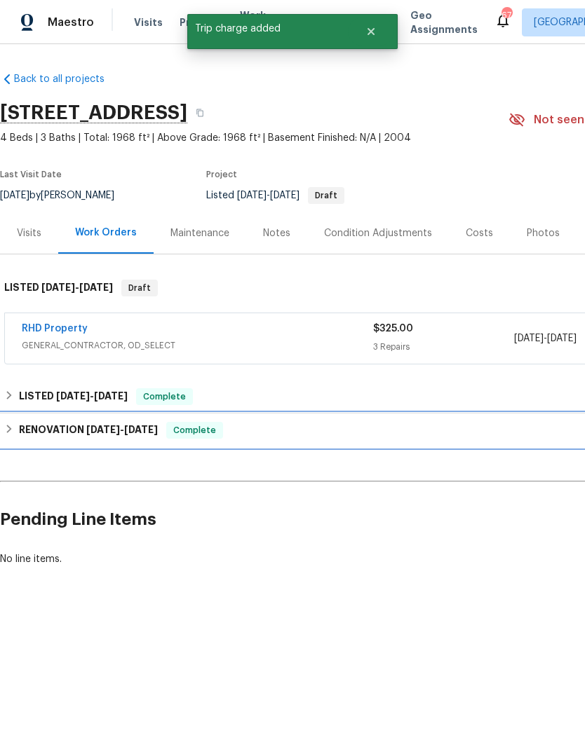
scroll to position [0, 0]
